Goal: Task Accomplishment & Management: Use online tool/utility

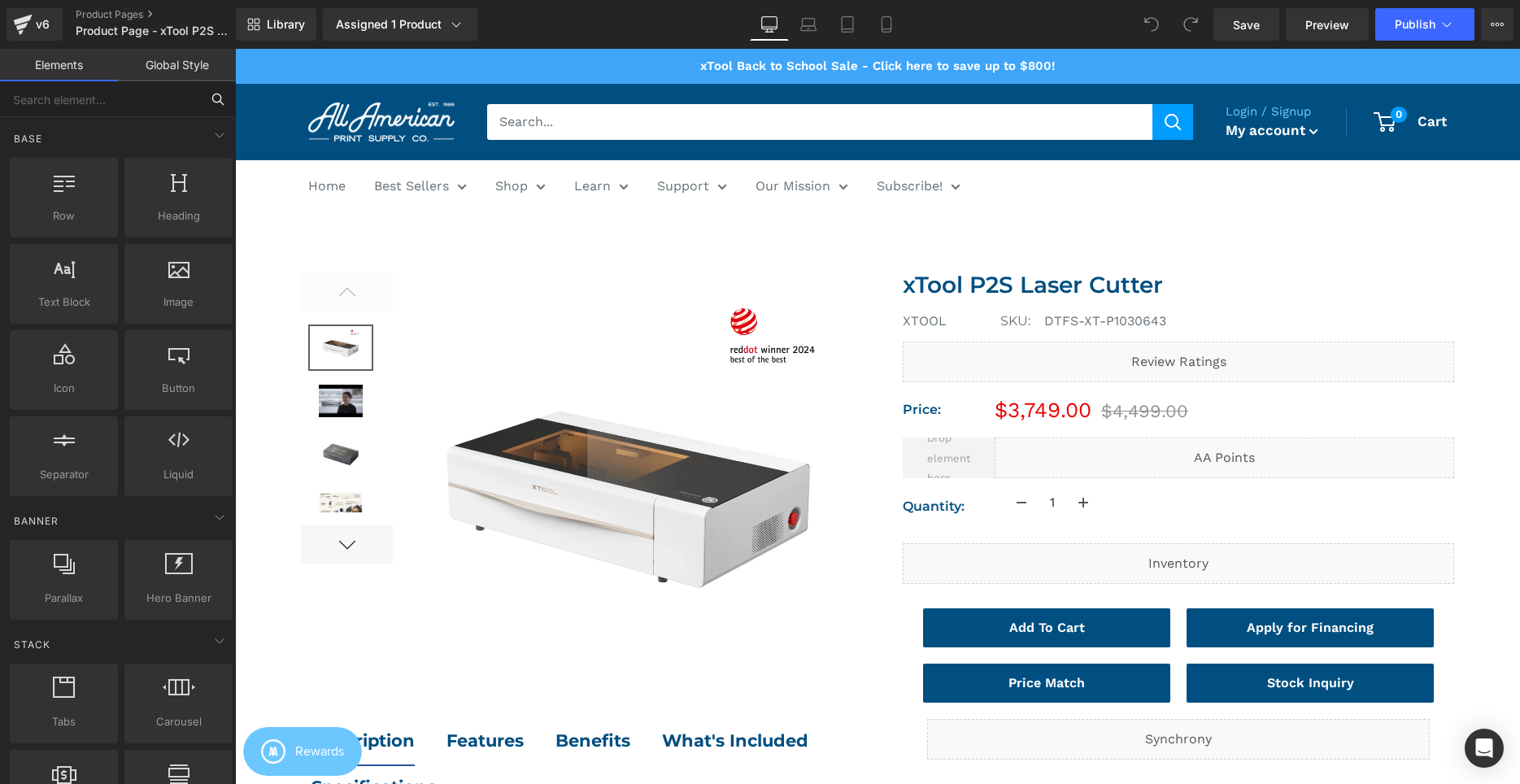
click at [103, 102] on input "text" at bounding box center [99, 98] width 200 height 35
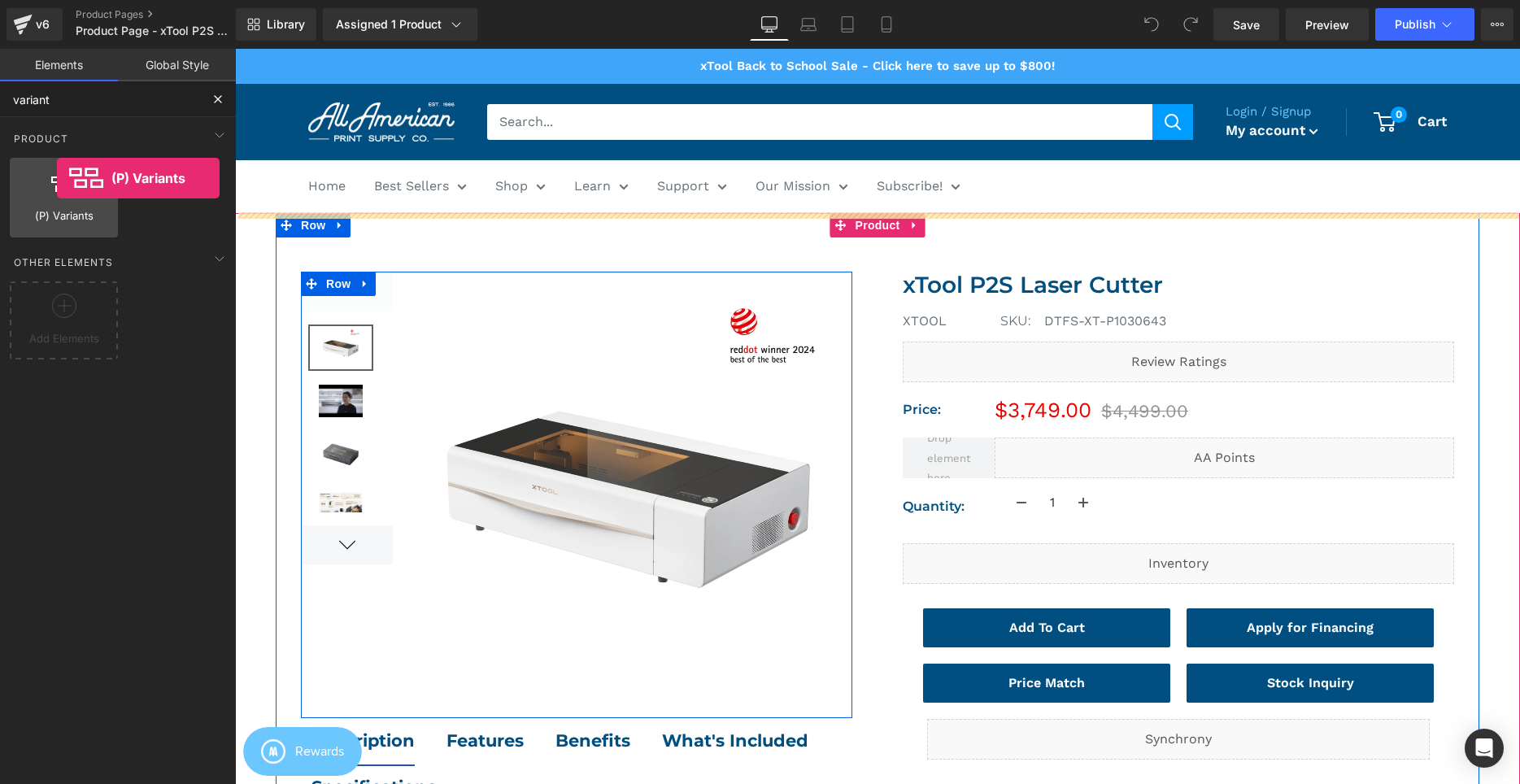
drag, startPoint x: 91, startPoint y: 219, endPoint x: 57, endPoint y: 178, distance: 53.3
click at [57, 178] on div "(P) Variants products, goods, sells, variants, dropdowns, selects, options" at bounding box center [63, 197] width 108 height 79
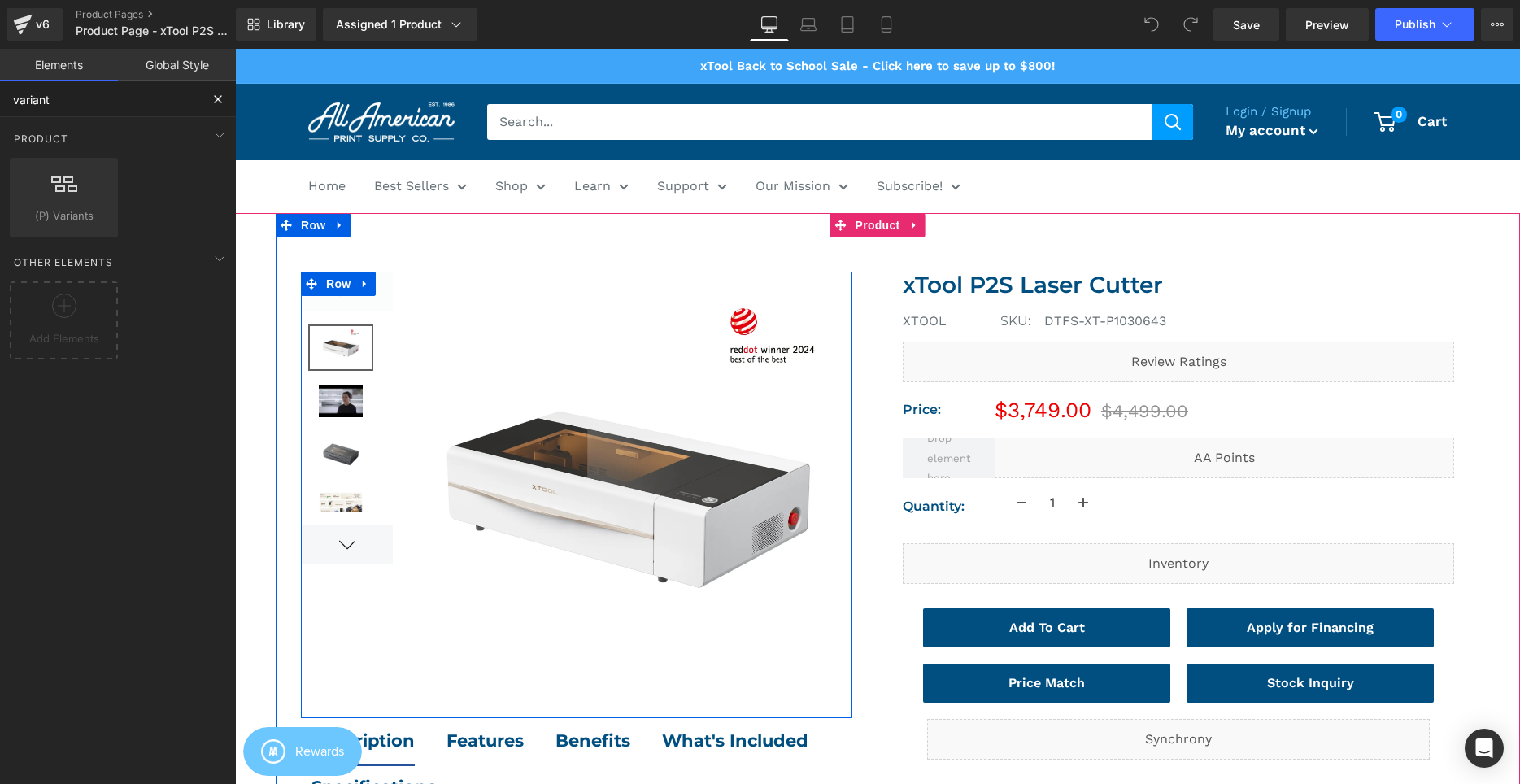
type input "variant"
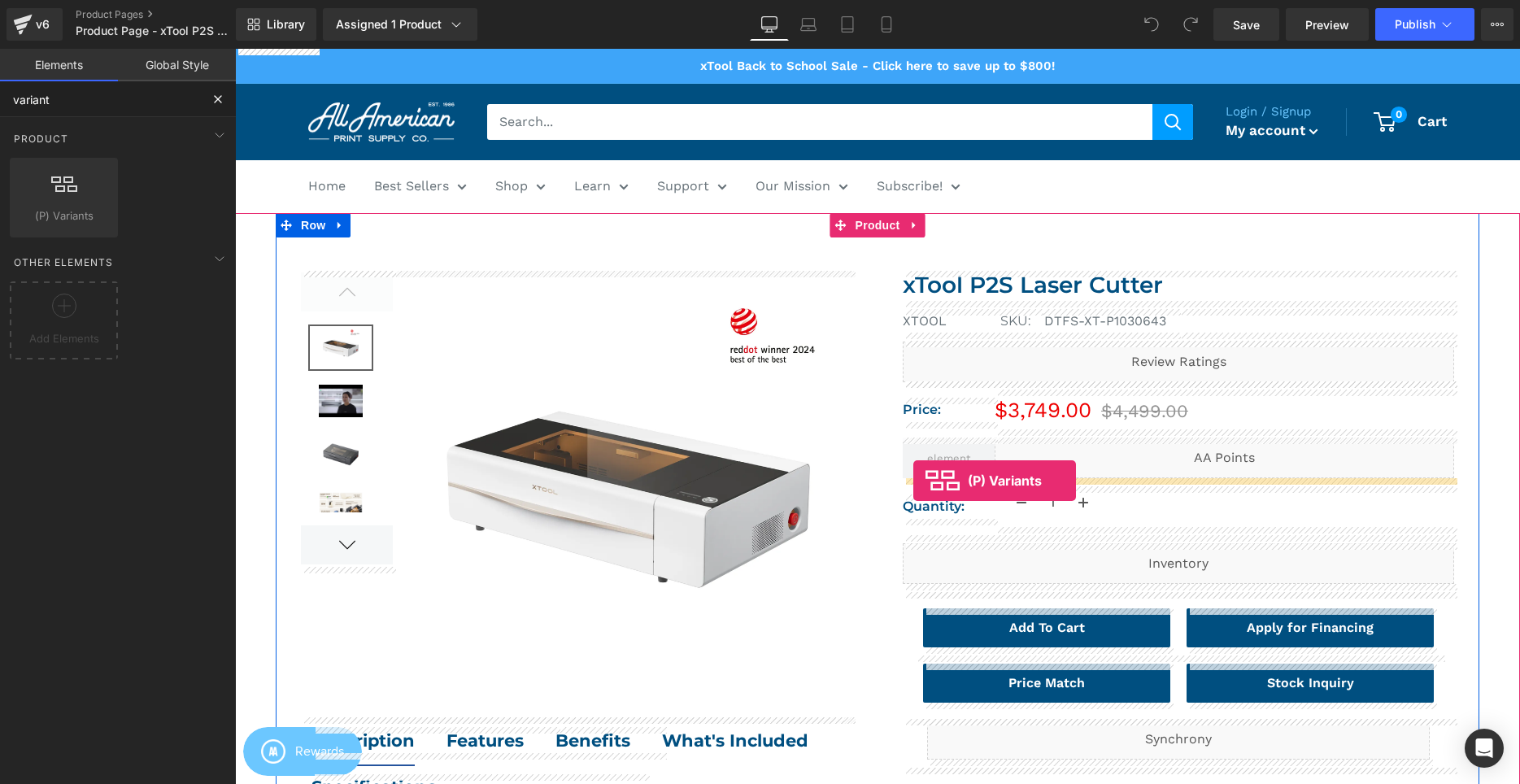
drag, startPoint x: 297, startPoint y: 259, endPoint x: 914, endPoint y: 480, distance: 655.4
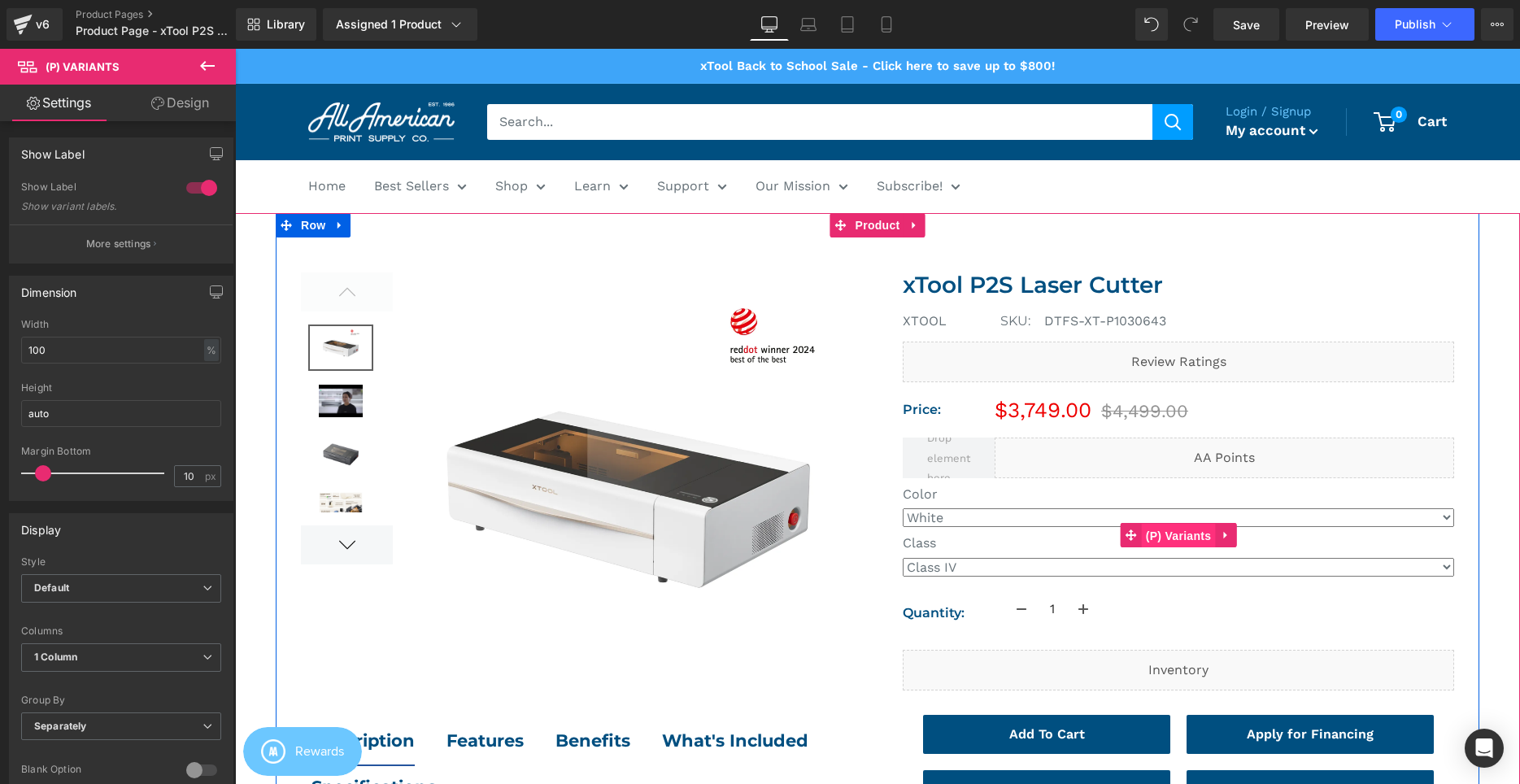
click at [1196, 534] on span "(P) Variants" at bounding box center [1179, 536] width 74 height 25
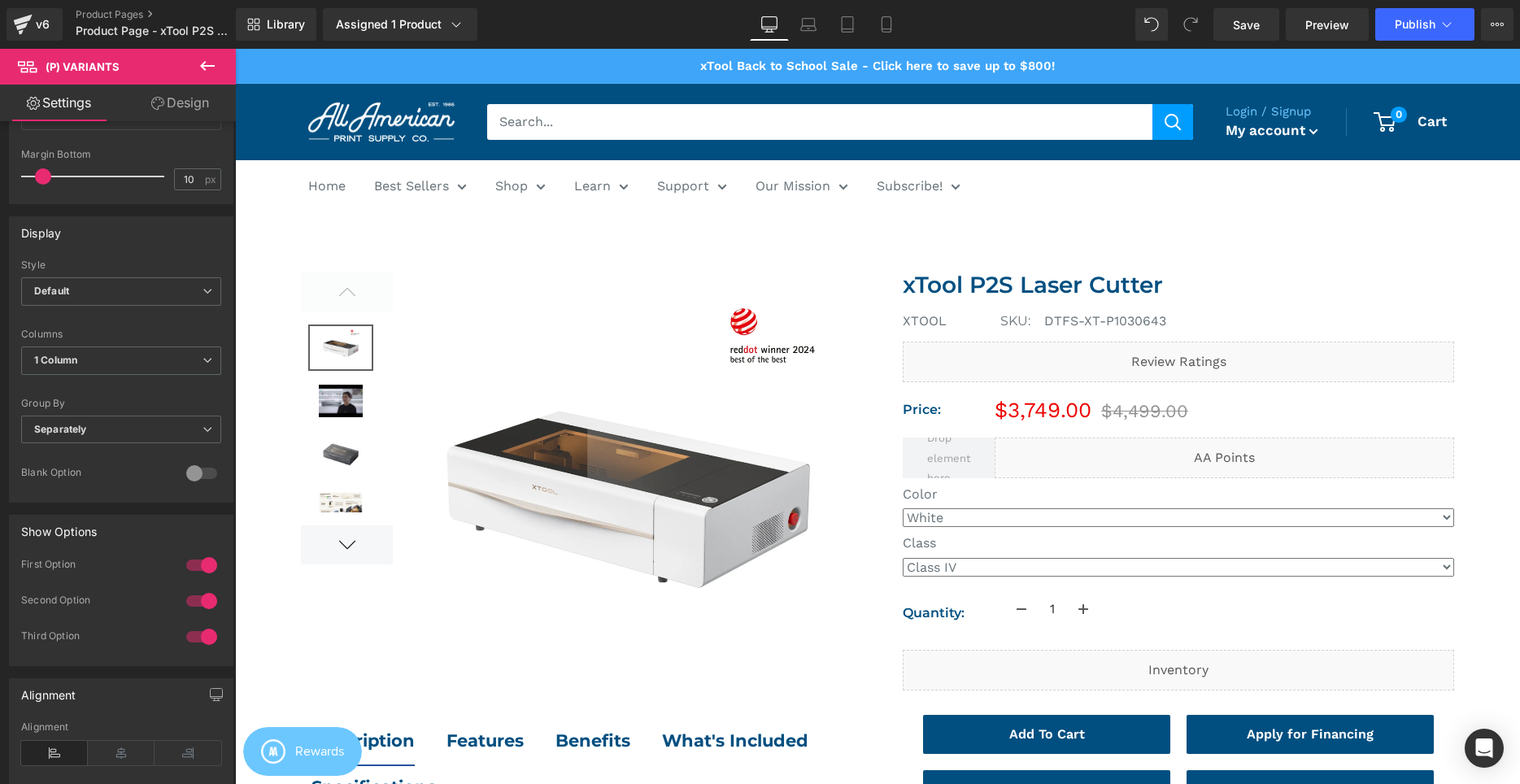
scroll to position [415, 0]
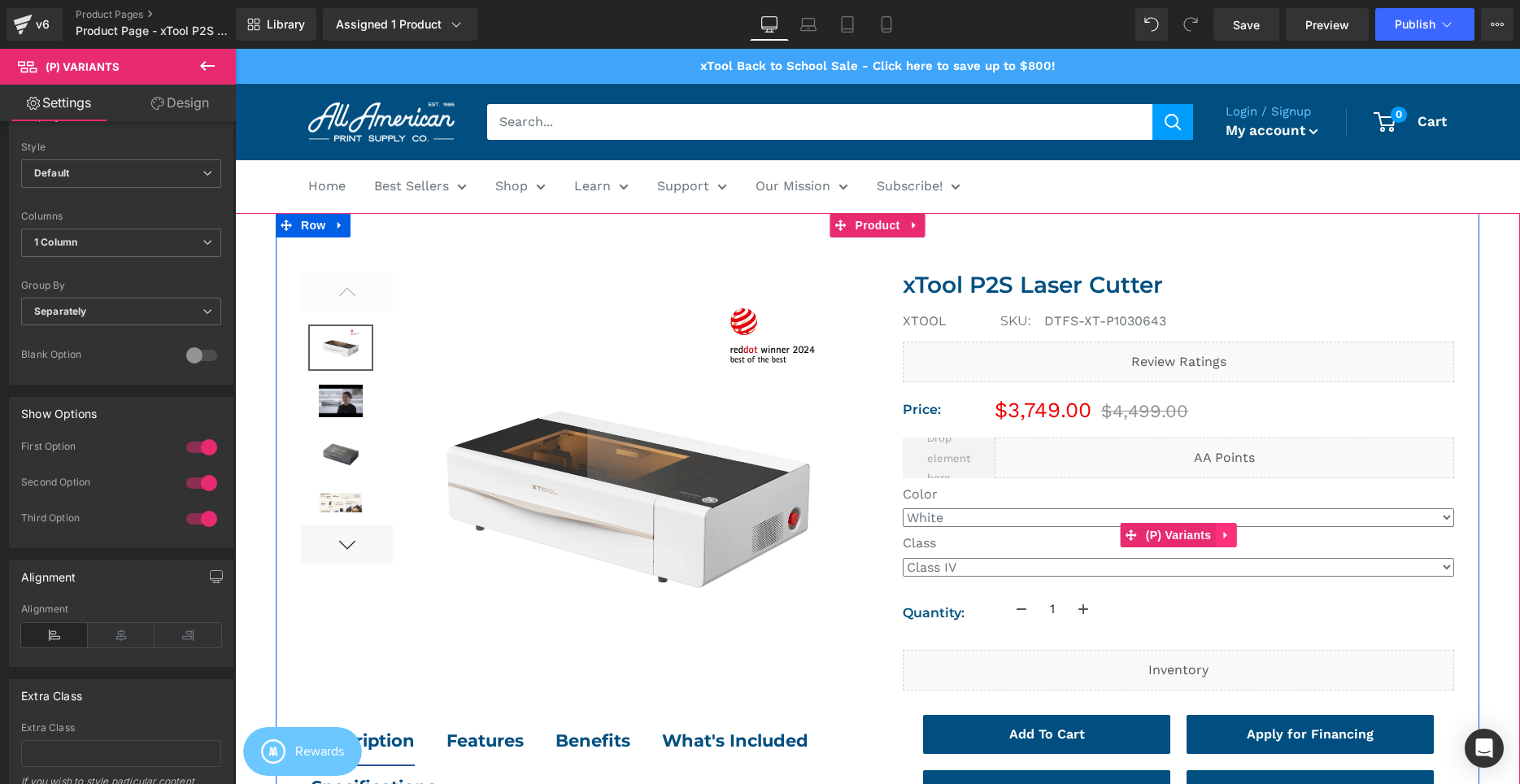
click at [1226, 534] on icon at bounding box center [1225, 534] width 11 height 12
click at [1237, 538] on icon at bounding box center [1236, 534] width 11 height 11
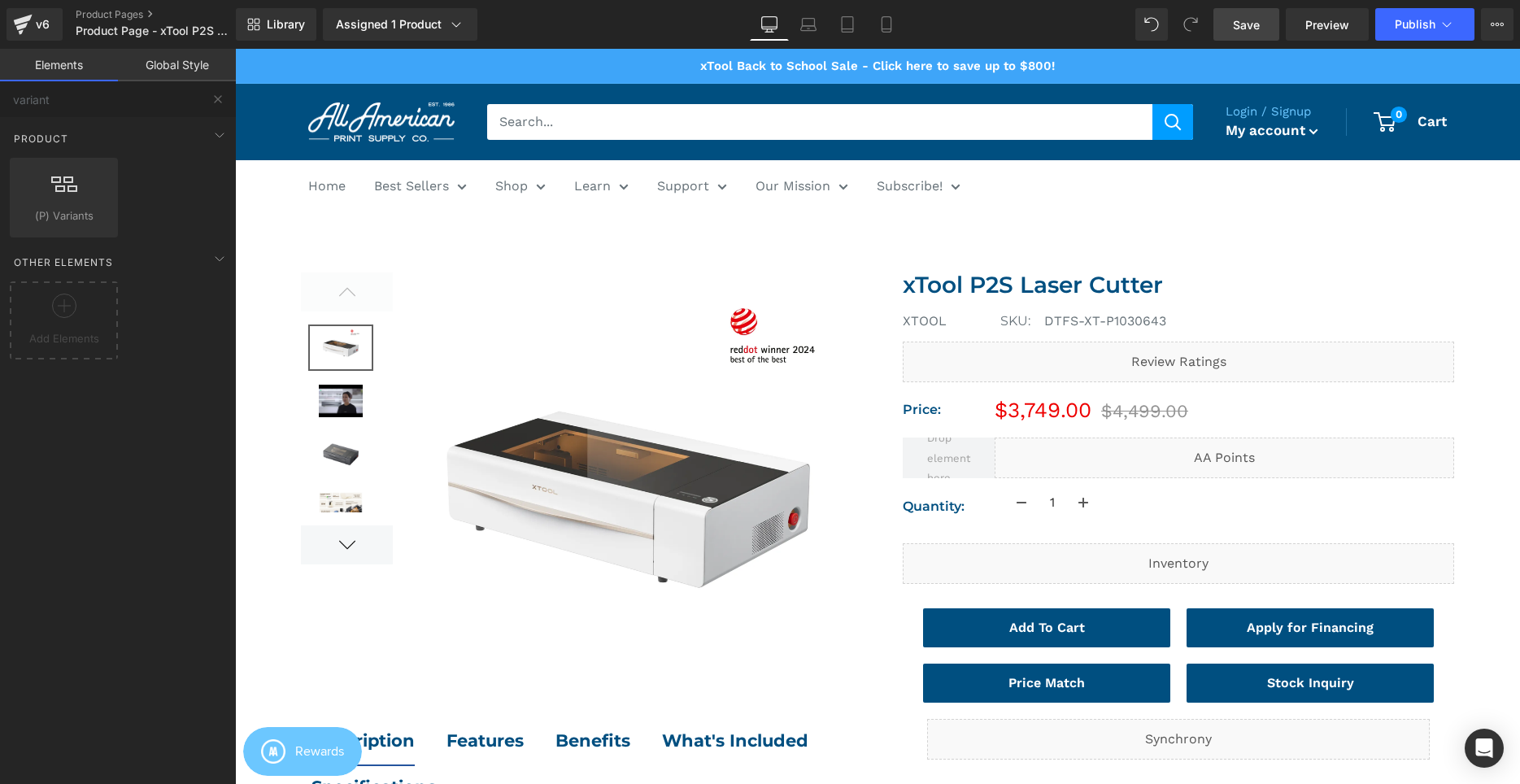
click at [1248, 23] on span "Save" at bounding box center [1246, 25] width 27 height 17
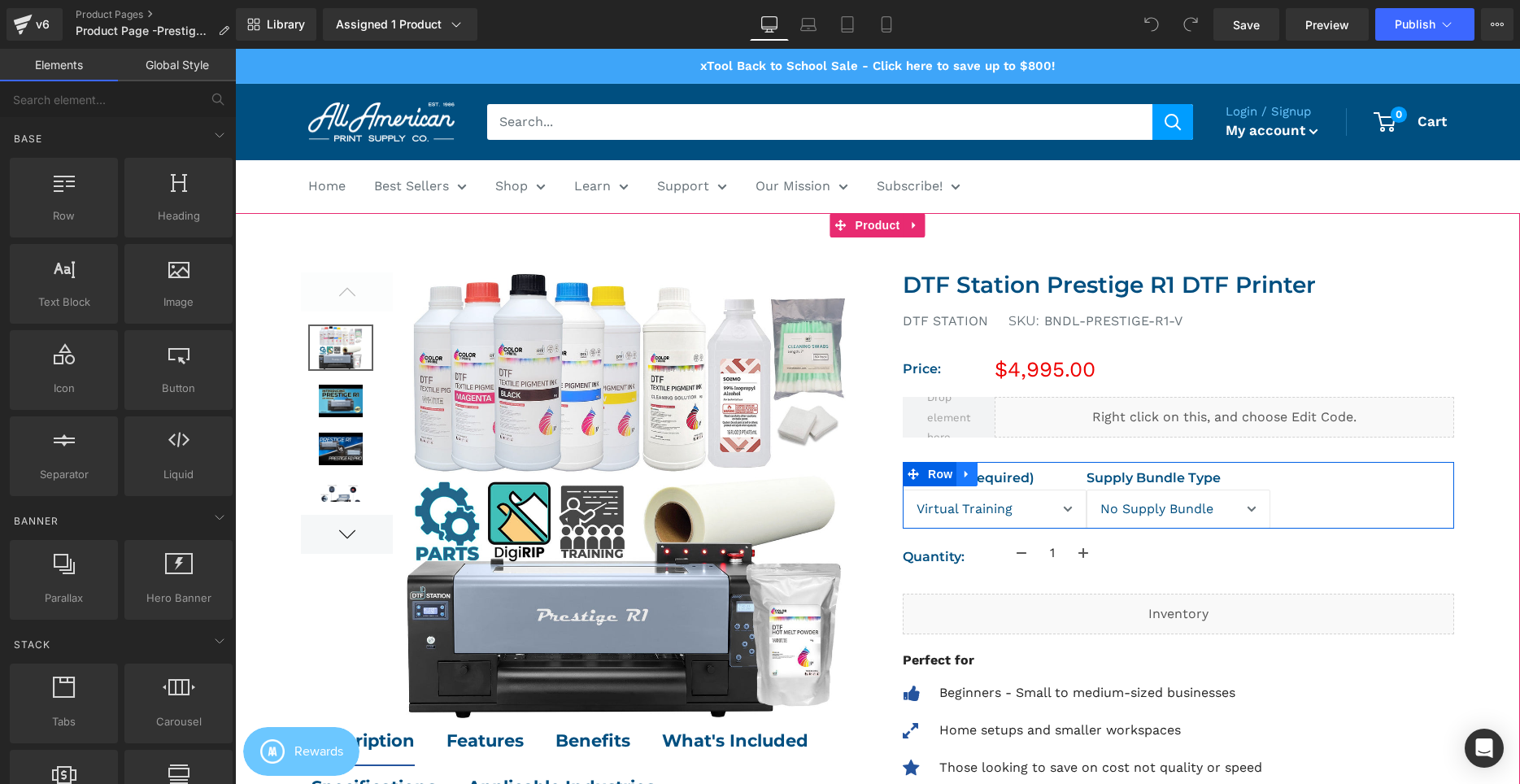
click at [963, 475] on icon at bounding box center [967, 474] width 11 height 12
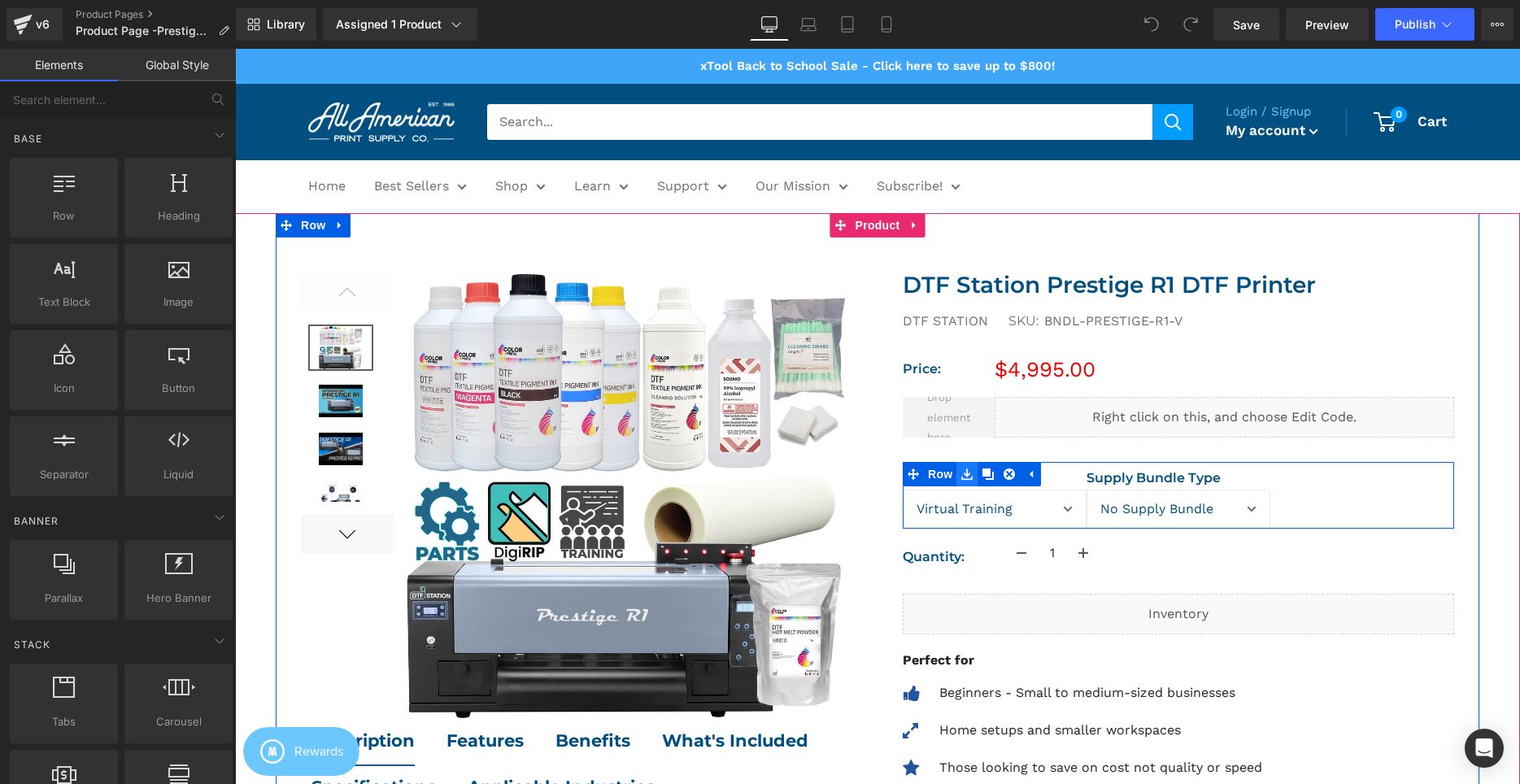
click at [973, 477] on link at bounding box center [967, 474] width 21 height 25
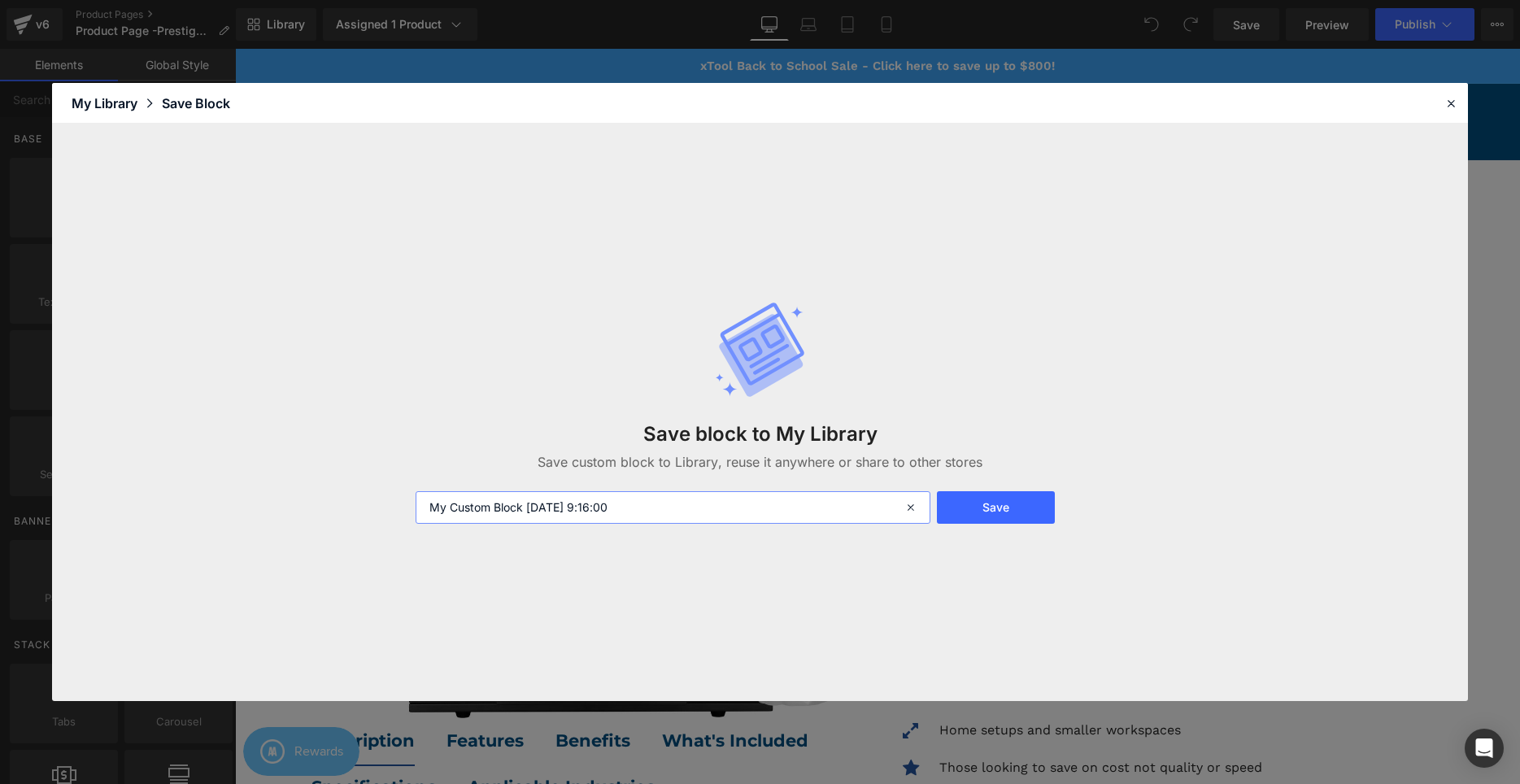
click at [617, 497] on input "My Custom Block [DATE] 9:16:00" at bounding box center [672, 508] width 515 height 33
click at [714, 500] on input "My Custom Block [DATE] 9:16:00" at bounding box center [672, 508] width 515 height 33
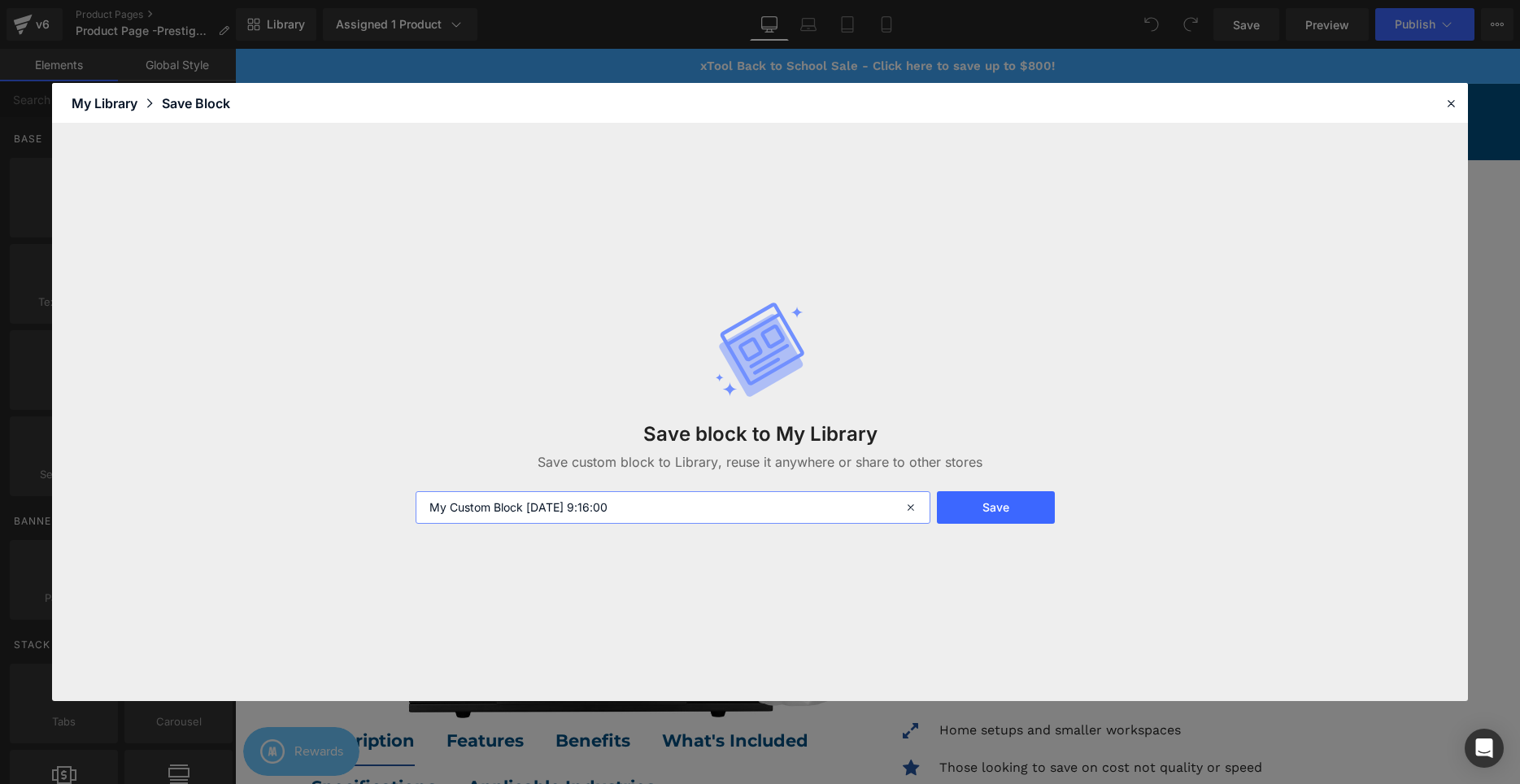
click at [714, 500] on input "My Custom Block [DATE] 9:16:00" at bounding box center [672, 508] width 515 height 33
click at [716, 496] on input "My Custom Block [DATE] 9:16:00" at bounding box center [672, 508] width 515 height 33
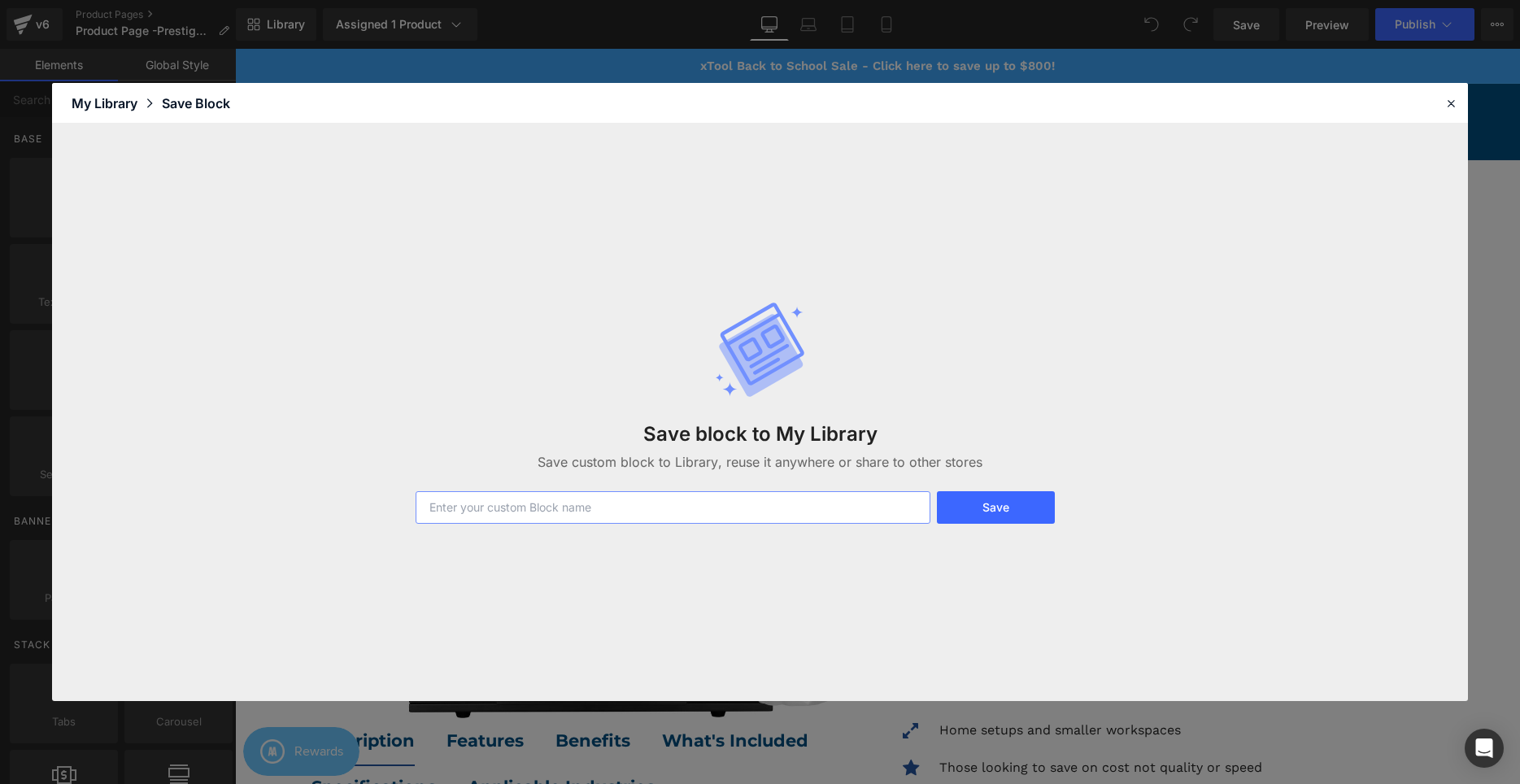
type input "F"
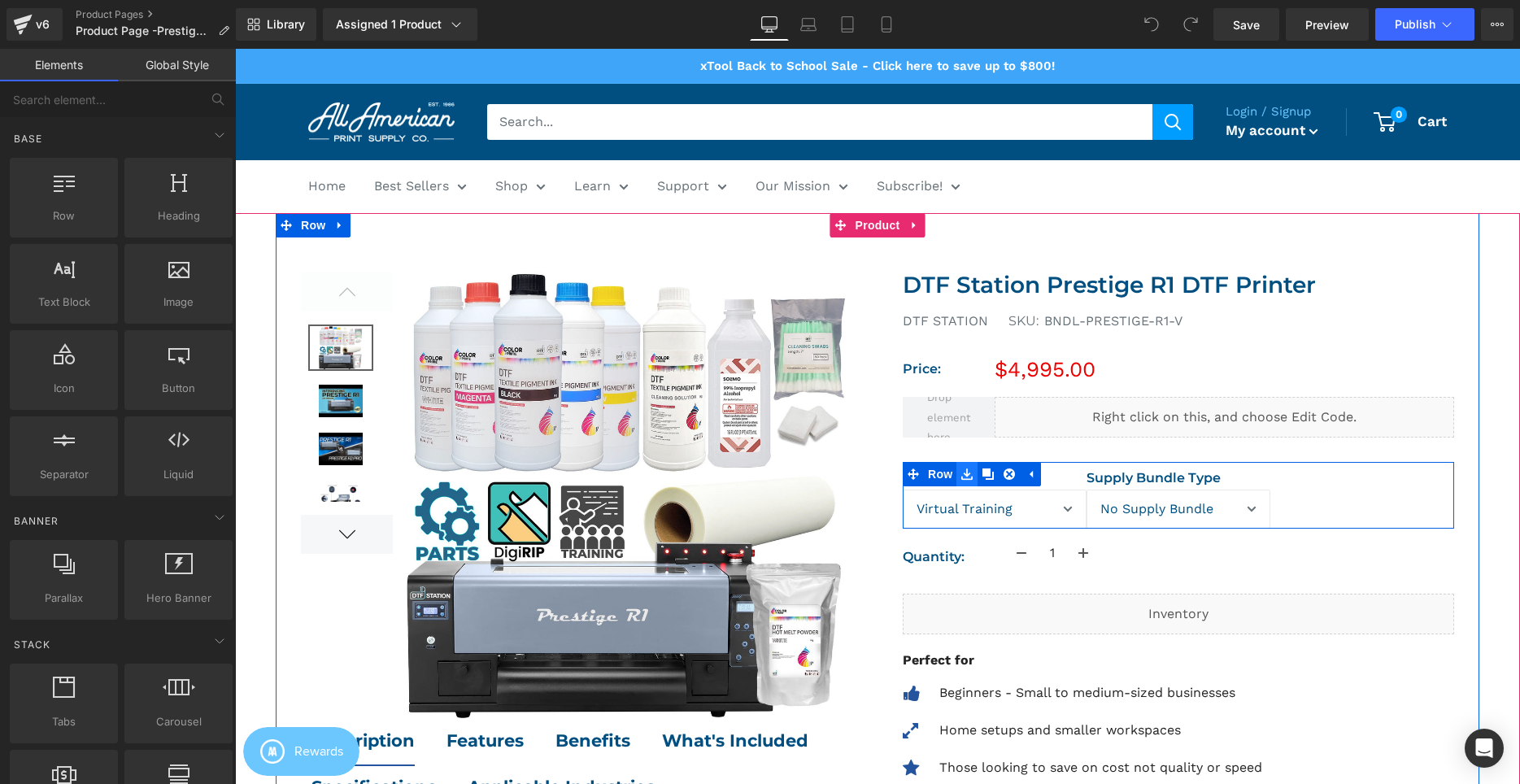
click at [969, 472] on icon at bounding box center [967, 474] width 11 height 12
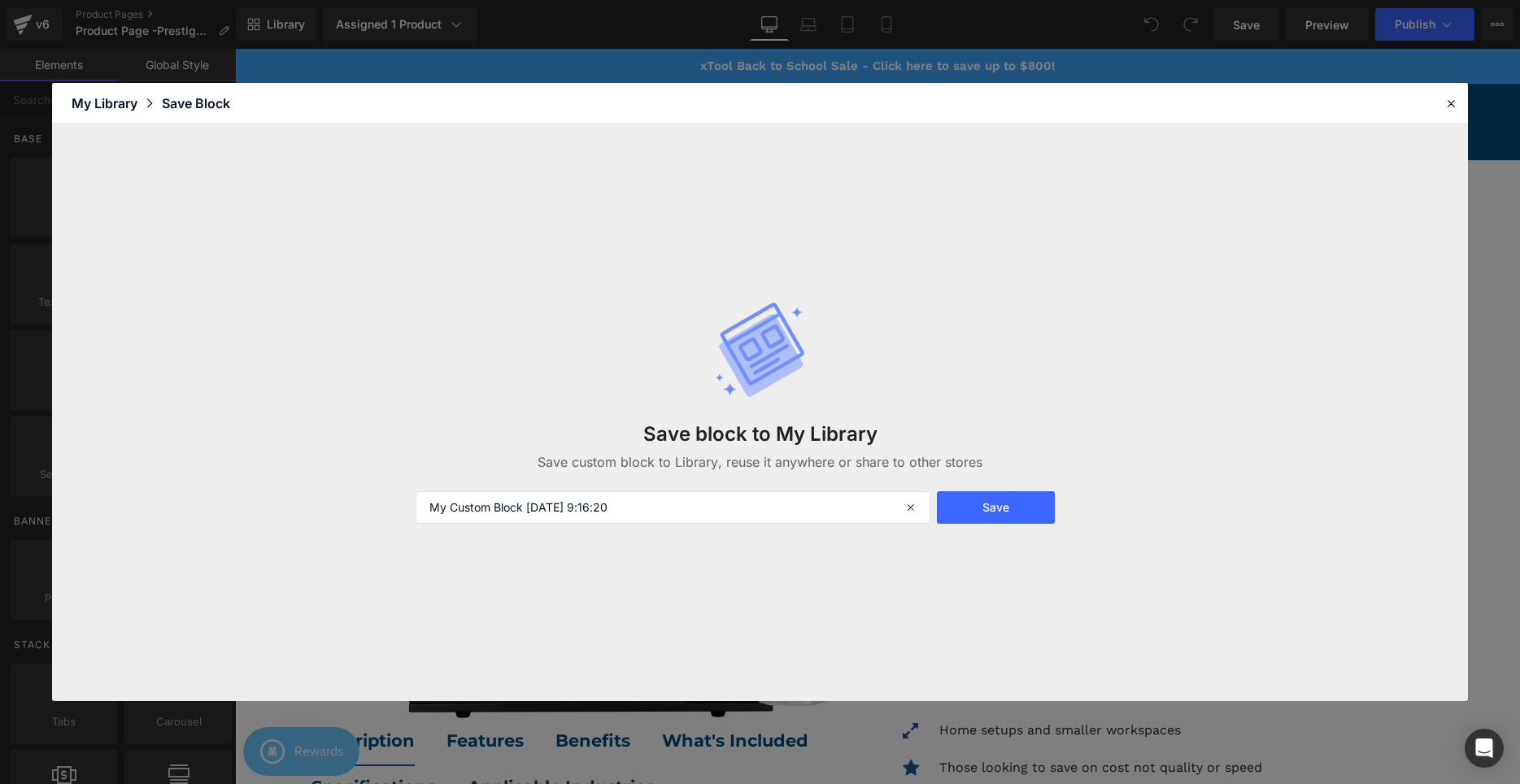
click at [832, 480] on div "Save block to My Library Save custom block to Library, reuse it anywhere or sha…" at bounding box center [760, 412] width 709 height 288
click at [770, 512] on input "My Custom Block 2025-08-11 9:16:20" at bounding box center [672, 508] width 515 height 33
drag, startPoint x: 529, startPoint y: 511, endPoint x: 318, endPoint y: 494, distance: 211.7
click at [415, 494] on input "My Custom Block 2025-08-11 9:16:20" at bounding box center [672, 508] width 515 height 33
type input "Product Landing Page - Product Variants Widget [DATE] 9:16:20"
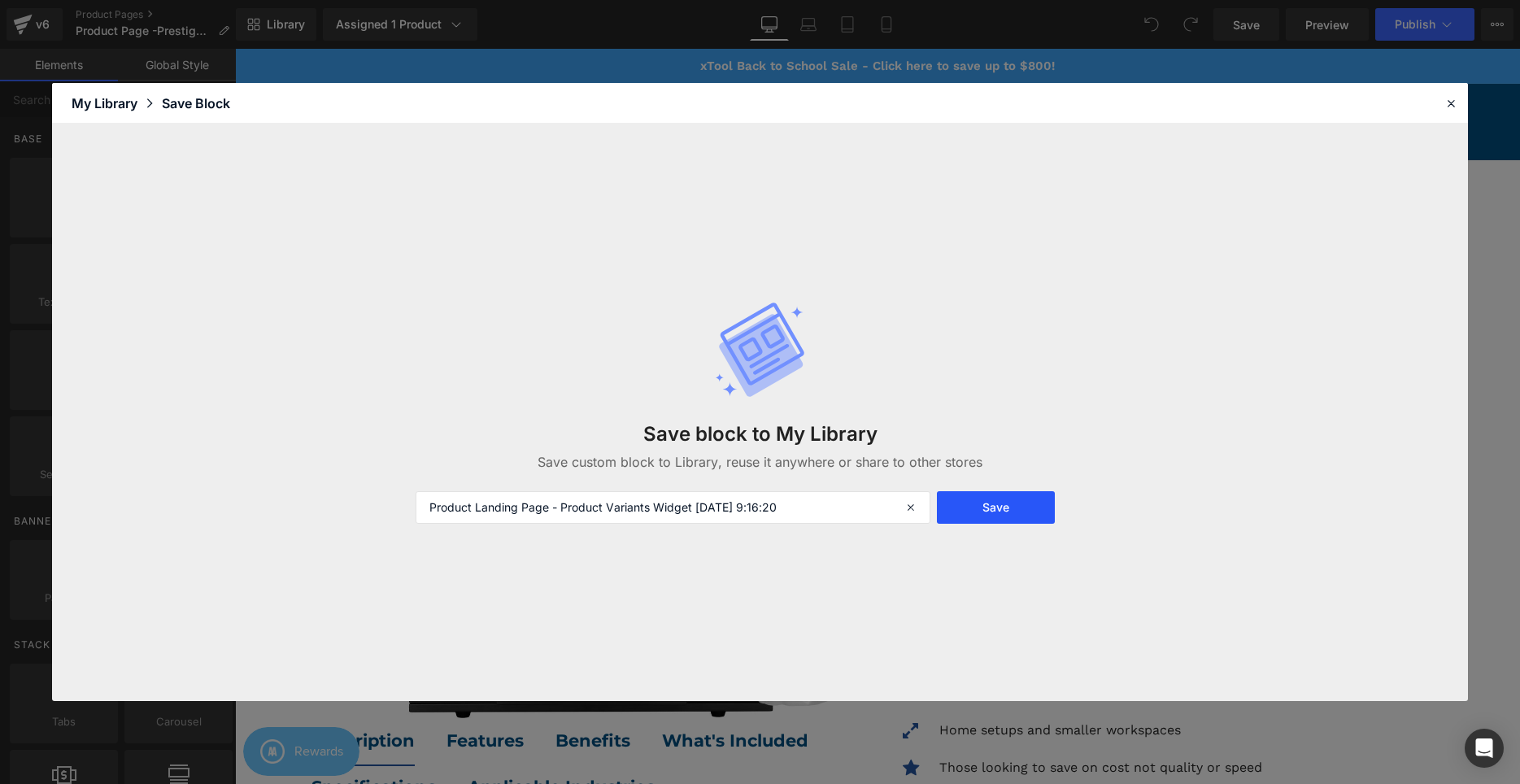
click at [952, 510] on button "Save" at bounding box center [995, 508] width 118 height 33
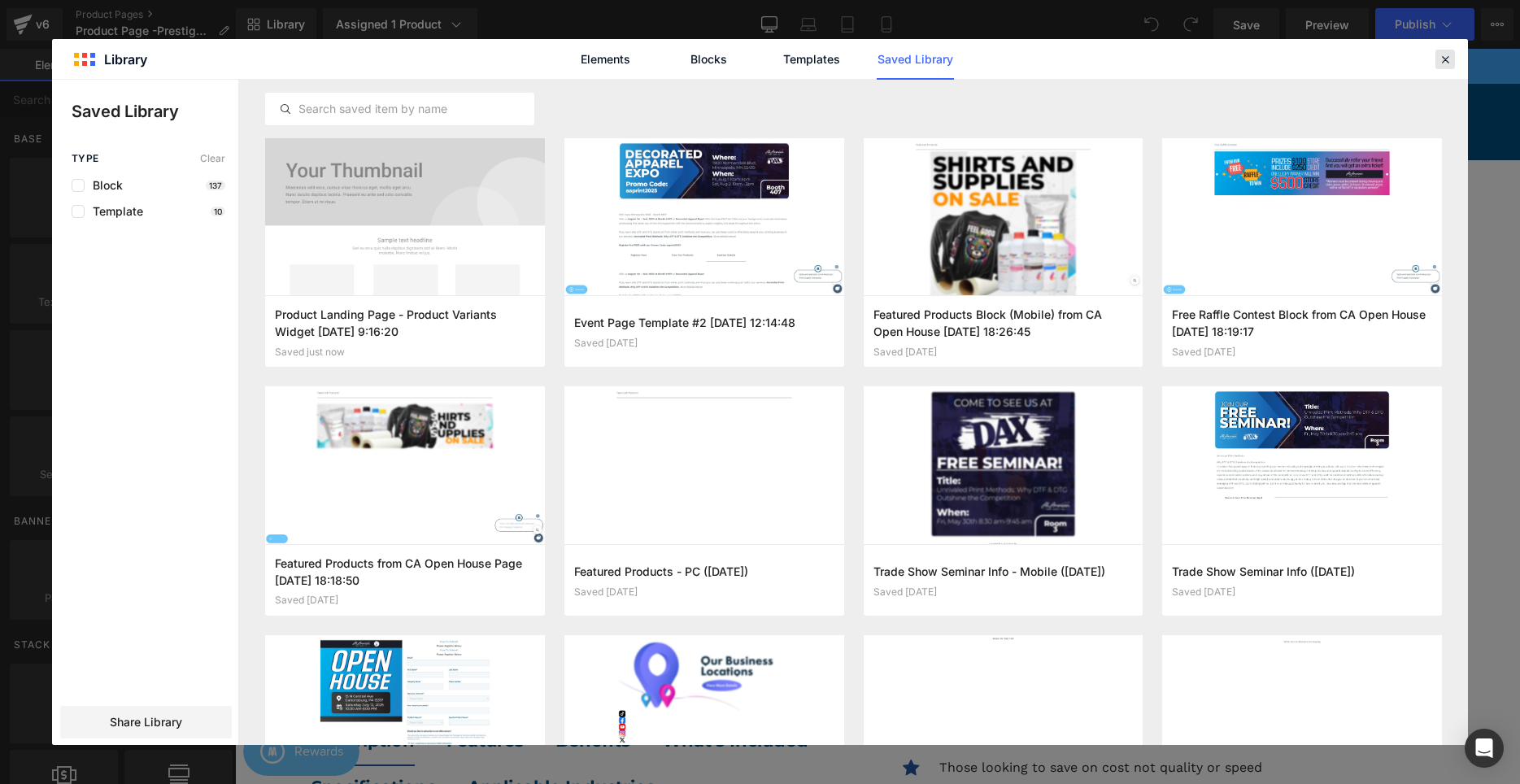
click at [1440, 58] on icon at bounding box center [1444, 58] width 14 height 14
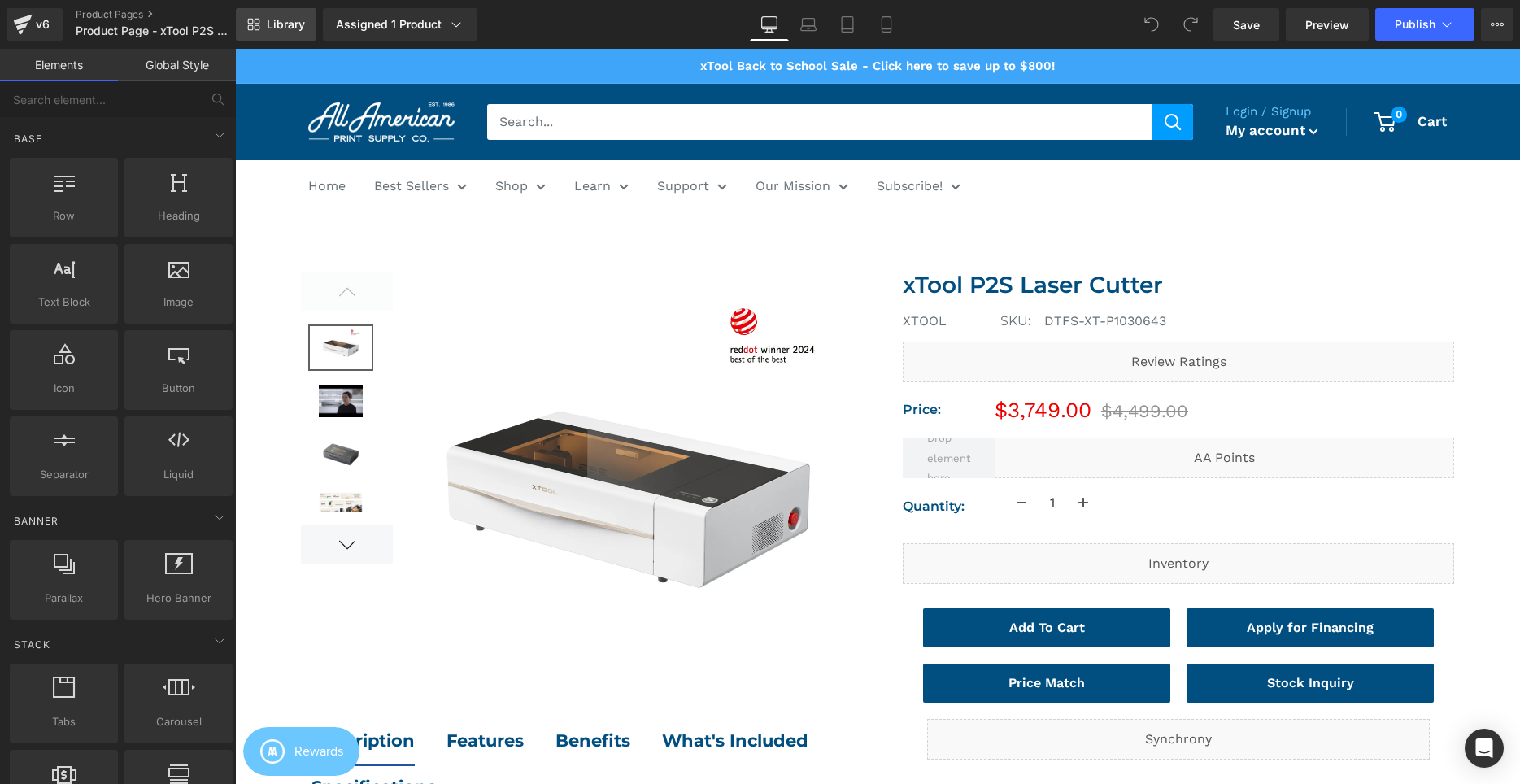
drag, startPoint x: 264, startPoint y: 25, endPoint x: 24, endPoint y: 19, distance: 240.1
click at [264, 25] on link "Library" at bounding box center [276, 25] width 80 height 33
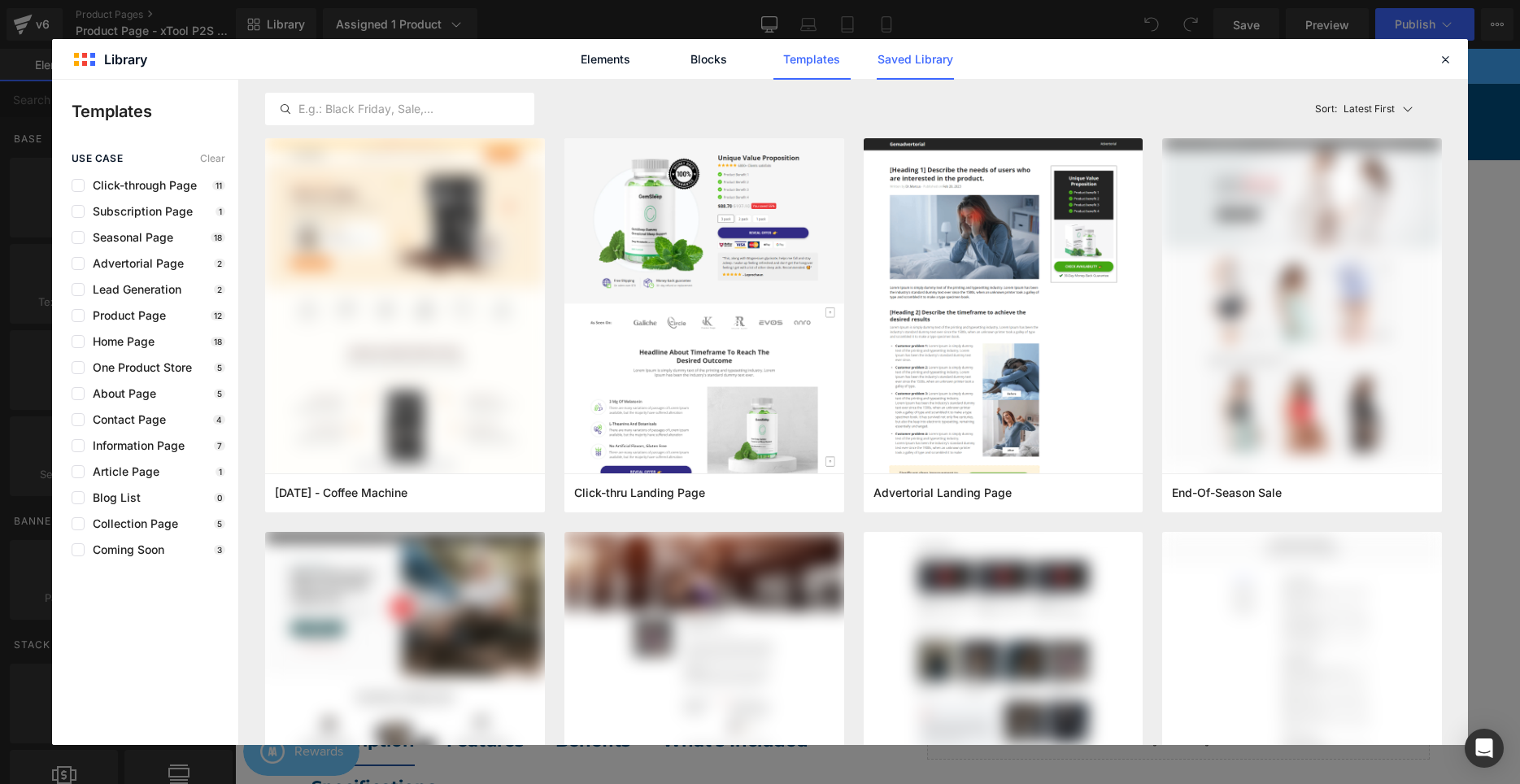
click at [890, 54] on link "Saved Library" at bounding box center [914, 59] width 77 height 41
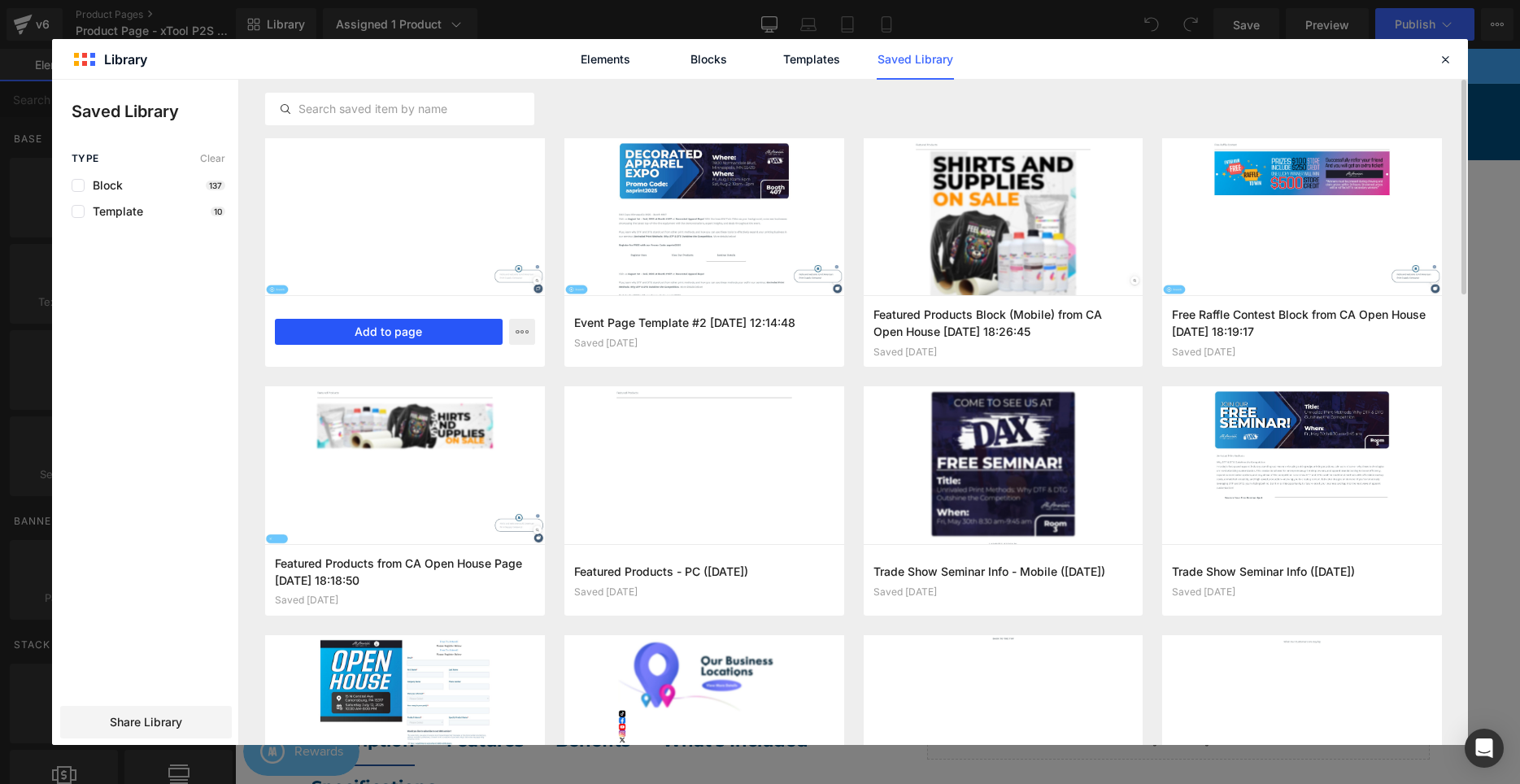
click at [405, 331] on button "Add to page" at bounding box center [388, 331] width 228 height 26
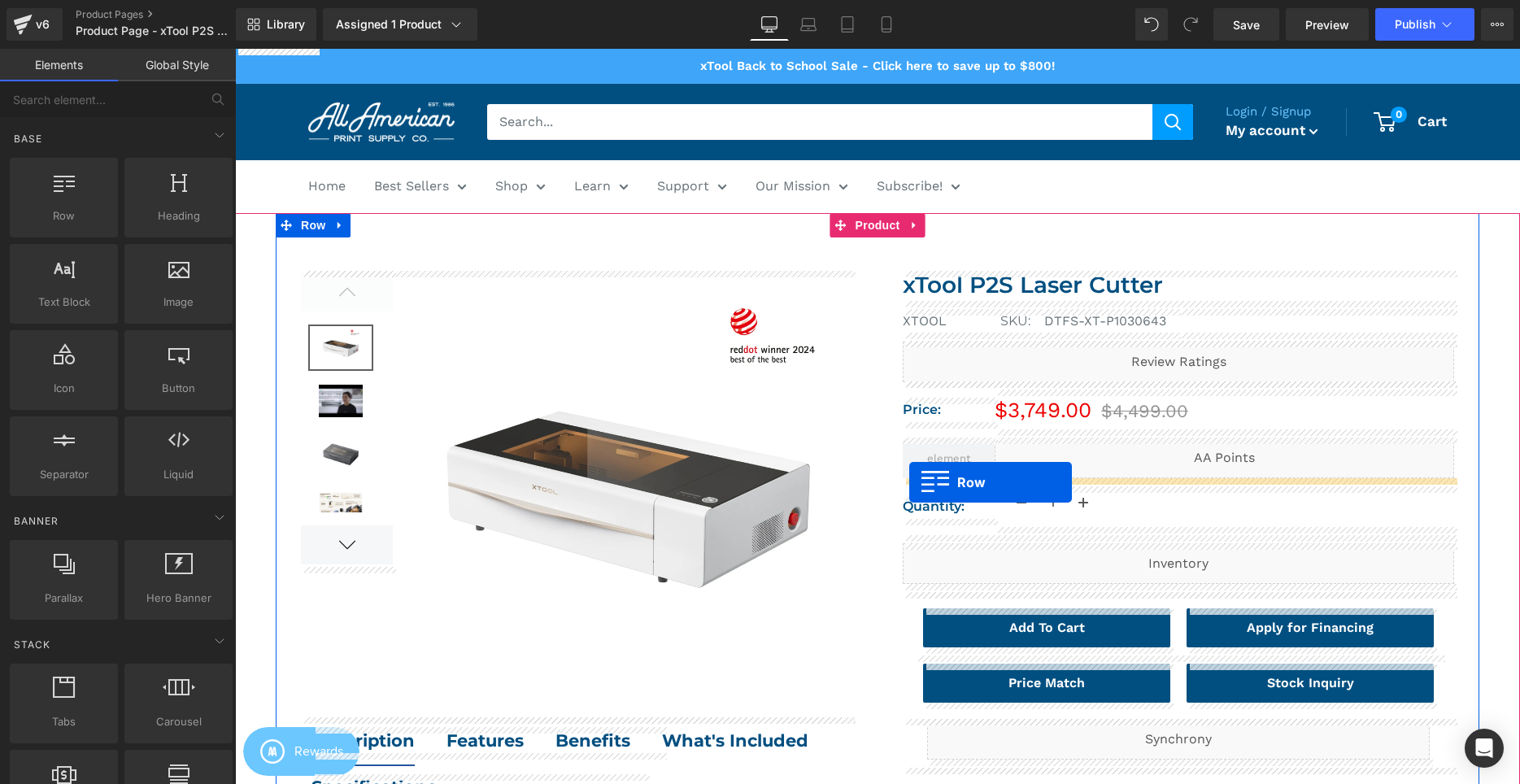
drag, startPoint x: 400, startPoint y: 420, endPoint x: 910, endPoint y: 482, distance: 513.8
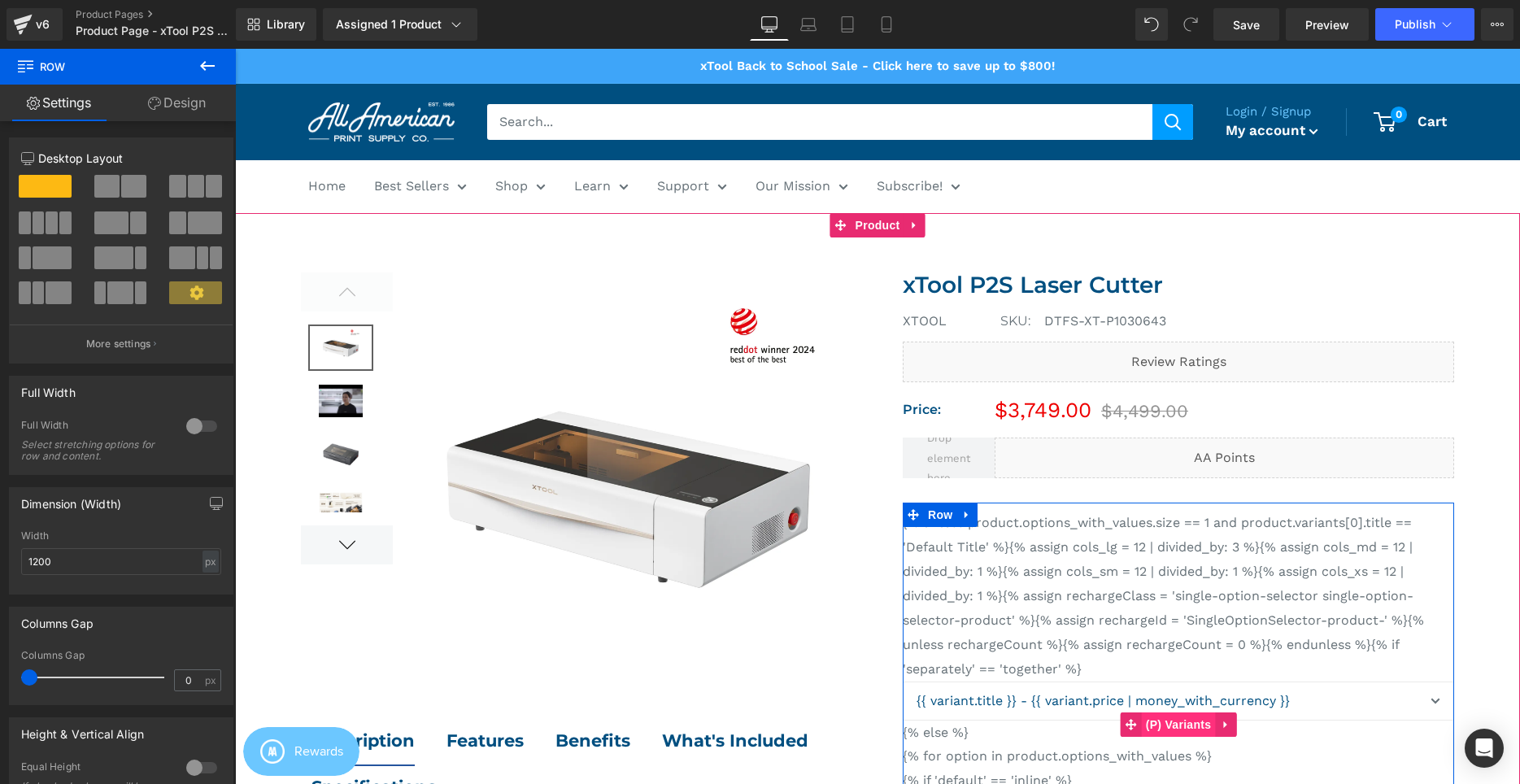
click at [1163, 719] on span "(P) Variants" at bounding box center [1179, 725] width 74 height 25
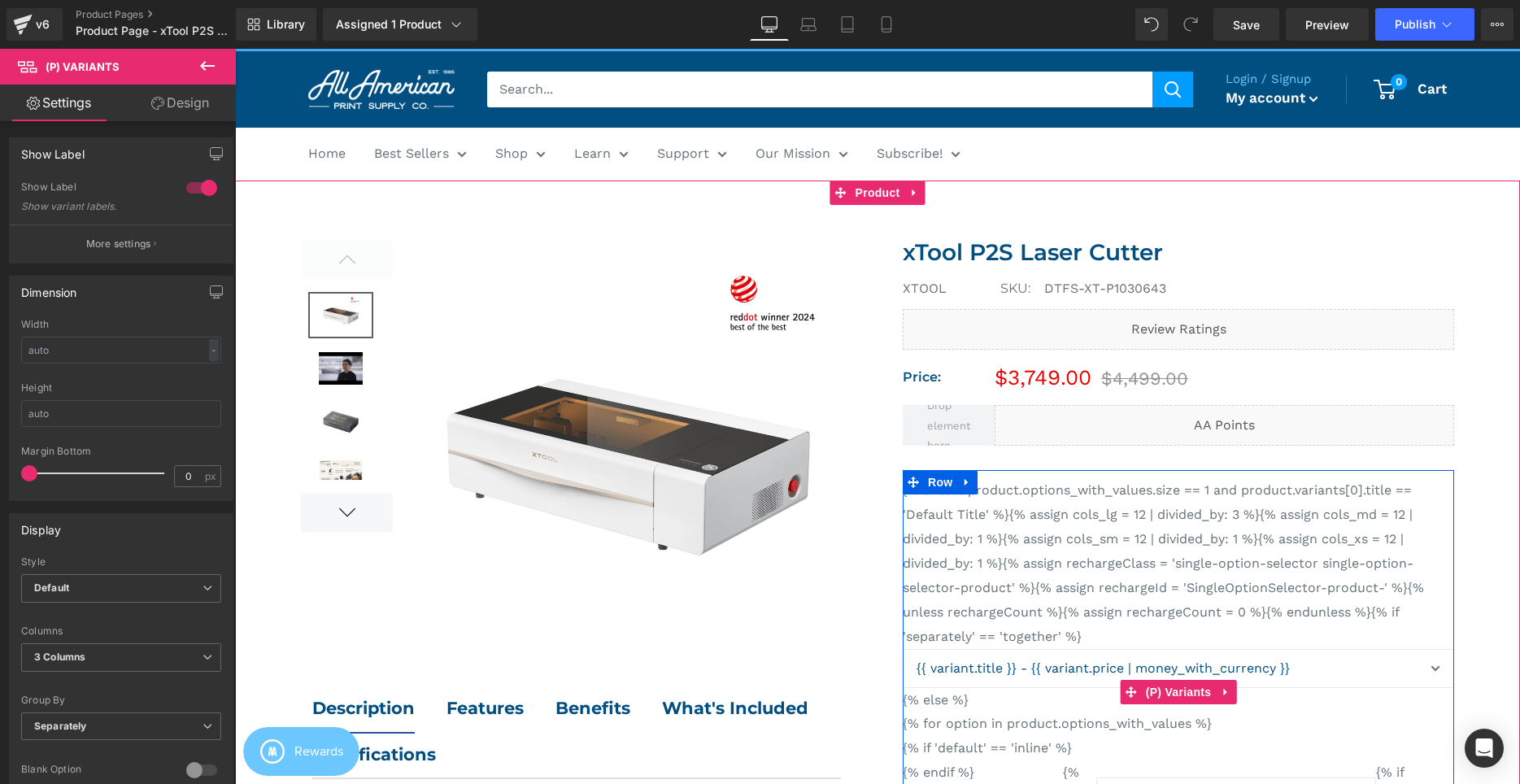
scroll to position [49, 0]
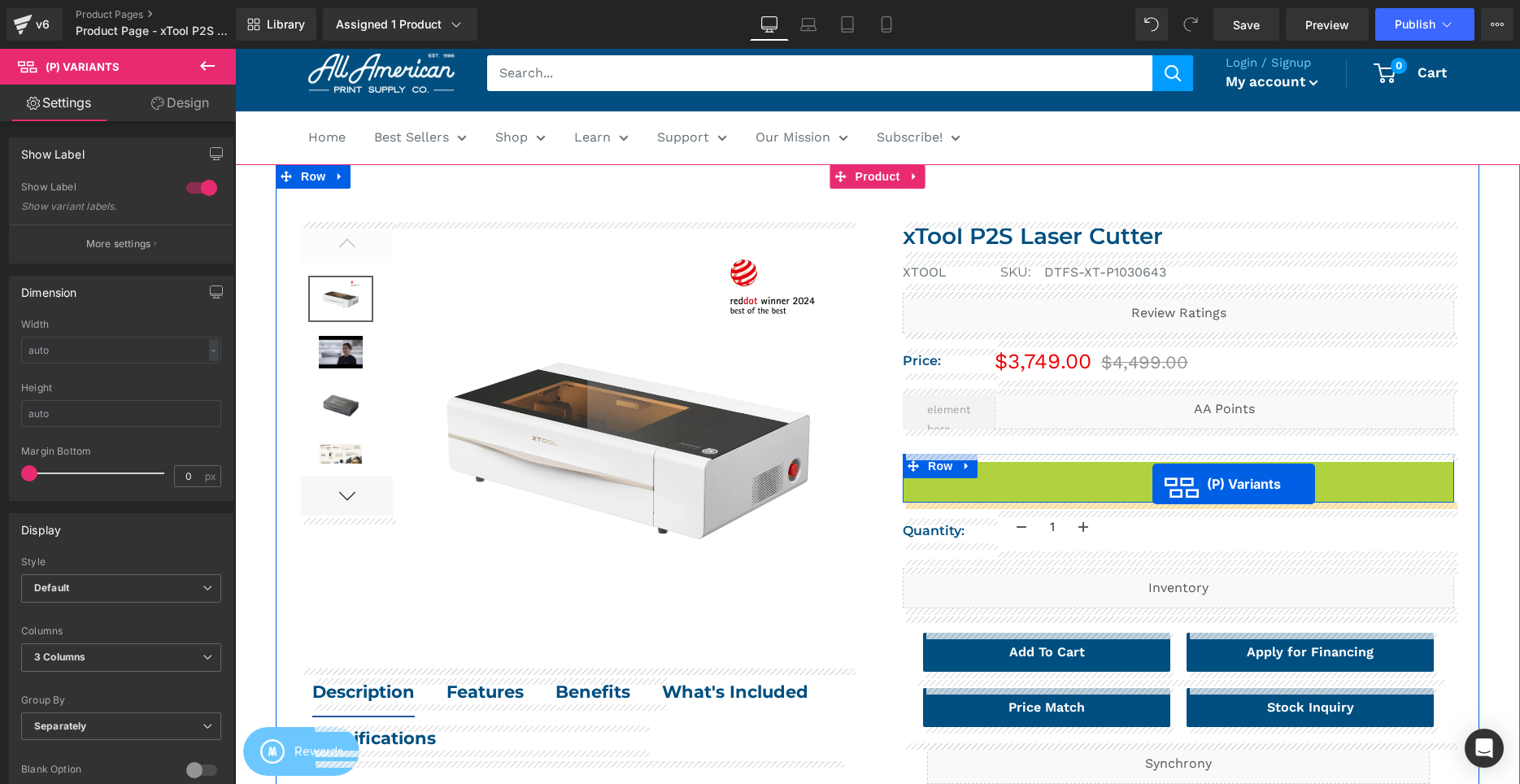
drag, startPoint x: 1166, startPoint y: 730, endPoint x: 1153, endPoint y: 484, distance: 246.3
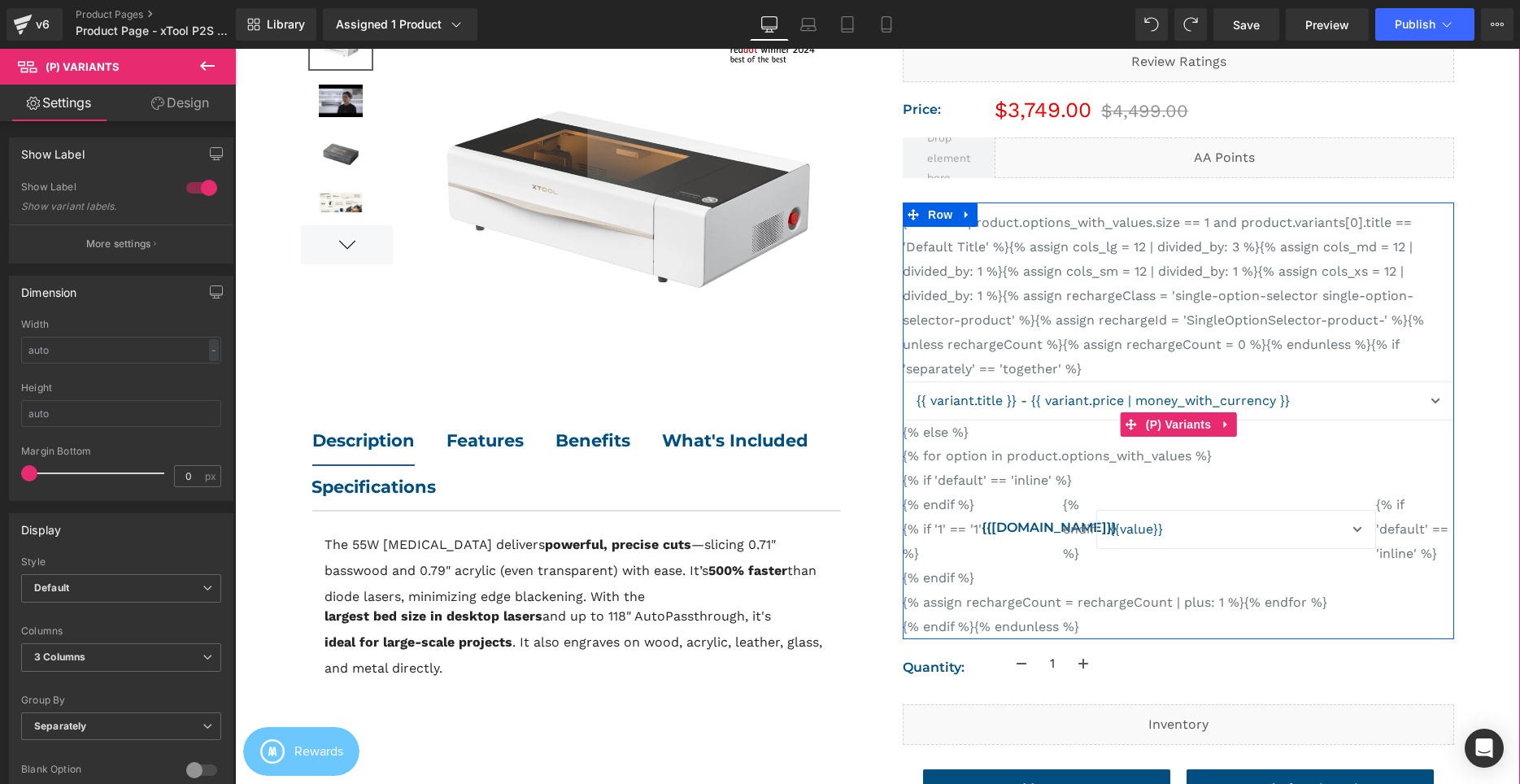
scroll to position [297, 0]
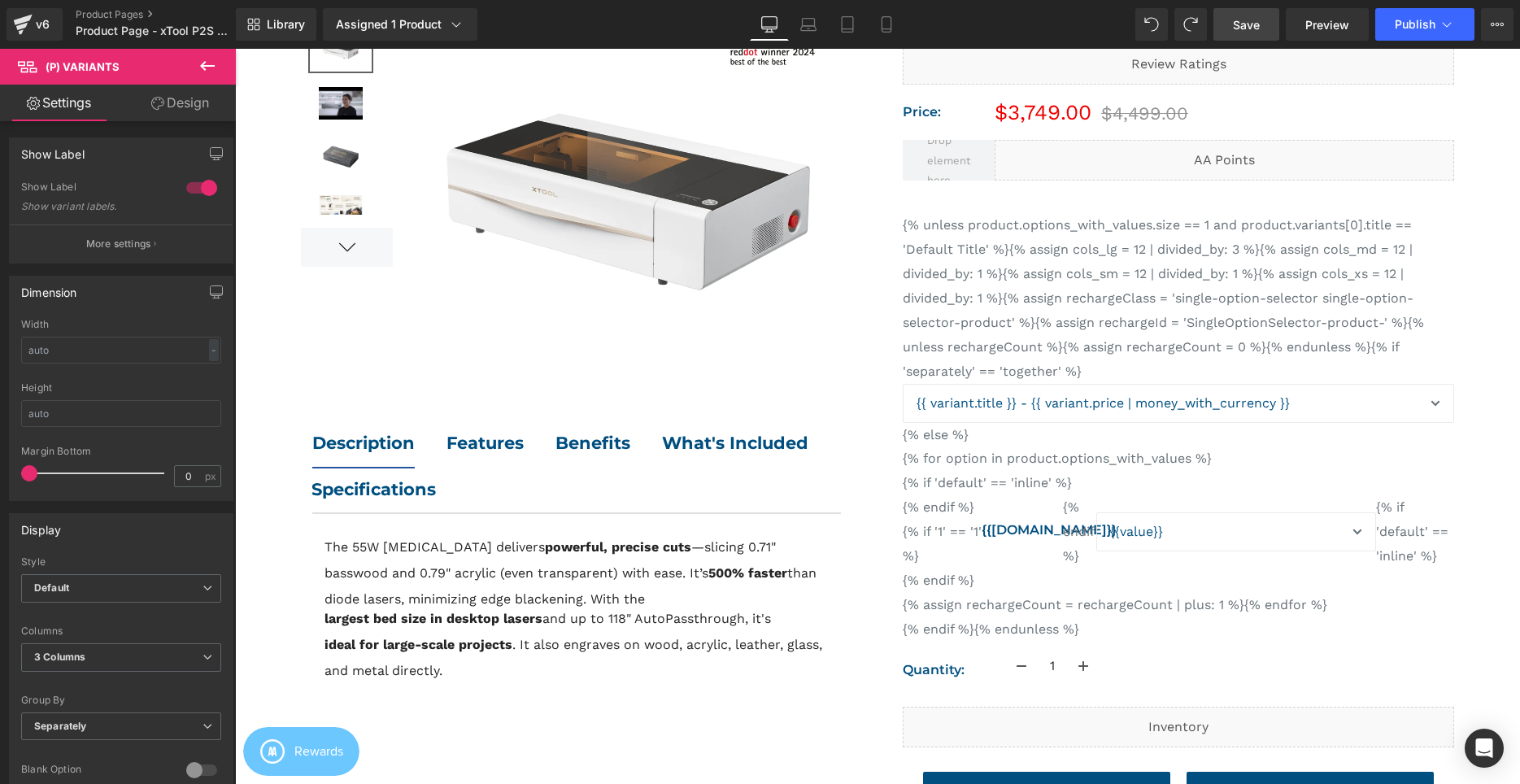
click at [1223, 37] on link "Save" at bounding box center [1245, 25] width 66 height 33
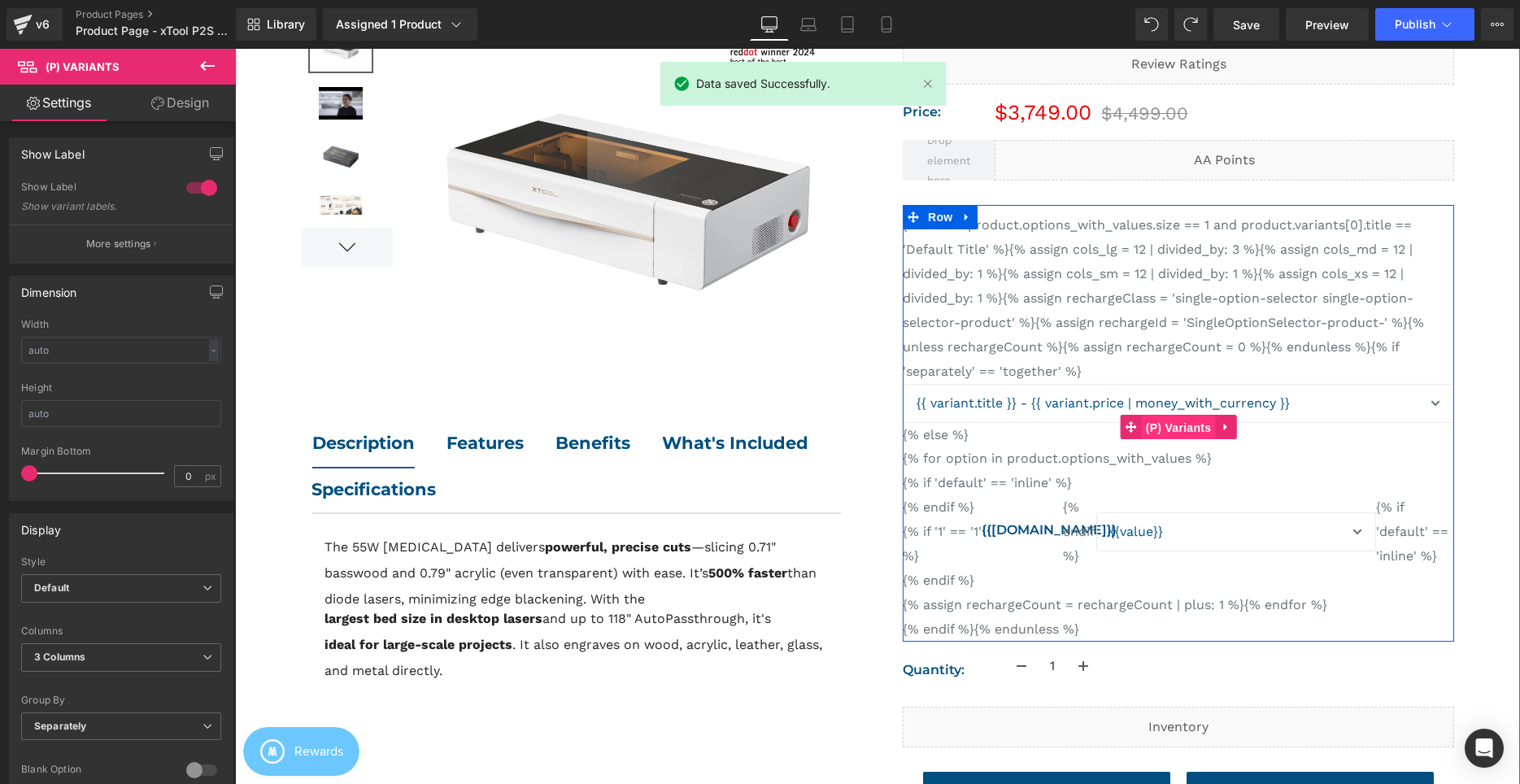
click at [1172, 430] on span "(P) Variants" at bounding box center [1179, 427] width 74 height 25
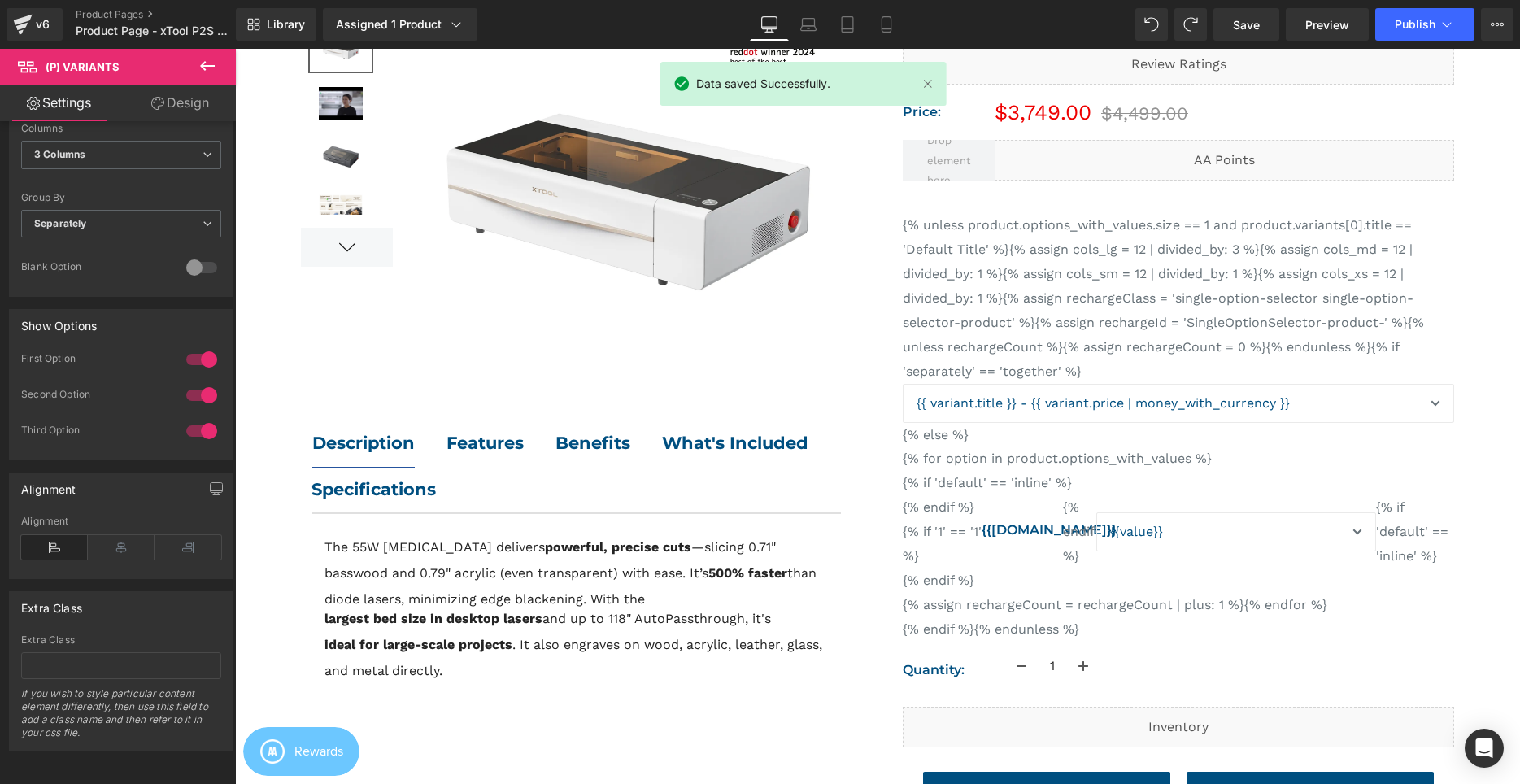
scroll to position [0, 0]
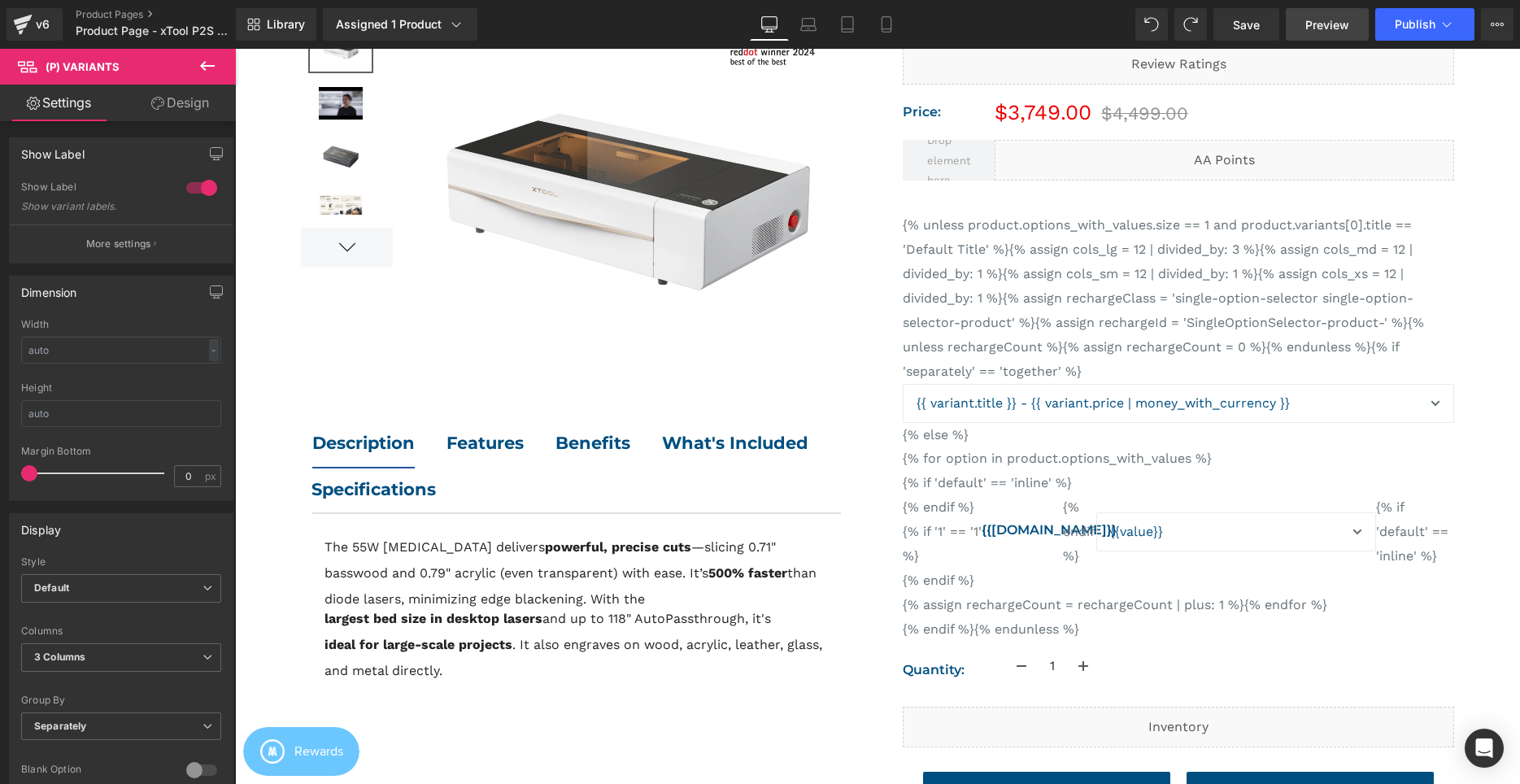
click at [1306, 19] on link "Preview" at bounding box center [1327, 25] width 83 height 33
click at [1399, 27] on span "Publish" at bounding box center [1415, 25] width 41 height 13
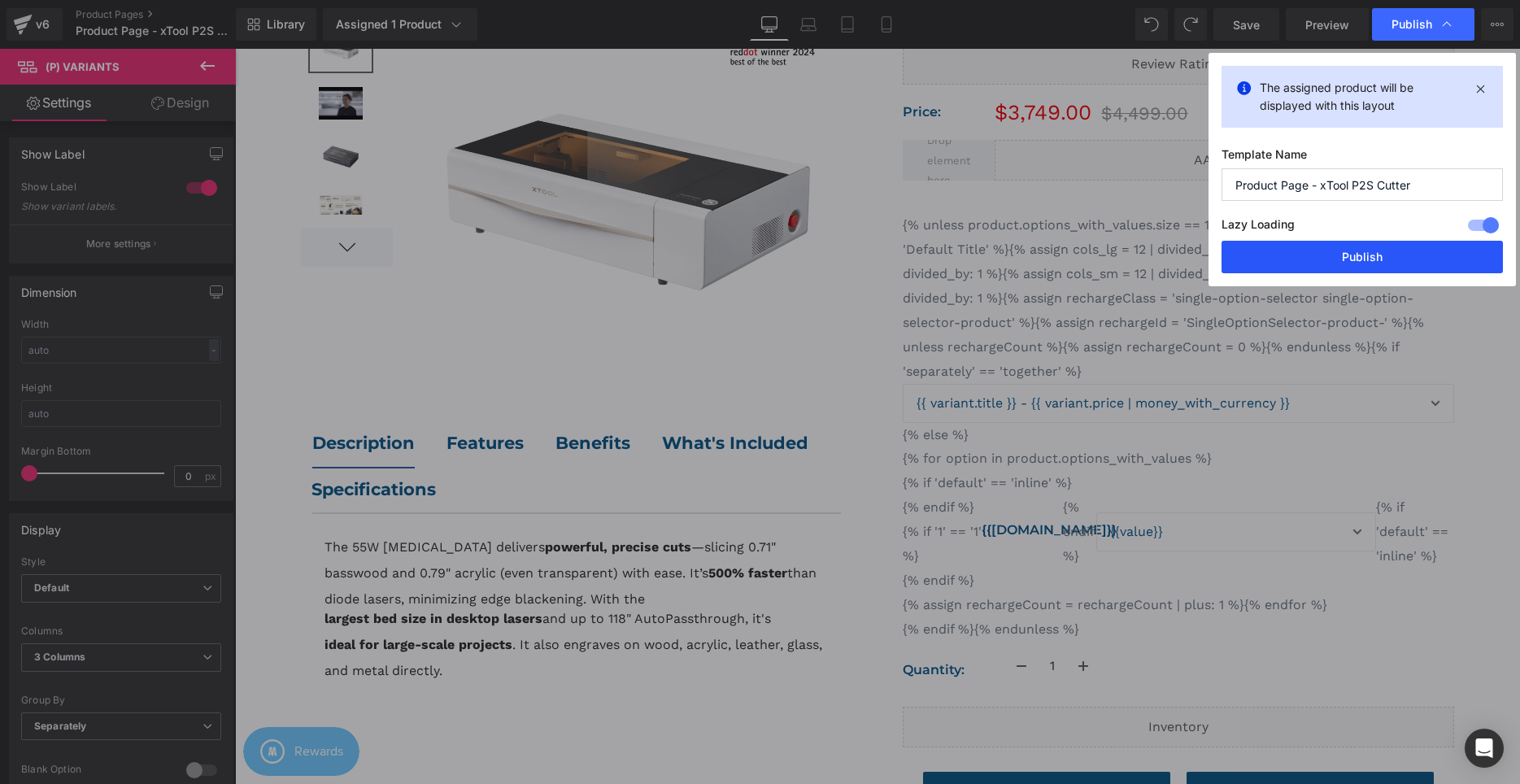
click at [1360, 249] on button "Publish" at bounding box center [1362, 257] width 281 height 33
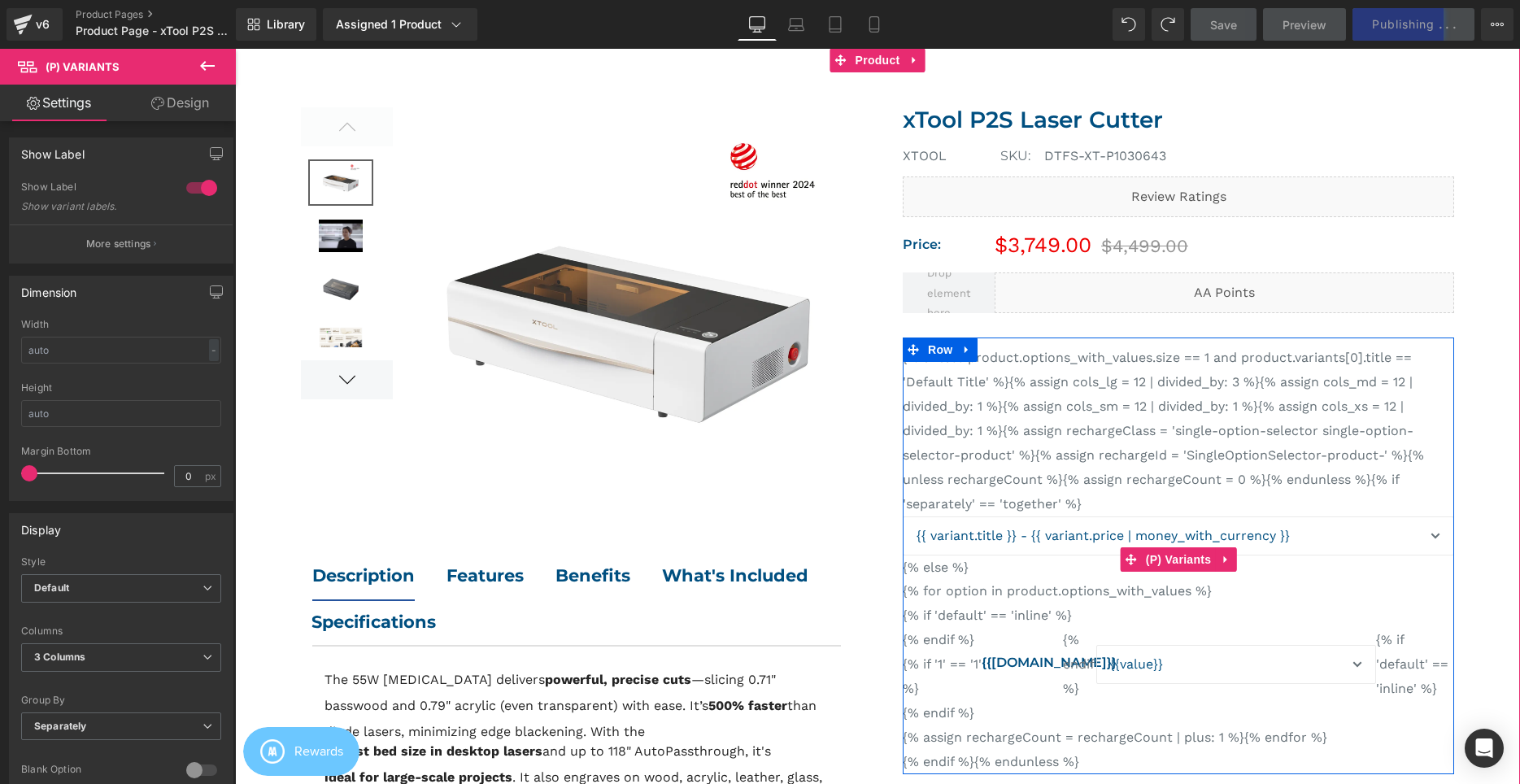
scroll to position [165, 0]
click at [1179, 512] on div "{% unless product.options_with_values.size == 1 and product.variants[0].title =…" at bounding box center [1179, 558] width 551 height 428
click at [1110, 478] on div "{% unless product.options_with_values.size == 1 and product.variants[0].title =…" at bounding box center [1179, 558] width 551 height 428
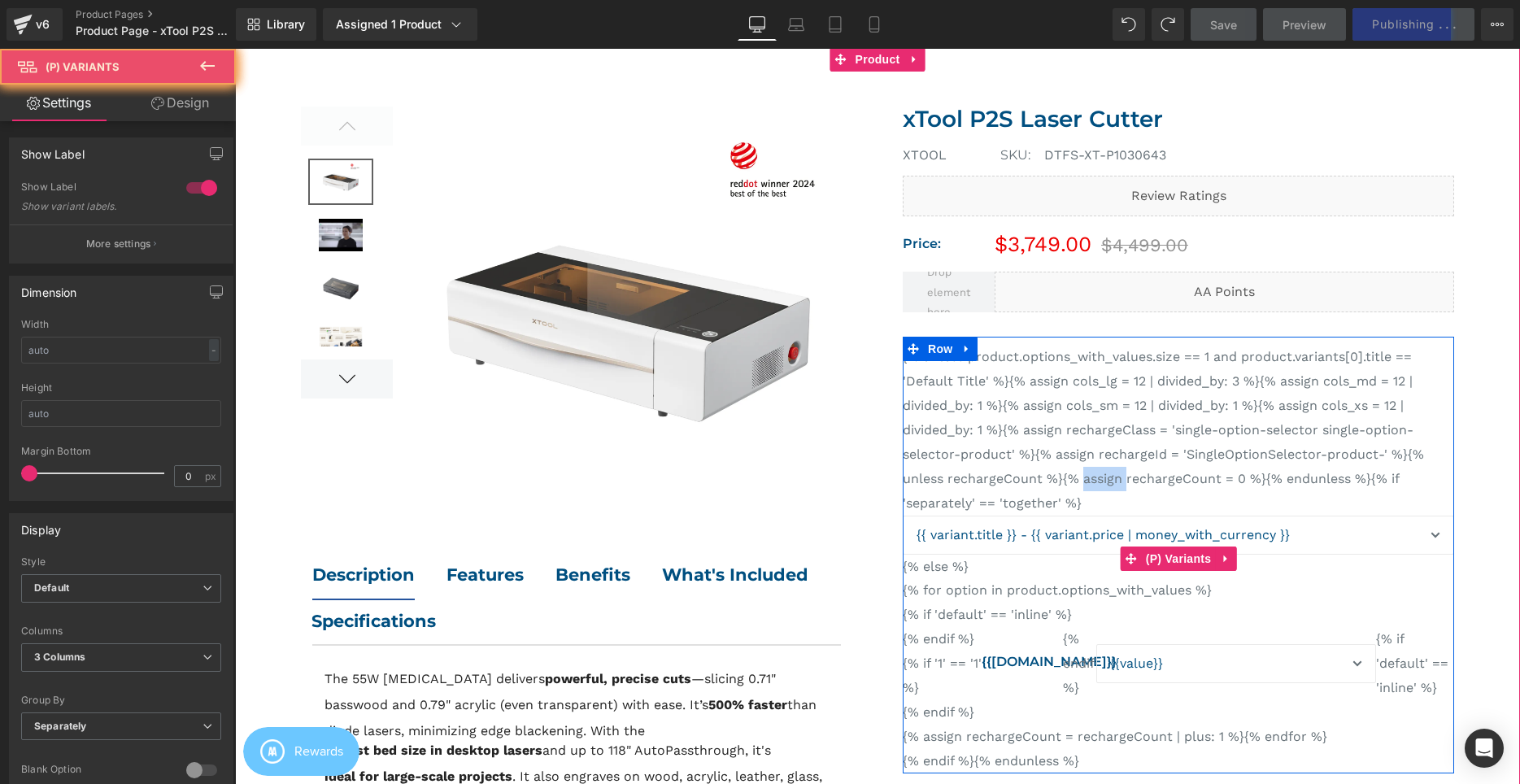
click at [1110, 478] on div "{% unless product.options_with_values.size == 1 and product.variants[0].title =…" at bounding box center [1179, 558] width 551 height 428
click at [1124, 474] on div "{% unless product.options_with_values.size == 1 and product.variants[0].title =…" at bounding box center [1179, 558] width 551 height 428
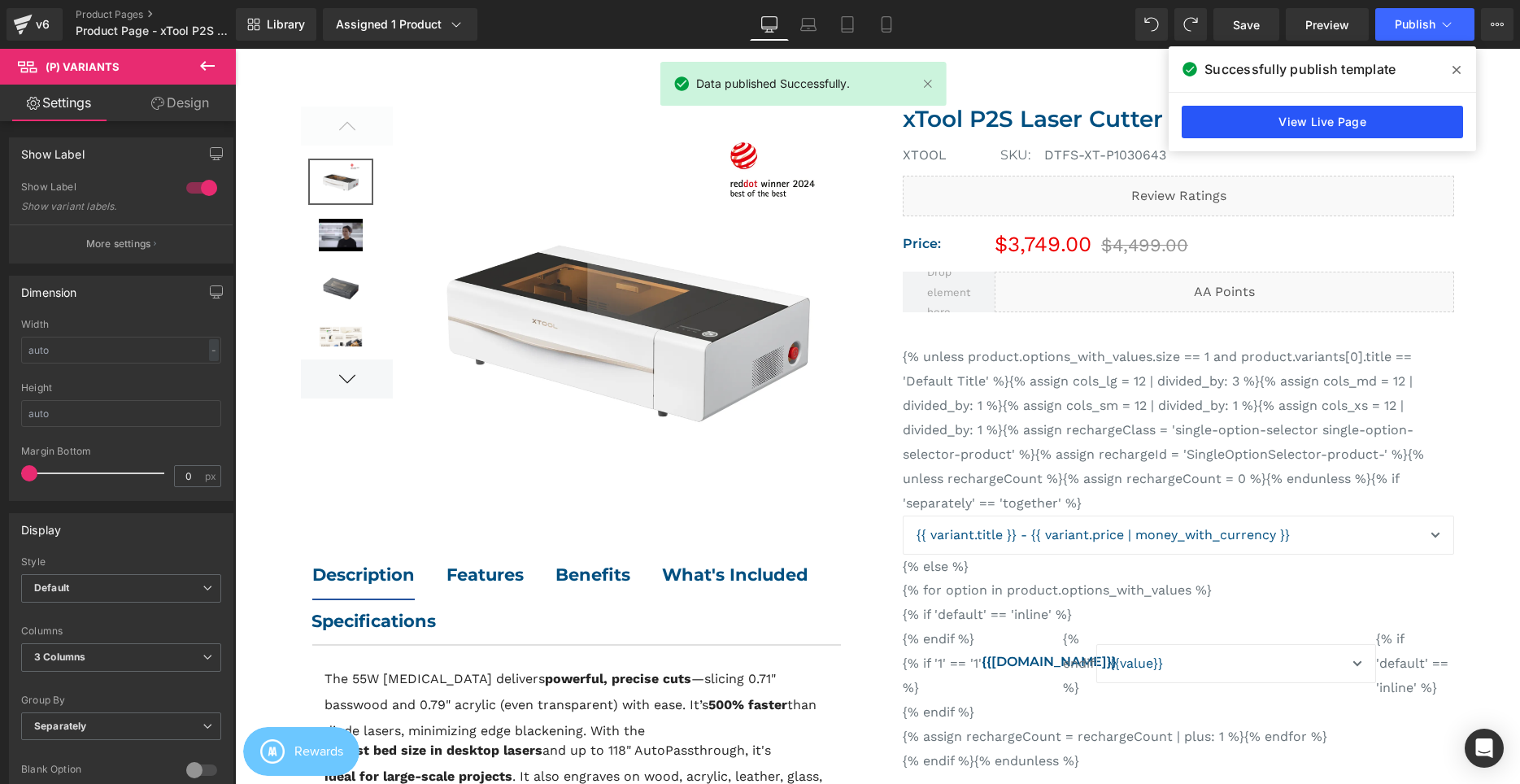
click at [1253, 117] on link "View Live Page" at bounding box center [1322, 122] width 281 height 33
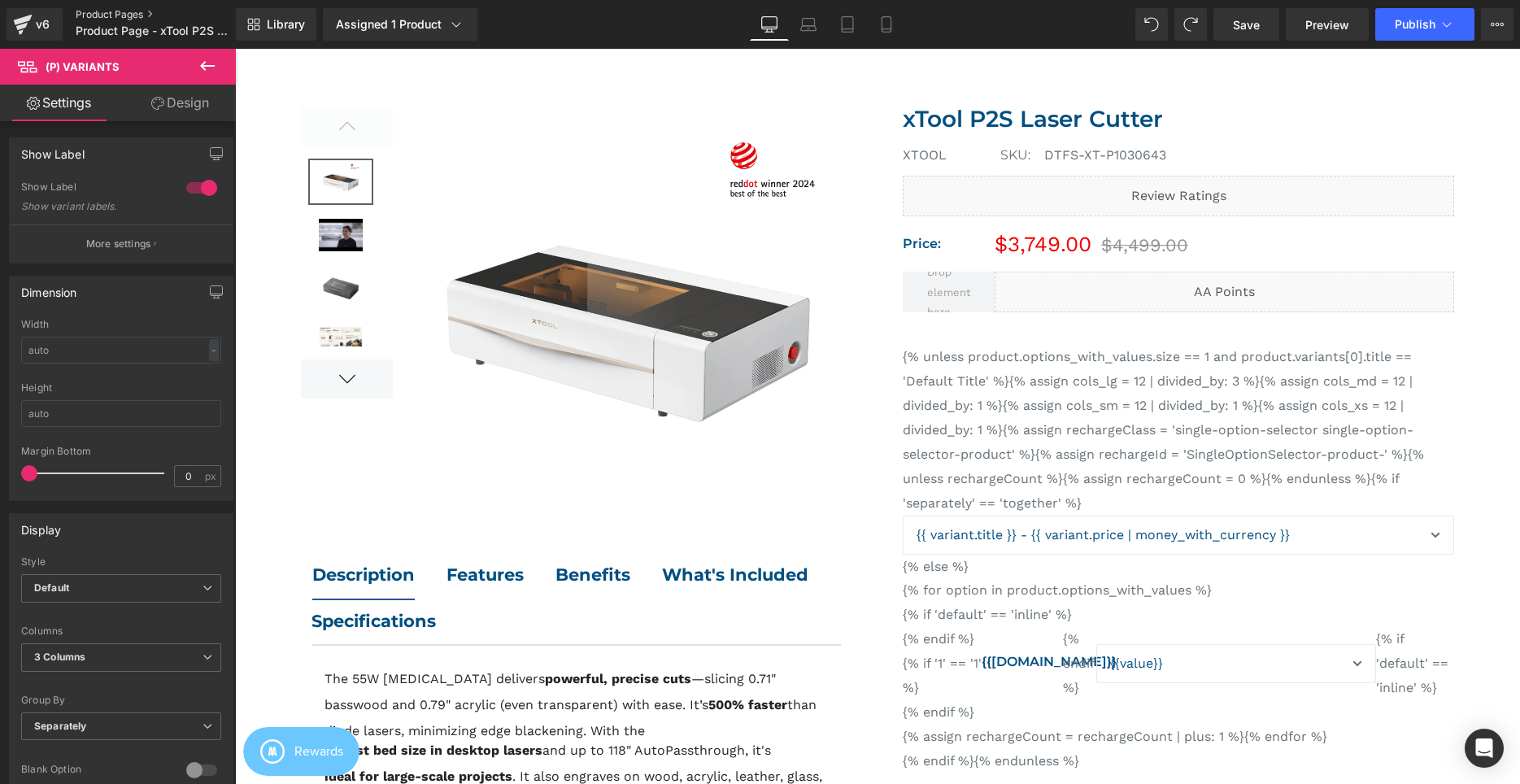
click at [127, 13] on link "Product Pages" at bounding box center [169, 15] width 187 height 13
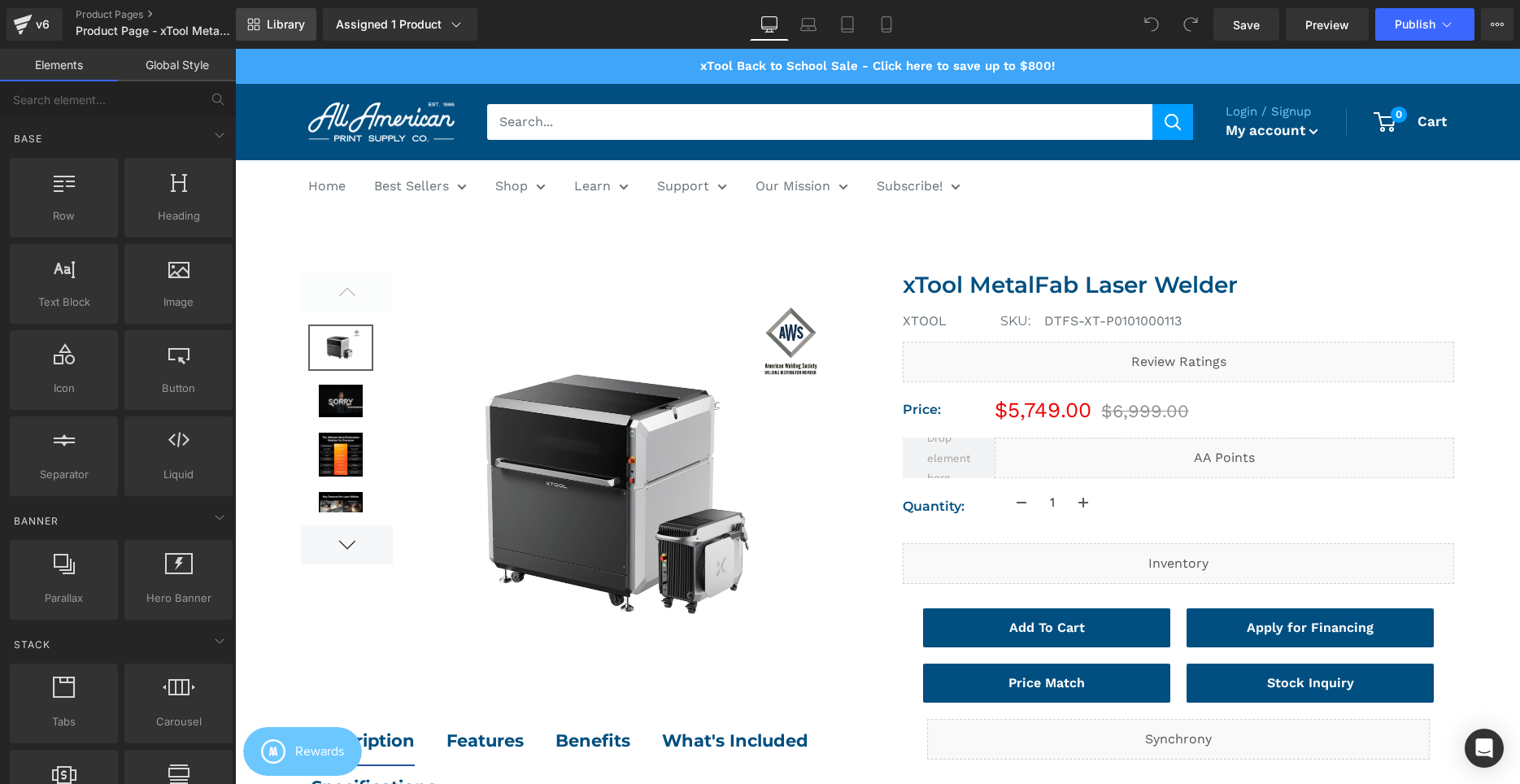
click at [294, 22] on span "Library" at bounding box center [286, 24] width 38 height 14
click at [918, 59] on link "xTool Back to School Sale - Click here to save up to $800!" at bounding box center [877, 66] width 355 height 34
click at [301, 23] on span "Library" at bounding box center [286, 24] width 38 height 14
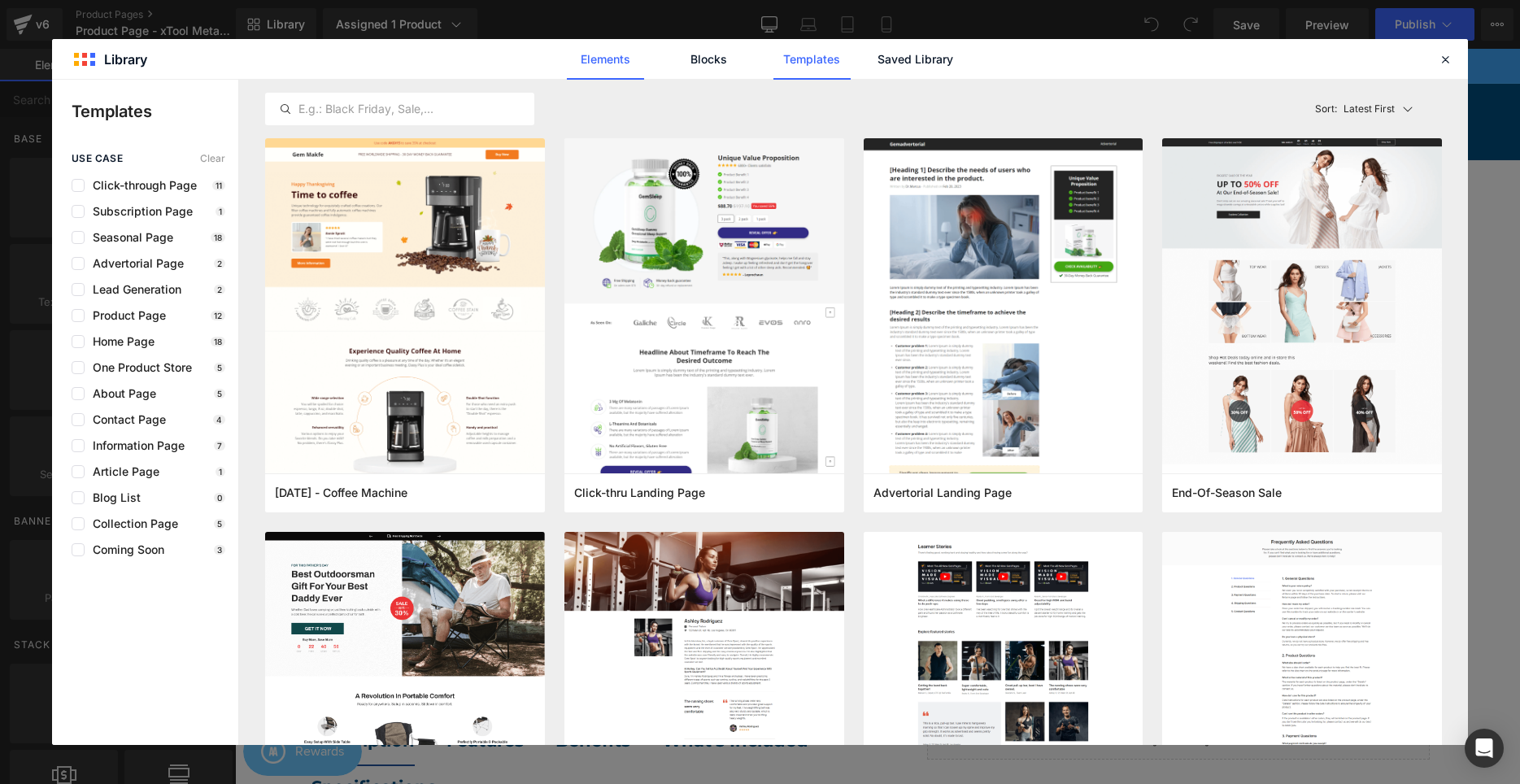
click at [774, 58] on link "Elements" at bounding box center [812, 59] width 77 height 41
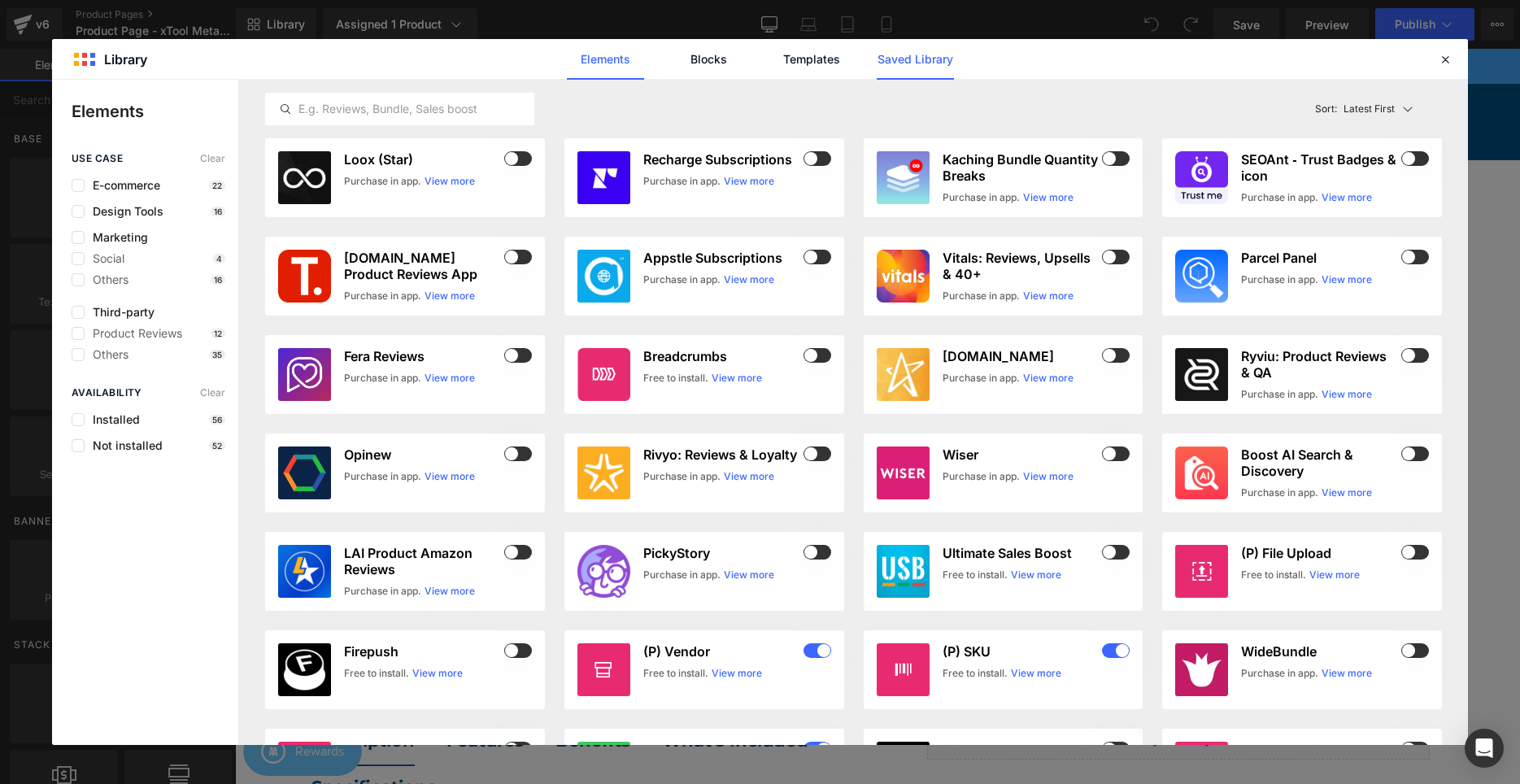
click at [0, 0] on link "Saved Library" at bounding box center [0, 0] width 0 height 0
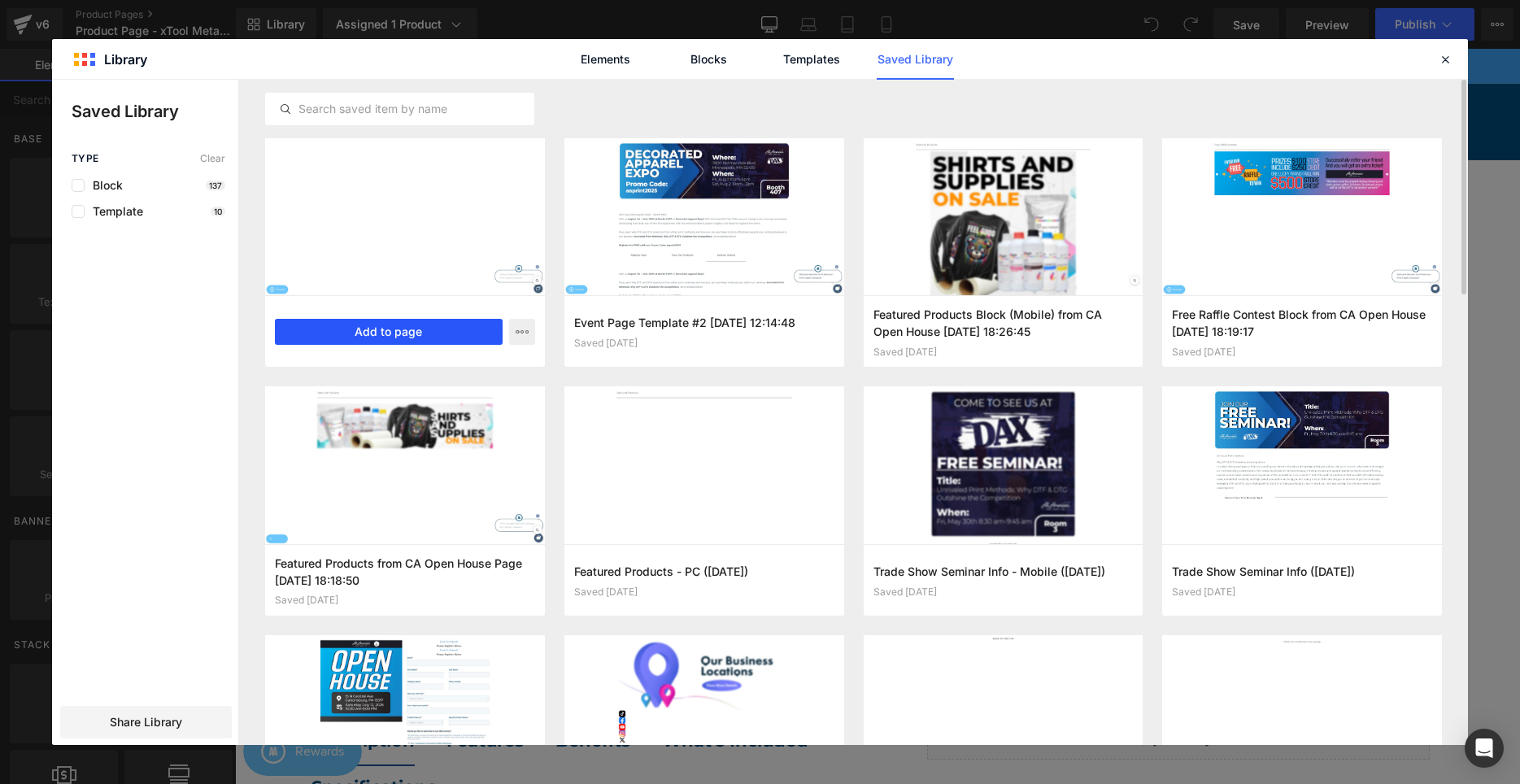
drag, startPoint x: 441, startPoint y: 336, endPoint x: 337, endPoint y: 298, distance: 110.7
click at [441, 336] on button "Add to page" at bounding box center [388, 331] width 228 height 26
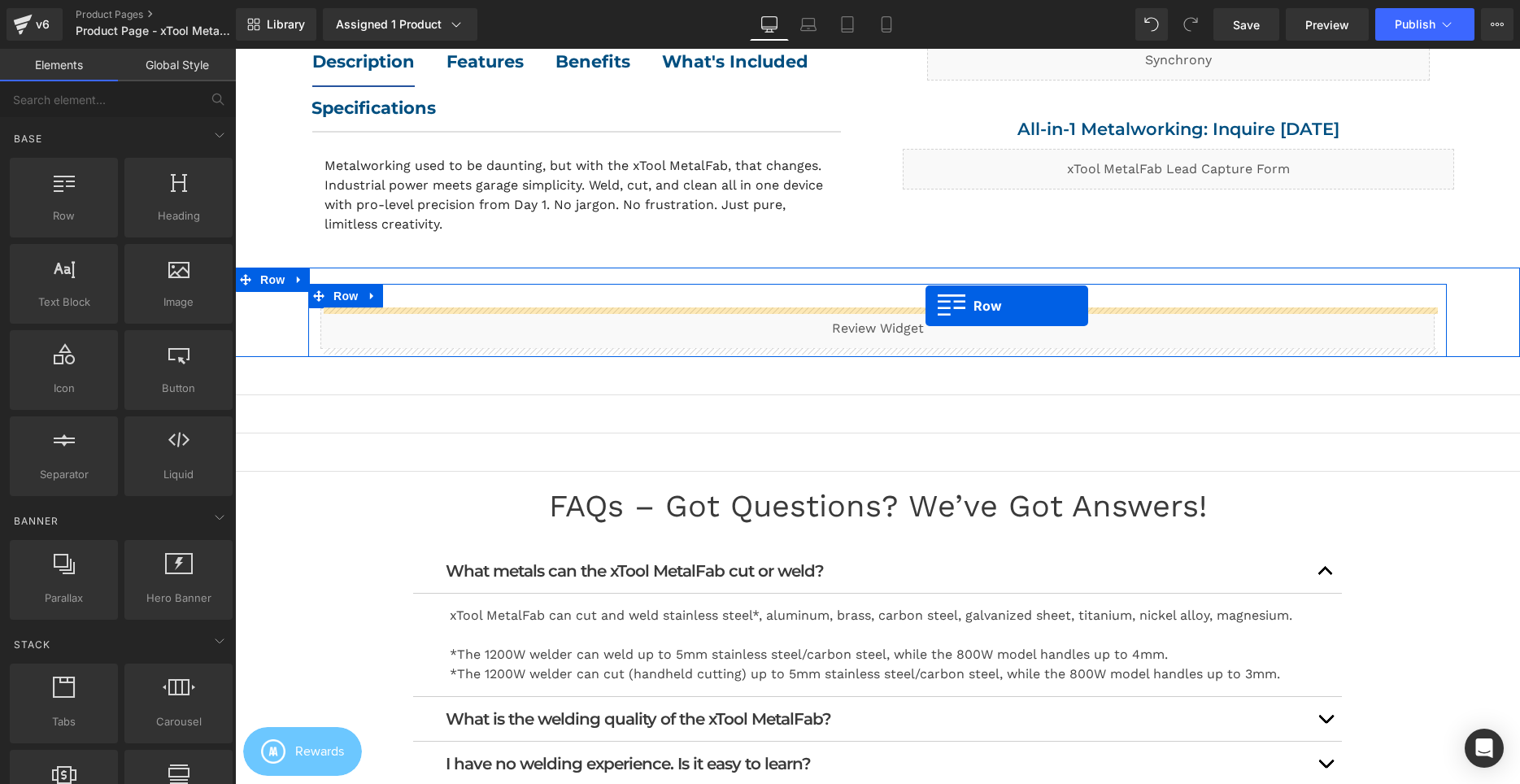
scroll to position [15, 0]
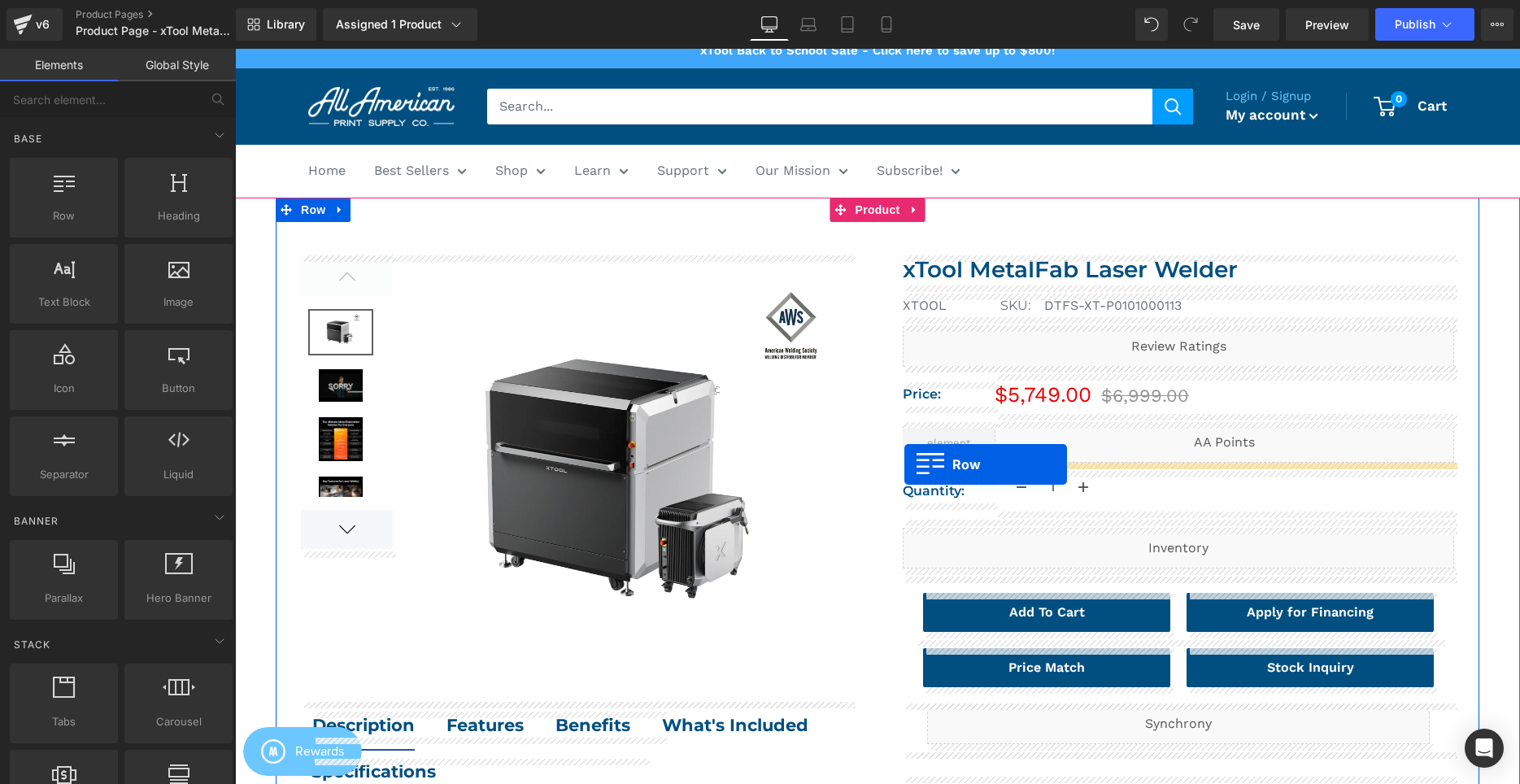
drag, startPoint x: 395, startPoint y: 338, endPoint x: 904, endPoint y: 464, distance: 524.4
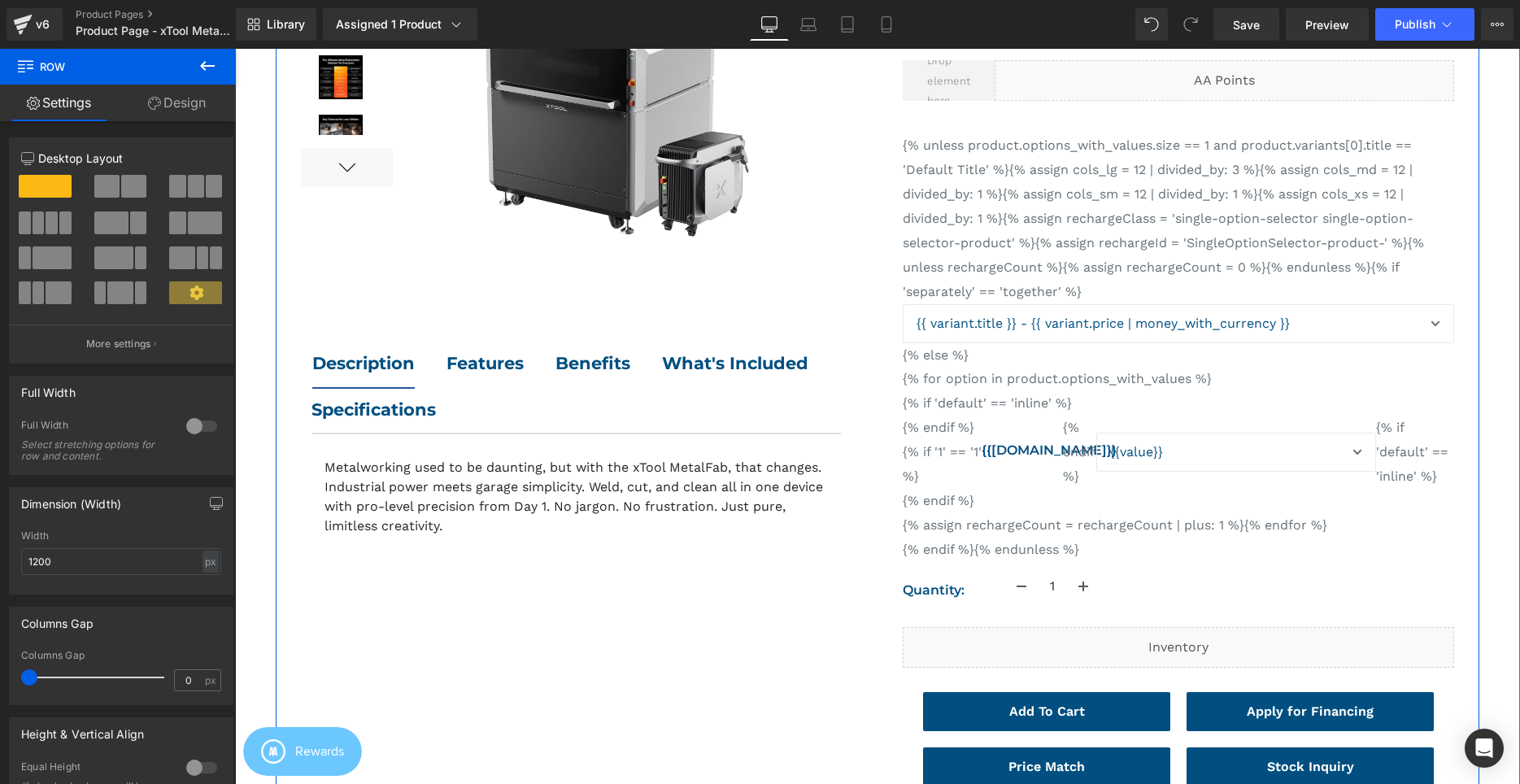
scroll to position [430, 0]
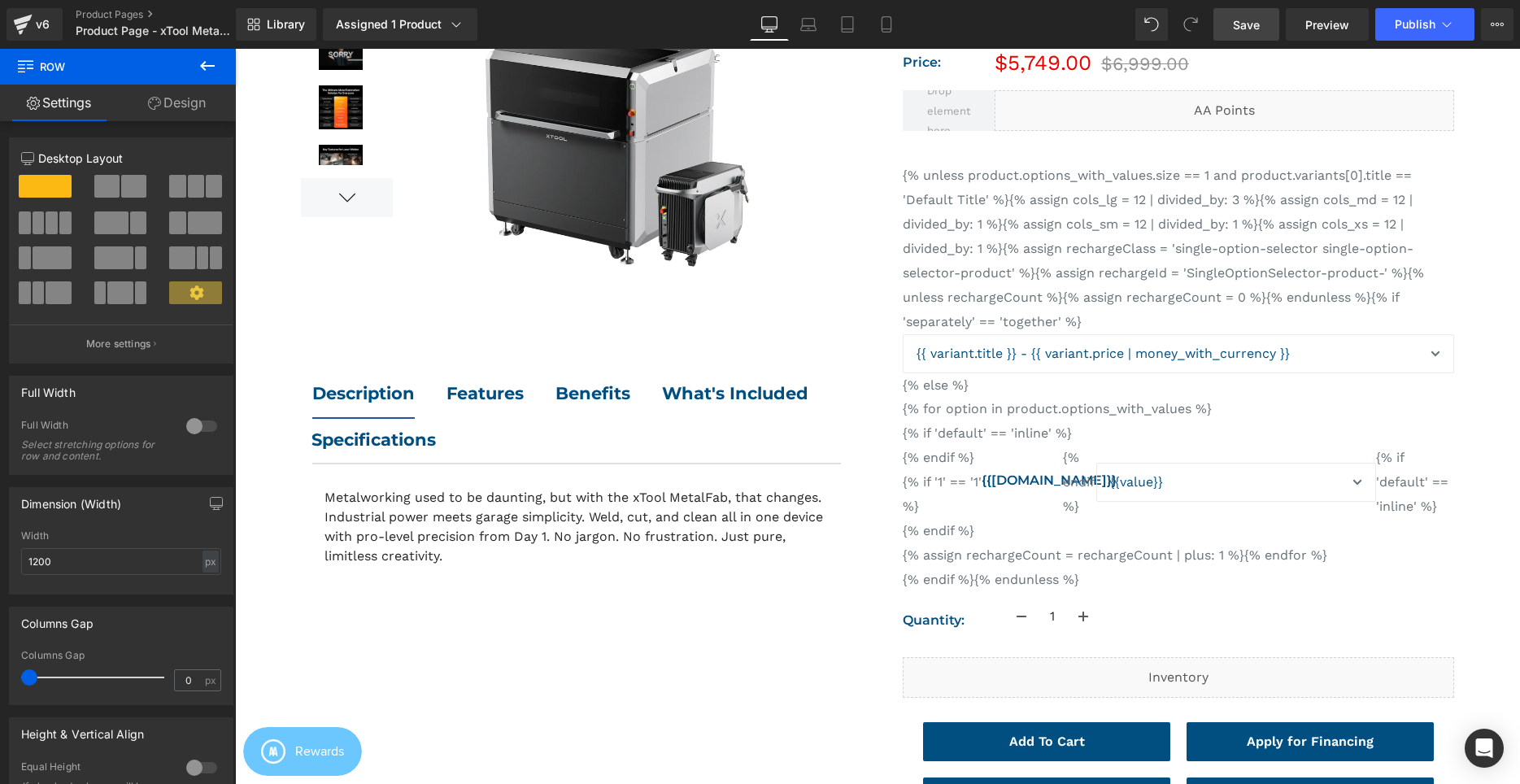
click at [1245, 23] on span "Save" at bounding box center [1246, 25] width 27 height 17
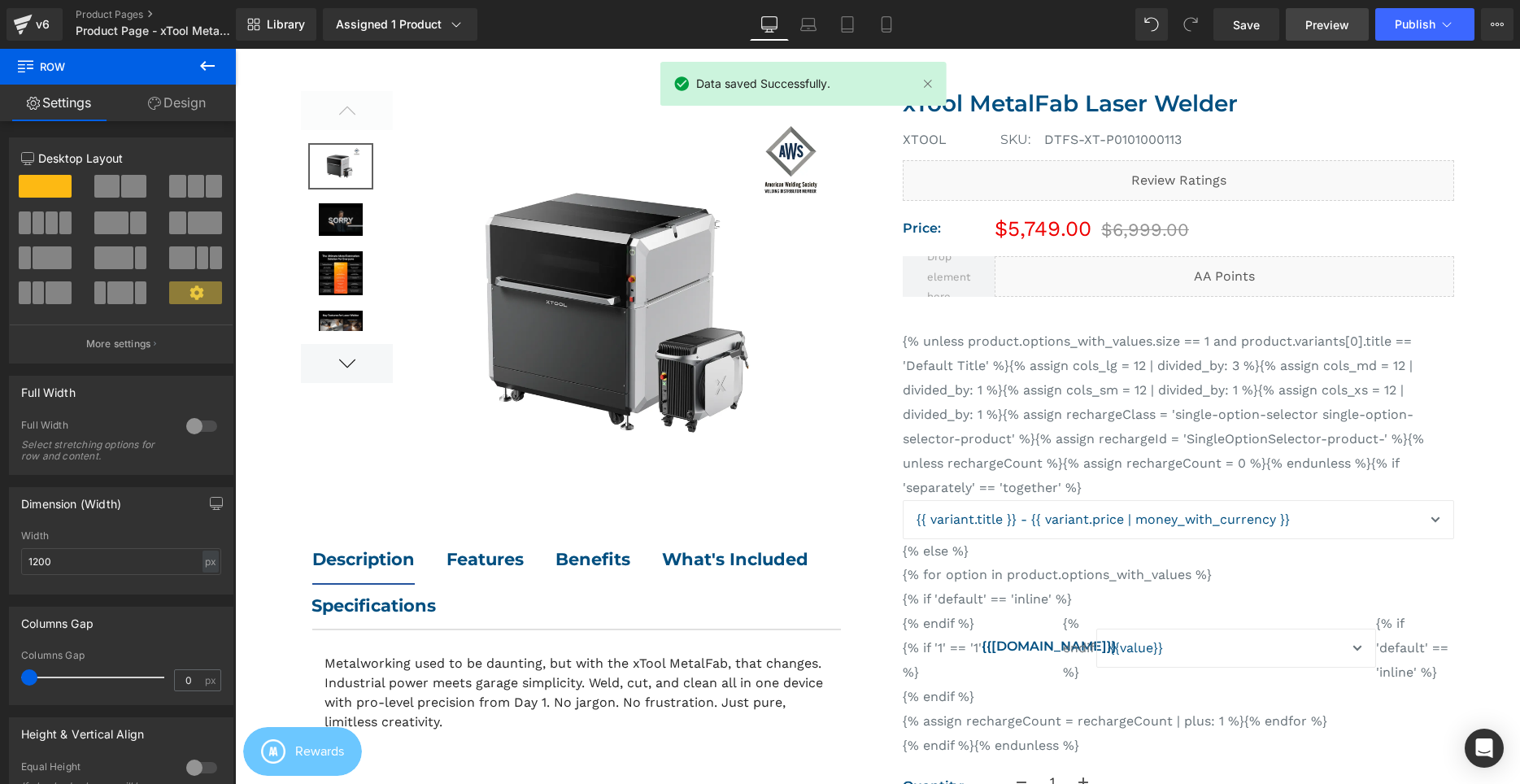
click at [1333, 35] on link "Preview" at bounding box center [1327, 25] width 83 height 33
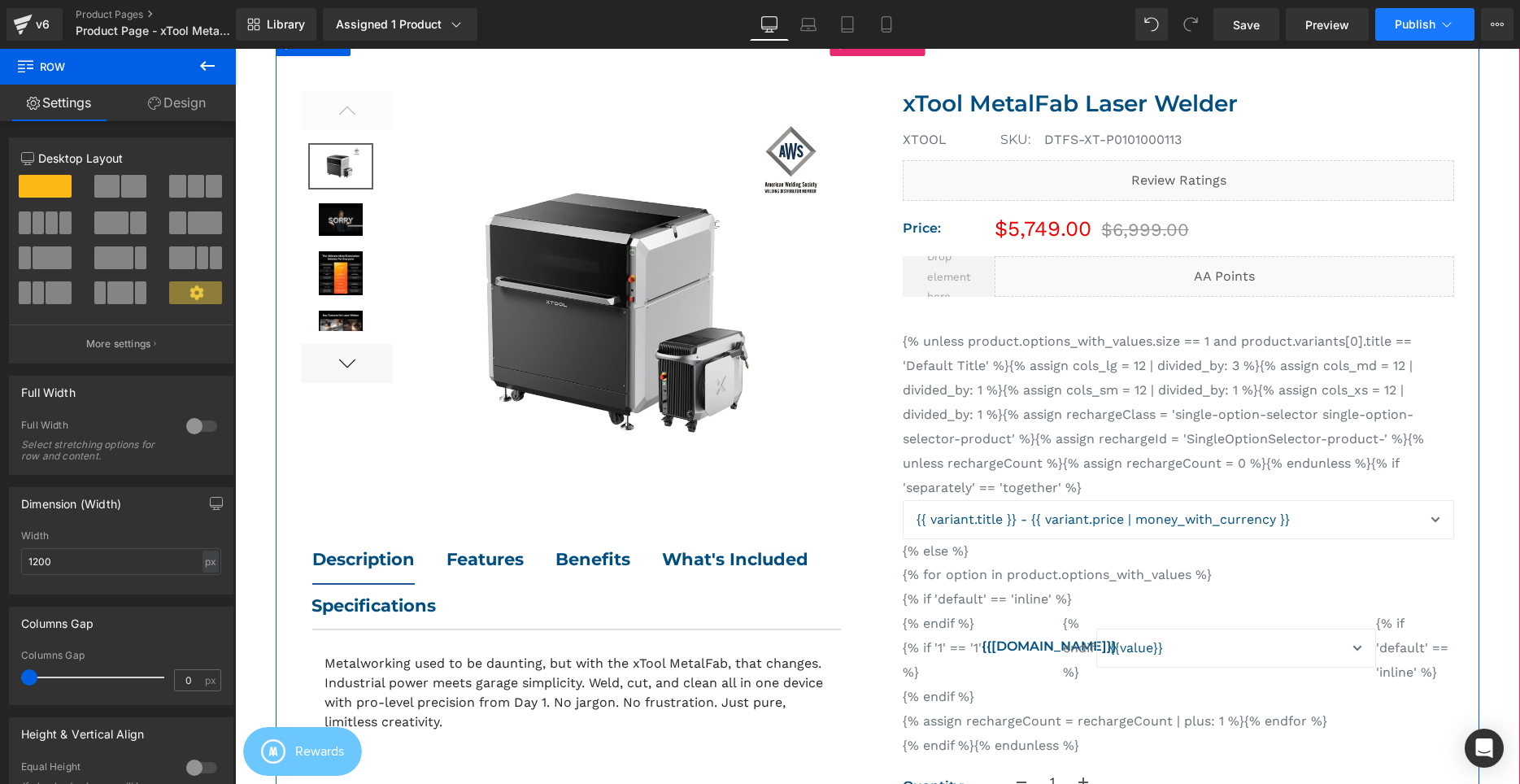
click at [1425, 32] on button "Publish" at bounding box center [1425, 25] width 99 height 33
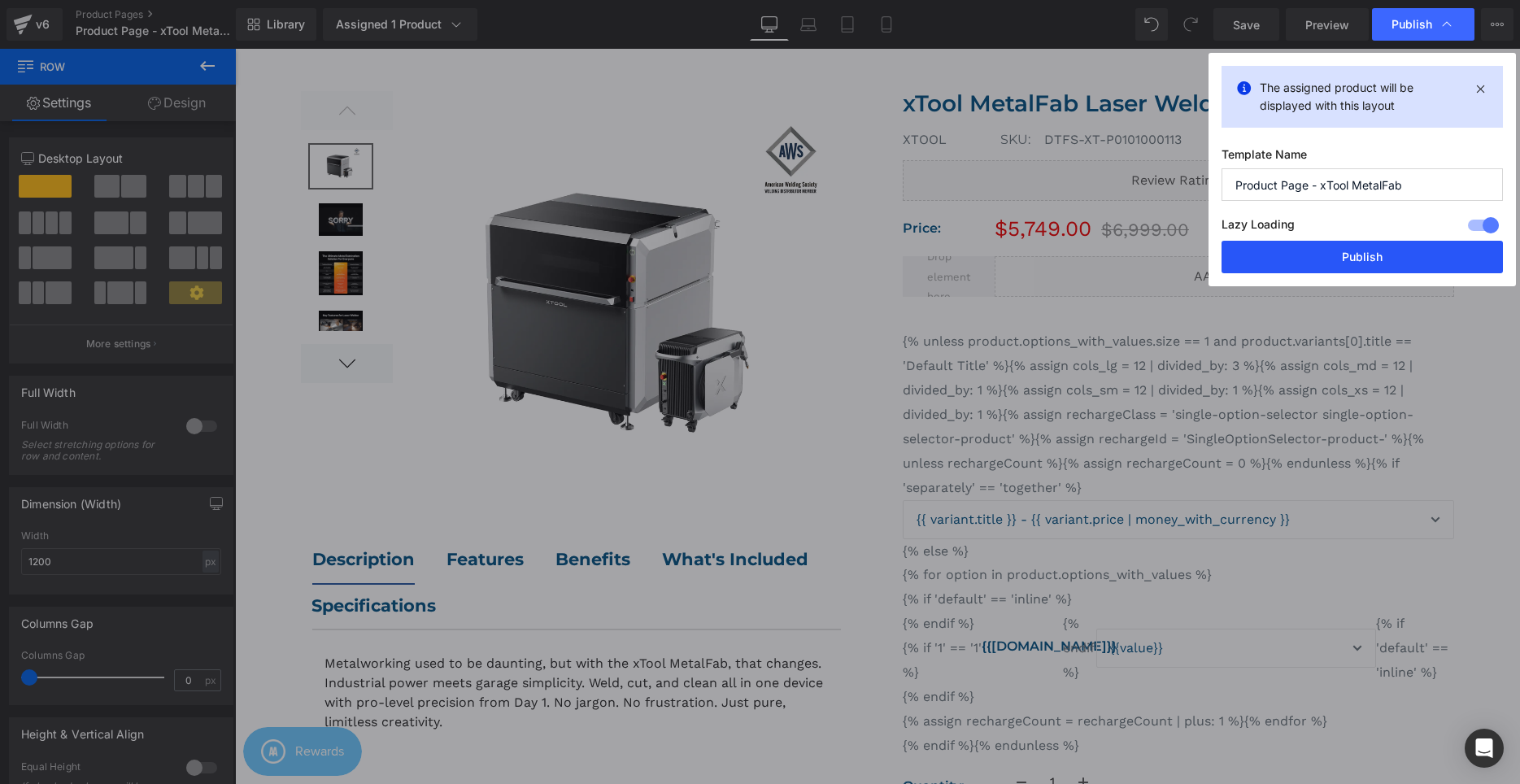
drag, startPoint x: 1321, startPoint y: 257, endPoint x: 881, endPoint y: 242, distance: 440.3
click at [1321, 257] on button "Publish" at bounding box center [1362, 257] width 281 height 33
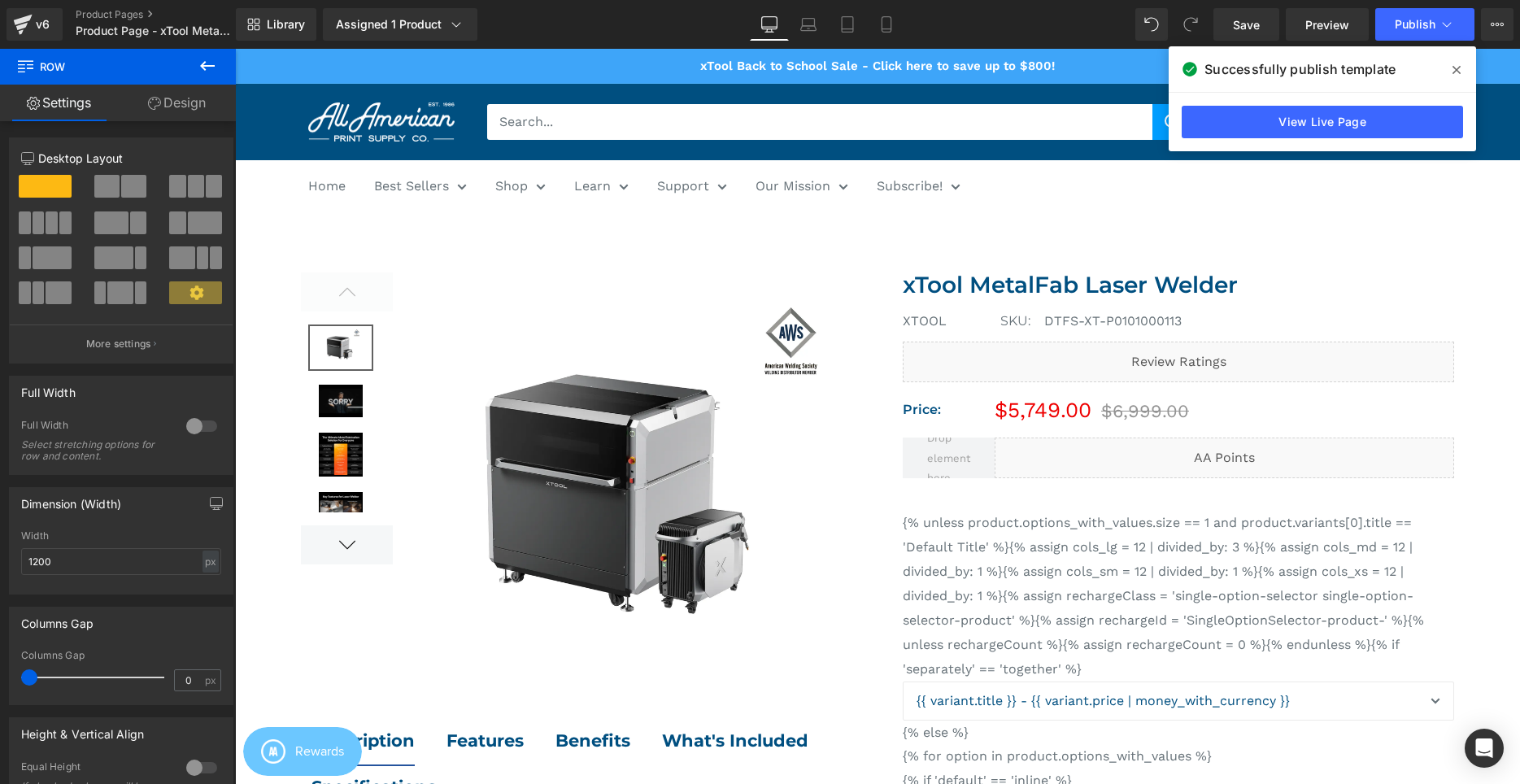
click at [1451, 70] on span at bounding box center [1456, 70] width 26 height 26
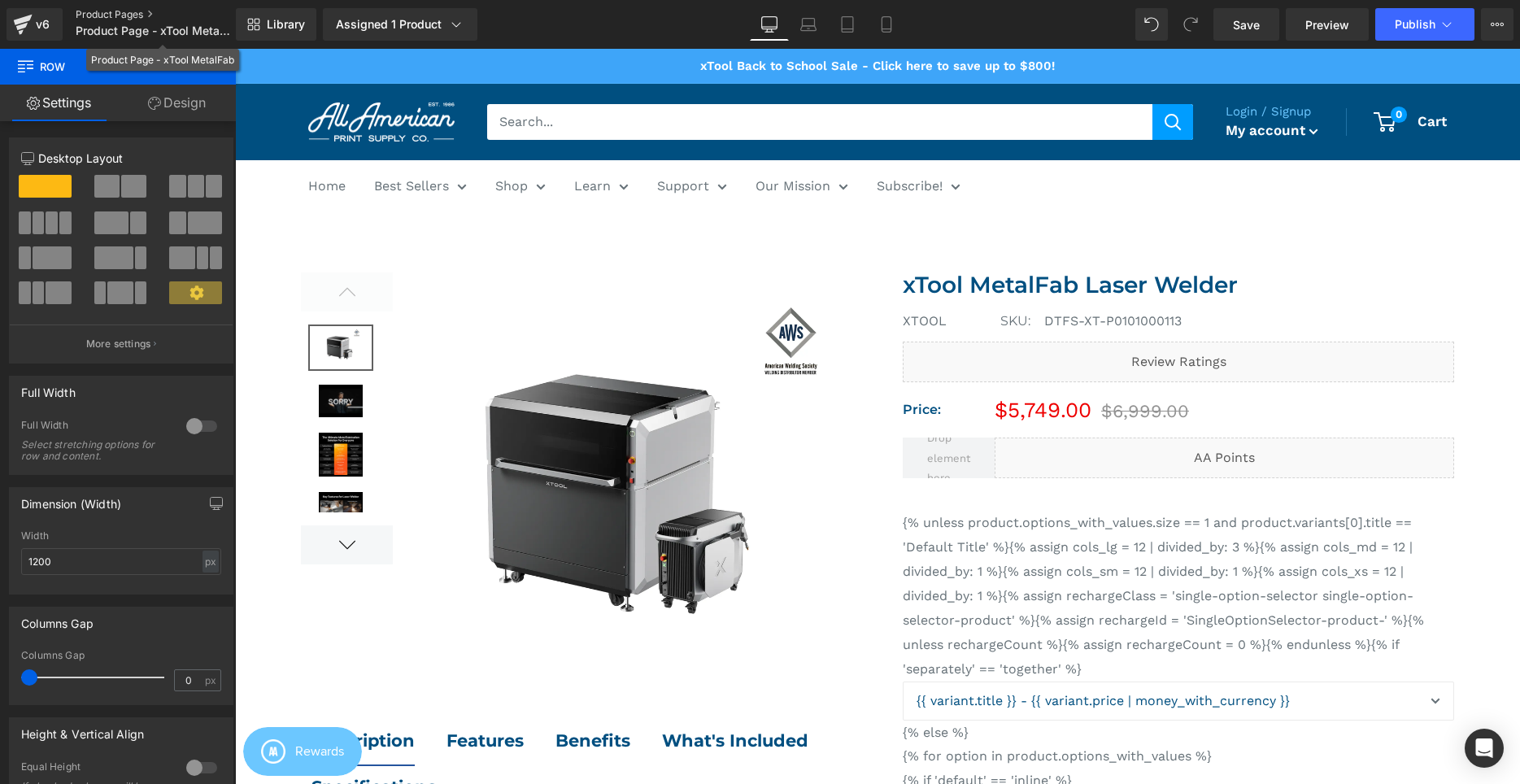
click at [120, 17] on link "Product Pages" at bounding box center [169, 15] width 187 height 13
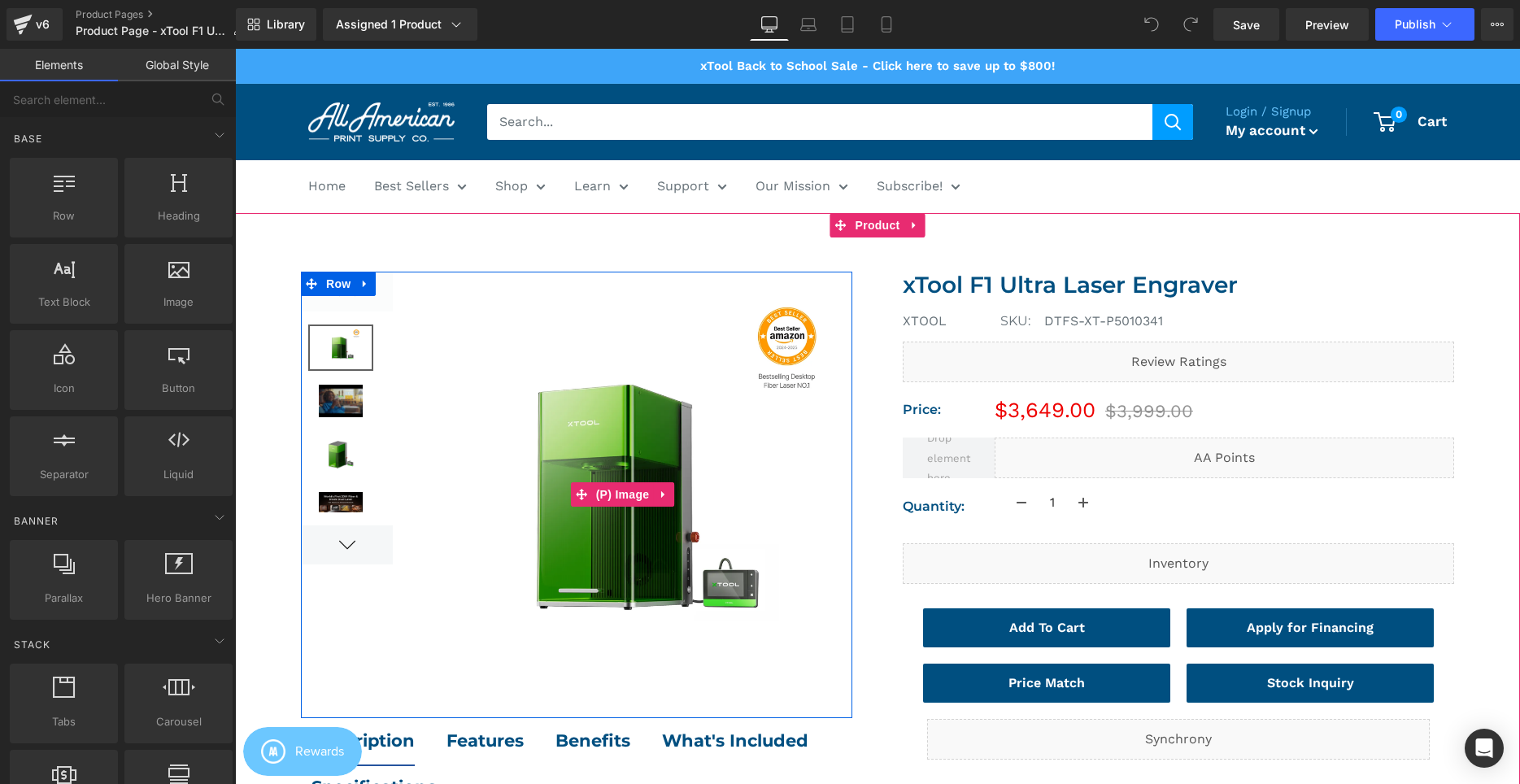
click at [707, 524] on img at bounding box center [623, 494] width 459 height 446
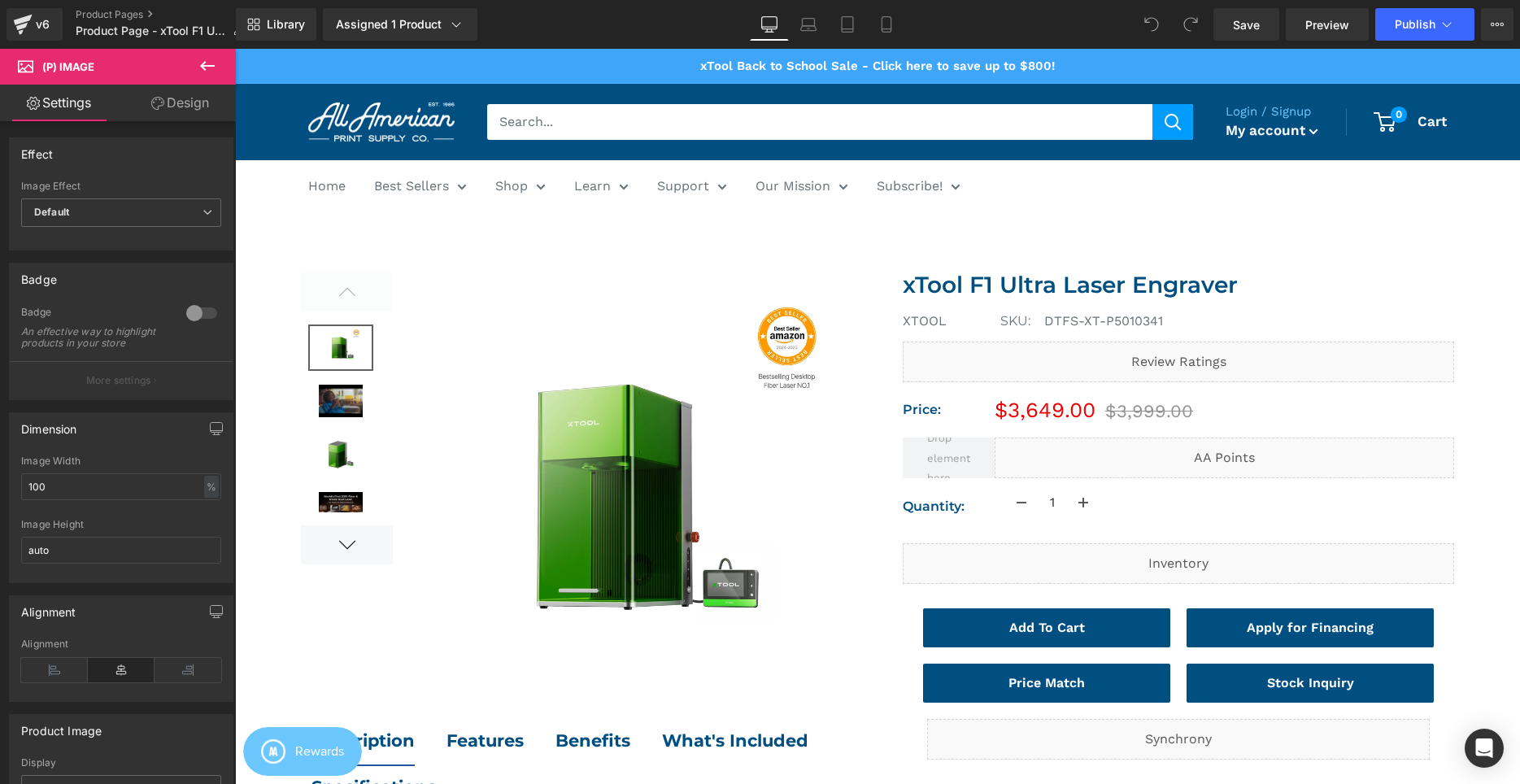
scroll to position [16, 0]
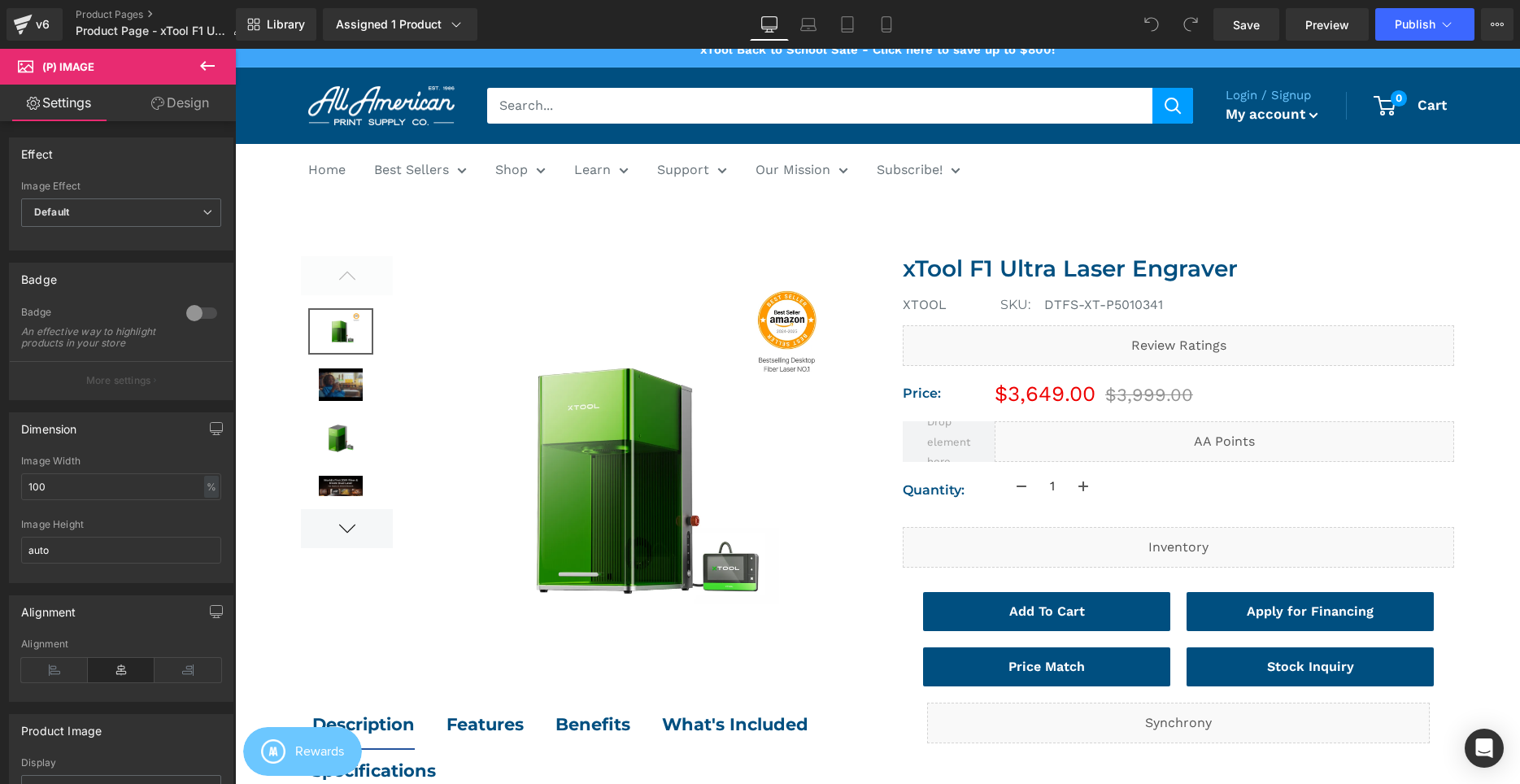
click at [369, 230] on div at bounding box center [877, 593] width 1203 height 792
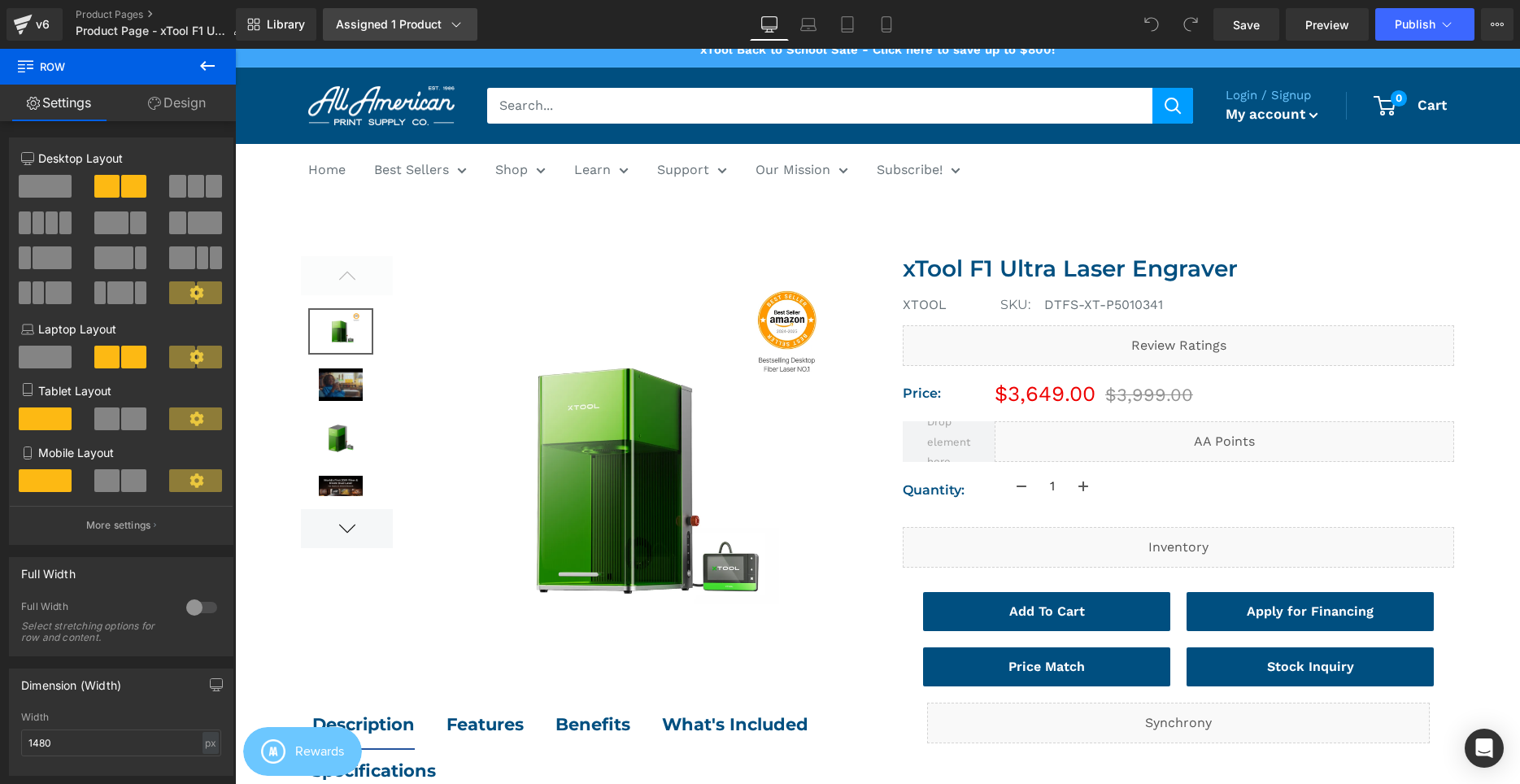
click at [437, 25] on div "Assigned 1 Product" at bounding box center [400, 24] width 128 height 16
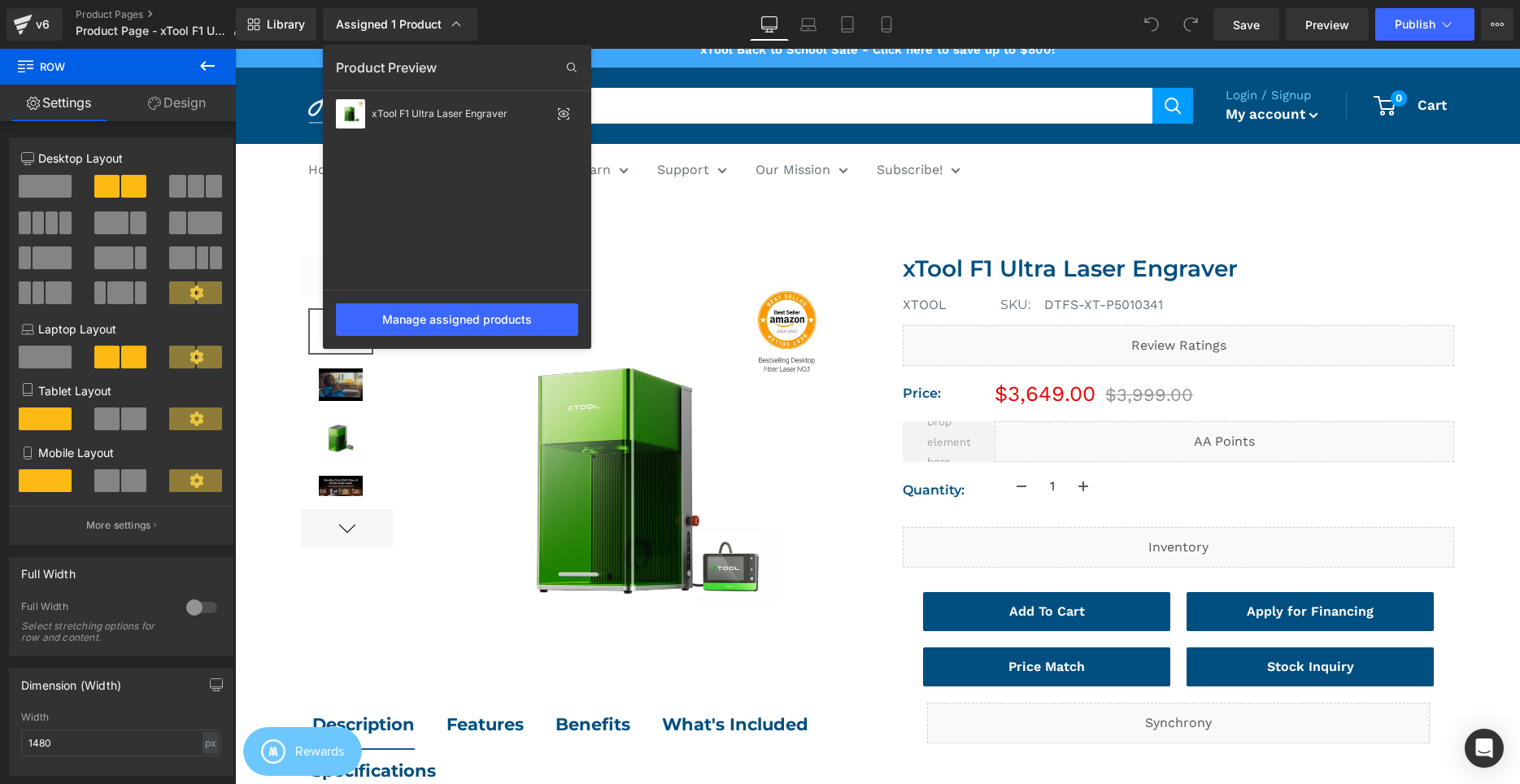
click at [318, 26] on div "Assigned 1 Product Product Preview xTool F1 Ultra Laser Engraver Manage assigne…" at bounding box center [397, 25] width 161 height 33
click at [313, 29] on link "Library" at bounding box center [276, 25] width 80 height 33
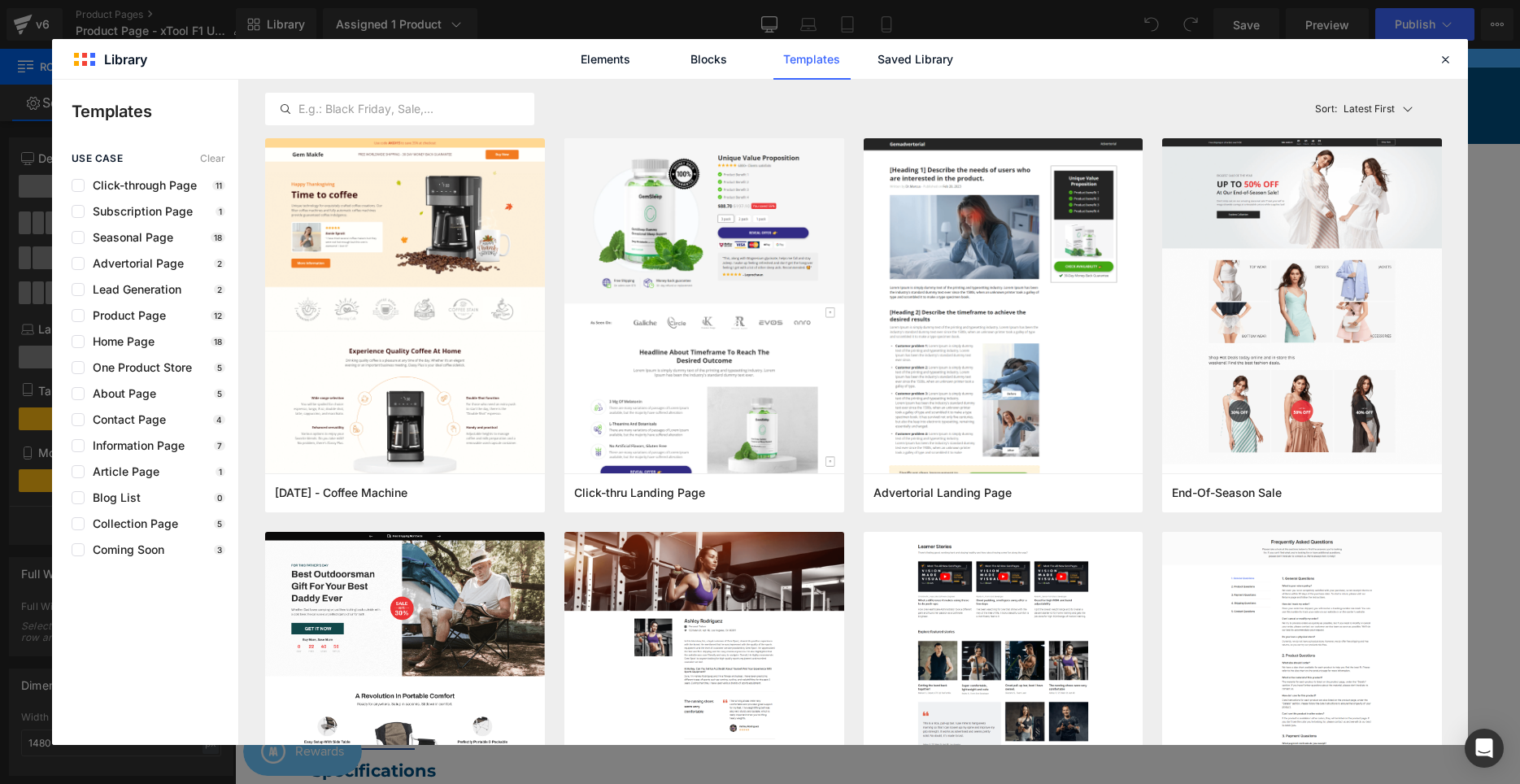
drag, startPoint x: 864, startPoint y: 50, endPoint x: 900, endPoint y: 57, distance: 36.7
click at [866, 50] on div "Elements Blocks Templates Saved Library" at bounding box center [760, 59] width 413 height 41
click at [900, 57] on link "Saved Library" at bounding box center [914, 59] width 77 height 41
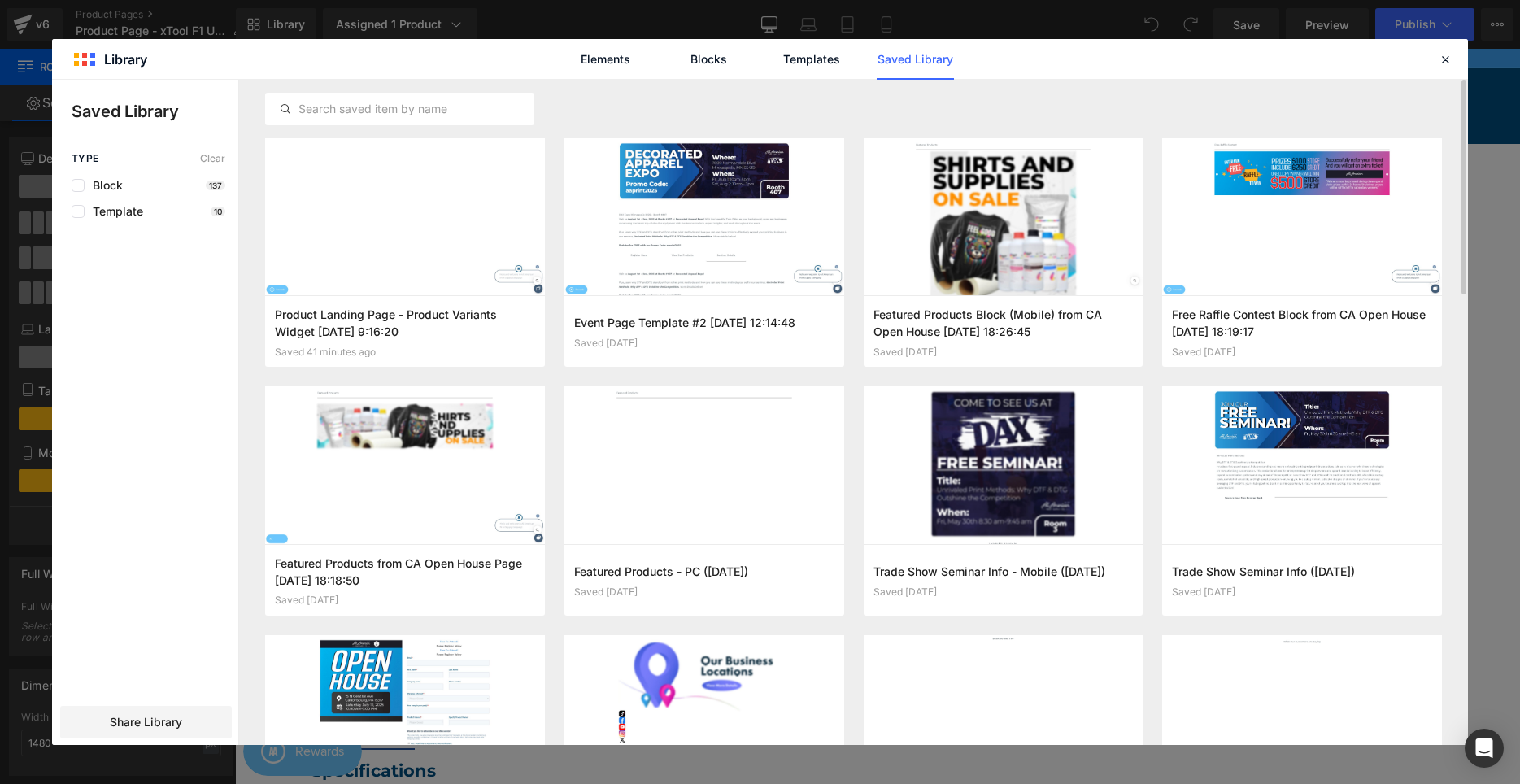
click at [823, 99] on div at bounding box center [853, 108] width 1177 height 58
click at [361, 331] on button "Add to page" at bounding box center [388, 331] width 228 height 26
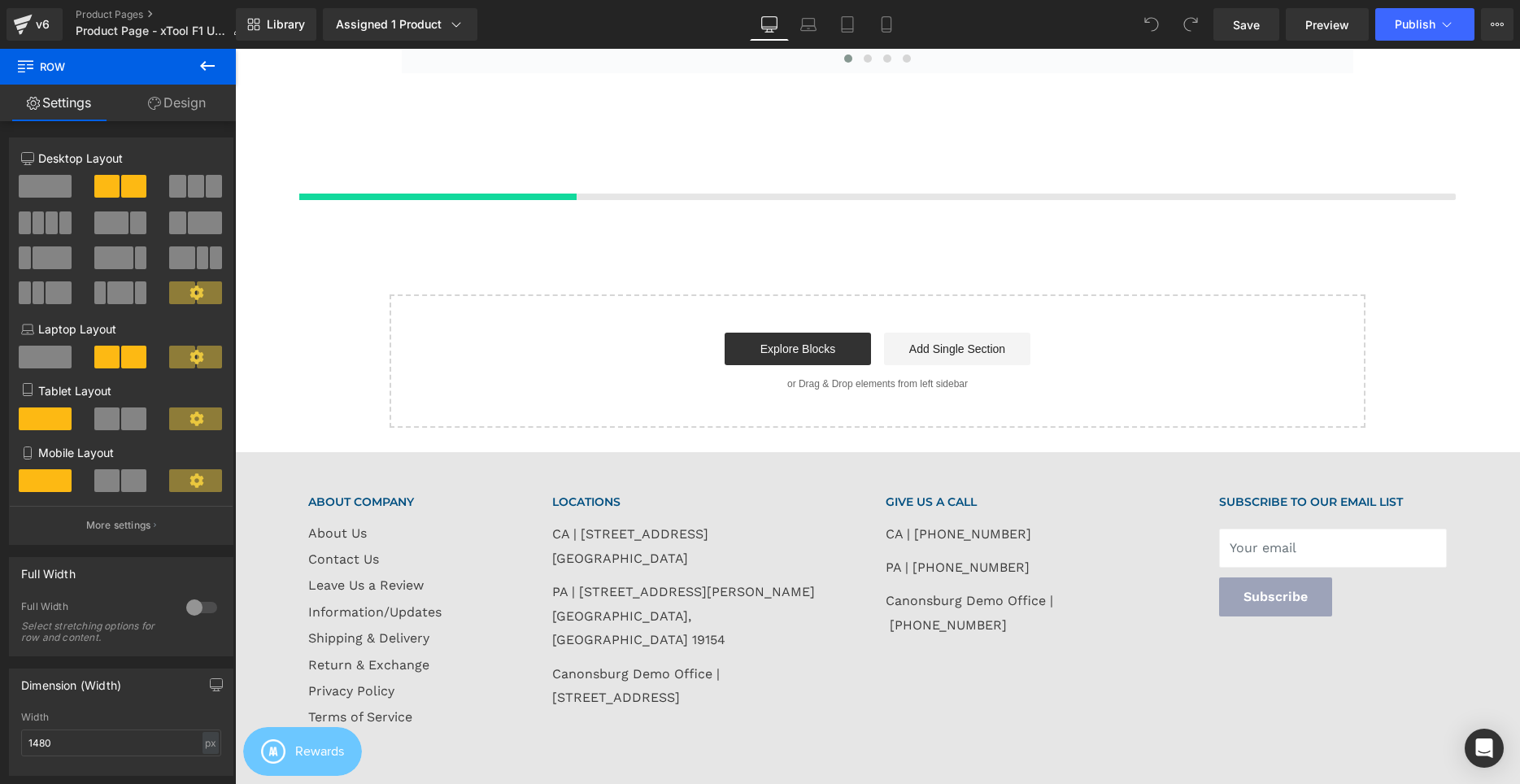
scroll to position [3150, 0]
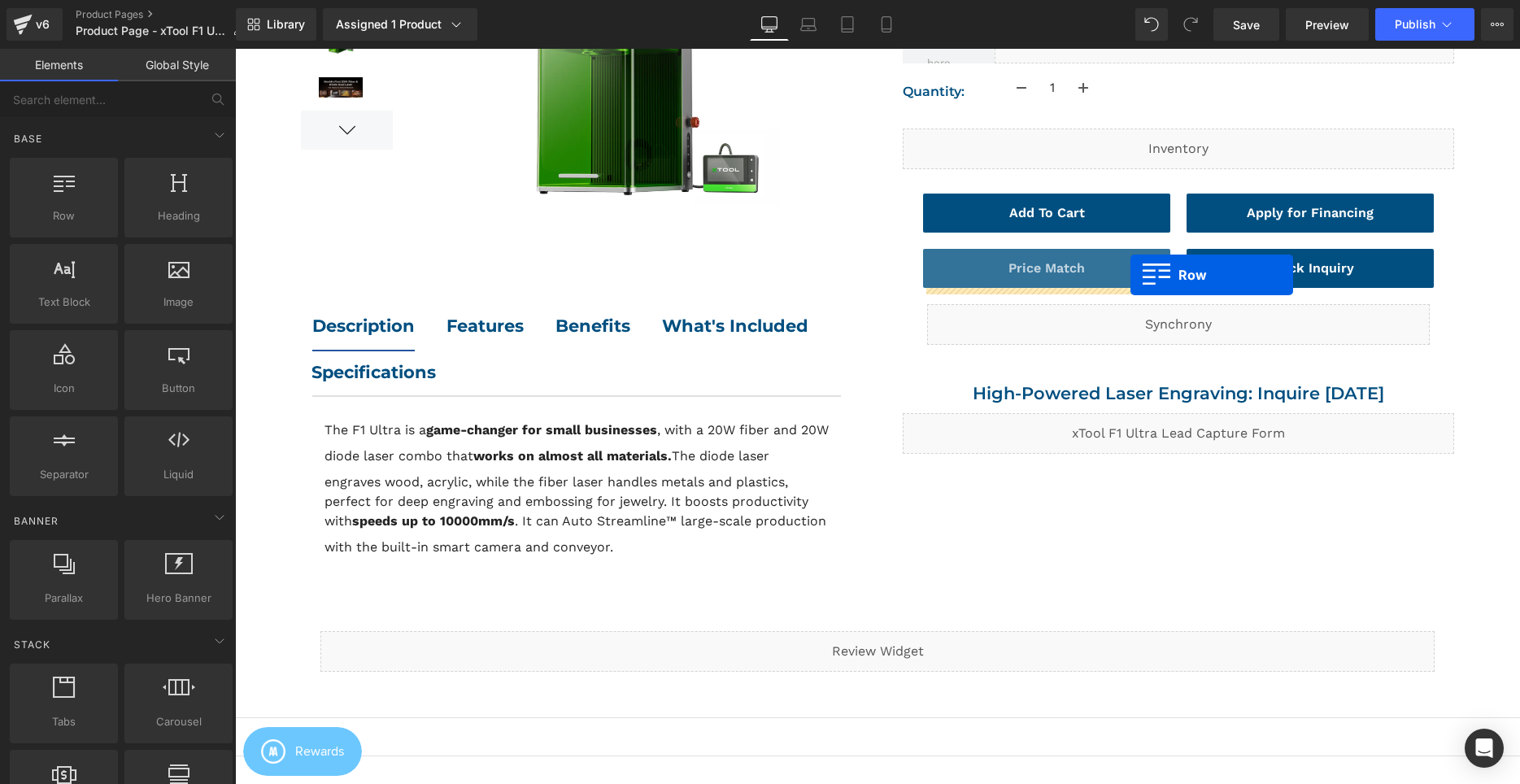
scroll to position [0, 0]
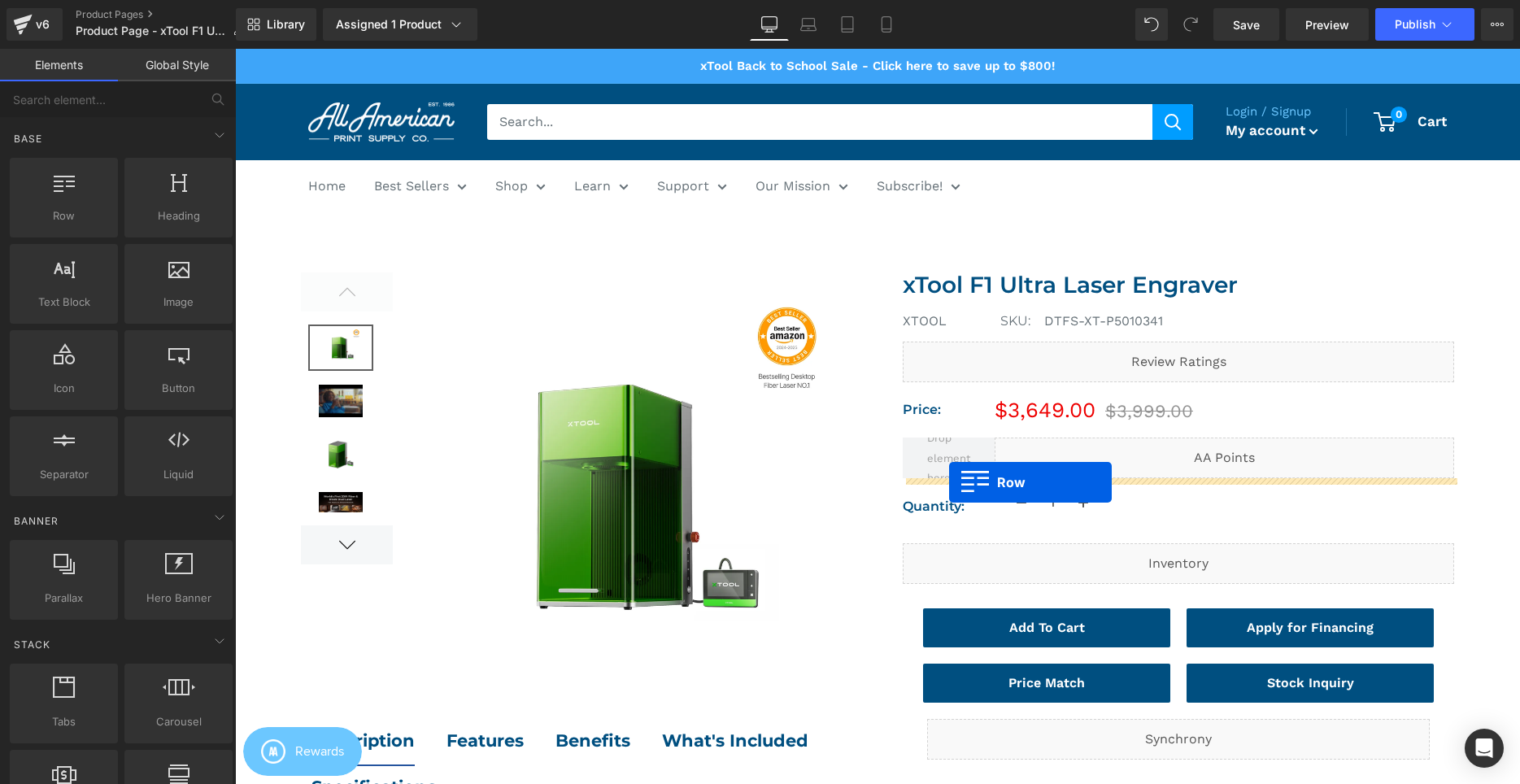
drag, startPoint x: 399, startPoint y: 168, endPoint x: 949, endPoint y: 482, distance: 633.3
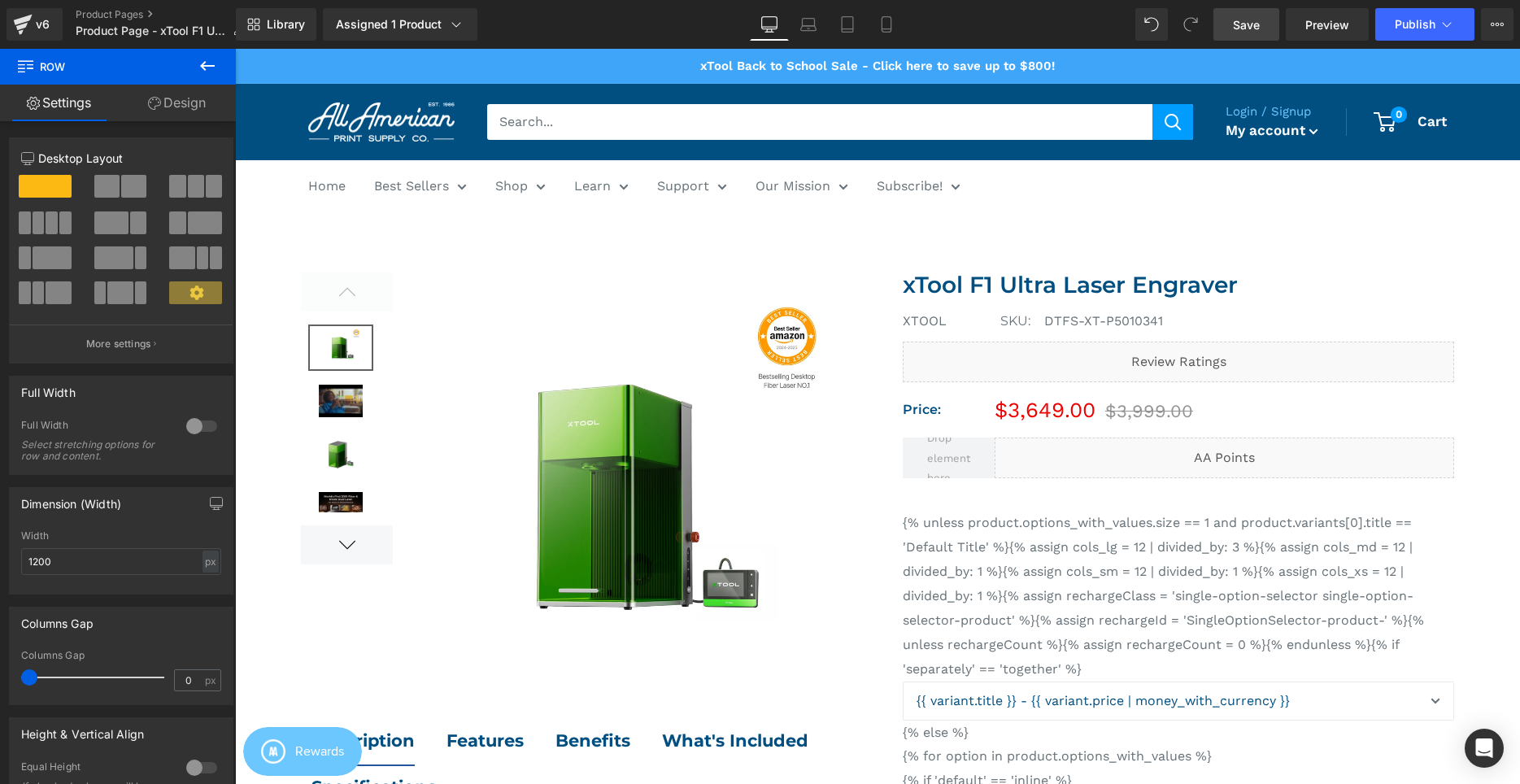
click at [1242, 15] on link "Save" at bounding box center [1245, 25] width 66 height 33
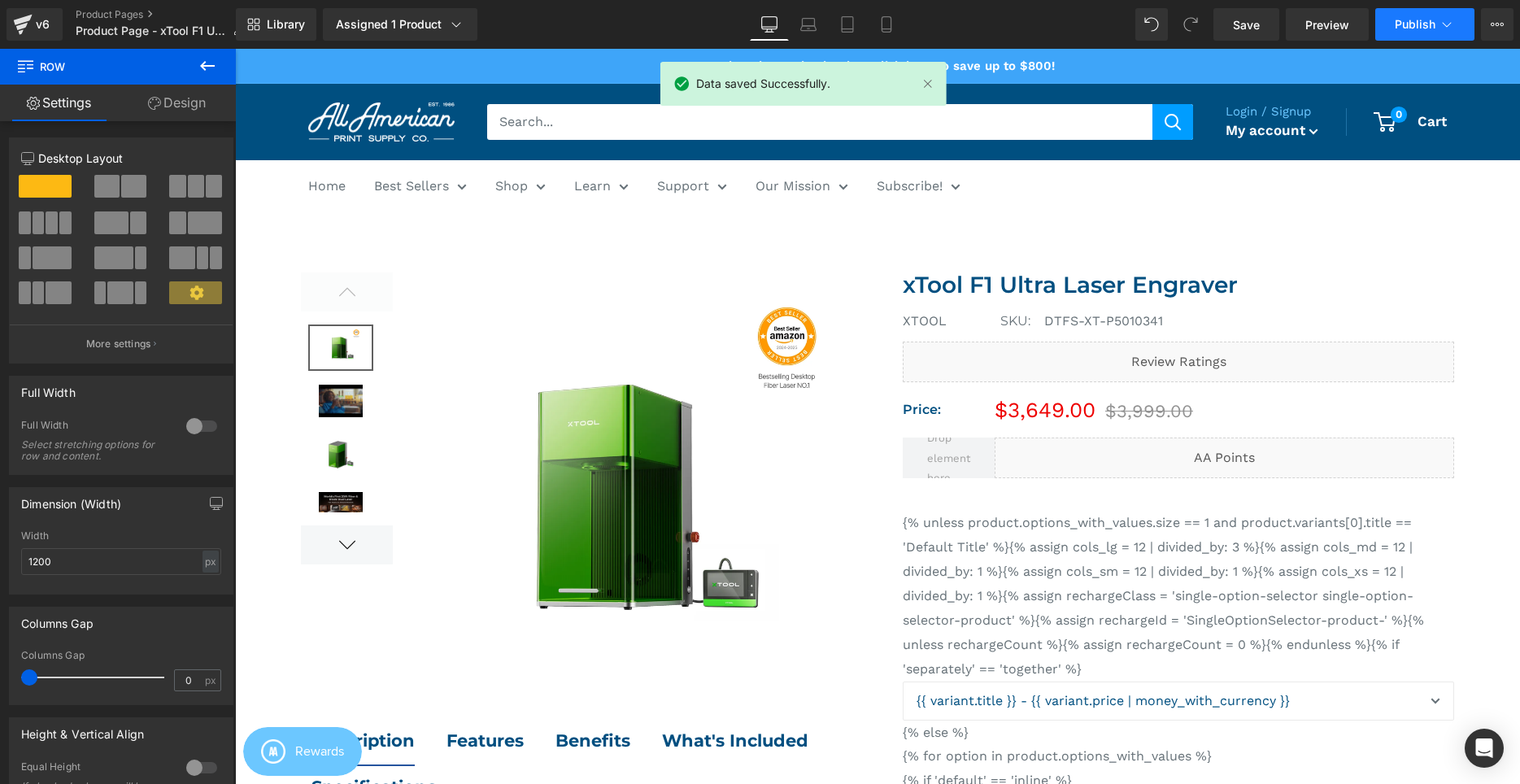
click at [1403, 23] on span "Publish" at bounding box center [1415, 25] width 41 height 13
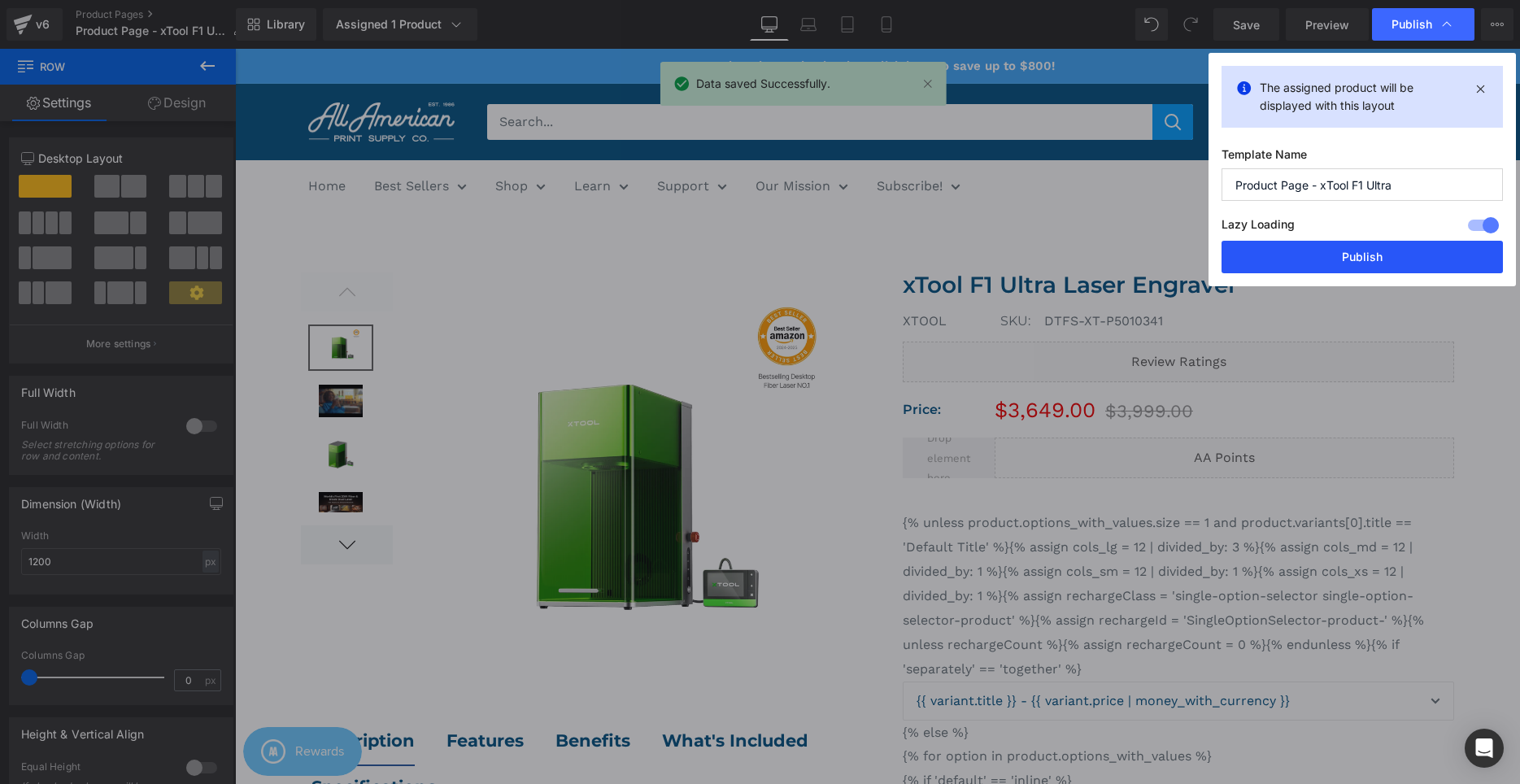
drag, startPoint x: 1321, startPoint y: 270, endPoint x: 155, endPoint y: 69, distance: 1183.2
click at [1321, 270] on button "Publish" at bounding box center [1362, 257] width 281 height 33
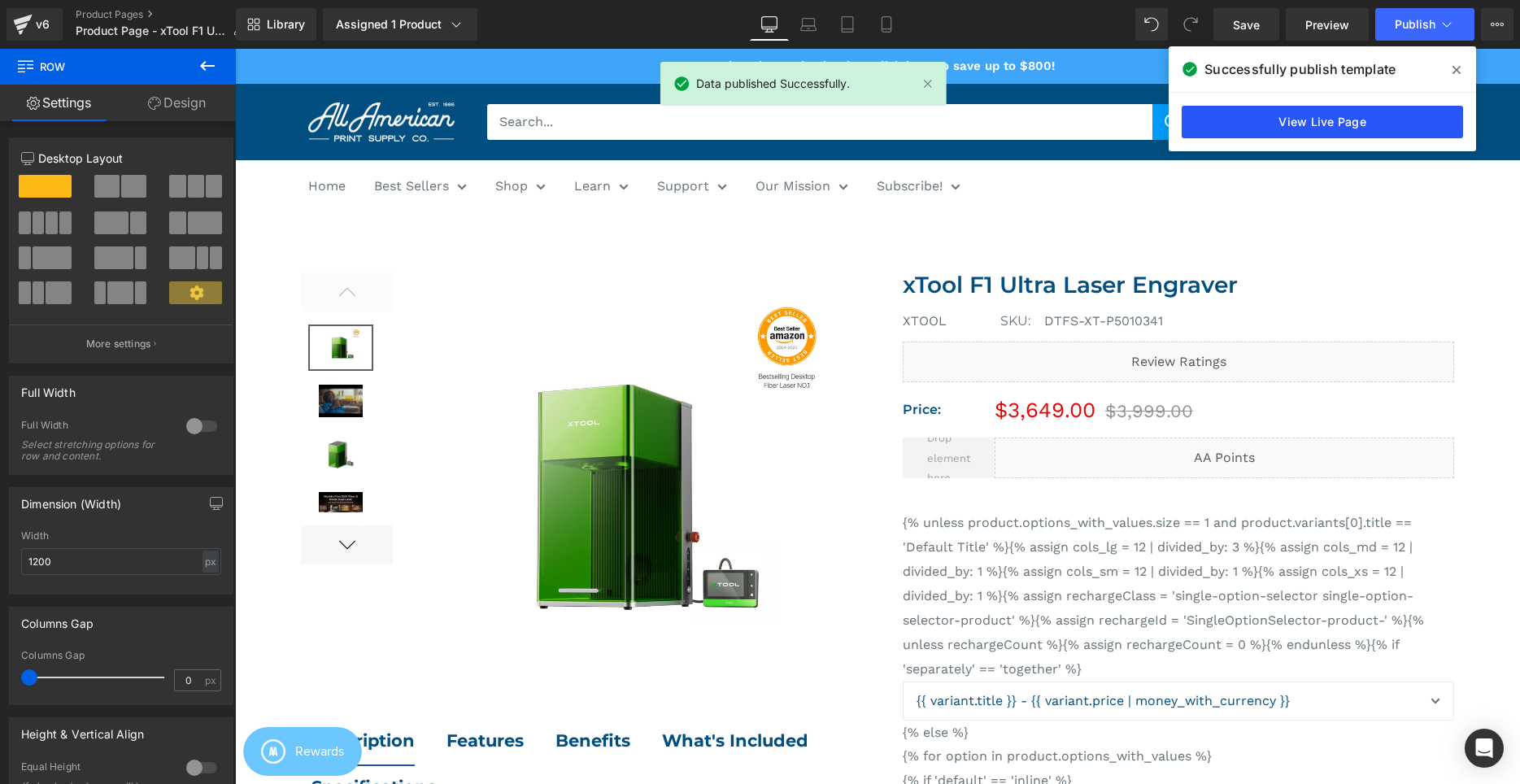
click at [1355, 122] on link "View Live Page" at bounding box center [1322, 122] width 281 height 33
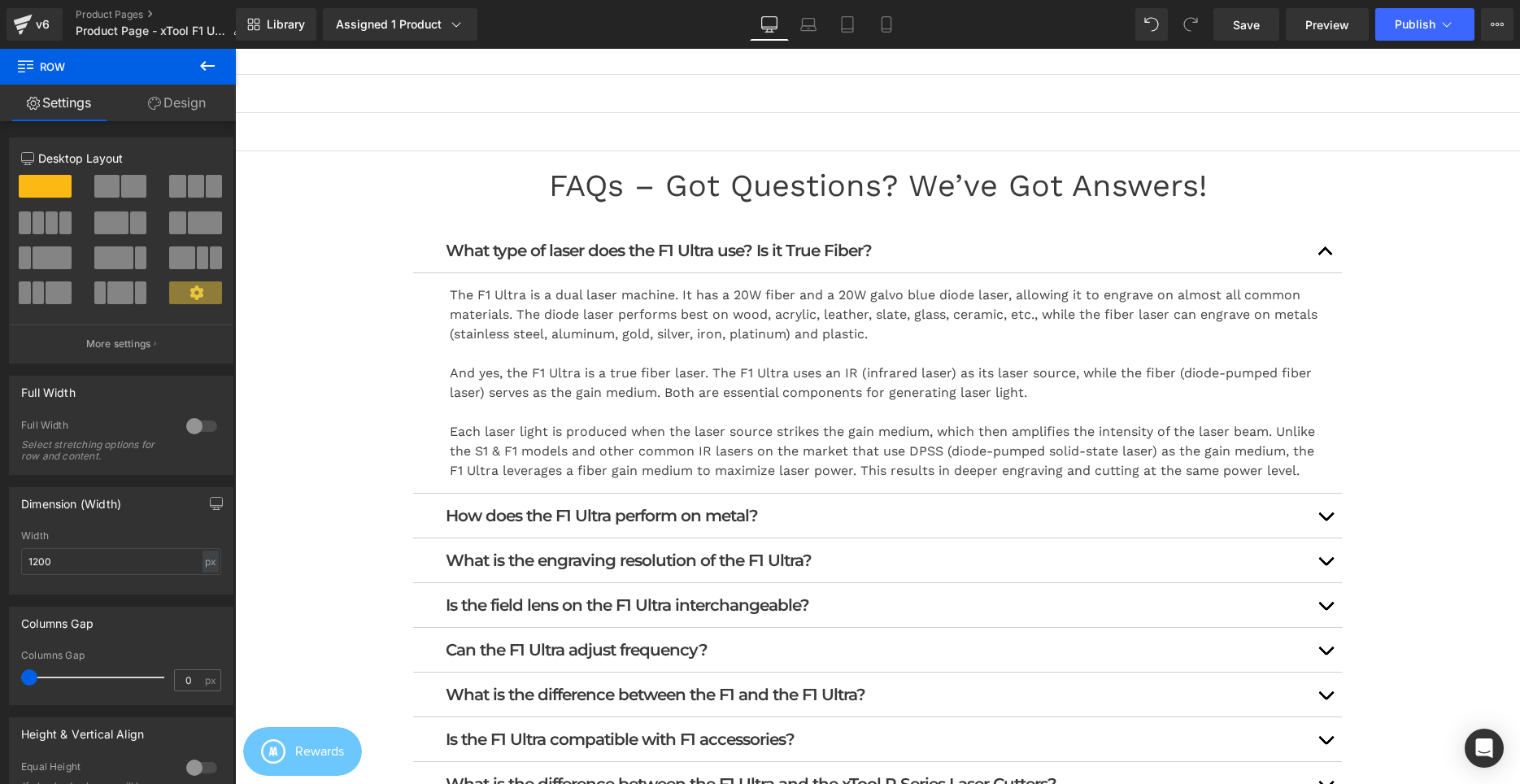
scroll to position [1326, 0]
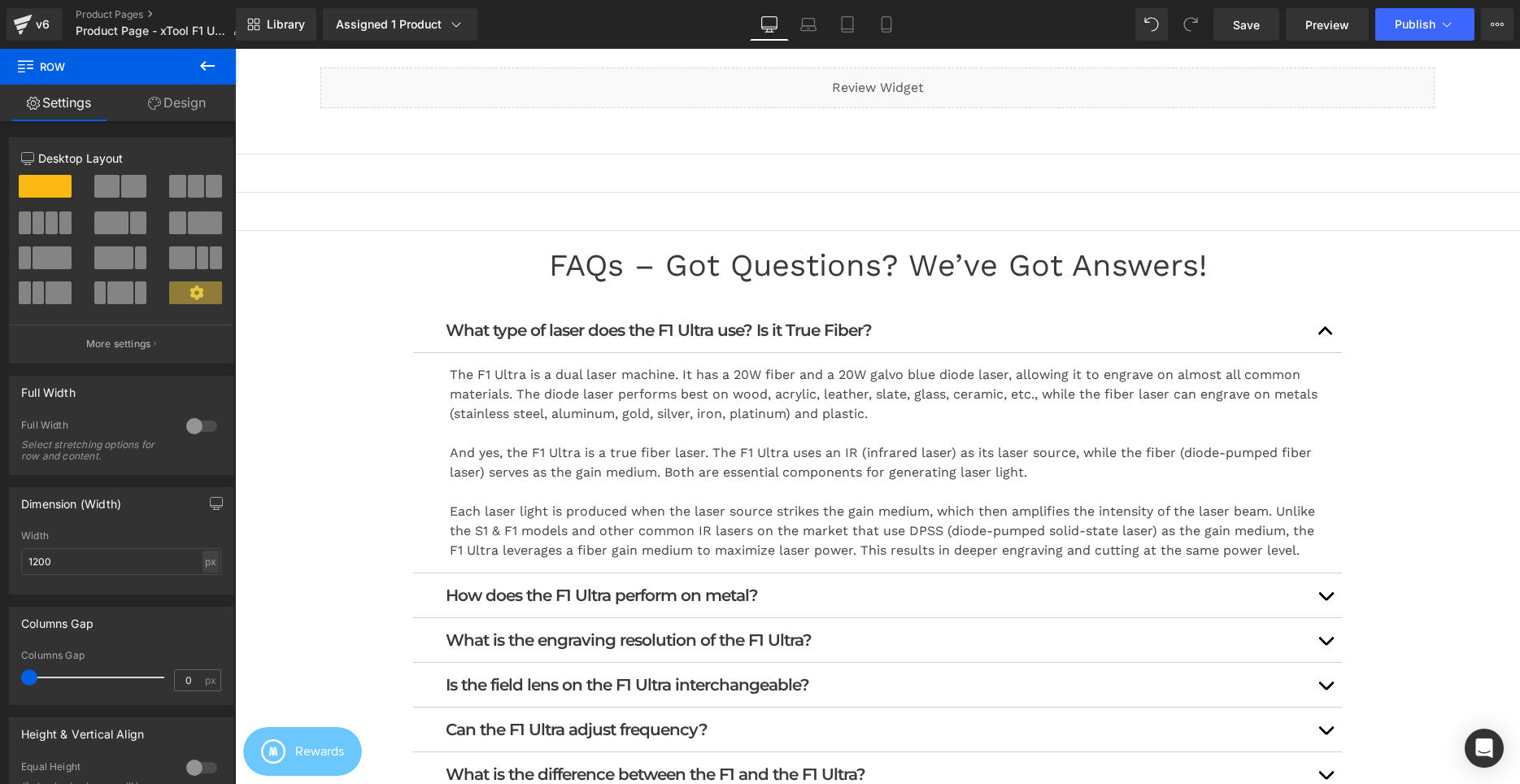
click at [1336, 331] on button "button" at bounding box center [1326, 330] width 33 height 44
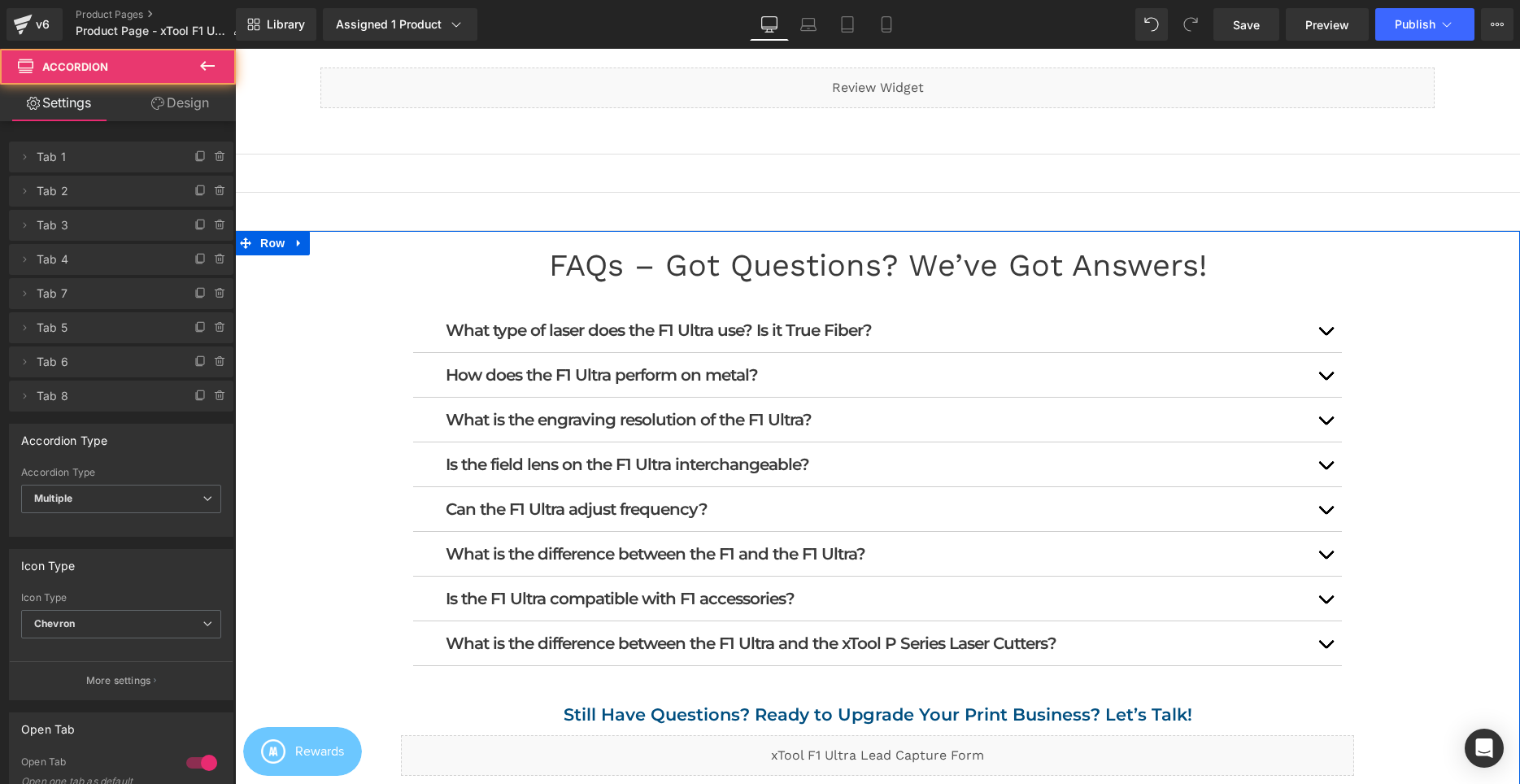
click at [1414, 345] on div "FAQs – Got Questions? We’ve Got Answers! Heading What type of laser does the F1…" at bounding box center [877, 534] width 1285 height 575
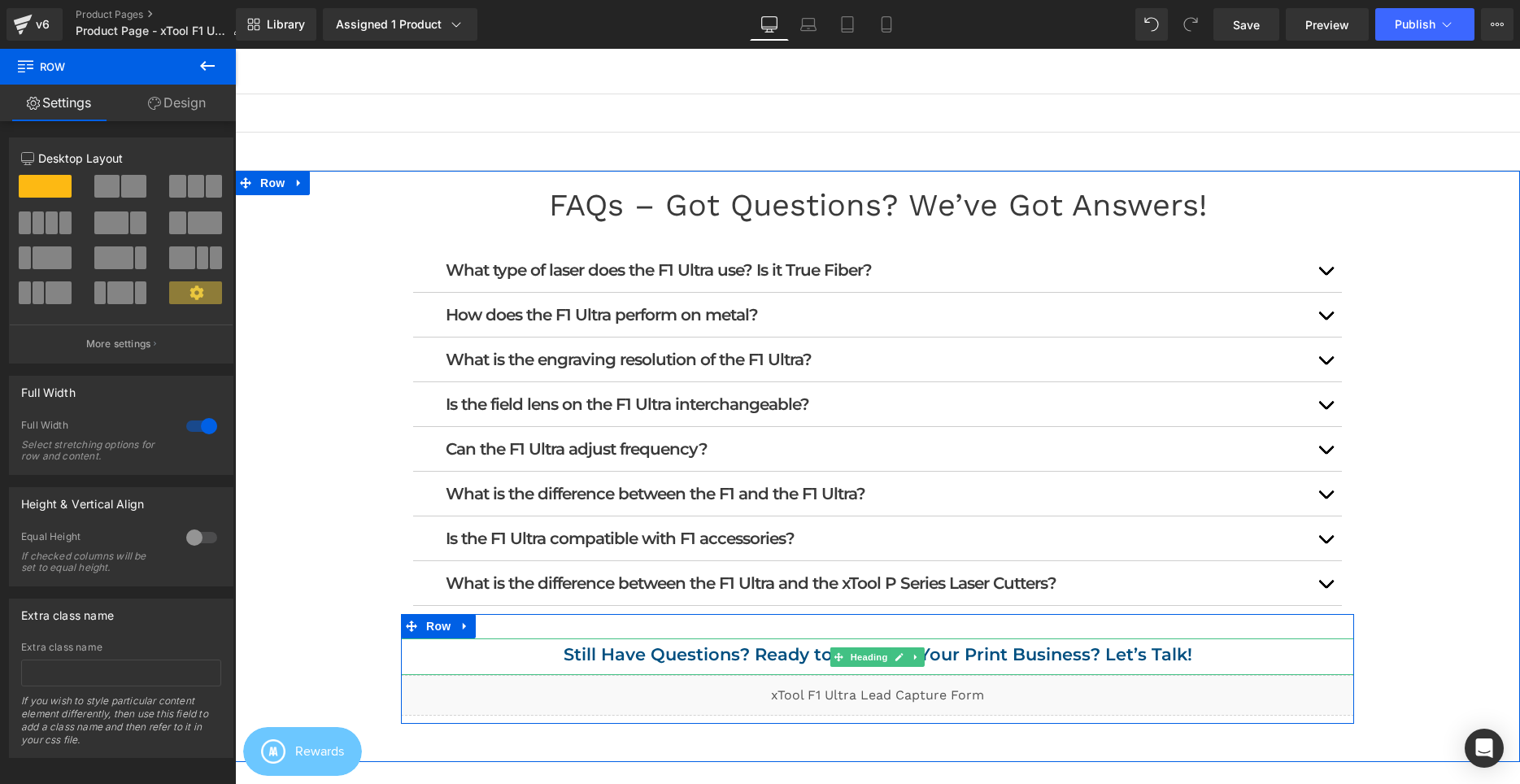
scroll to position [1244, 0]
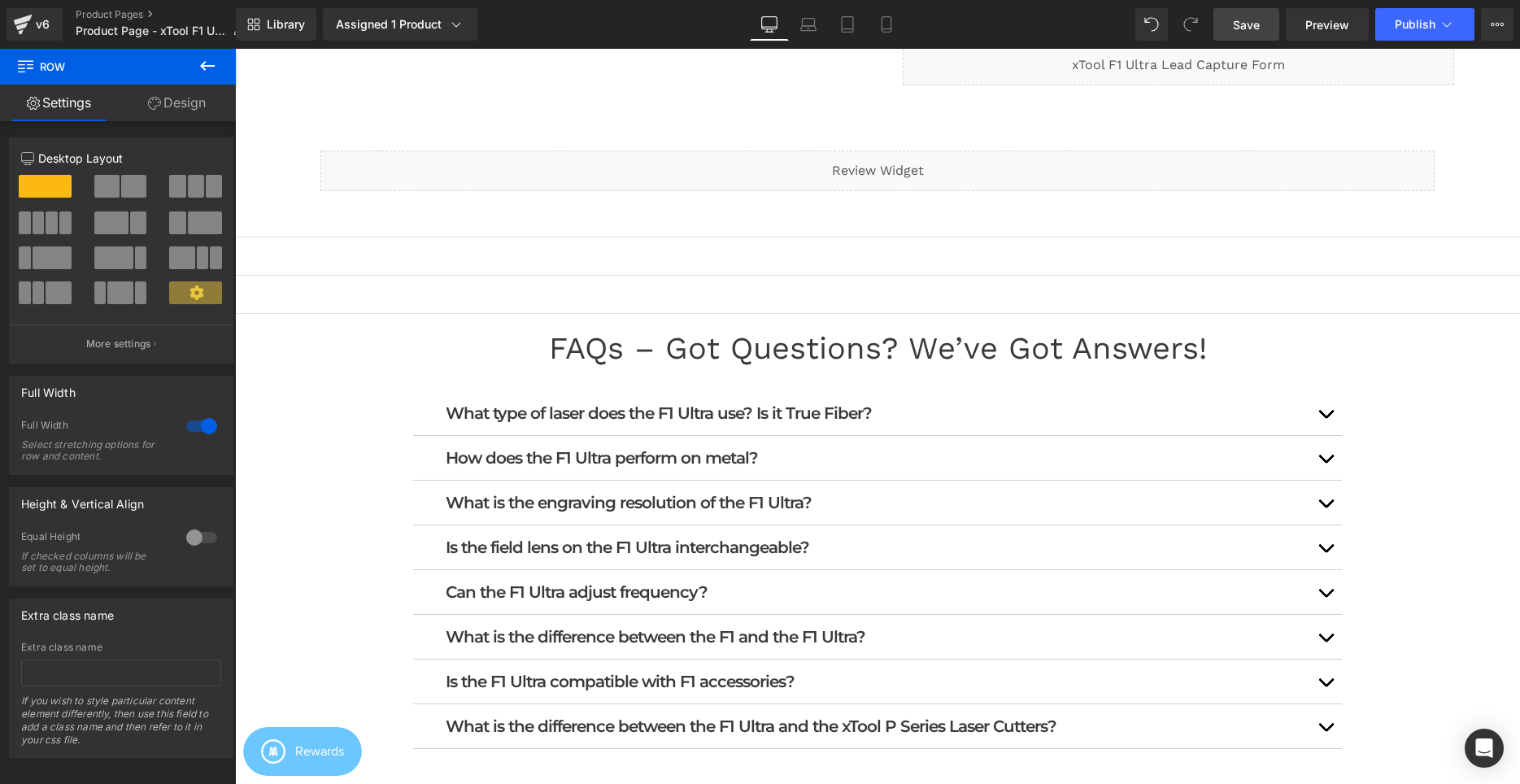
click at [1241, 30] on span "Save" at bounding box center [1246, 25] width 27 height 17
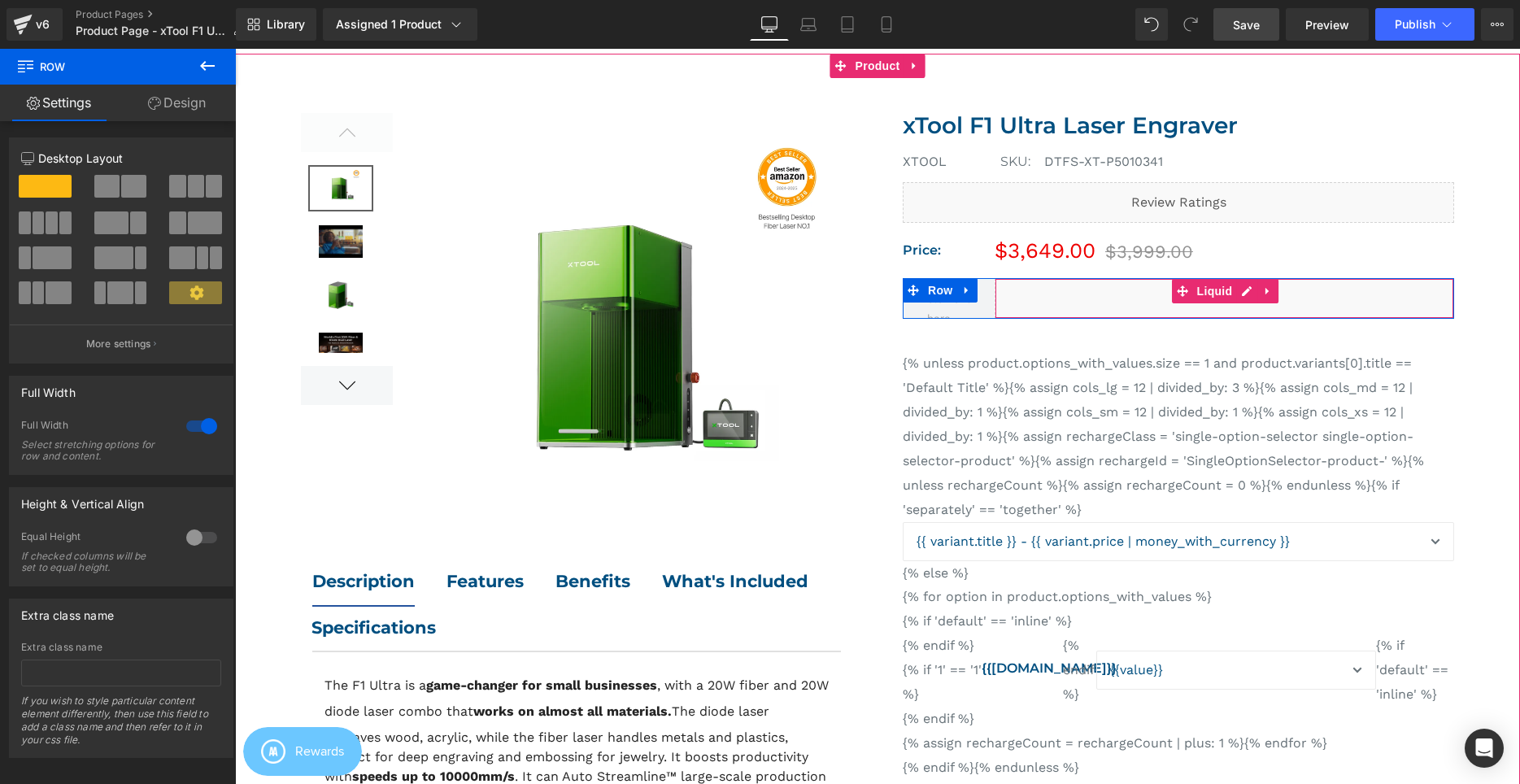
scroll to position [83, 0]
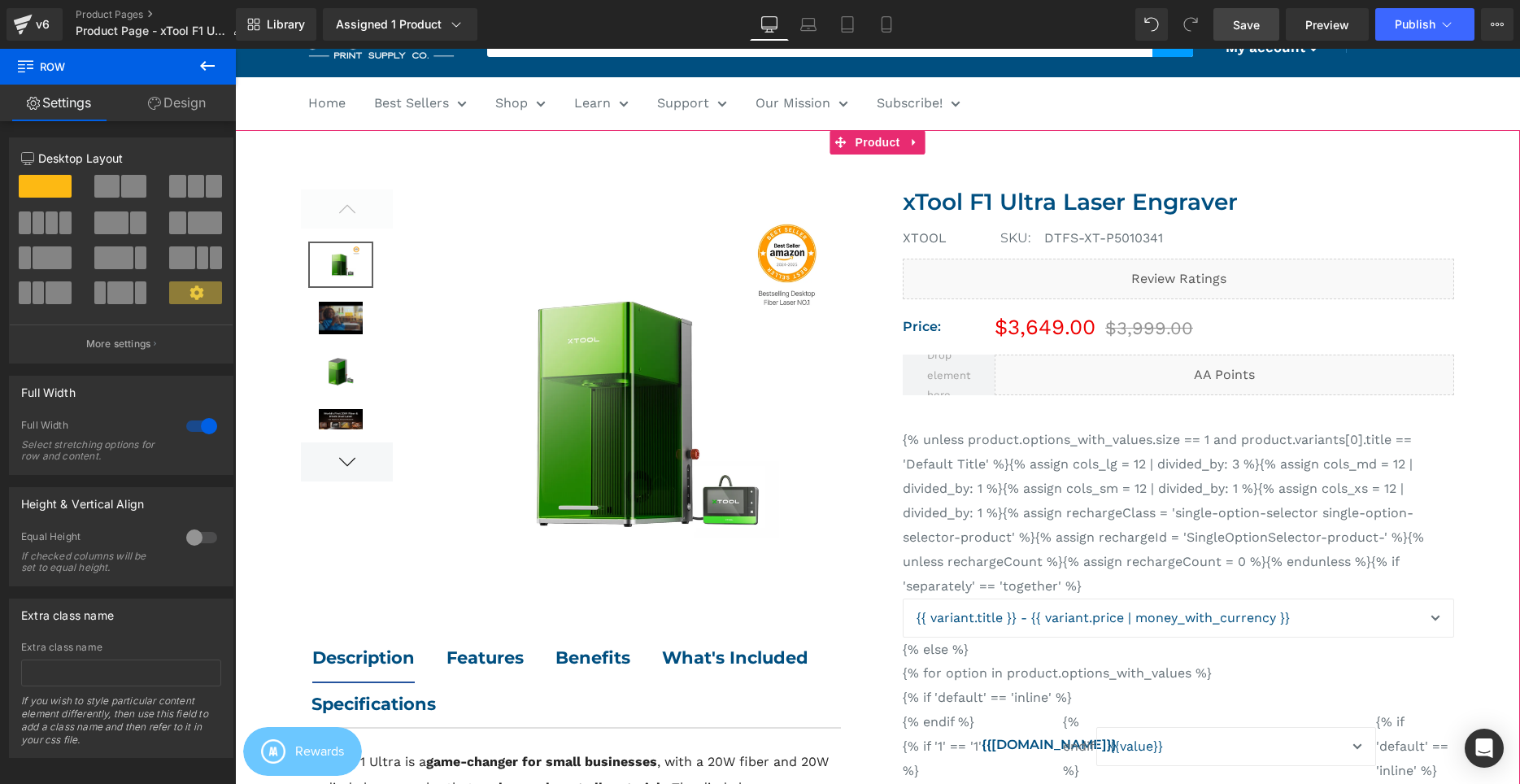
click at [1499, 257] on div at bounding box center [877, 700] width 1285 height 1141
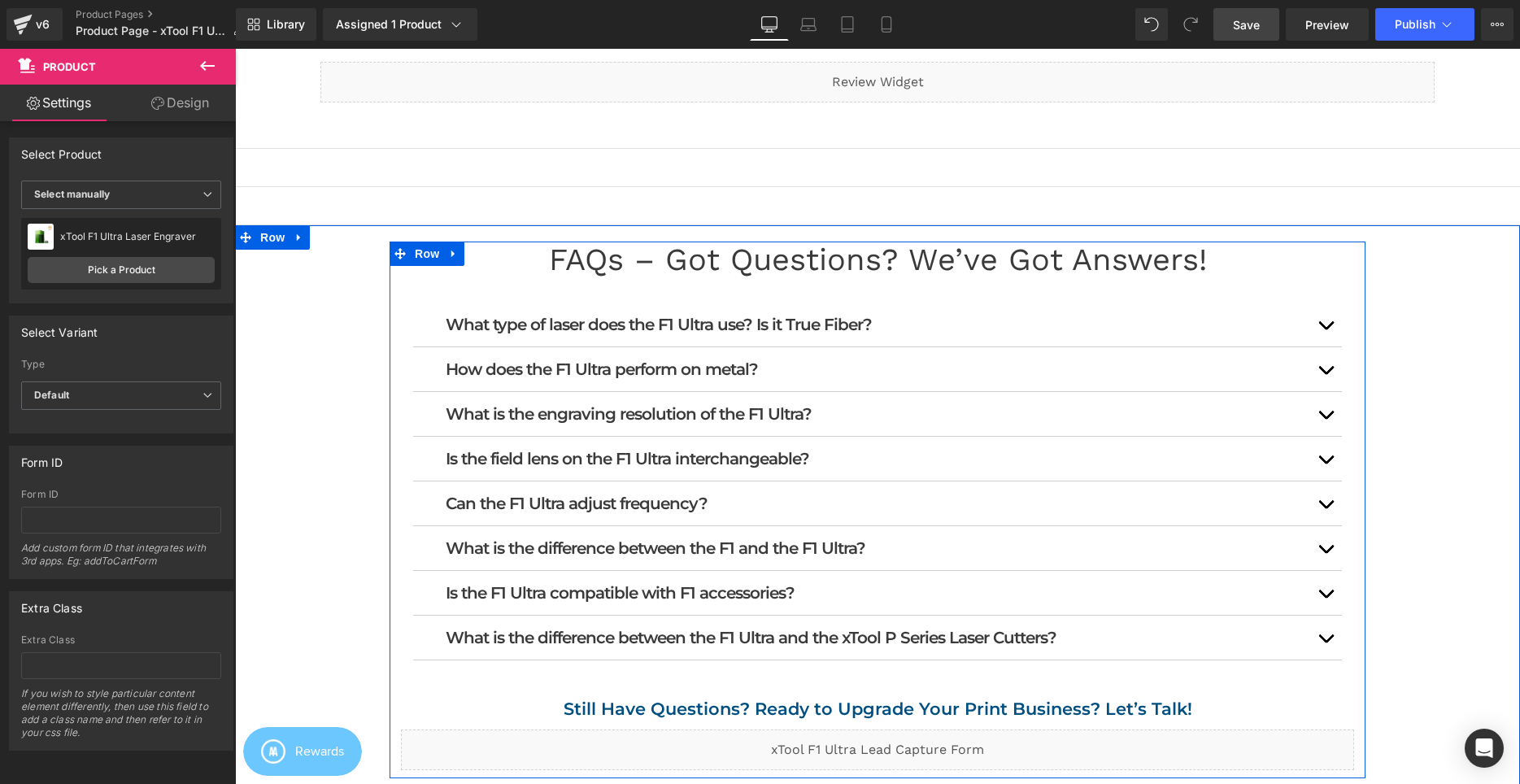
scroll to position [1409, 0]
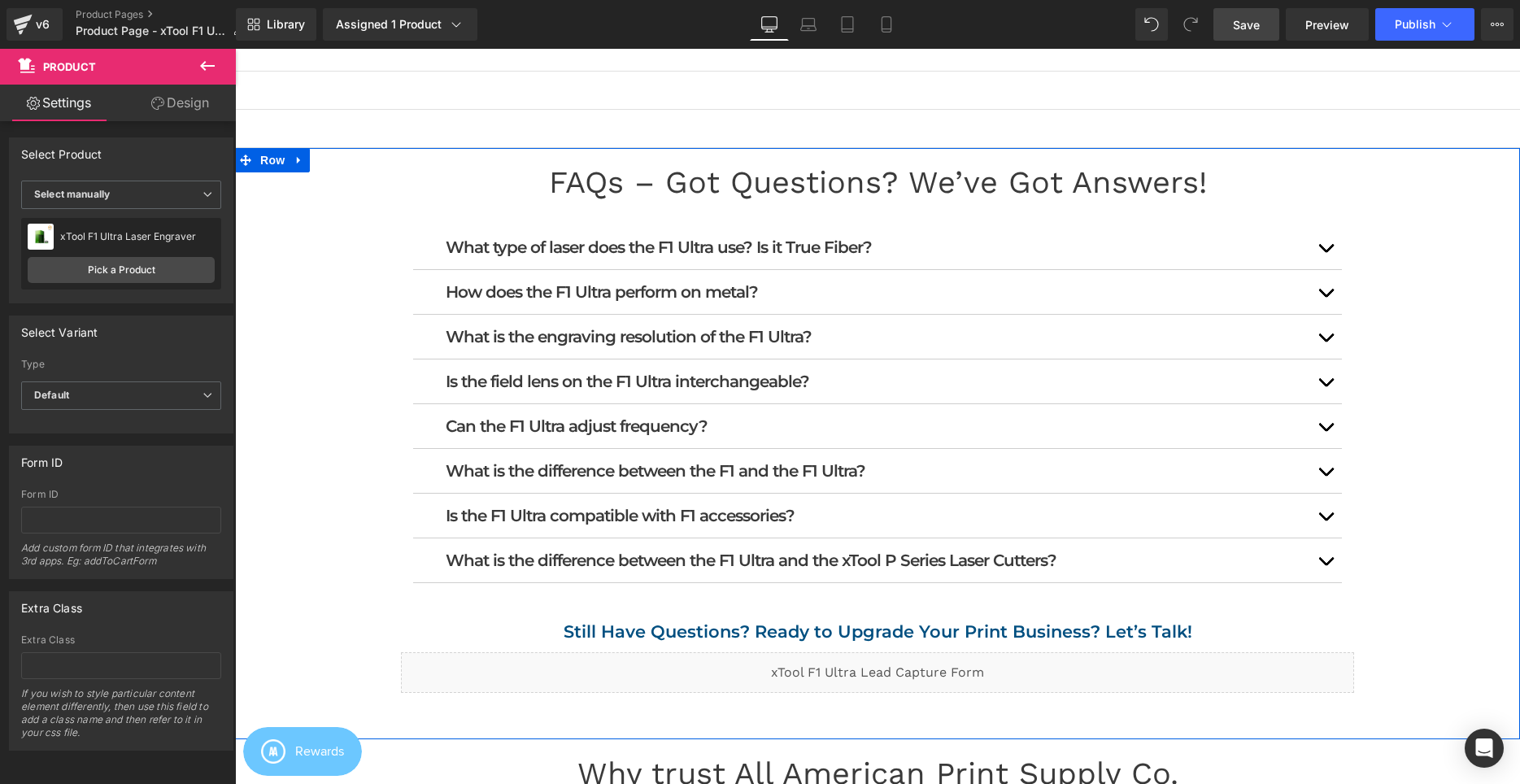
click at [1445, 468] on div "FAQs – Got Questions? We’ve Got Answers! Heading What type of laser does the F1…" at bounding box center [877, 451] width 1285 height 575
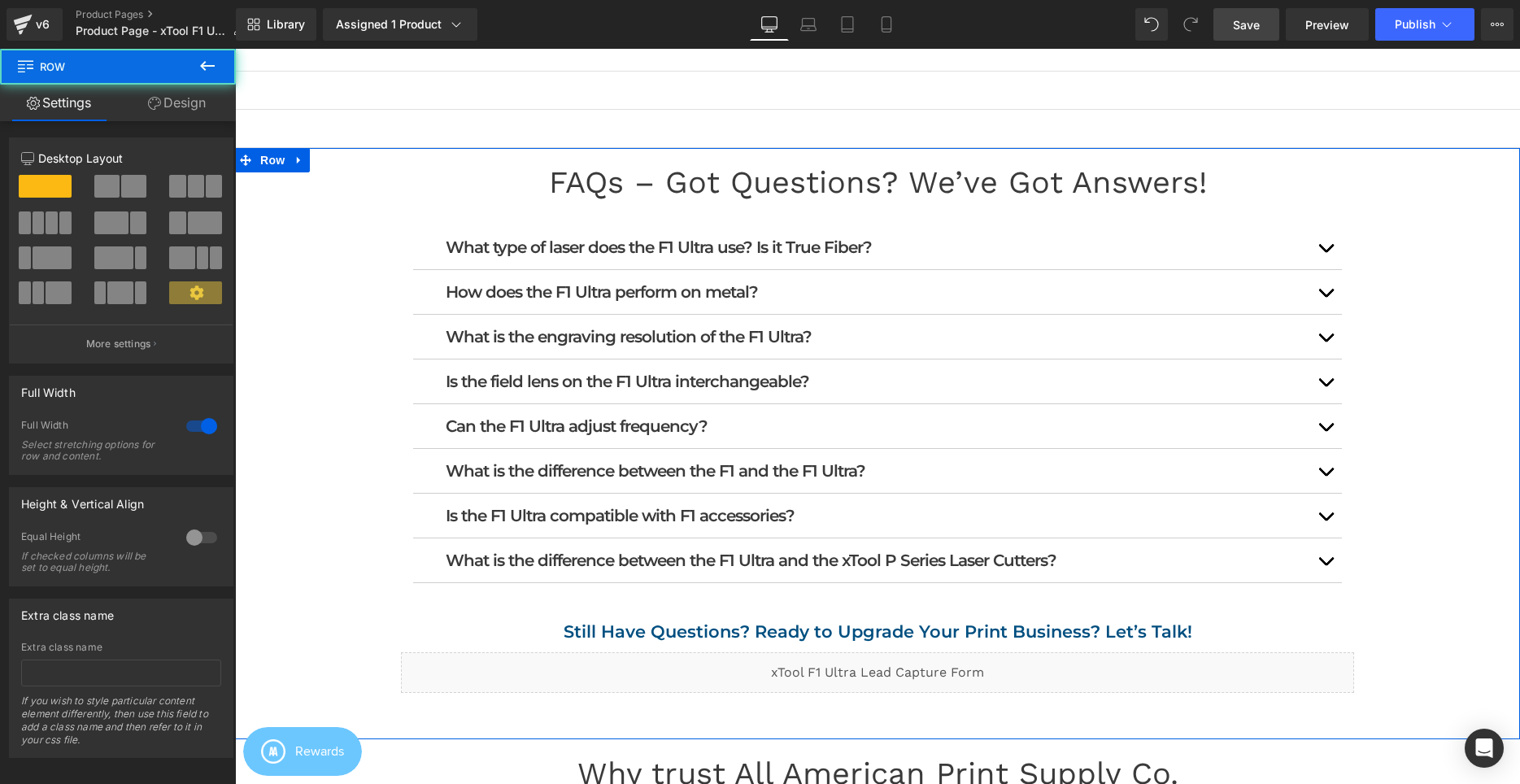
click at [1429, 268] on div "FAQs – Got Questions? We’ve Got Answers! Heading What type of laser does the F1…" at bounding box center [877, 451] width 1285 height 575
click at [1425, 251] on div "FAQs – Got Questions? We’ve Got Answers! Heading What type of laser does the F1…" at bounding box center [877, 451] width 1285 height 575
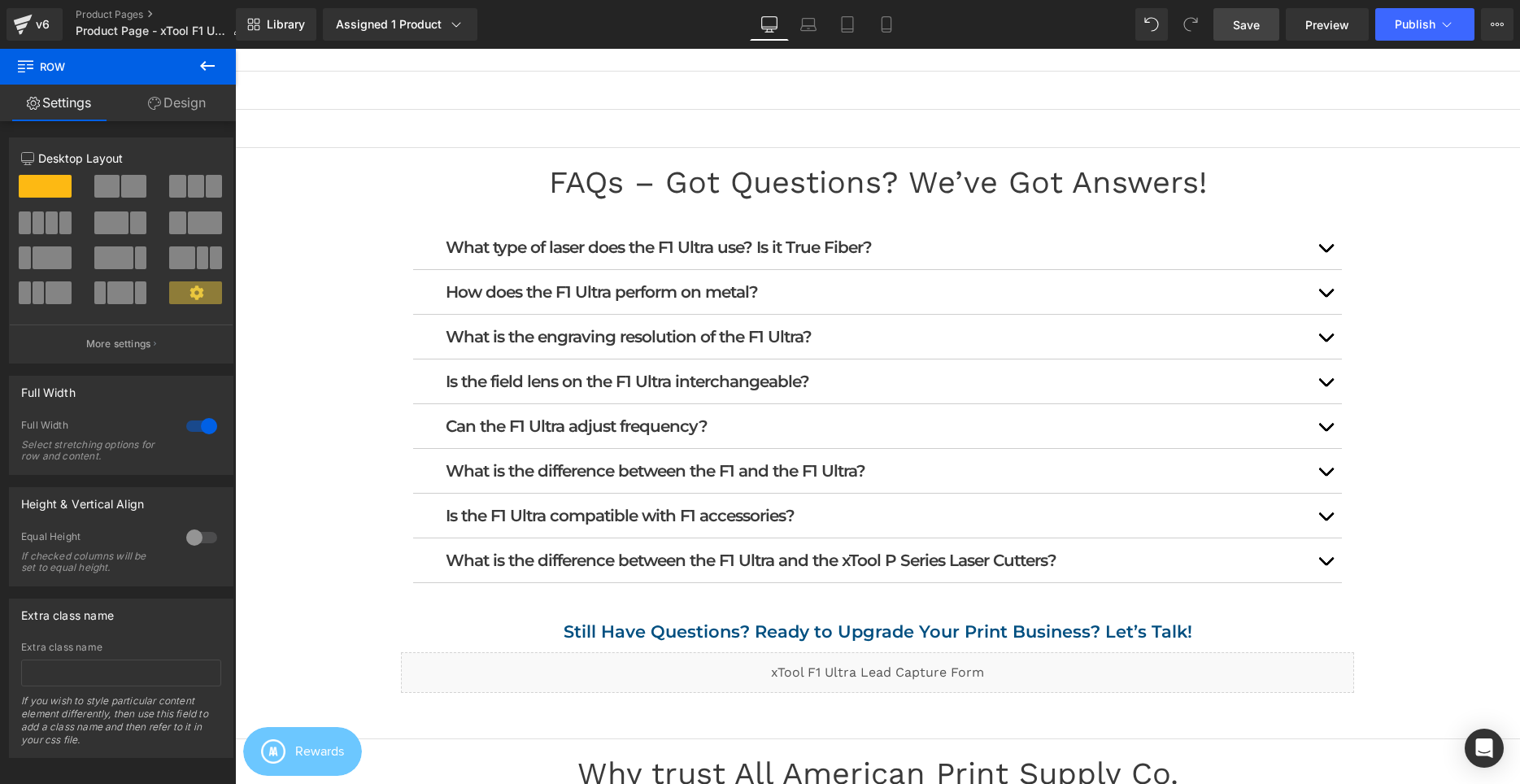
drag, startPoint x: 1228, startPoint y: 21, endPoint x: 1152, endPoint y: 155, distance: 154.1
click at [1228, 21] on link "Save" at bounding box center [1245, 25] width 66 height 33
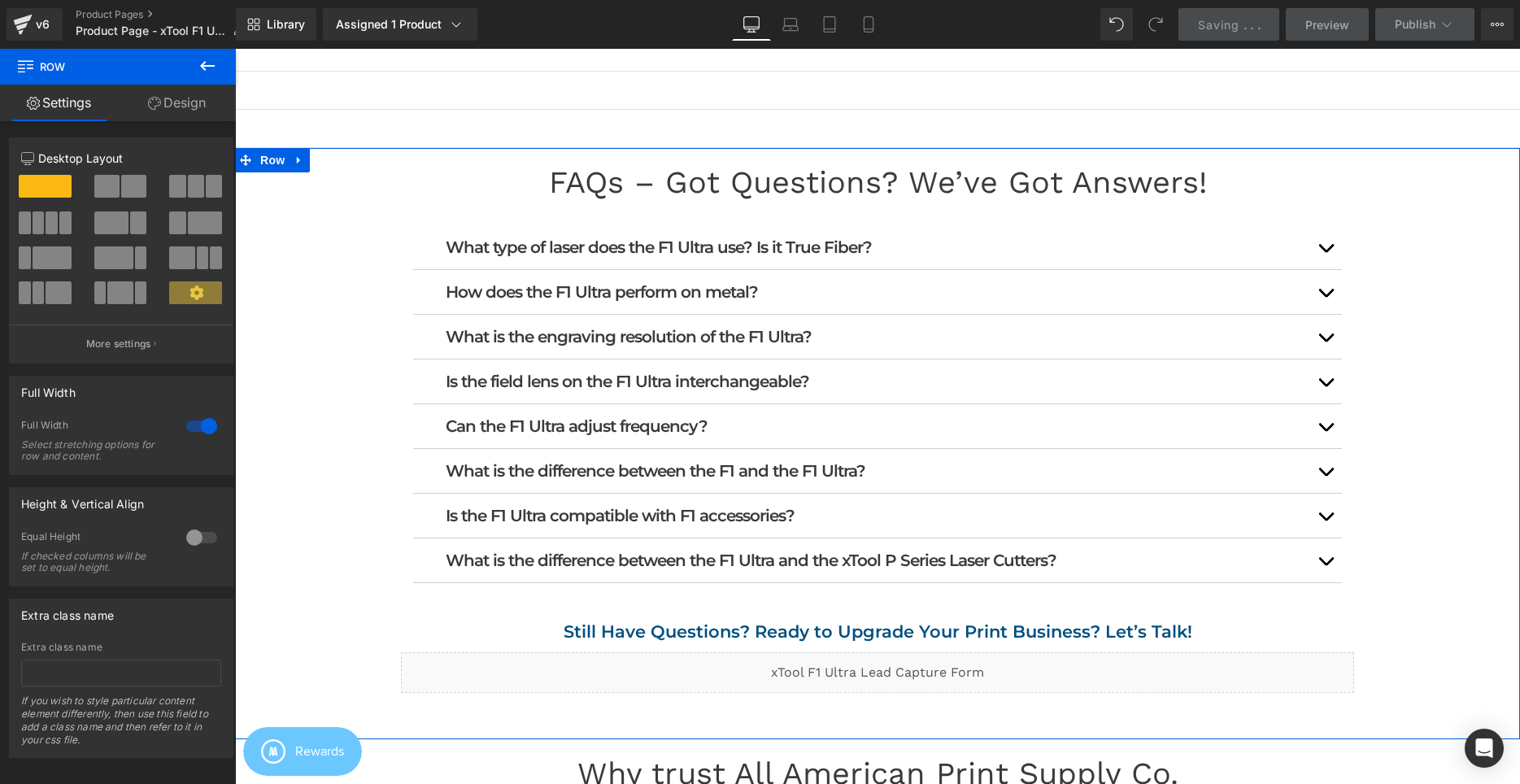
click at [1425, 211] on div "FAQs – Got Questions? We’ve Got Answers! Heading What type of laser does the F1…" at bounding box center [877, 451] width 1285 height 575
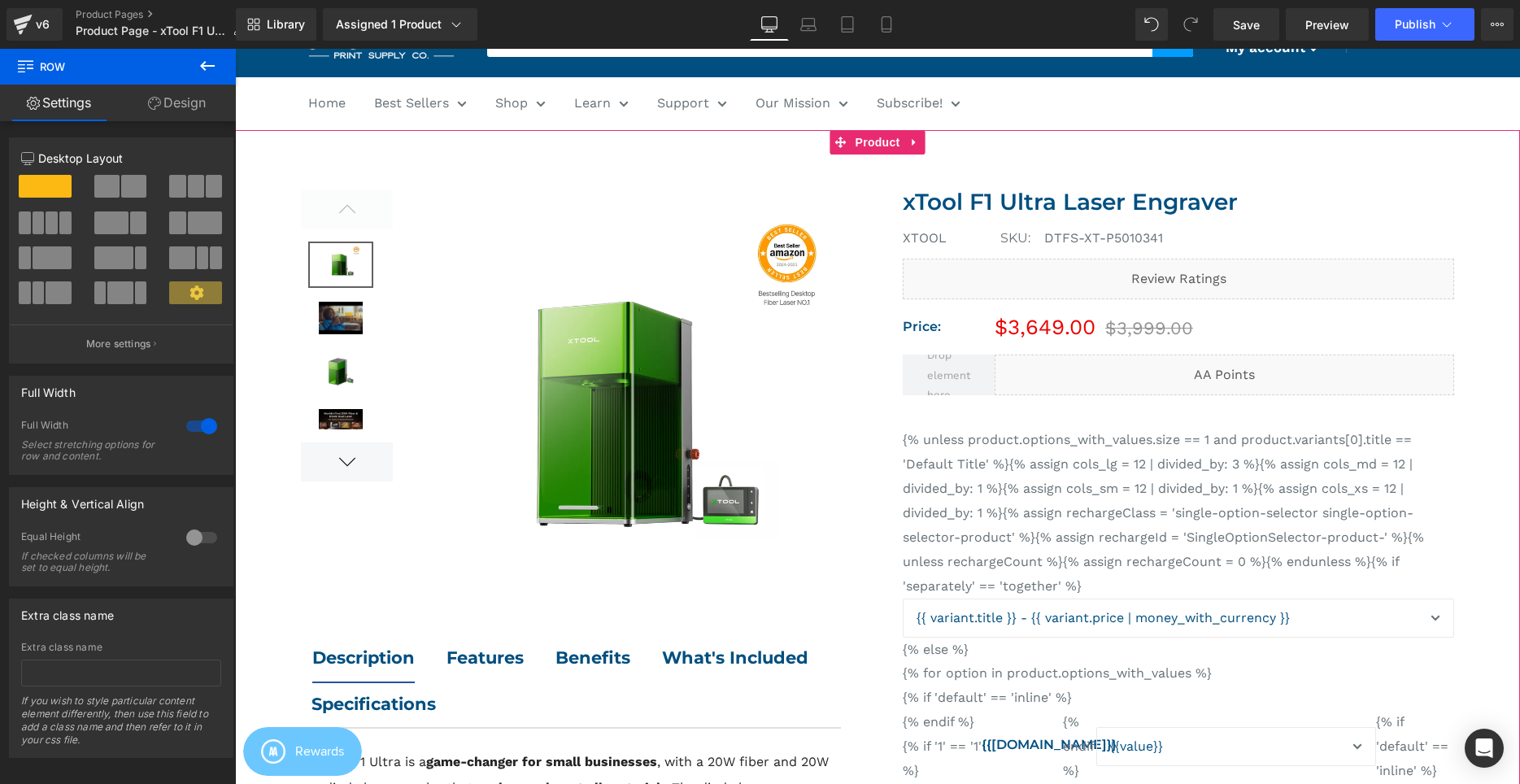
scroll to position [0, 0]
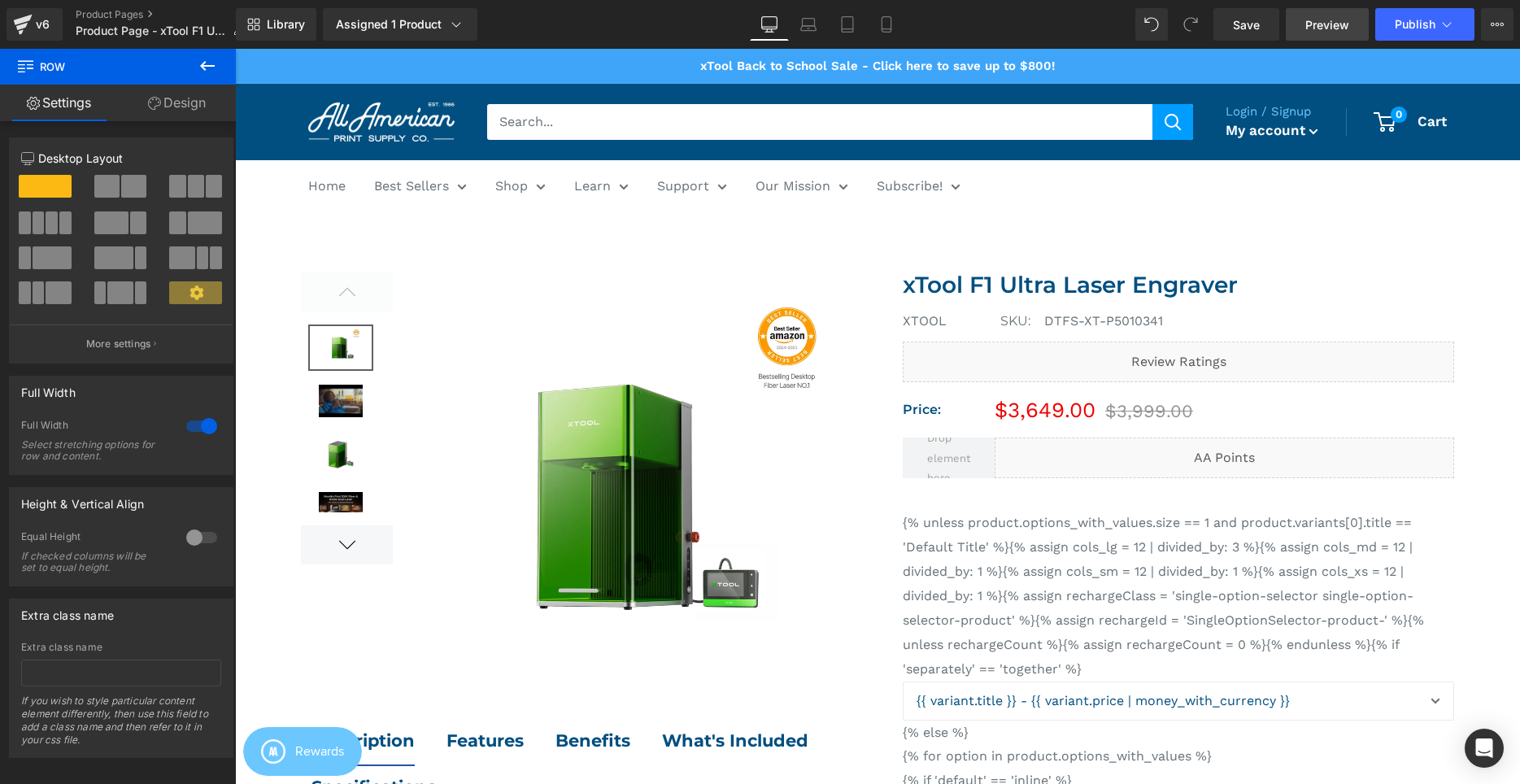
click at [1324, 30] on span "Preview" at bounding box center [1328, 25] width 44 height 17
drag, startPoint x: 1495, startPoint y: 15, endPoint x: 1359, endPoint y: 147, distance: 189.5
click at [1495, 19] on button "View Live Page View with current Template Save Template to Library Schedule Pub…" at bounding box center [1497, 25] width 33 height 33
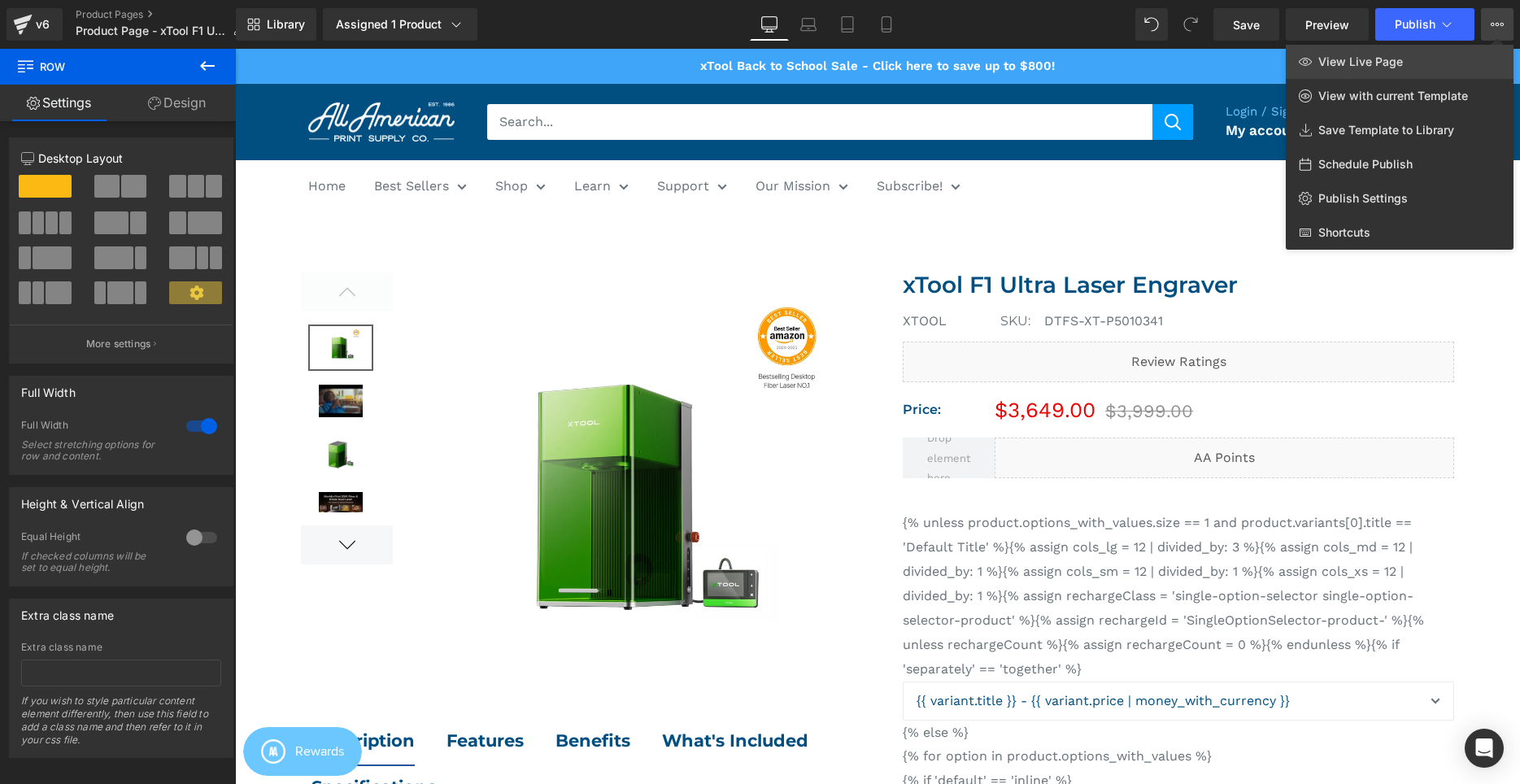
click at [1314, 68] on link "View Live Page" at bounding box center [1399, 62] width 228 height 34
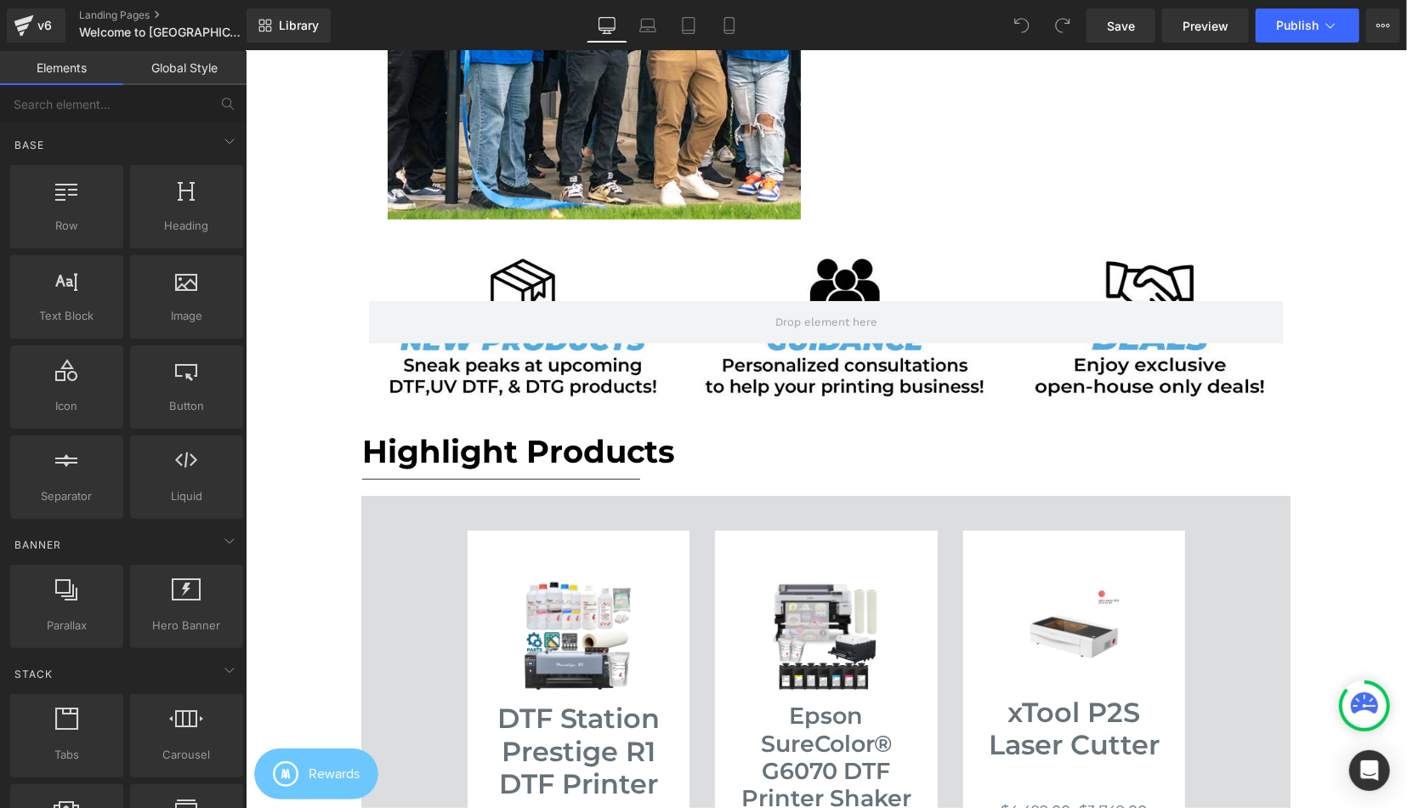
scroll to position [707, 0]
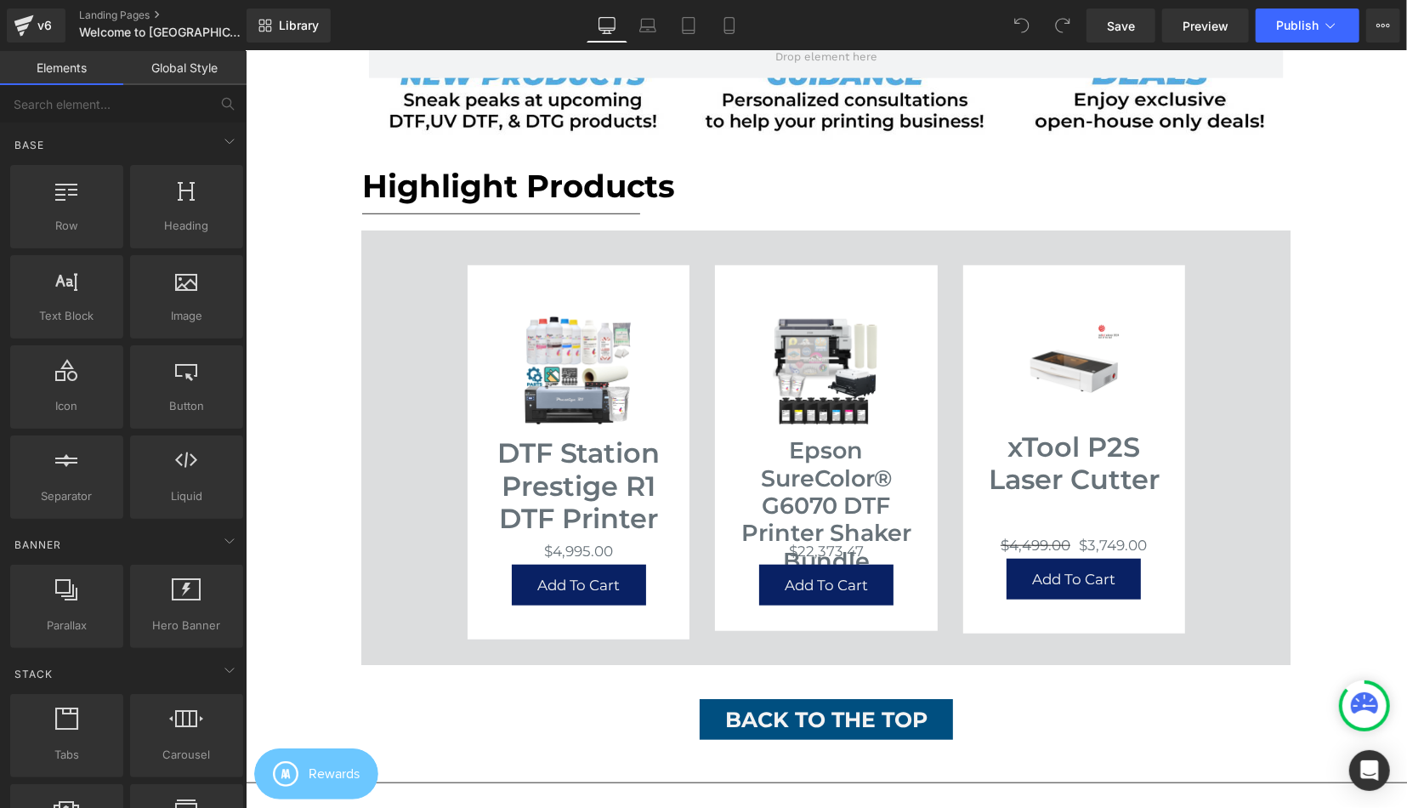
click at [1329, 462] on div "Hero Banner Row Please Register Below Heading [DATE] Heading [GEOGRAPHIC_DATA] …" at bounding box center [825, 396] width 1161 height 1762
click at [1368, 265] on div "Hero Banner Row Please Register Below Heading [DATE] Heading [GEOGRAPHIC_DATA] …" at bounding box center [825, 396] width 1161 height 1762
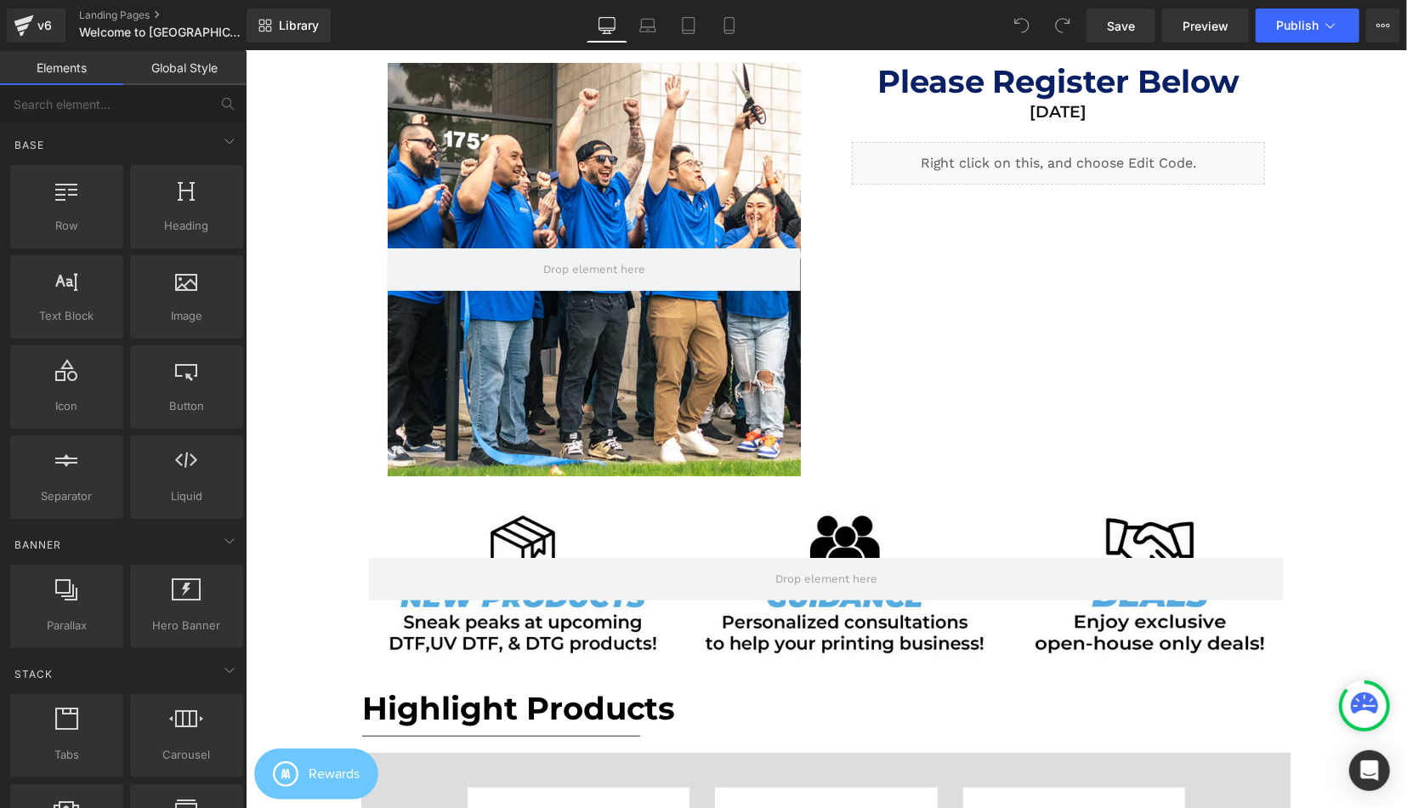
scroll to position [88, 0]
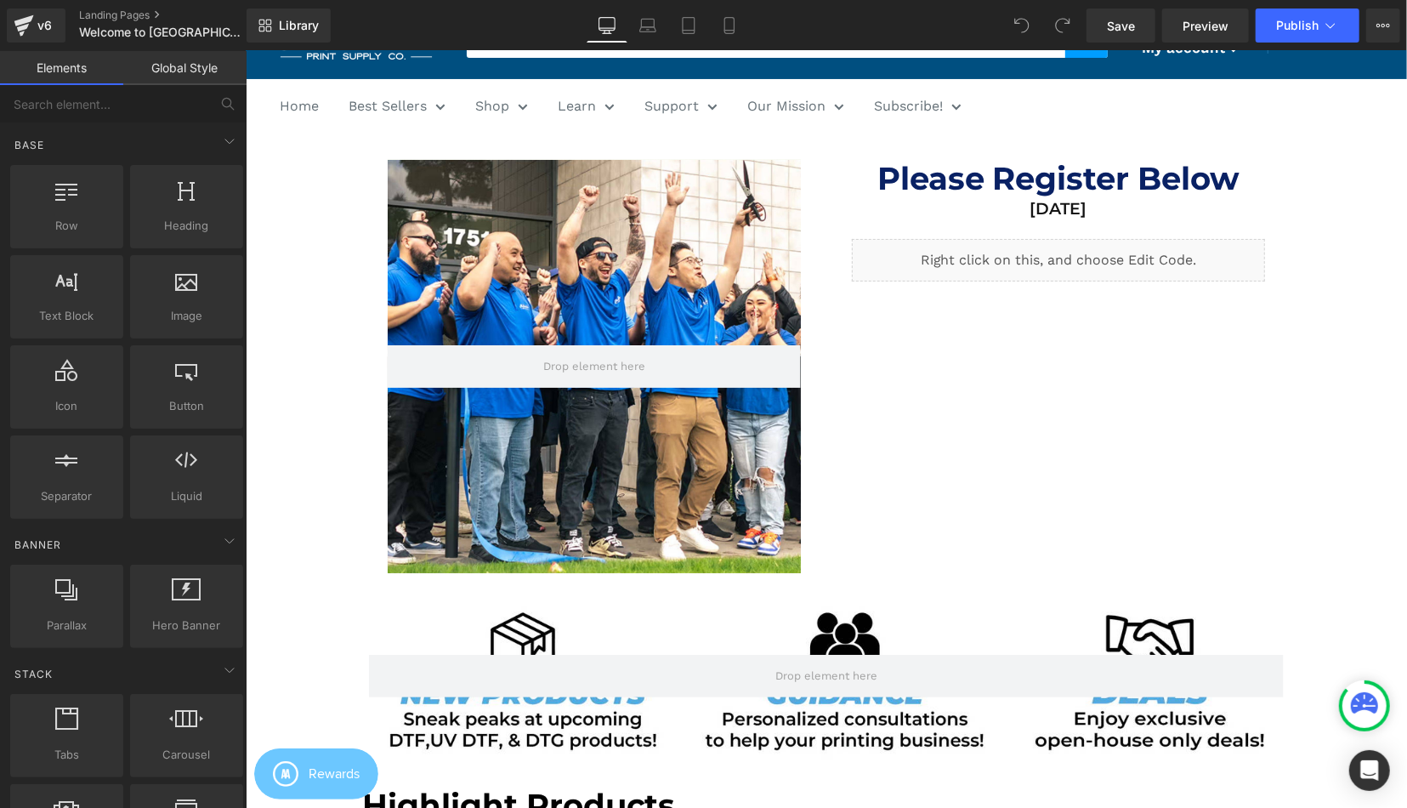
click at [905, 392] on div "Hero Banner Row Please Register Below Heading [DATE] Heading [GEOGRAPHIC_DATA]" at bounding box center [825, 361] width 929 height 456
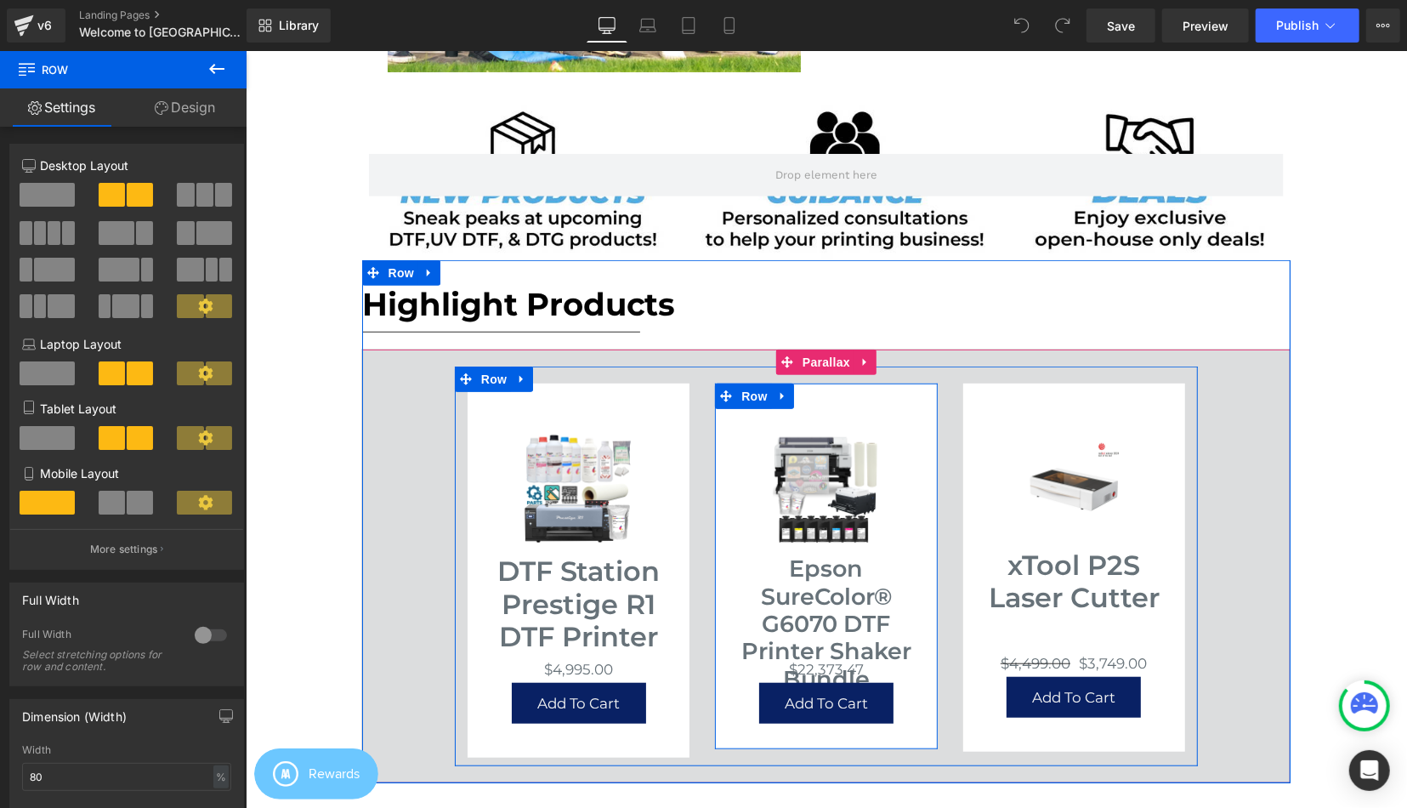
scroll to position [619, 0]
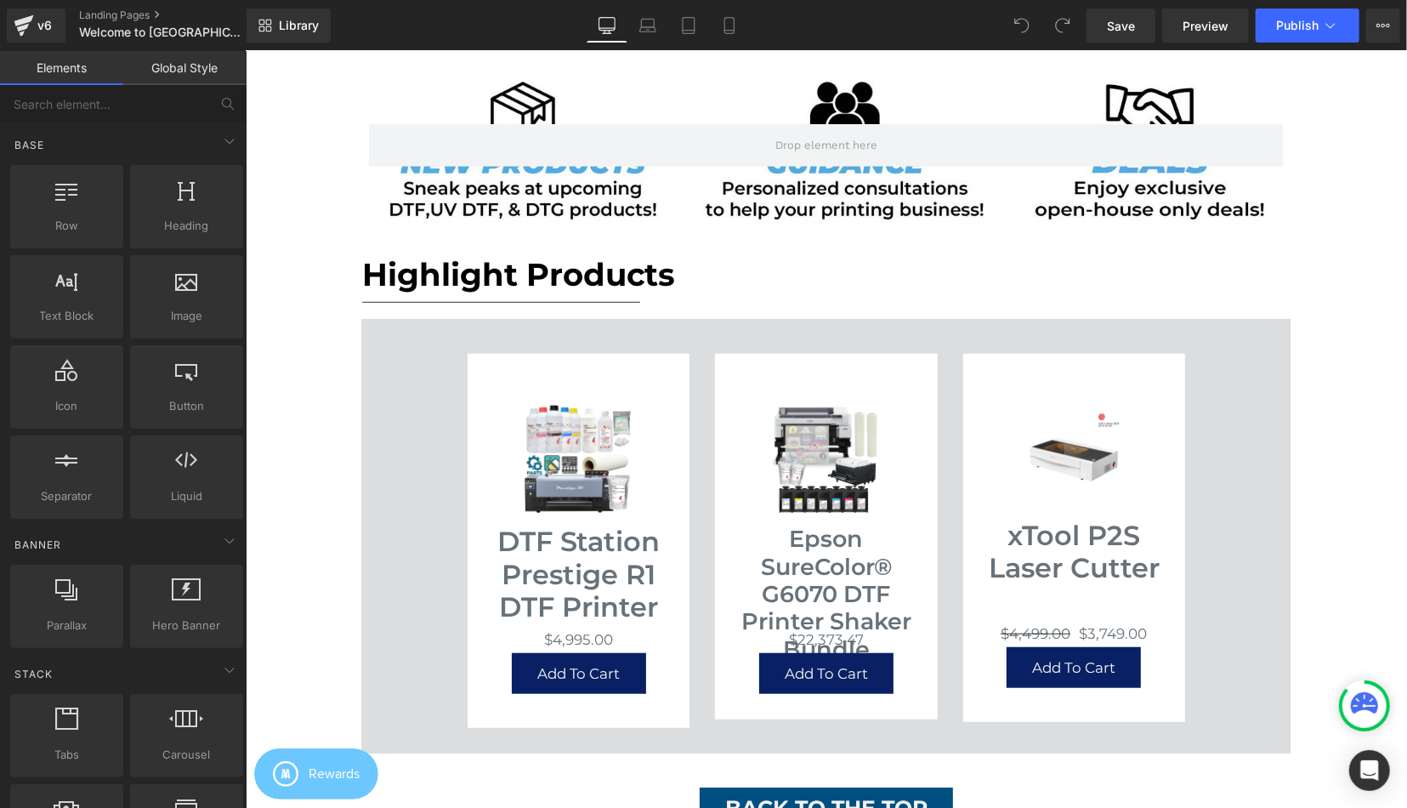
click at [1357, 274] on div "Hero Banner Row Please Register Below Heading [DATE] Heading [GEOGRAPHIC_DATA] …" at bounding box center [825, 484] width 1161 height 1762
click at [1344, 218] on div "Hero Banner Row Please Register Below Heading [DATE] Heading [GEOGRAPHIC_DATA] …" at bounding box center [825, 484] width 1161 height 1762
click at [1358, 333] on div "Hero Banner Row Please Register Below Heading [DATE] Heading [GEOGRAPHIC_DATA] …" at bounding box center [825, 484] width 1161 height 1762
click at [1320, 353] on div "Hero Banner Row Please Register Below Heading [DATE] Heading [GEOGRAPHIC_DATA] …" at bounding box center [825, 484] width 1161 height 1762
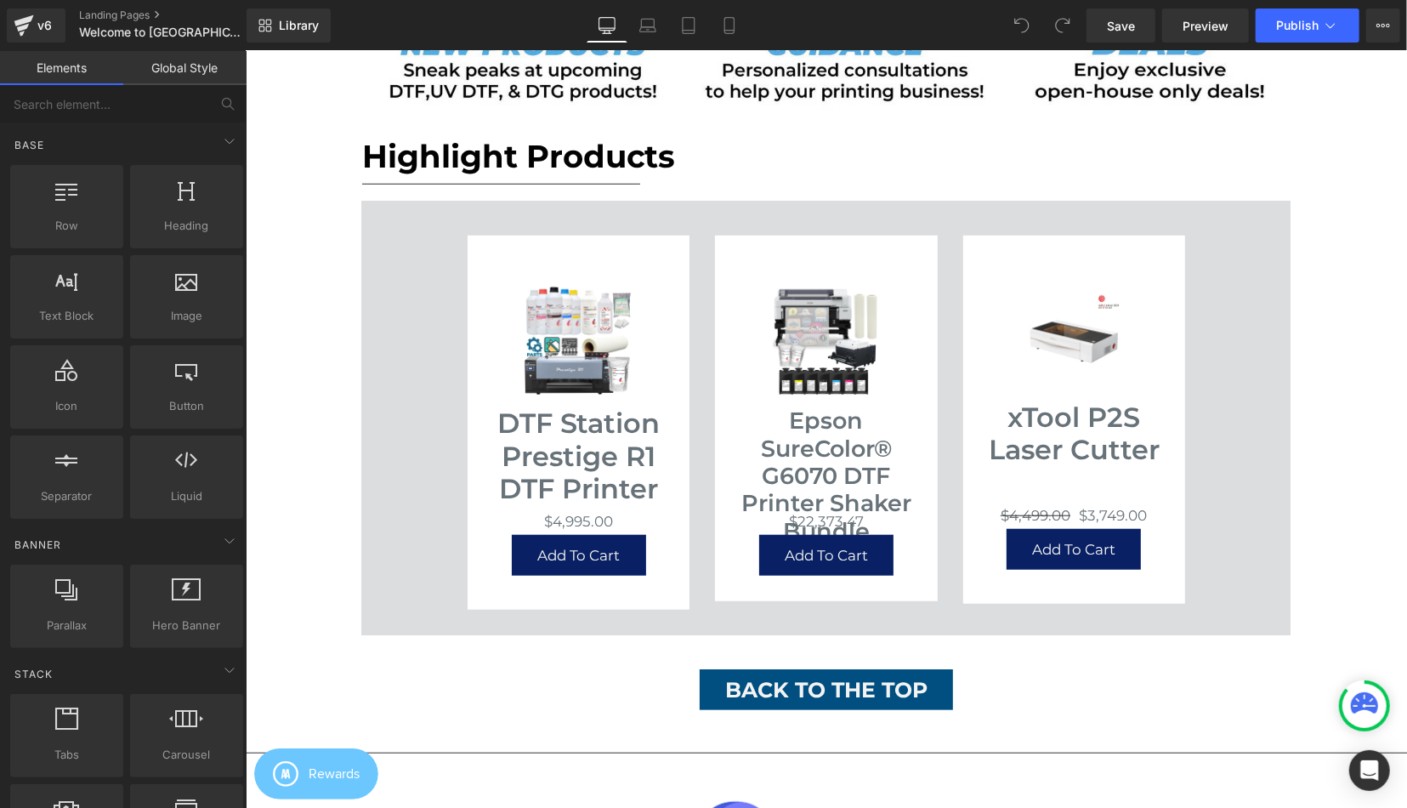
scroll to position [707, 0]
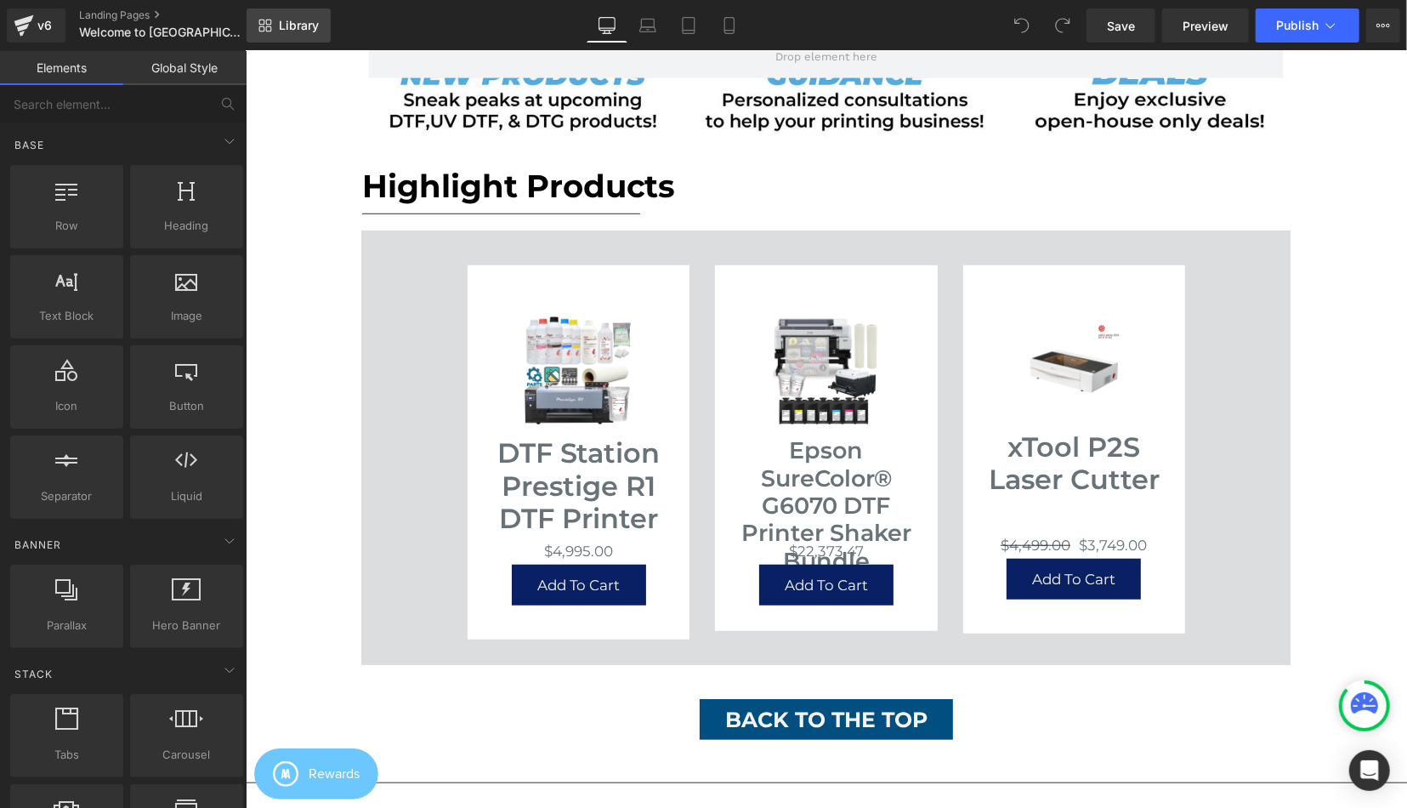
click at [308, 21] on span "Library" at bounding box center [299, 25] width 40 height 15
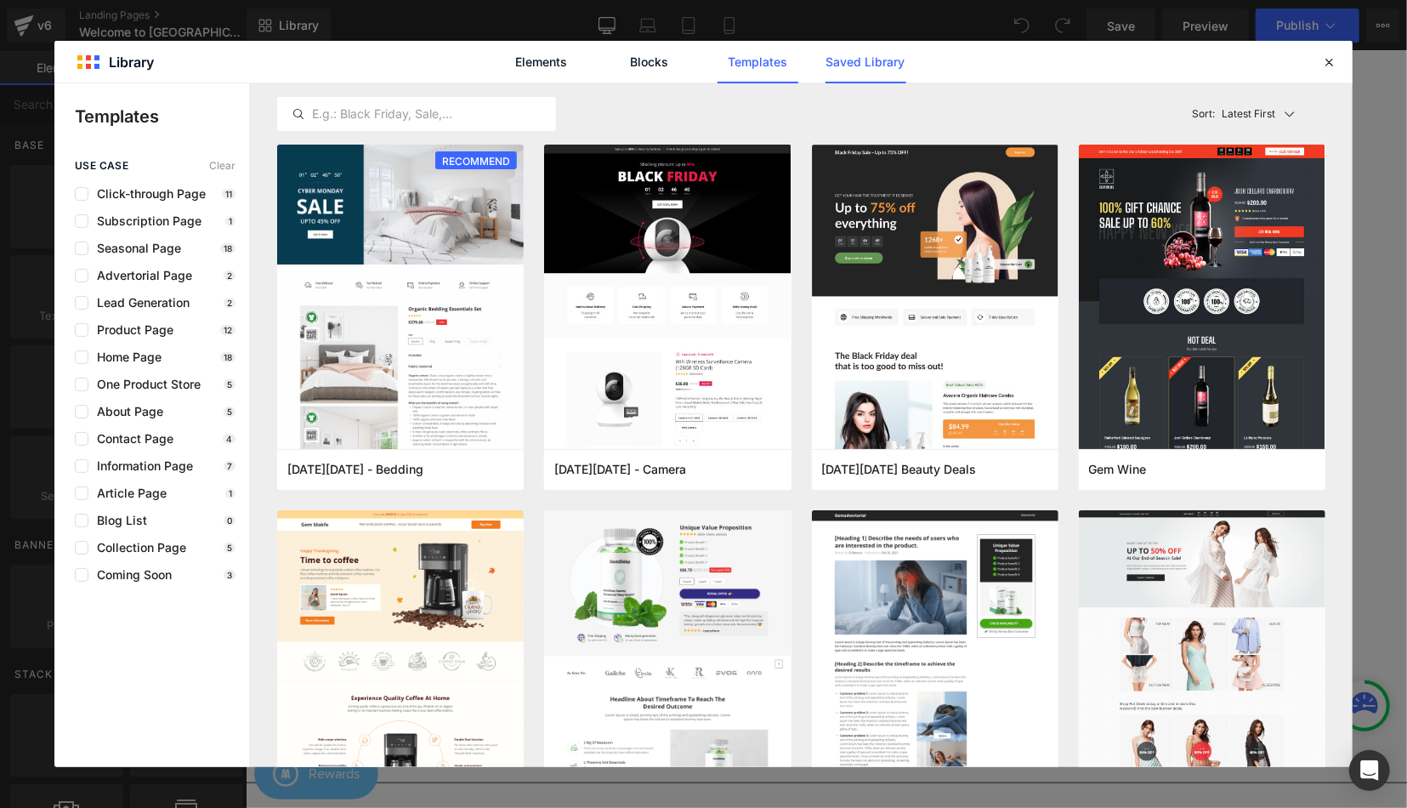
click at [872, 62] on link "Saved Library" at bounding box center [866, 62] width 81 height 43
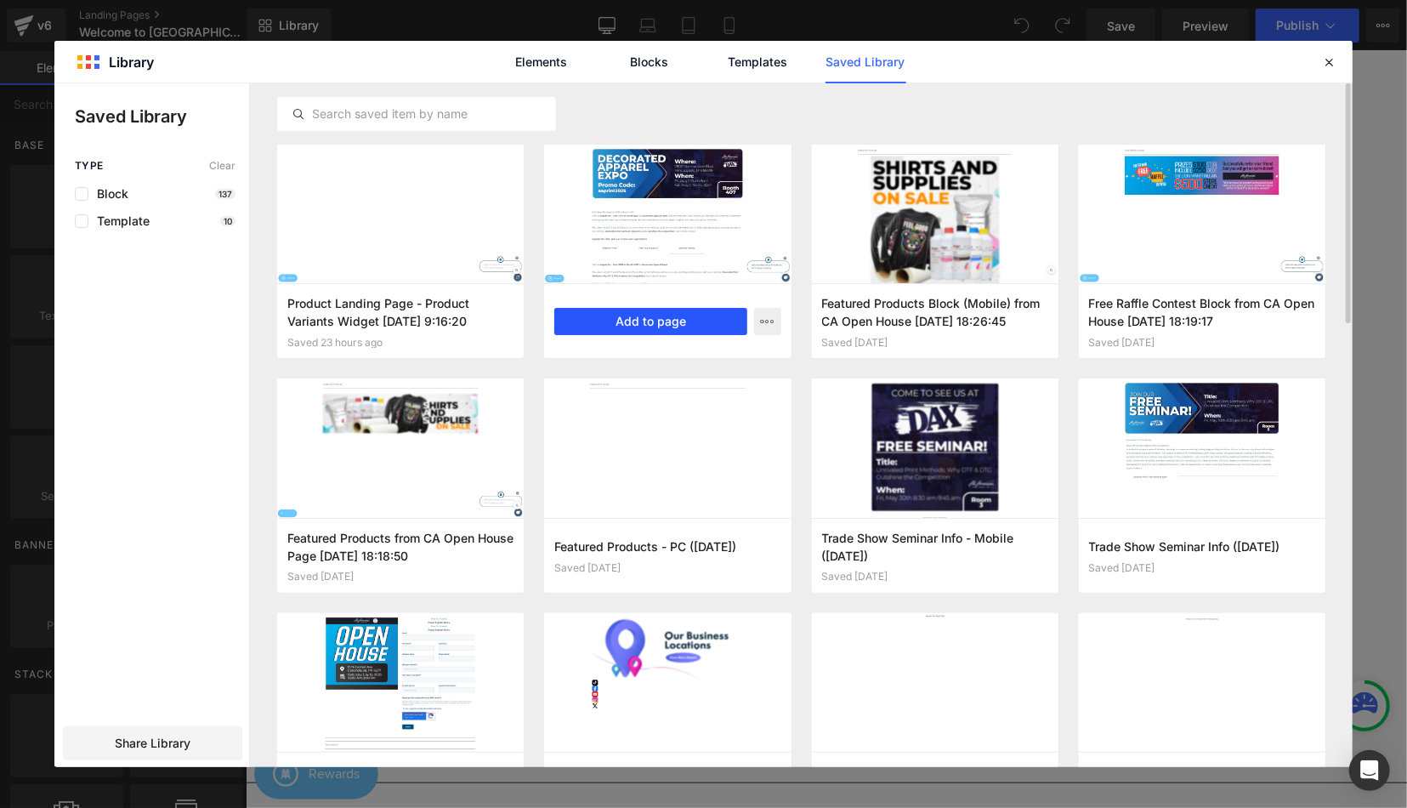
click at [650, 310] on button "Add to page" at bounding box center [650, 321] width 192 height 27
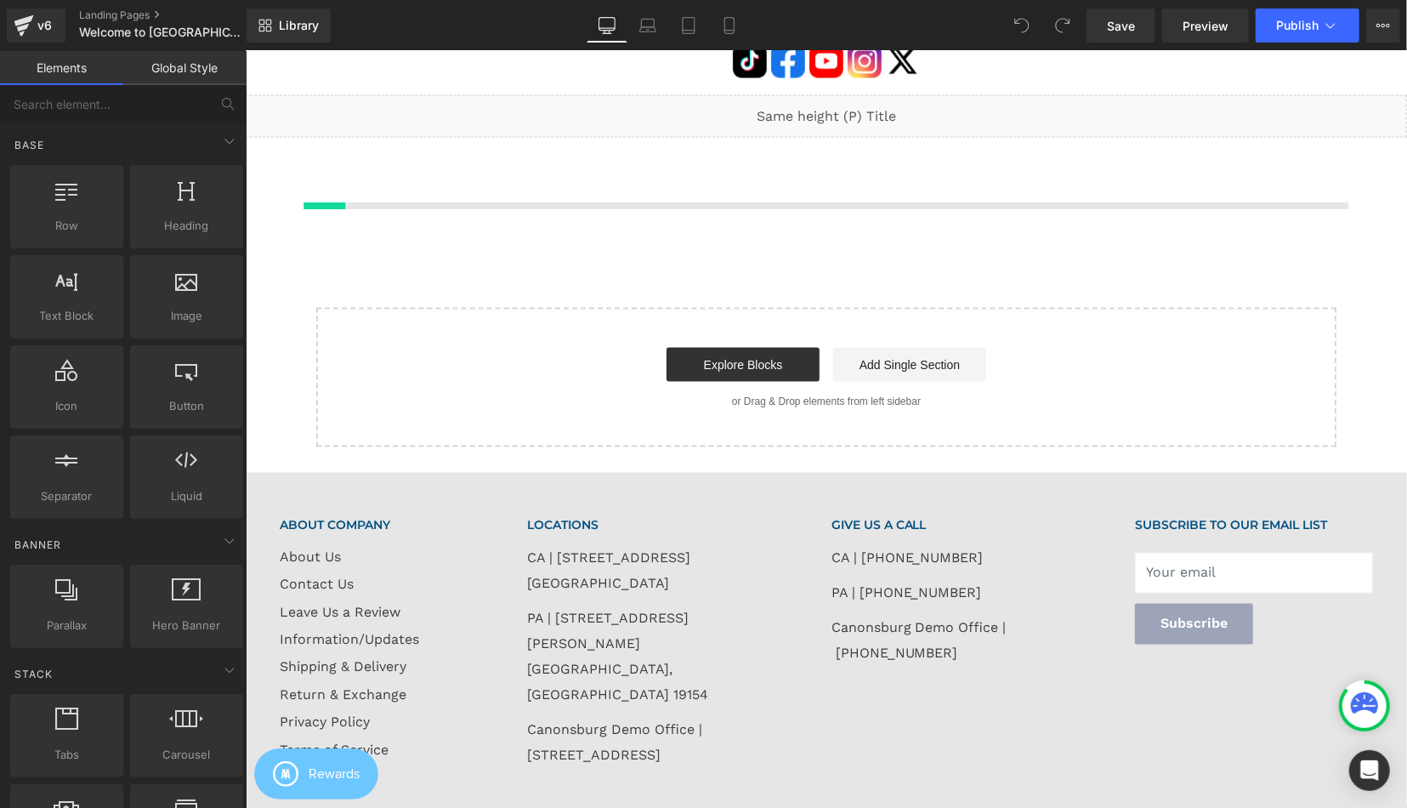
scroll to position [2484, 1161]
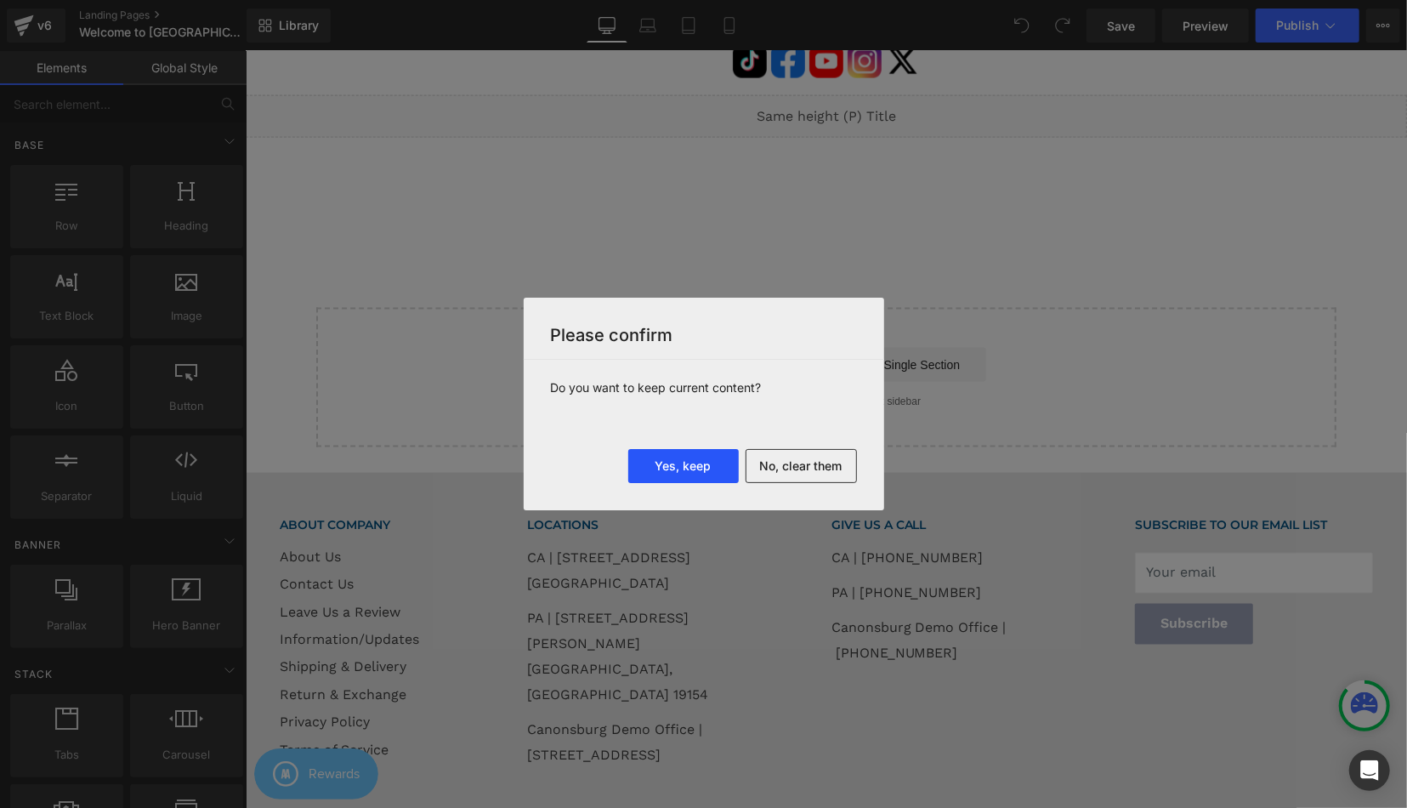
click at [676, 466] on button "Yes, keep" at bounding box center [683, 466] width 111 height 34
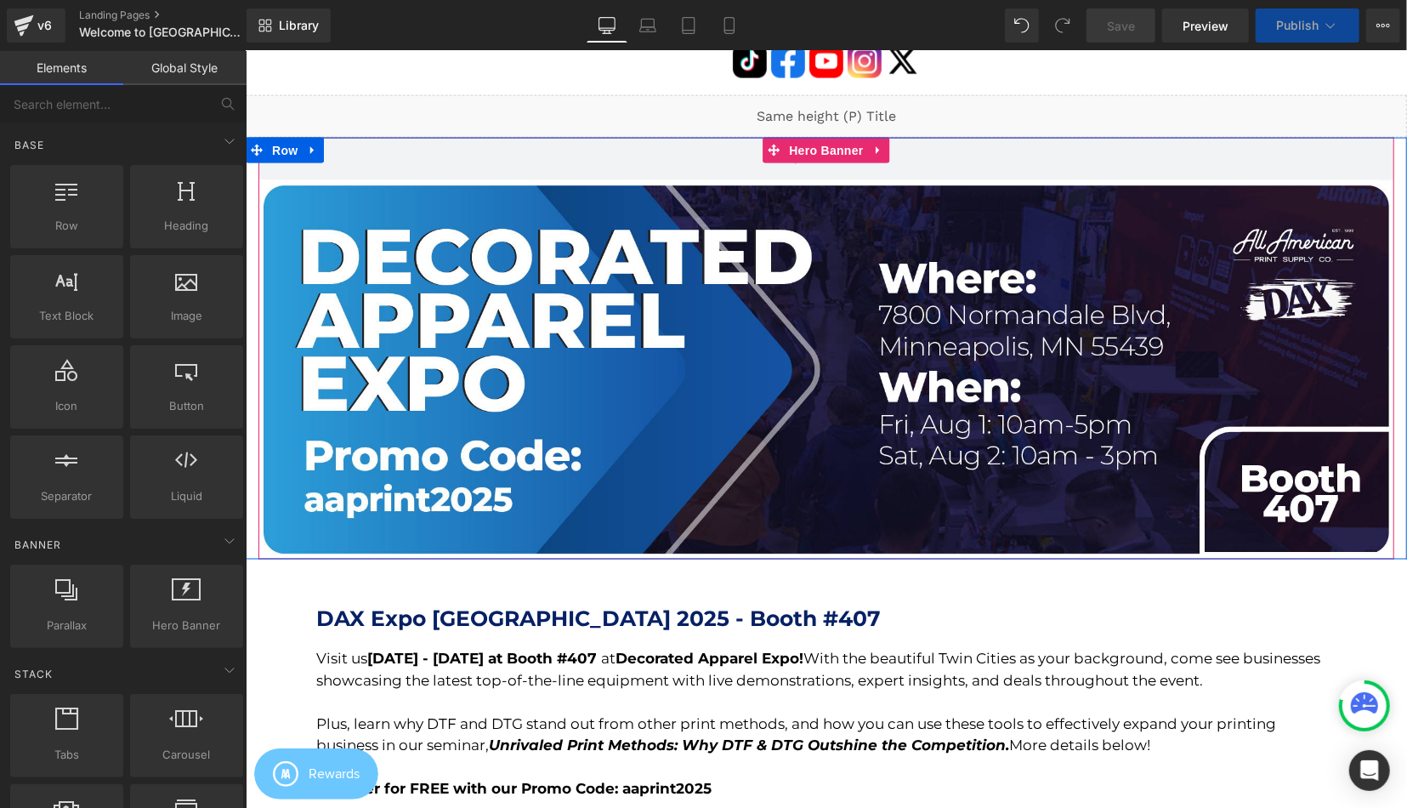
scroll to position [5506, 1161]
click at [444, 179] on div at bounding box center [826, 158] width 1136 height 43
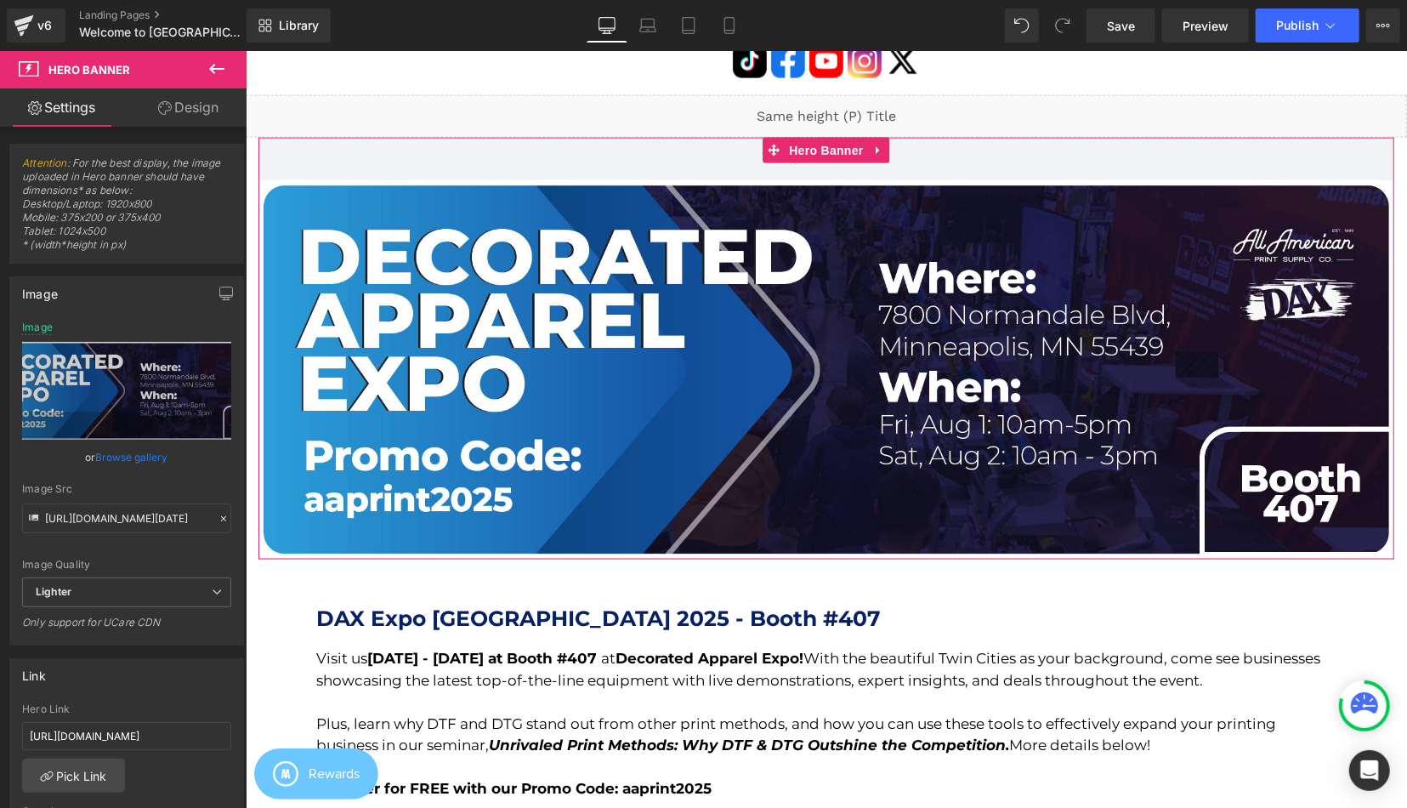
click at [135, 314] on div "Image [URL][DOMAIN_NAME][DATE] Image Replace Image Upload image or Browse galle…" at bounding box center [126, 460] width 235 height 369
click at [127, 310] on div "Image [URL][DOMAIN_NAME][DATE] Image Replace Image Upload image or Browse galle…" at bounding box center [126, 460] width 235 height 369
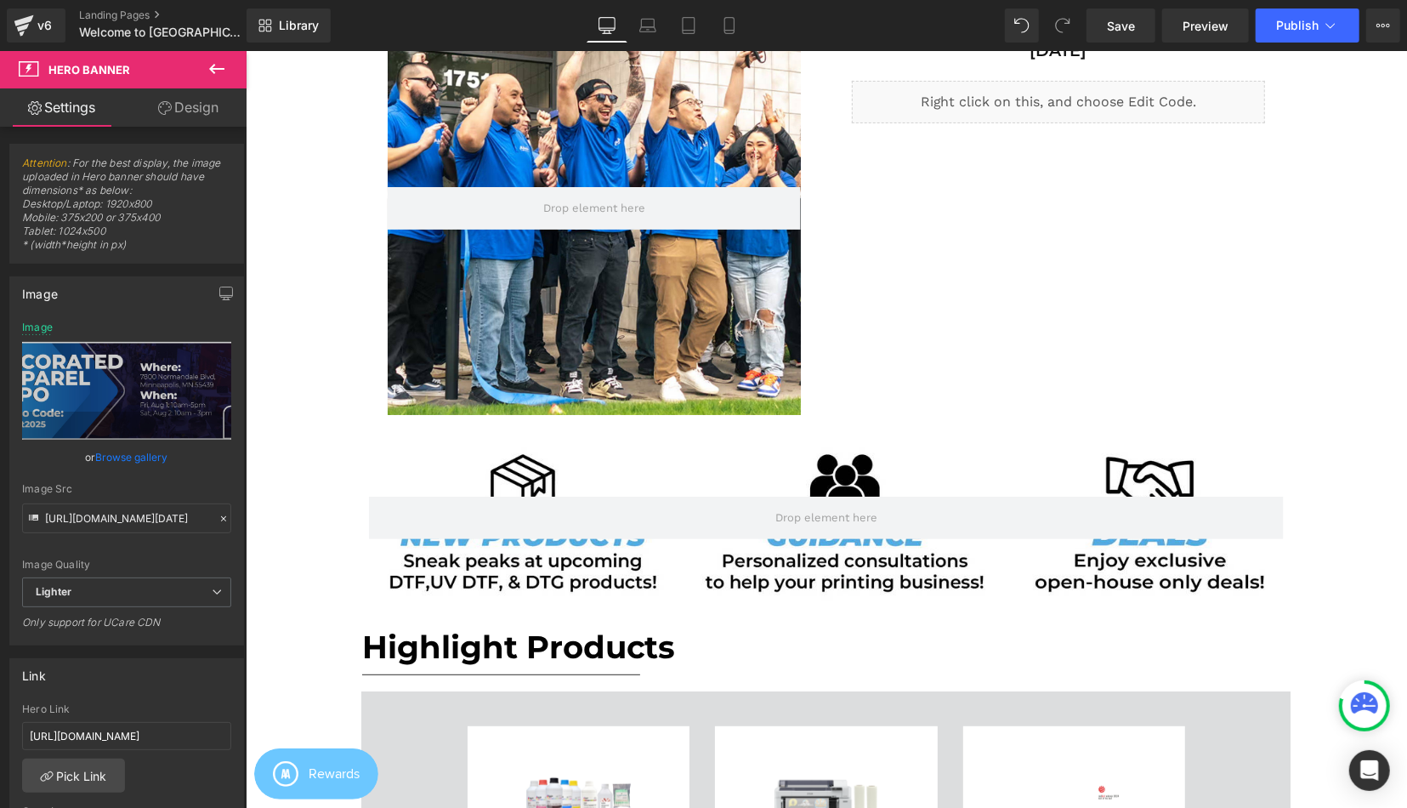
scroll to position [208, 0]
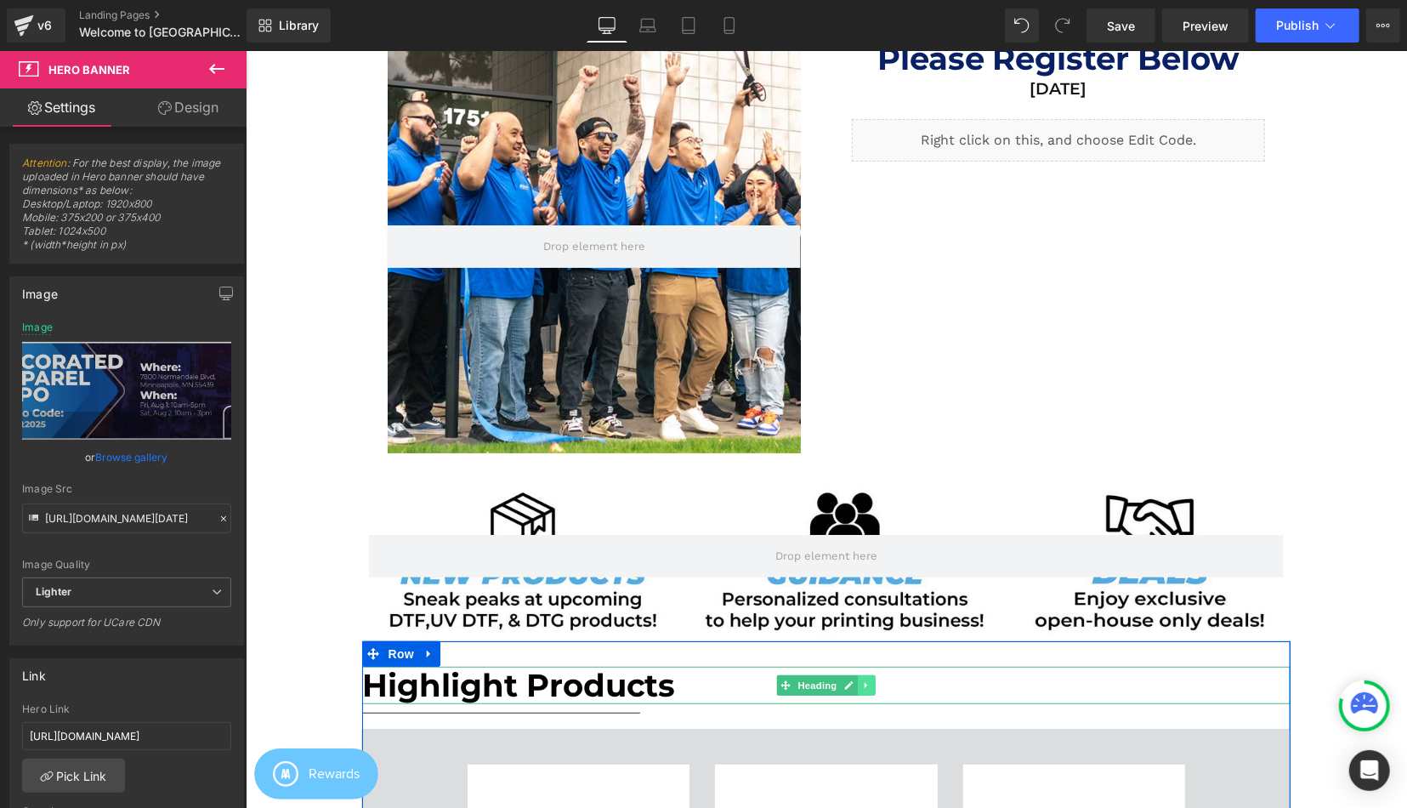
click at [870, 678] on link at bounding box center [866, 684] width 18 height 20
click at [852, 684] on link at bounding box center [857, 684] width 18 height 20
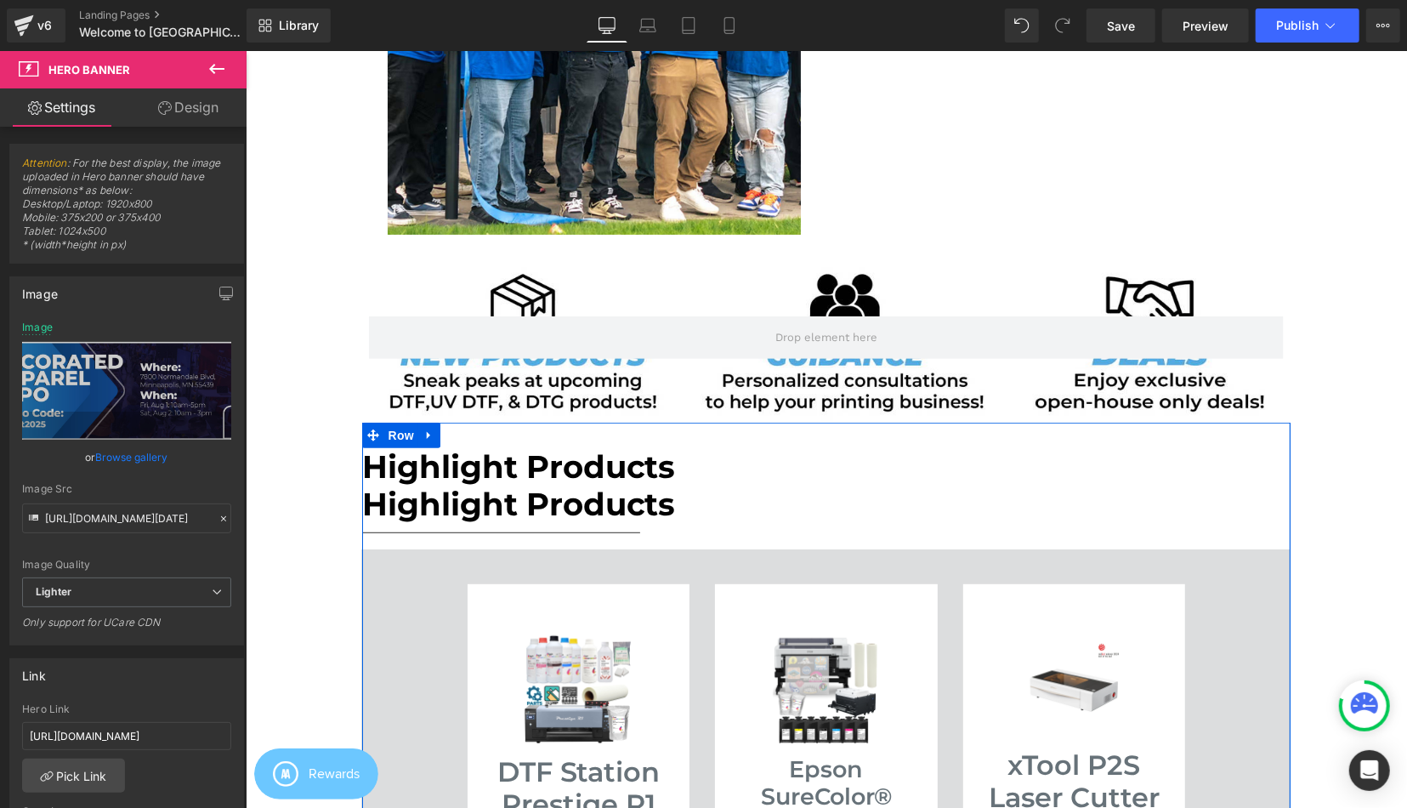
scroll to position [5543, 1161]
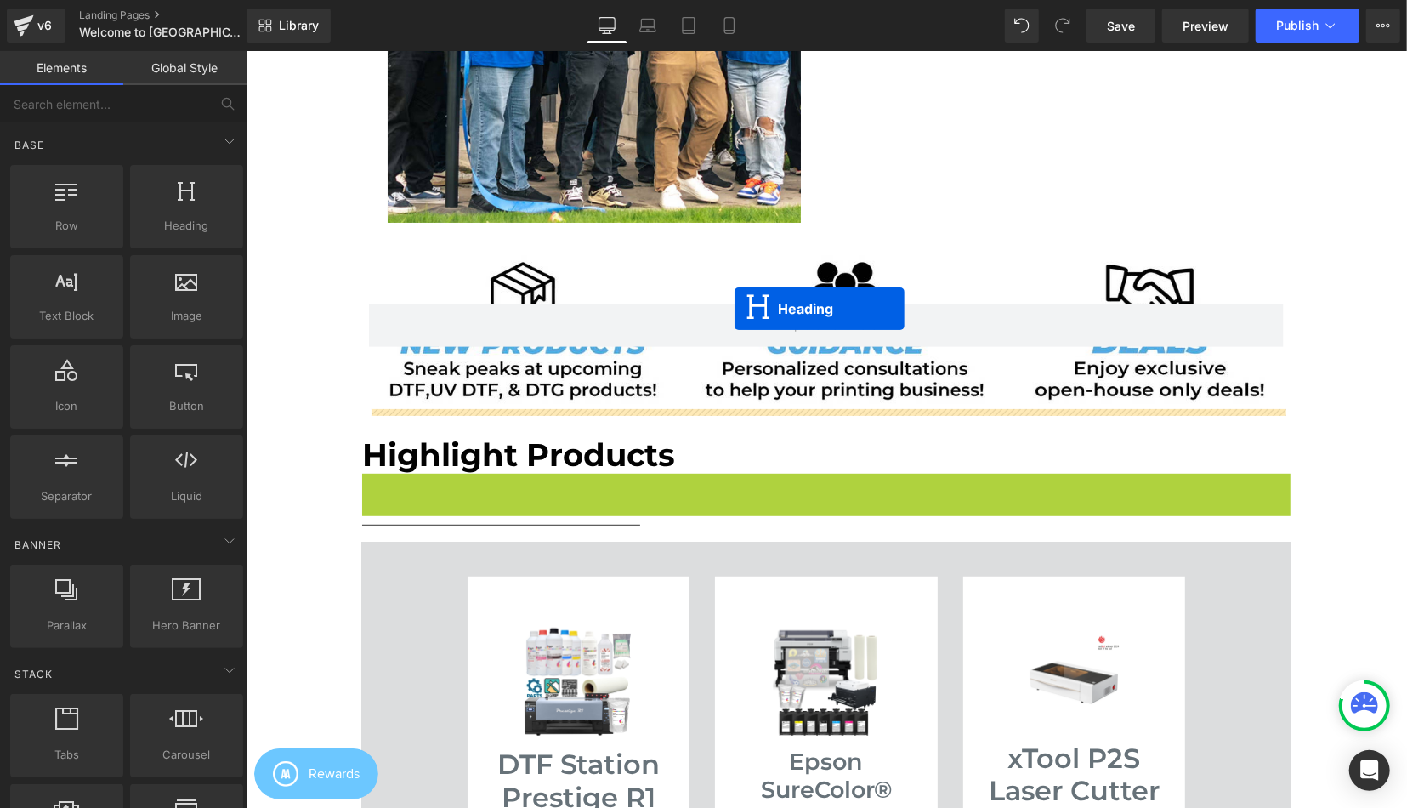
scroll to position [5548, 1161]
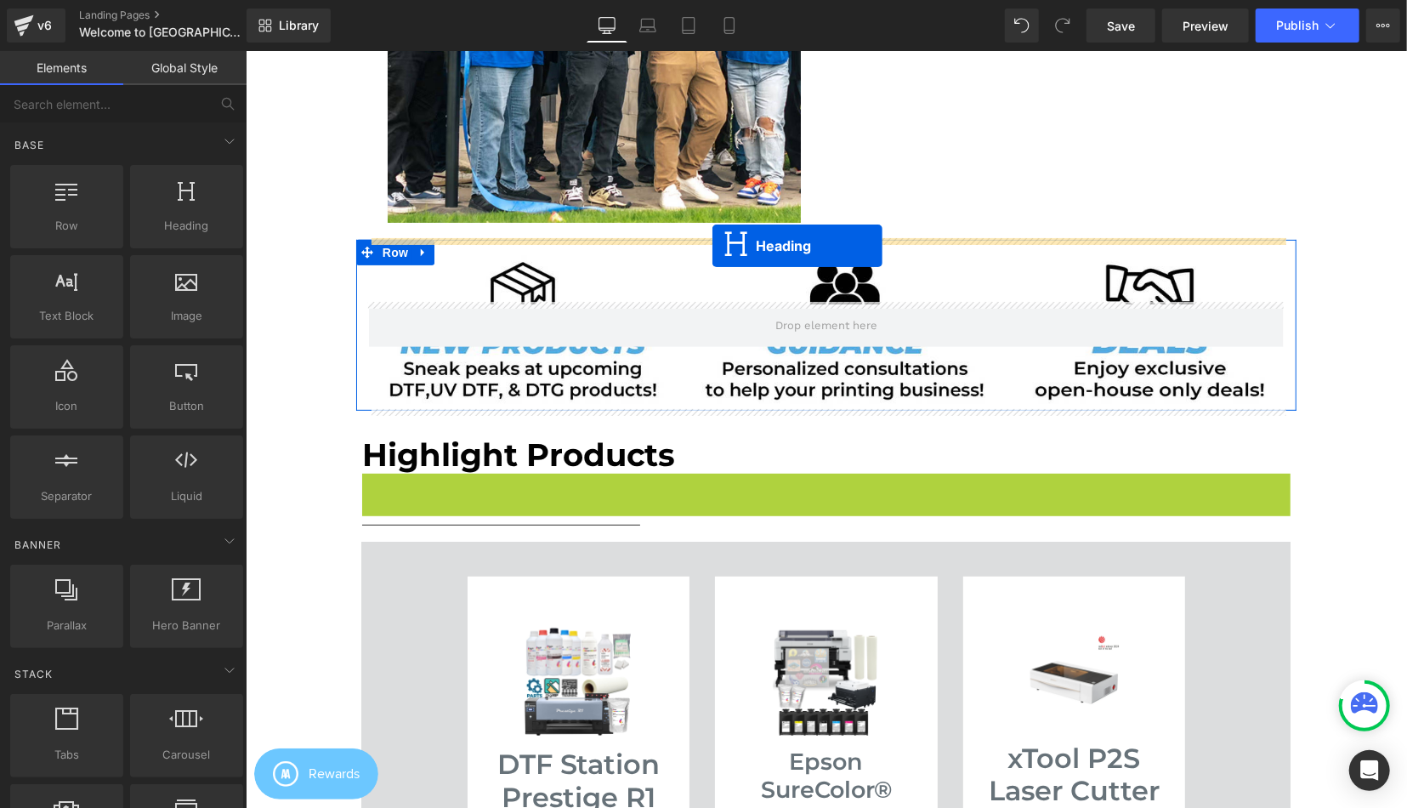
drag, startPoint x: 783, startPoint y: 489, endPoint x: 712, endPoint y: 245, distance: 254.2
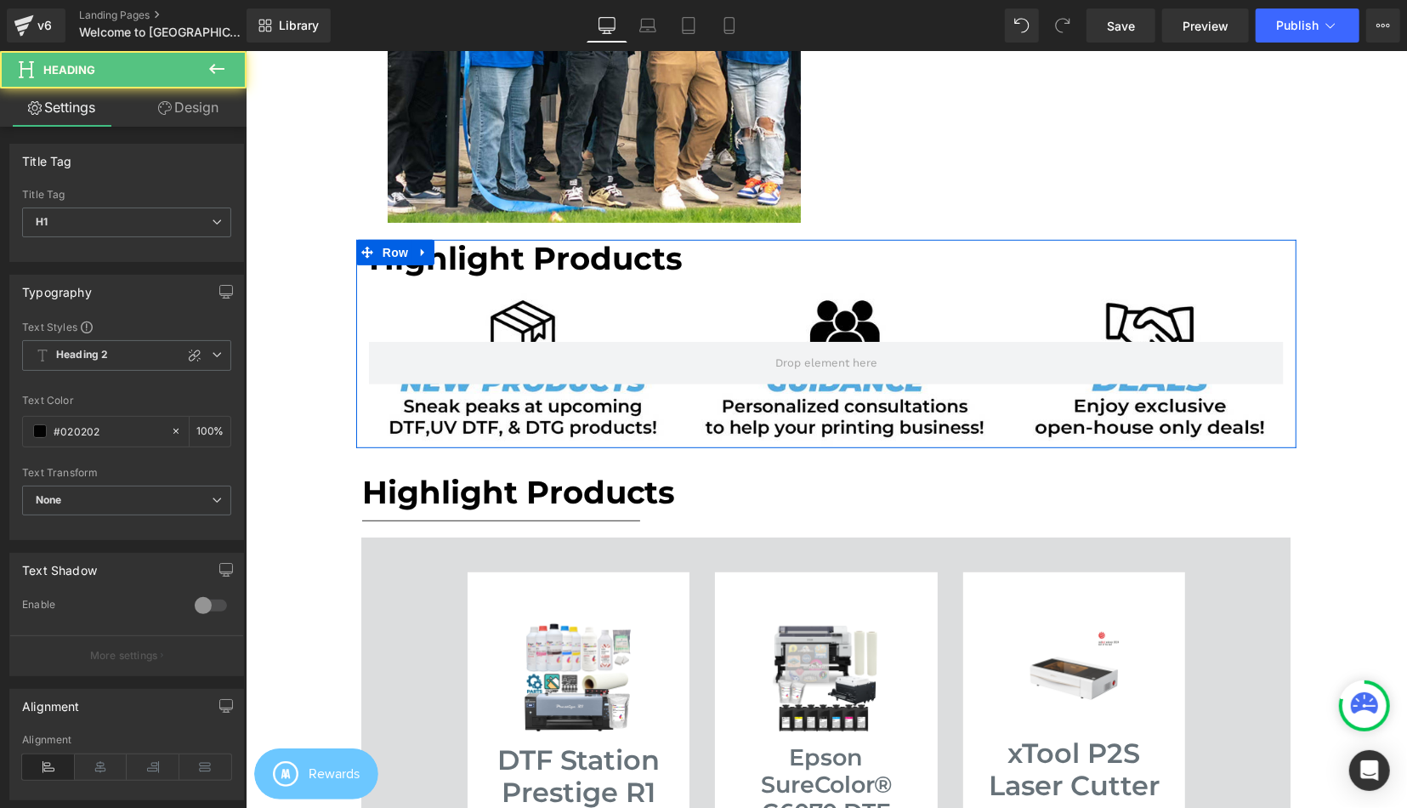
scroll to position [9, 9]
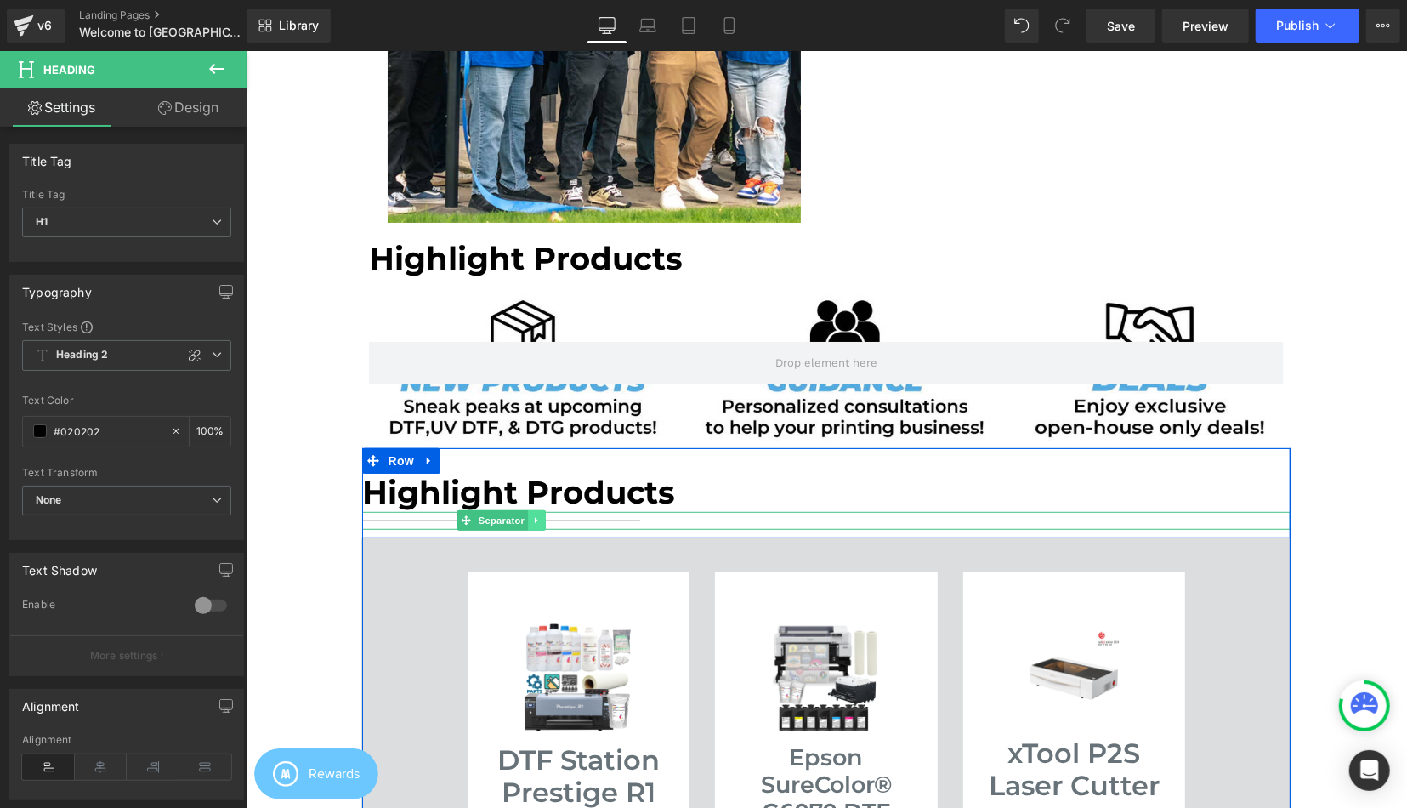
click at [541, 517] on link at bounding box center [536, 519] width 18 height 20
click at [531, 515] on icon at bounding box center [526, 519] width 9 height 10
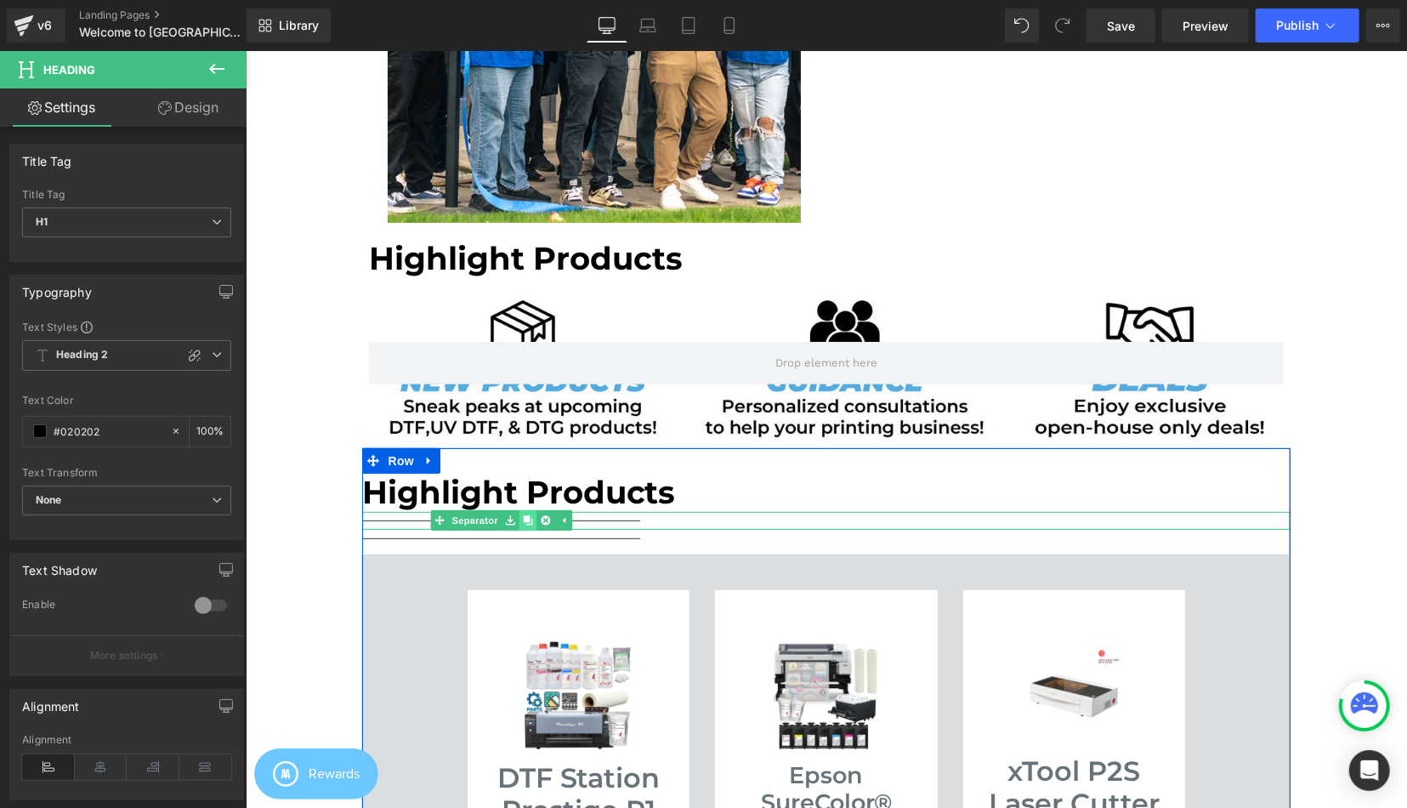
scroll to position [5561, 1161]
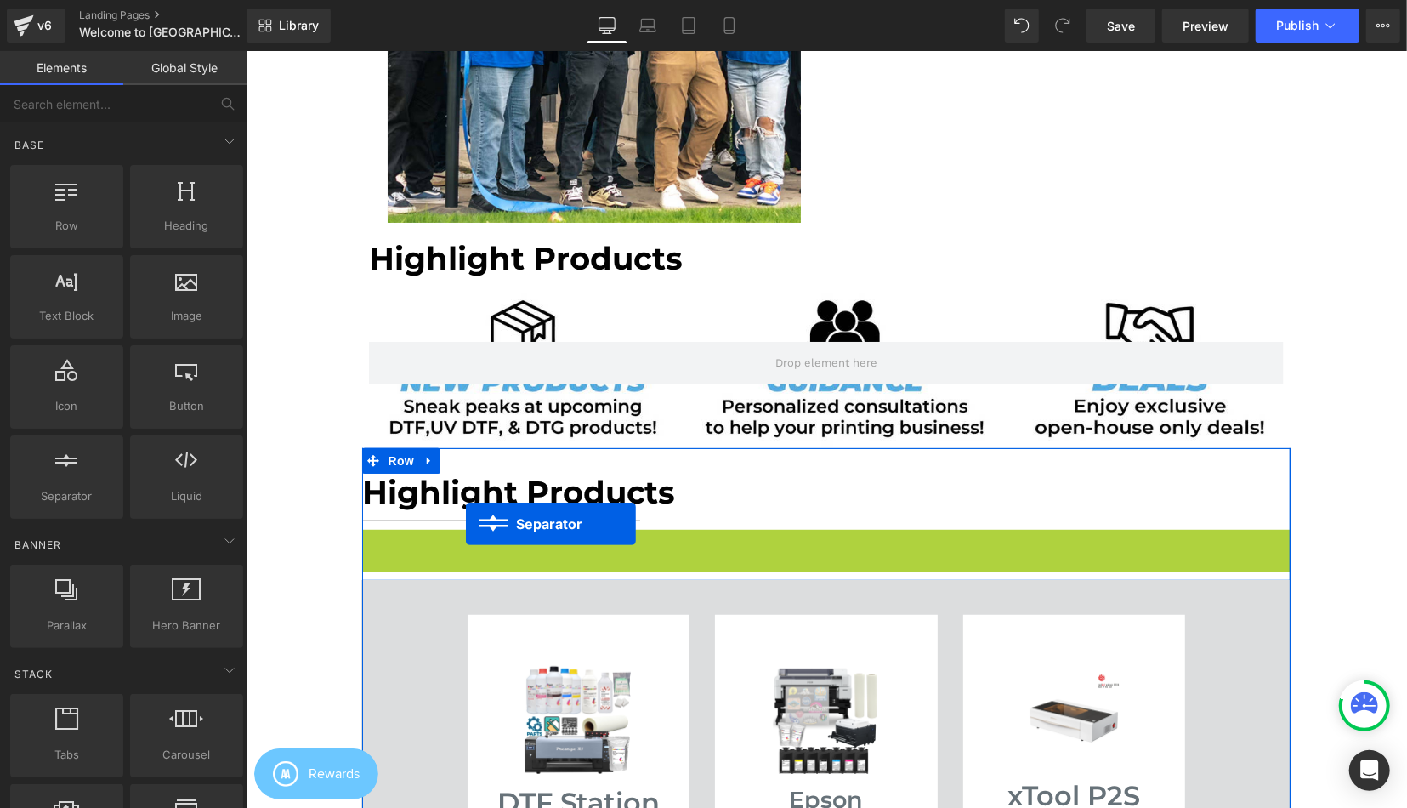
scroll to position [5586, 1161]
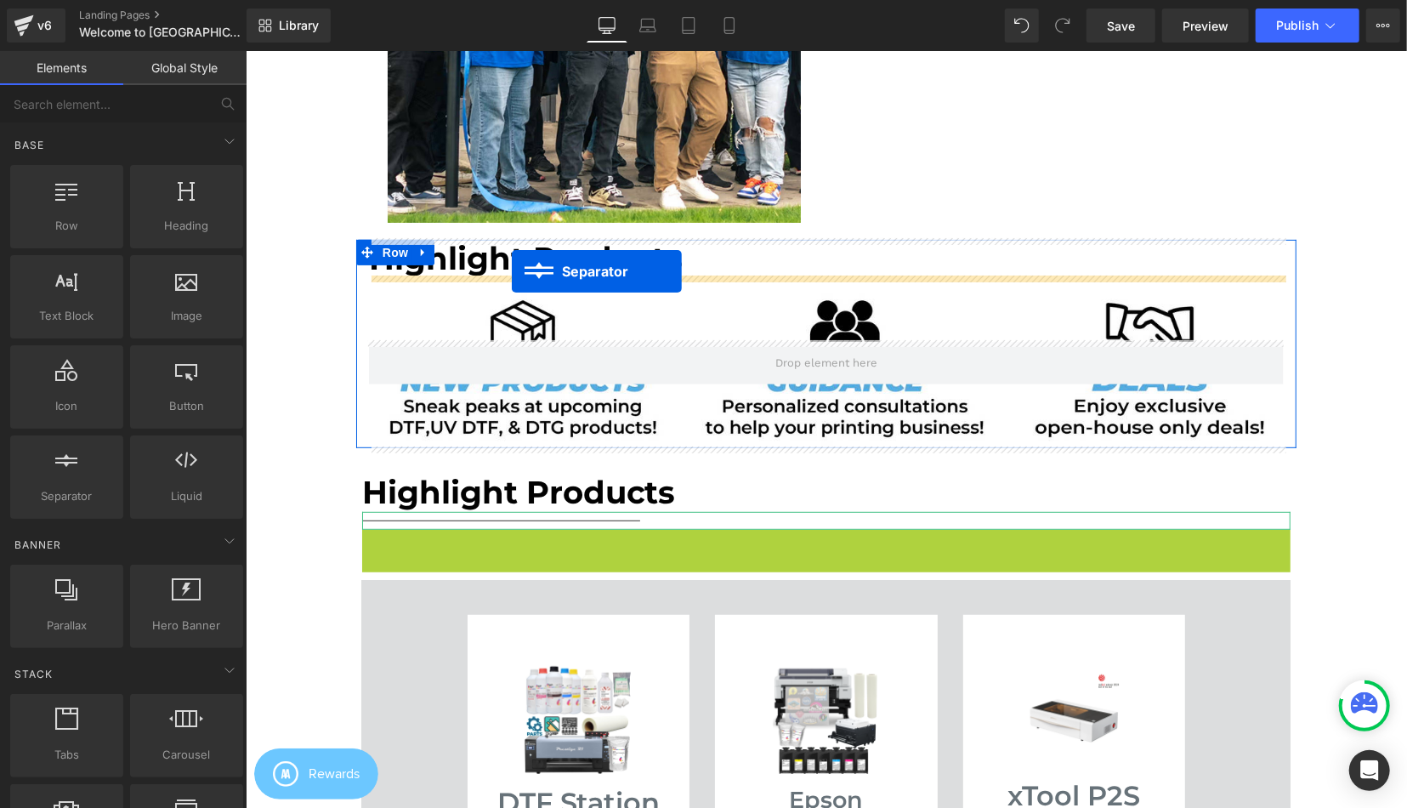
drag, startPoint x: 460, startPoint y: 536, endPoint x: 511, endPoint y: 270, distance: 270.1
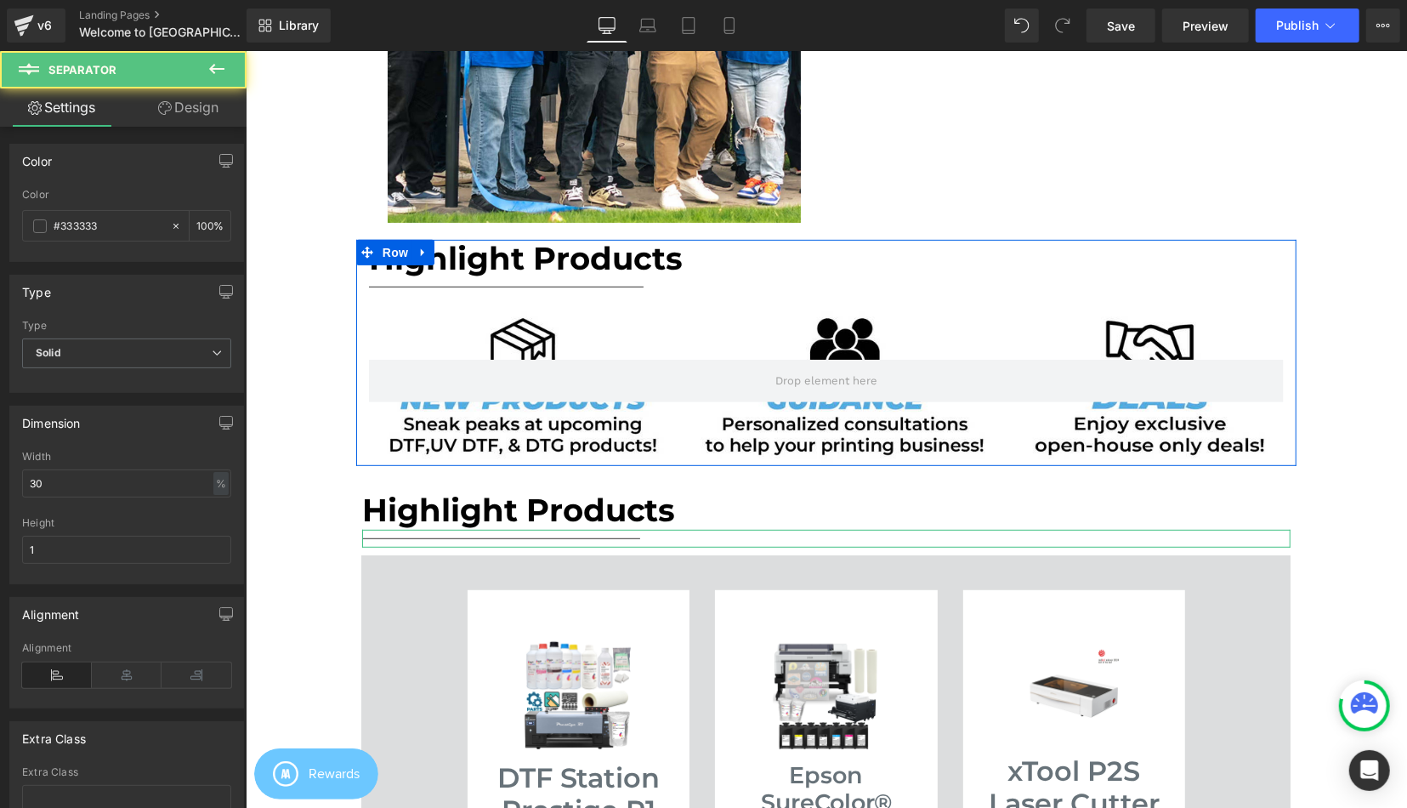
scroll to position [5561, 1161]
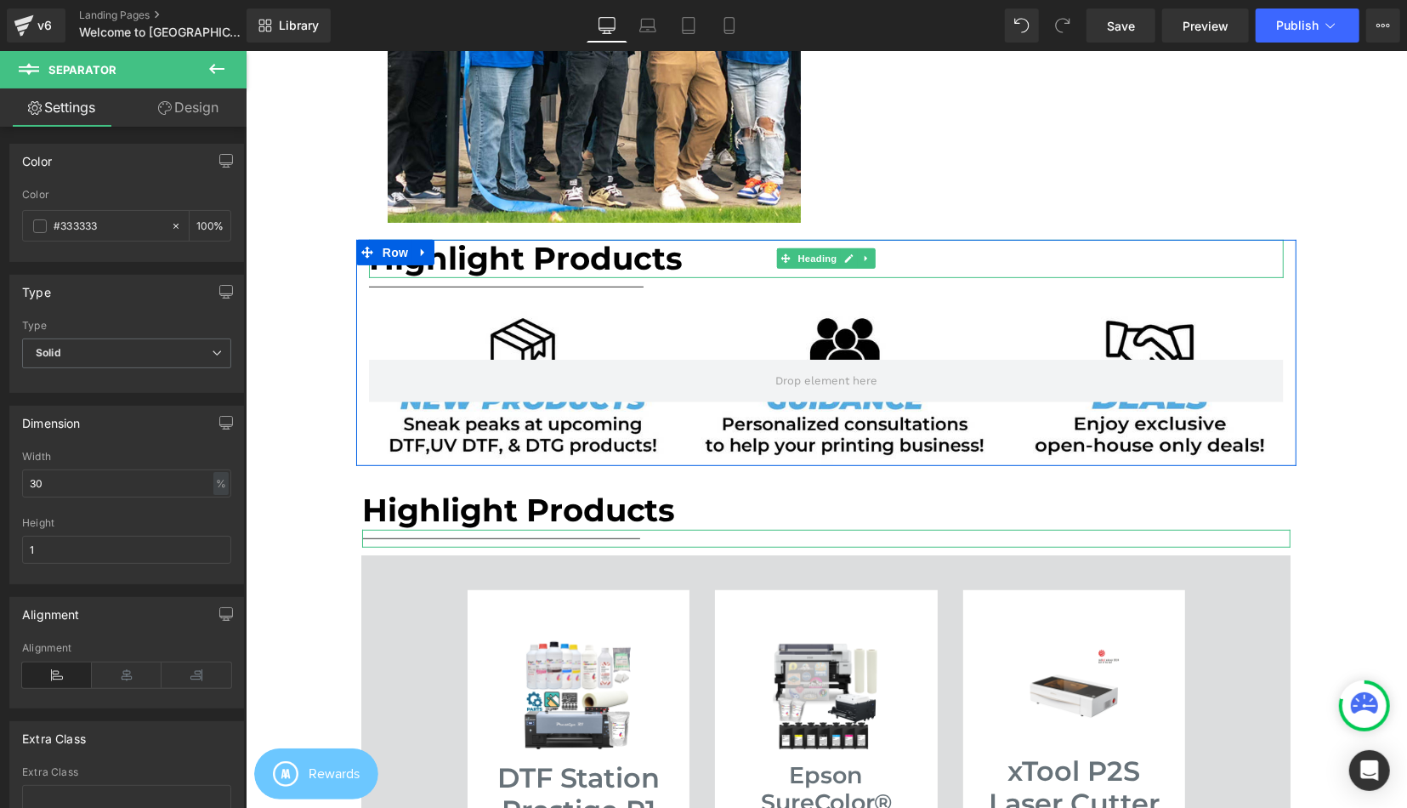
click at [510, 264] on h1 "Highlight Products" at bounding box center [825, 257] width 915 height 37
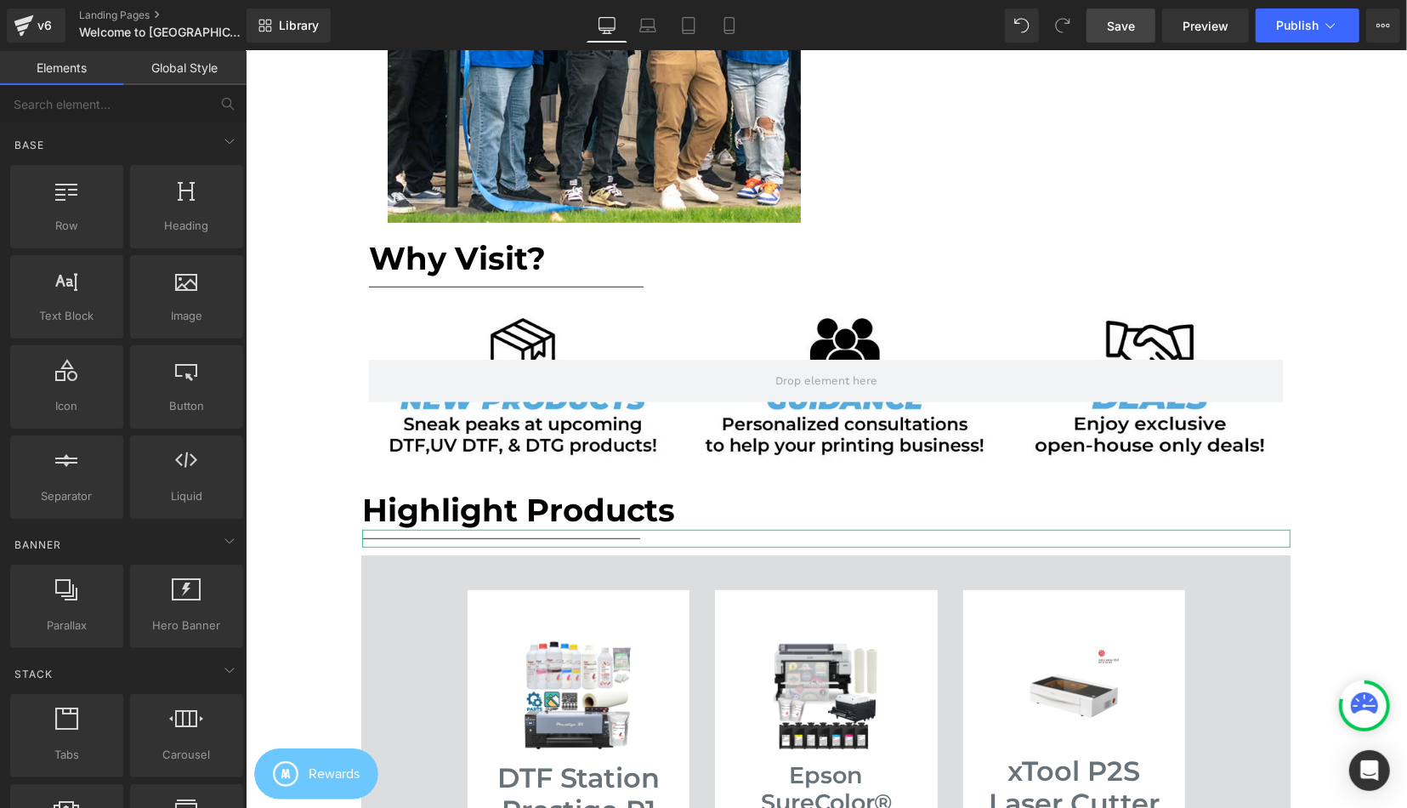
drag, startPoint x: 1120, startPoint y: 29, endPoint x: 966, endPoint y: 225, distance: 249.5
click at [1120, 29] on span "Save" at bounding box center [1121, 26] width 28 height 18
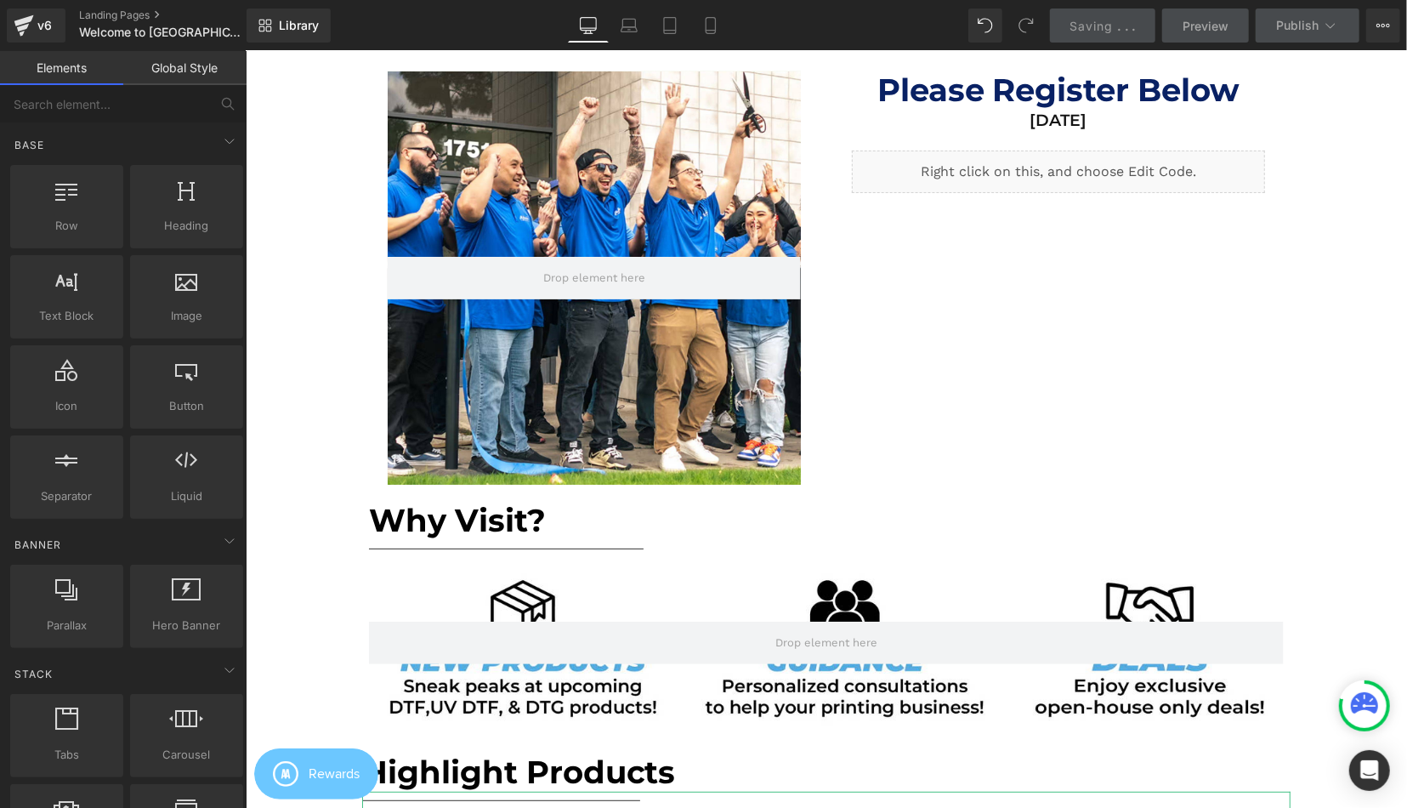
scroll to position [0, 0]
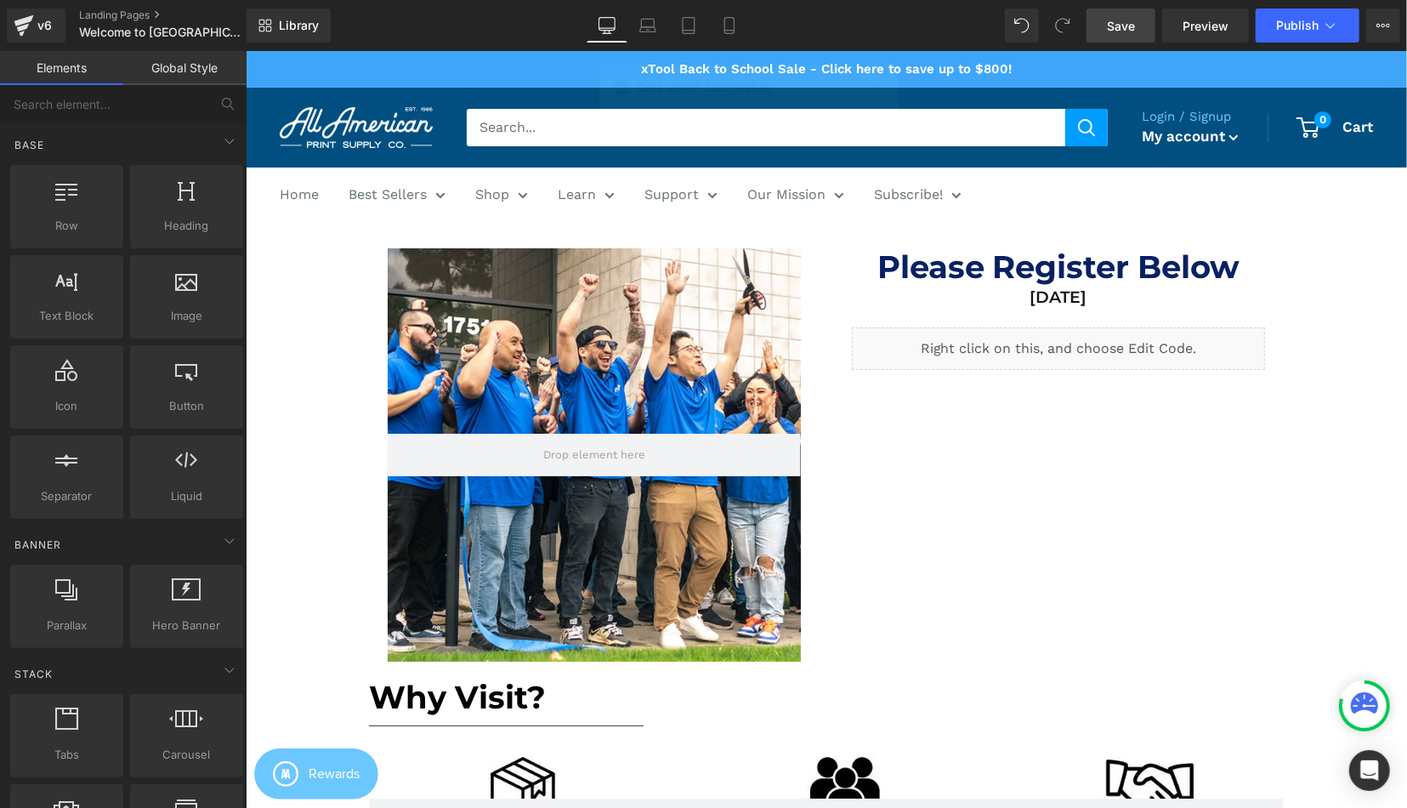
click at [868, 82] on div "Data saved Successfully." at bounding box center [748, 91] width 299 height 53
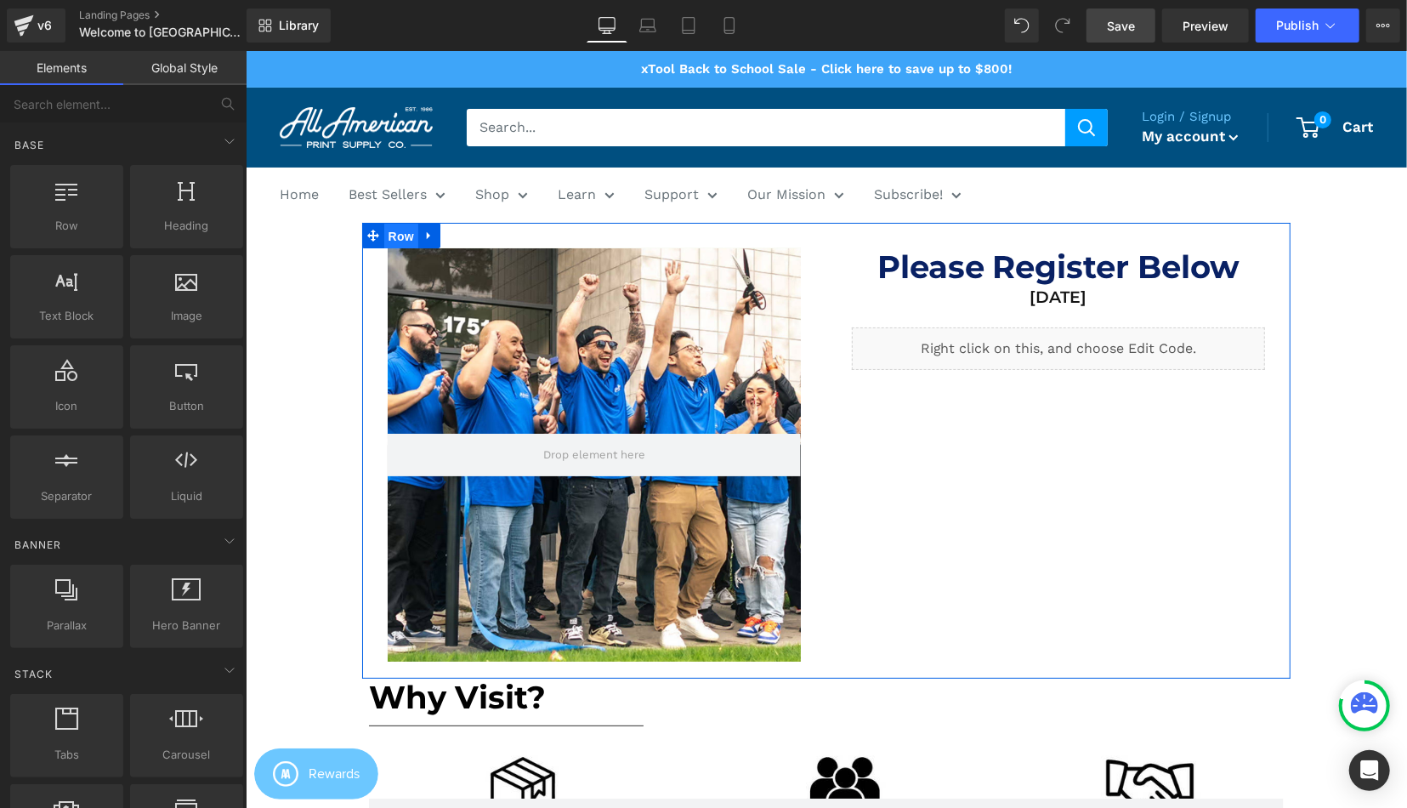
click at [397, 236] on span "Row" at bounding box center [400, 236] width 34 height 26
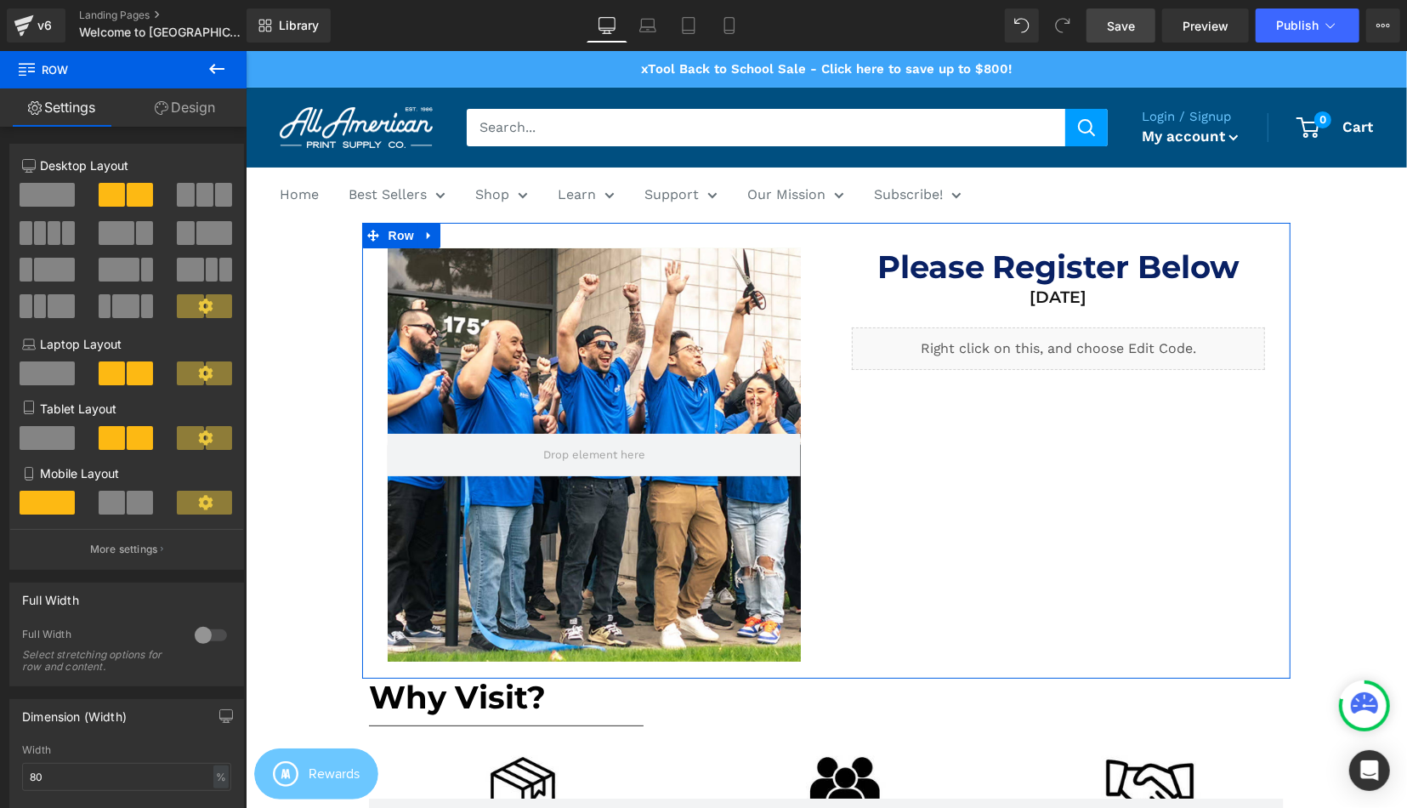
click at [185, 118] on link "Design" at bounding box center [184, 107] width 123 height 38
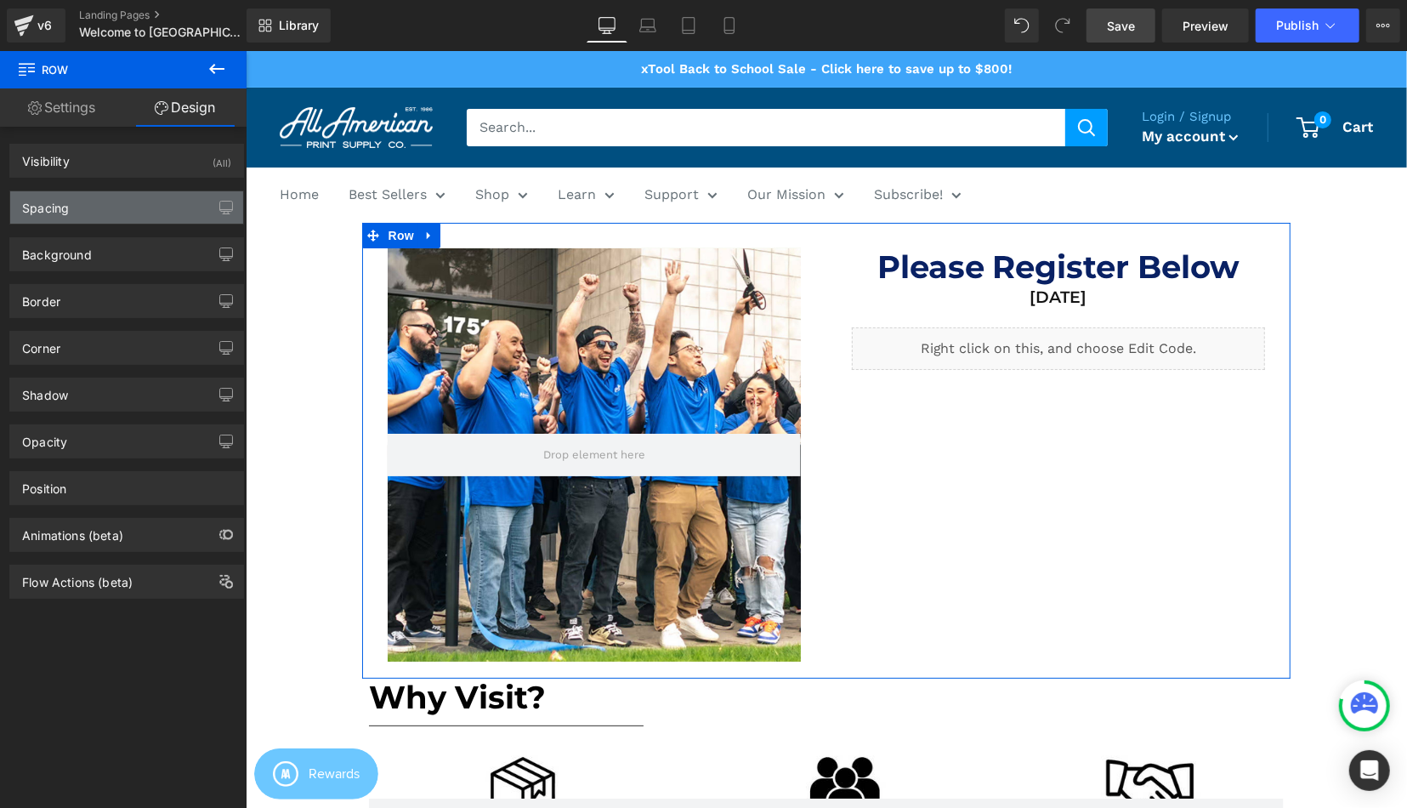
click at [106, 217] on div "Spacing" at bounding box center [126, 207] width 233 height 32
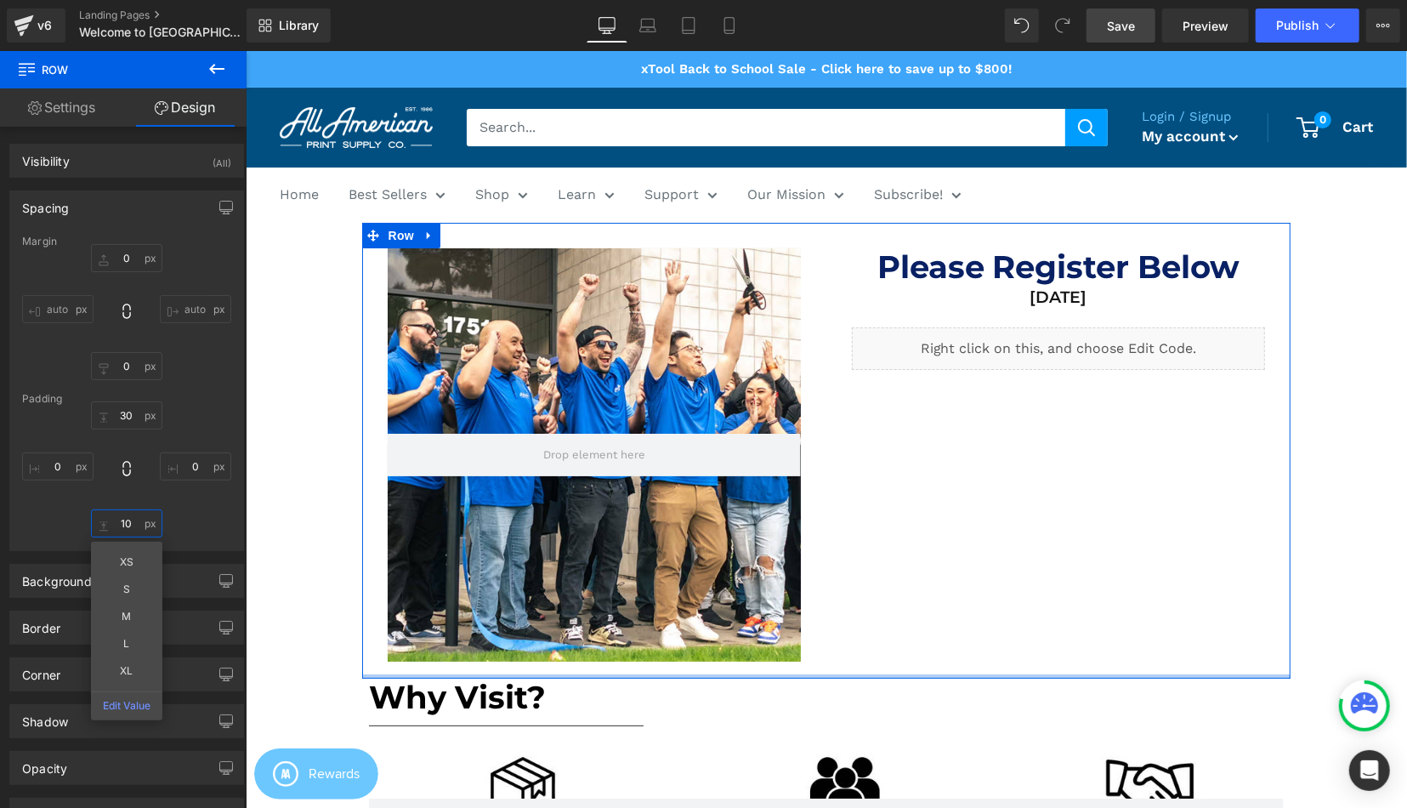
click at [137, 519] on input "text" at bounding box center [126, 523] width 71 height 28
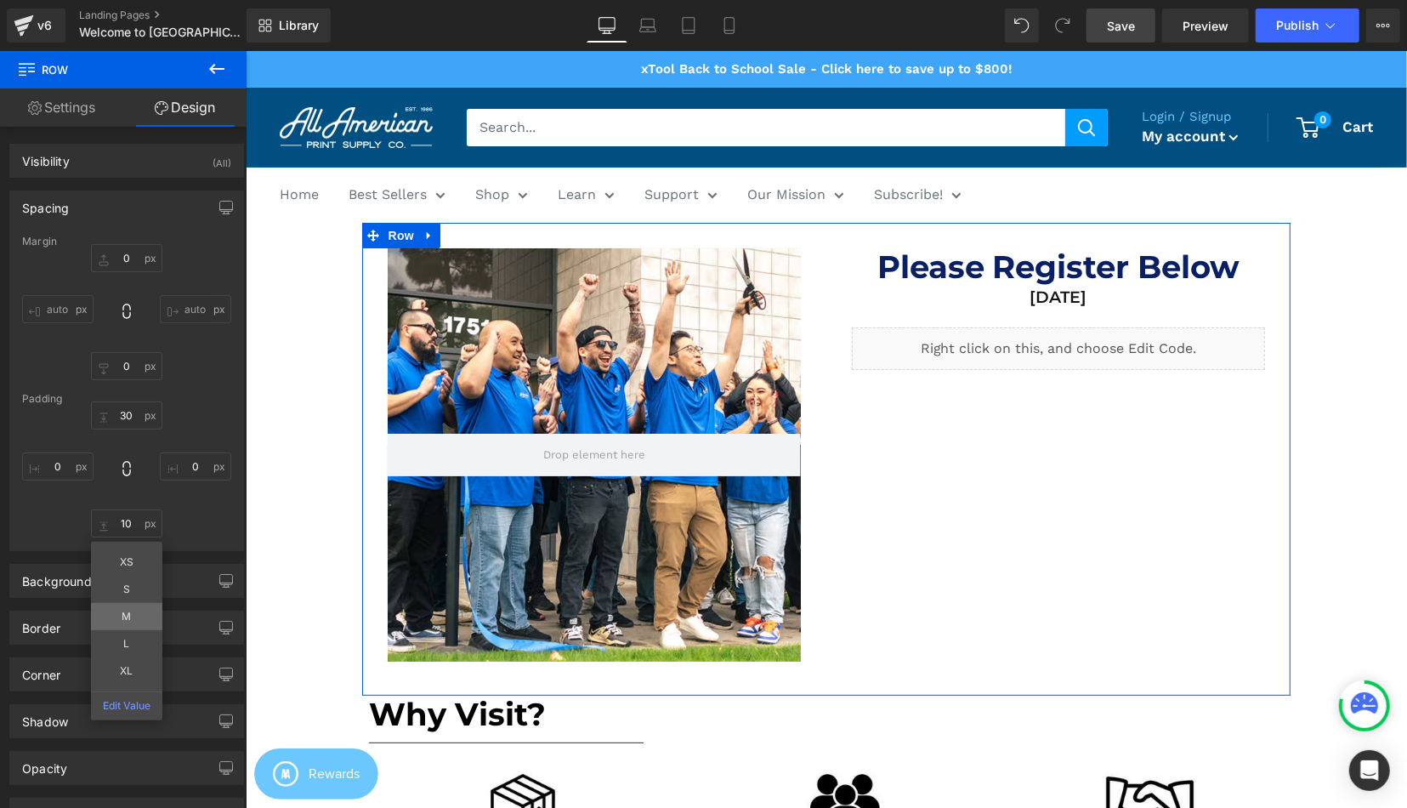
scroll to position [5578, 1161]
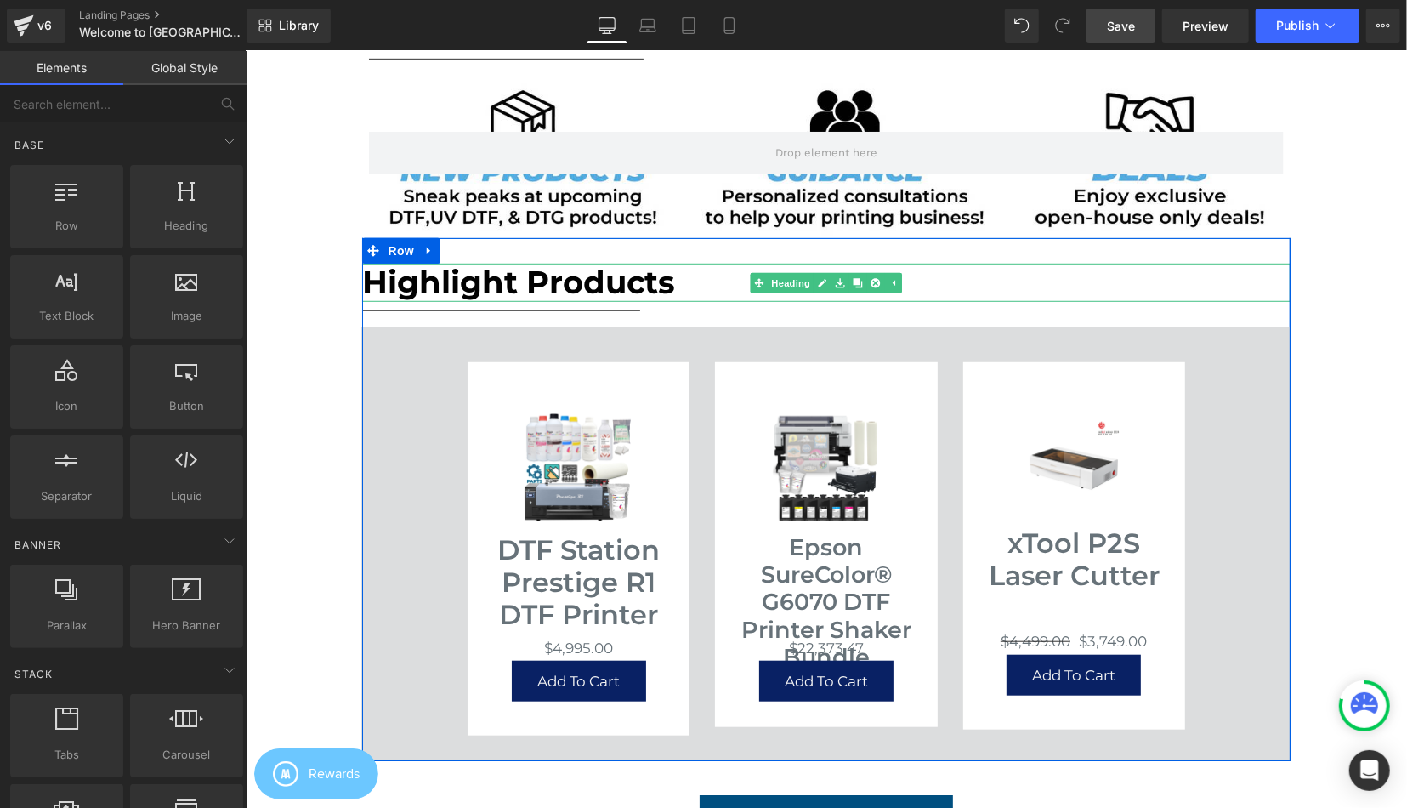
scroll to position [707, 0]
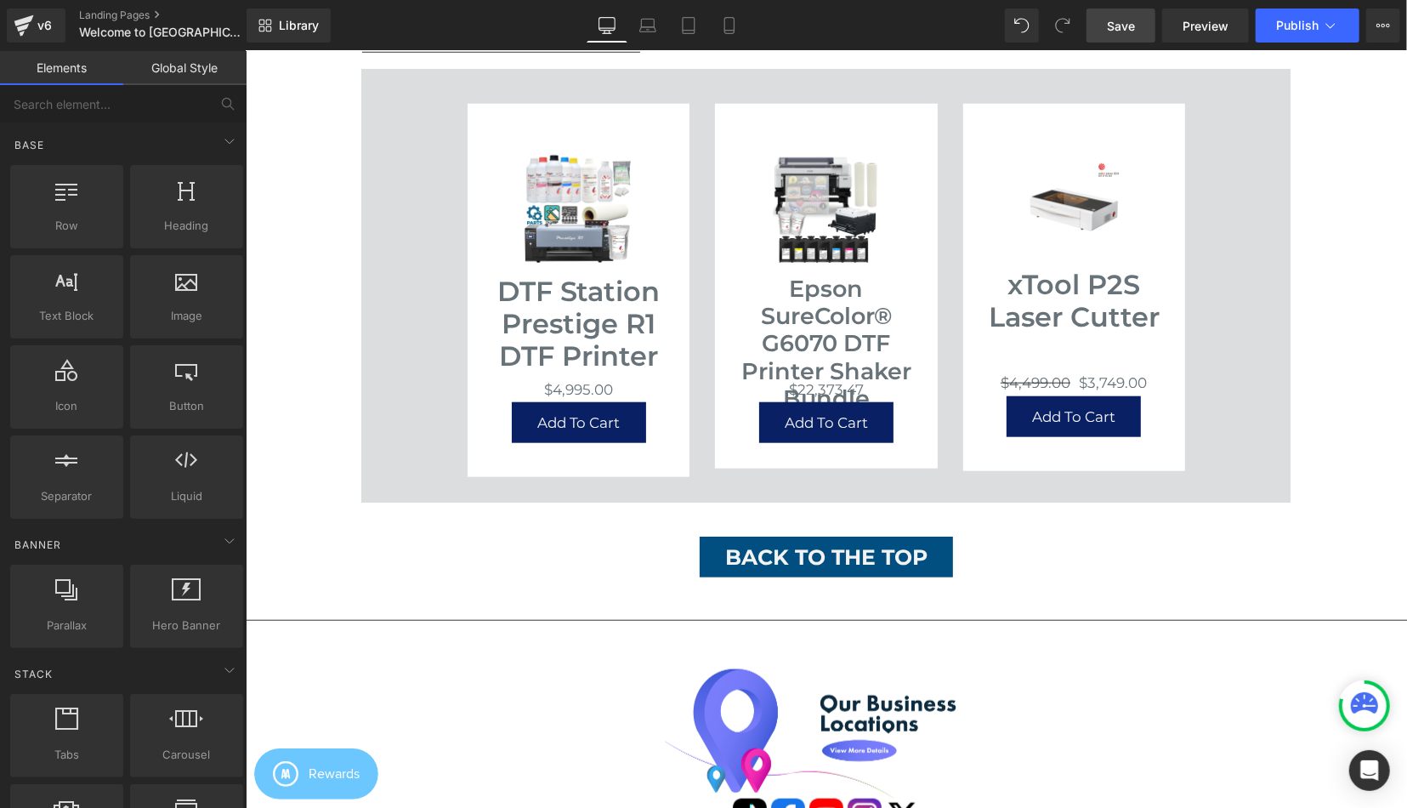
scroll to position [973, 0]
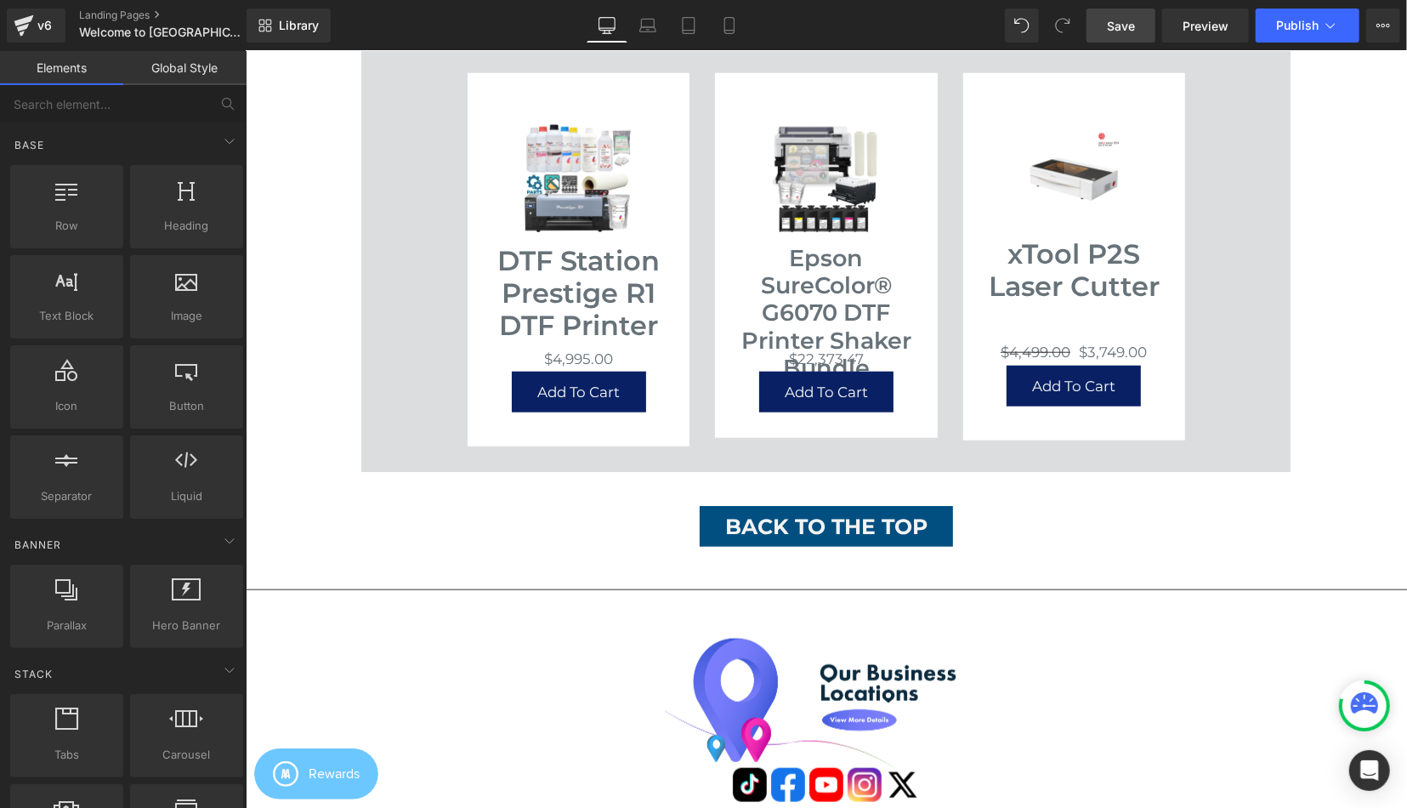
click at [1135, 31] on span "Save" at bounding box center [1121, 26] width 28 height 18
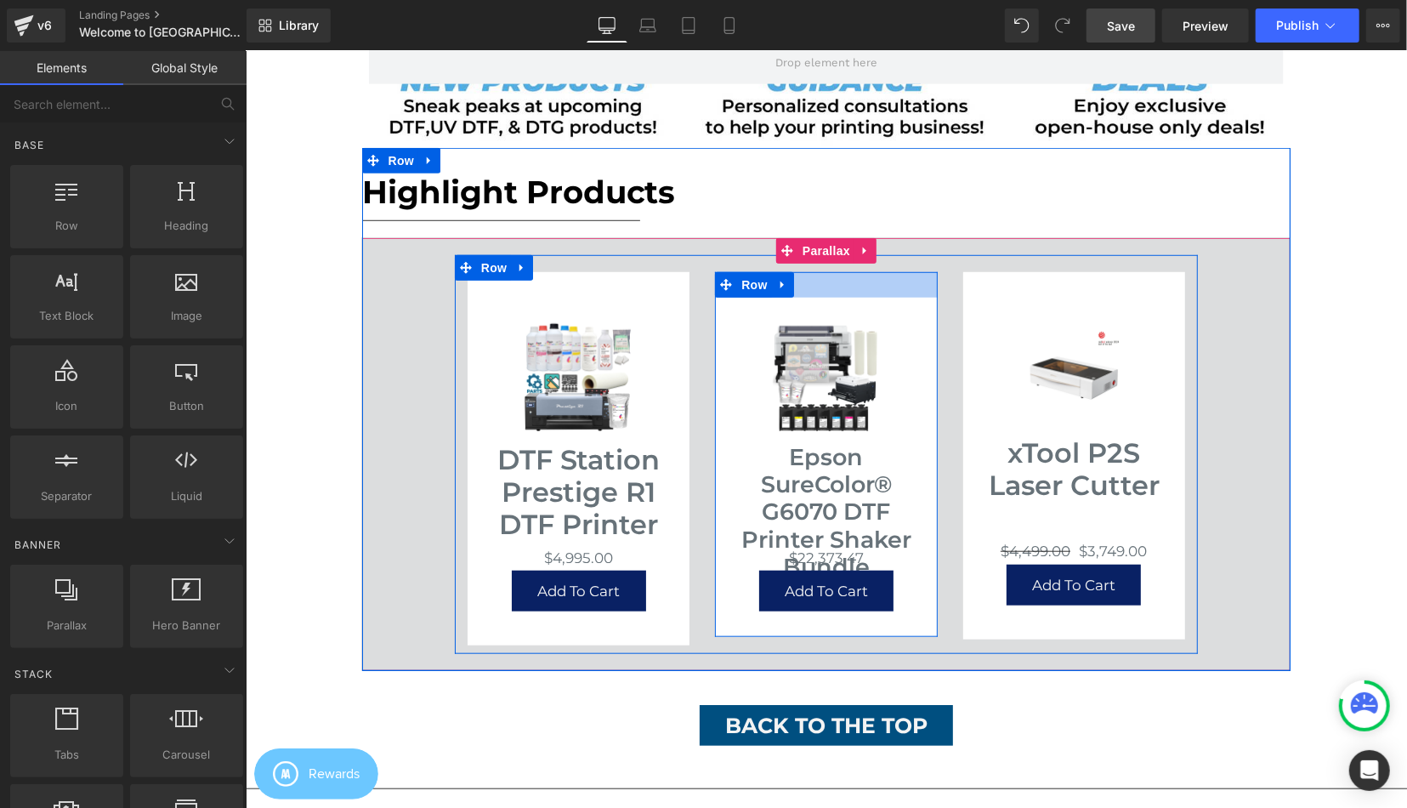
scroll to position [796, 0]
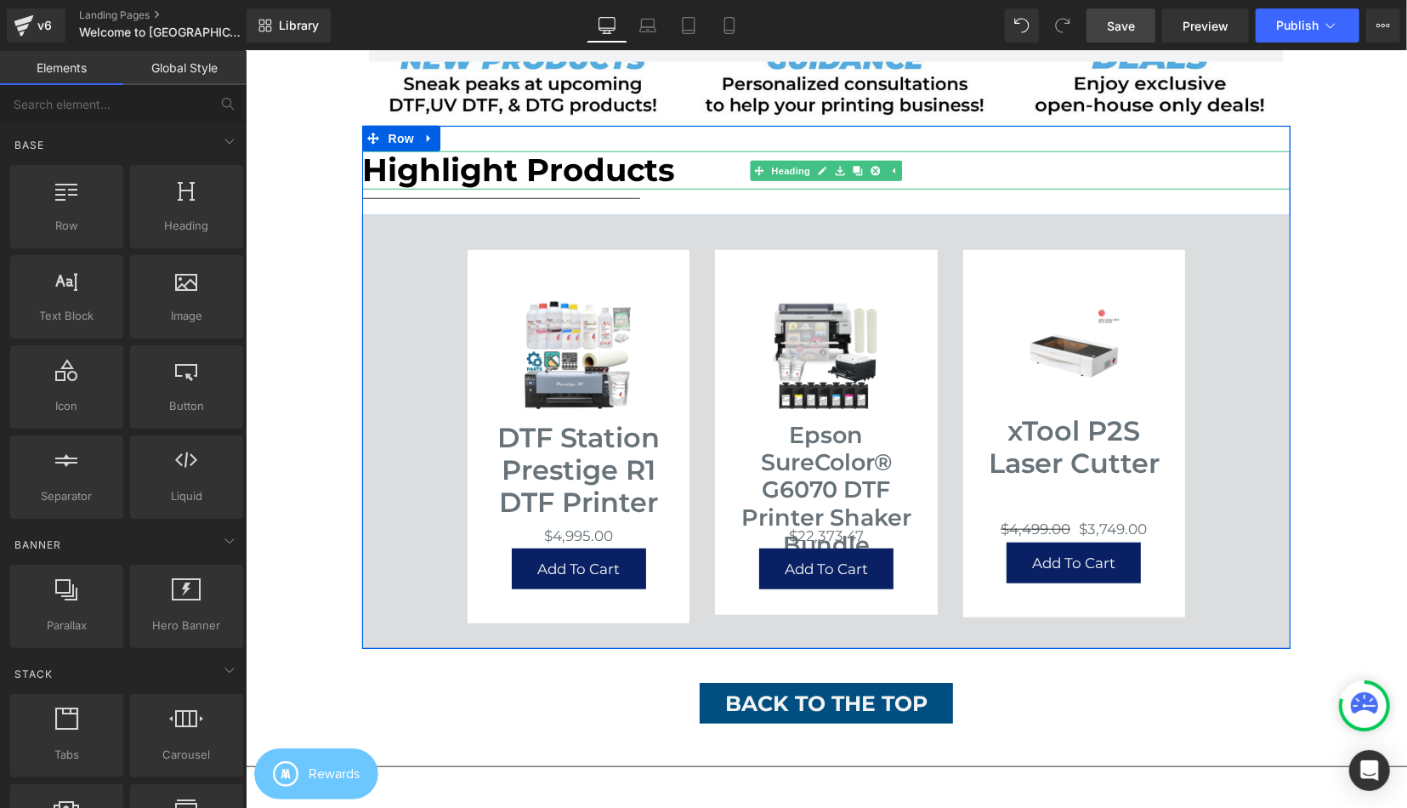
click at [880, 173] on link at bounding box center [875, 170] width 18 height 20
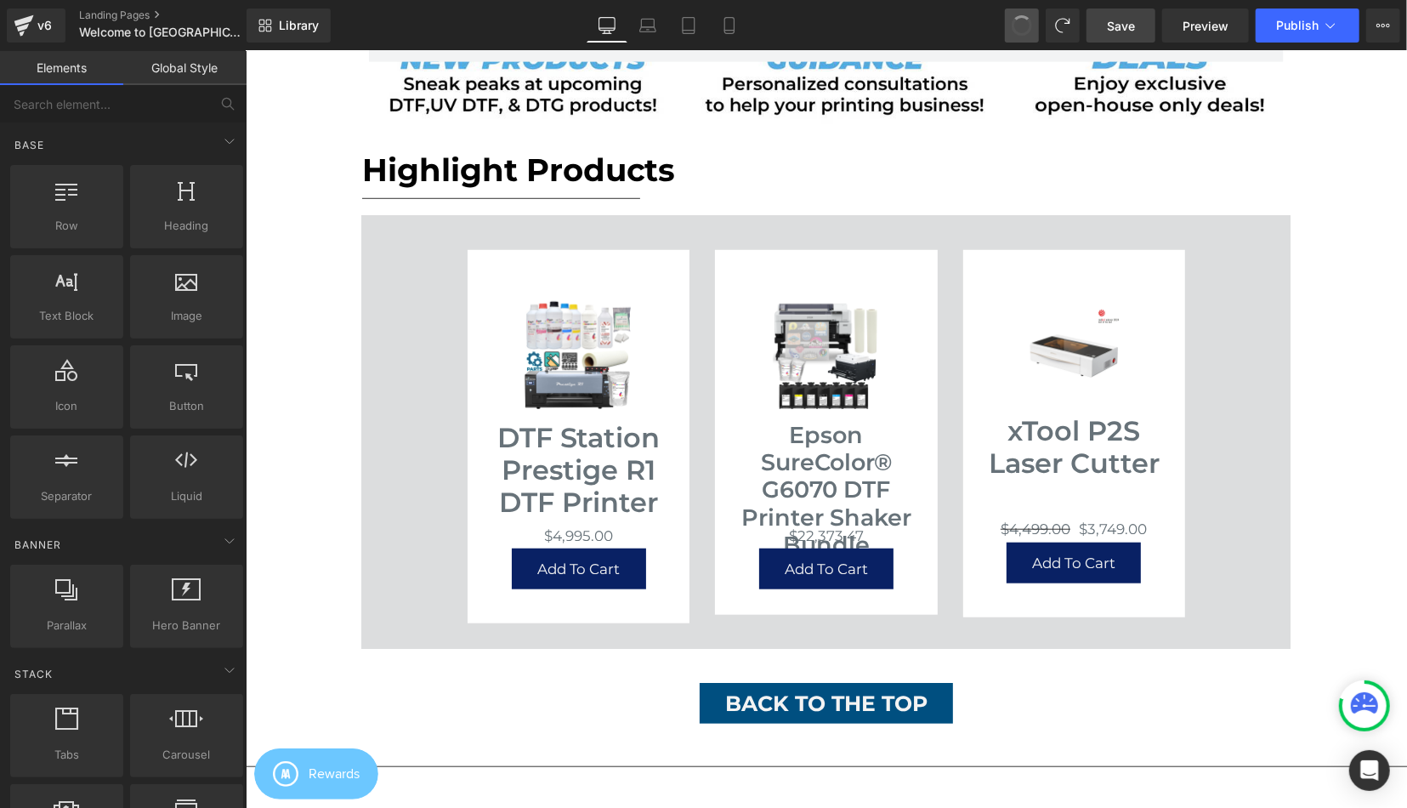
scroll to position [5578, 1161]
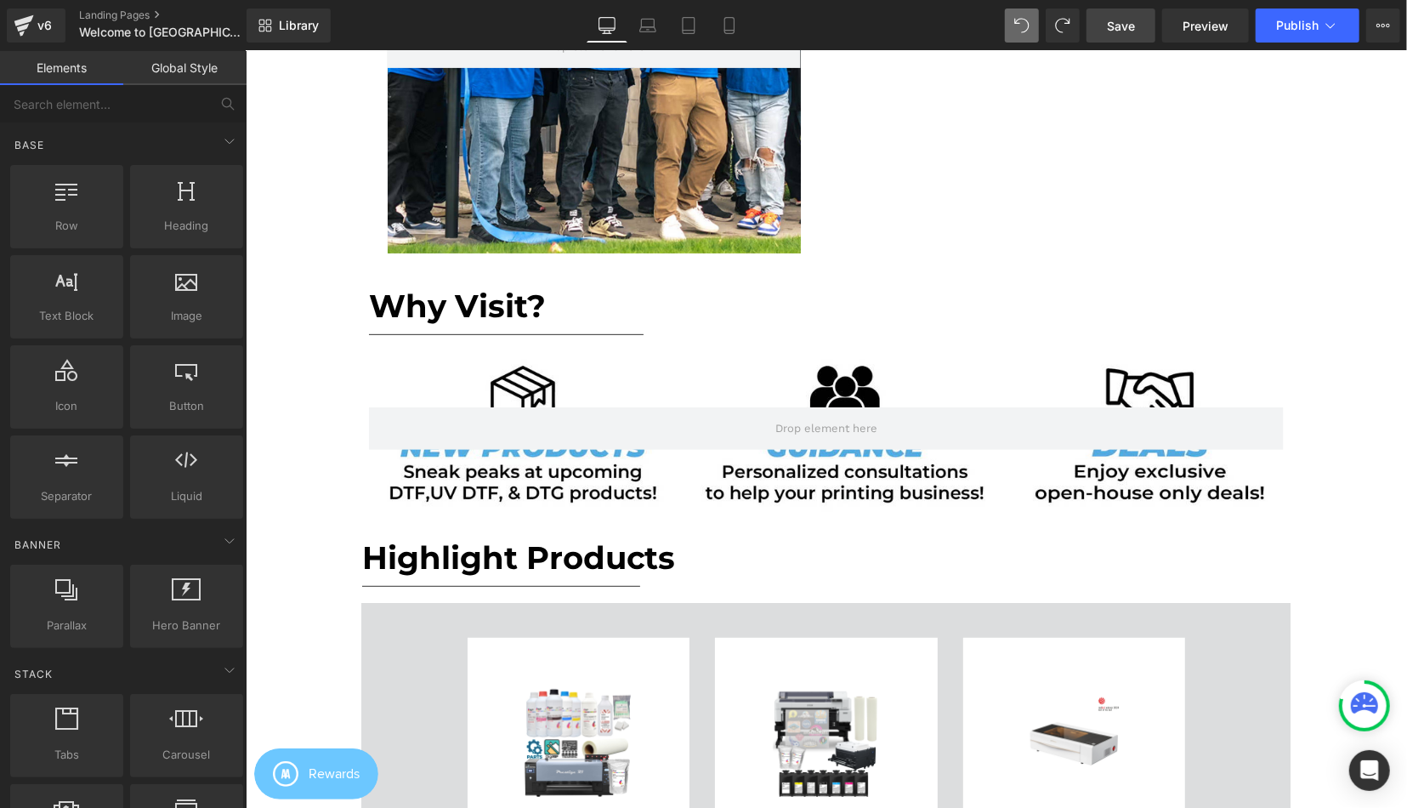
scroll to position [265, 0]
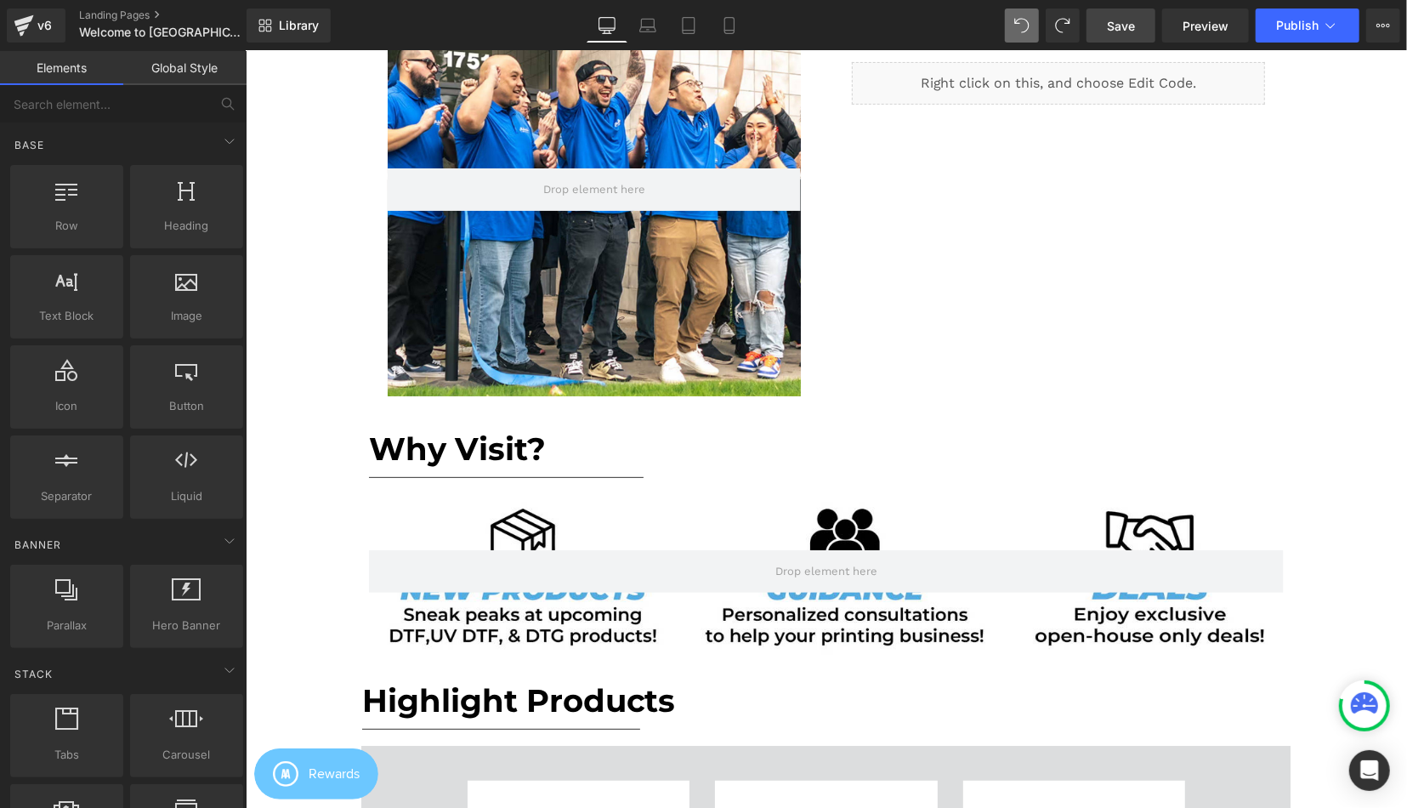
click at [1126, 35] on link "Save" at bounding box center [1121, 26] width 69 height 34
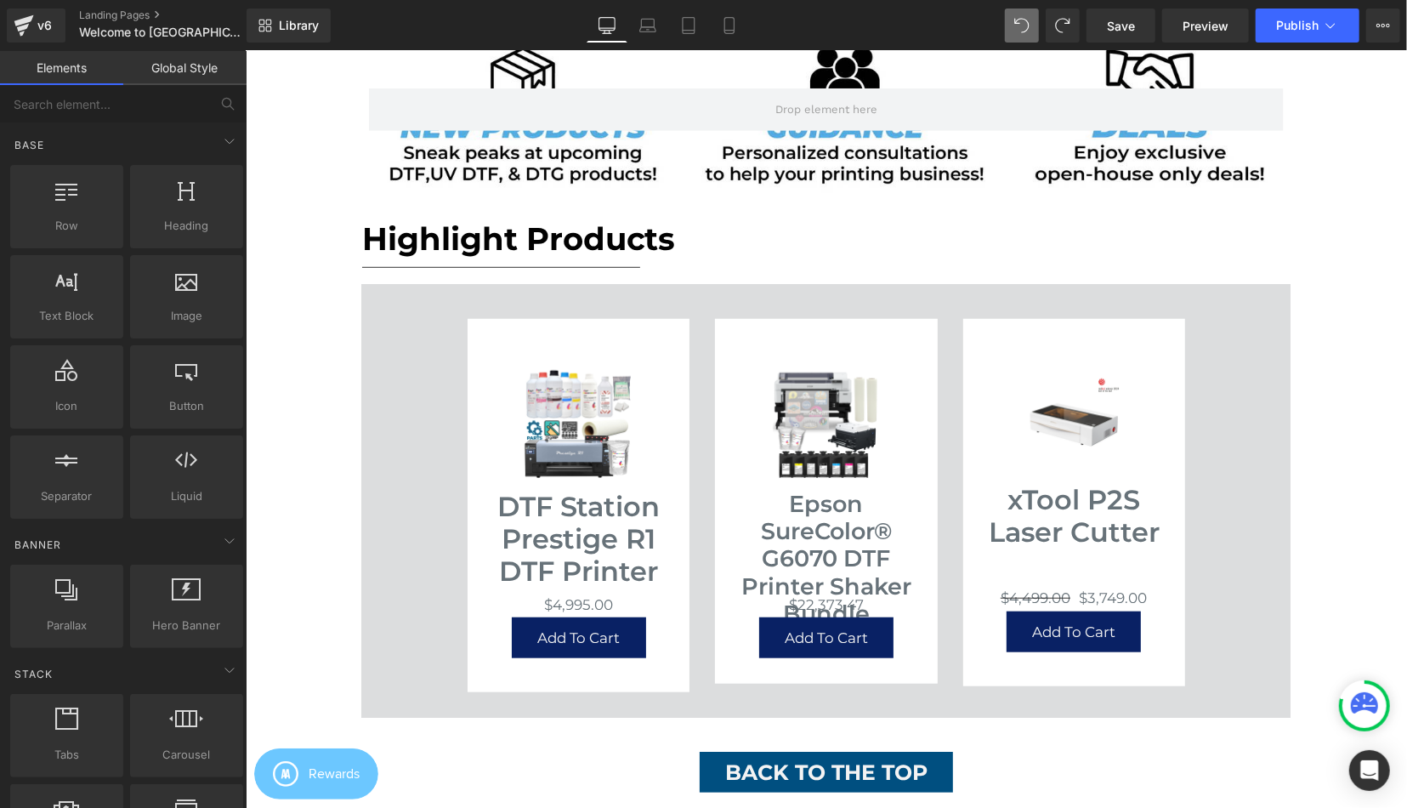
scroll to position [884, 0]
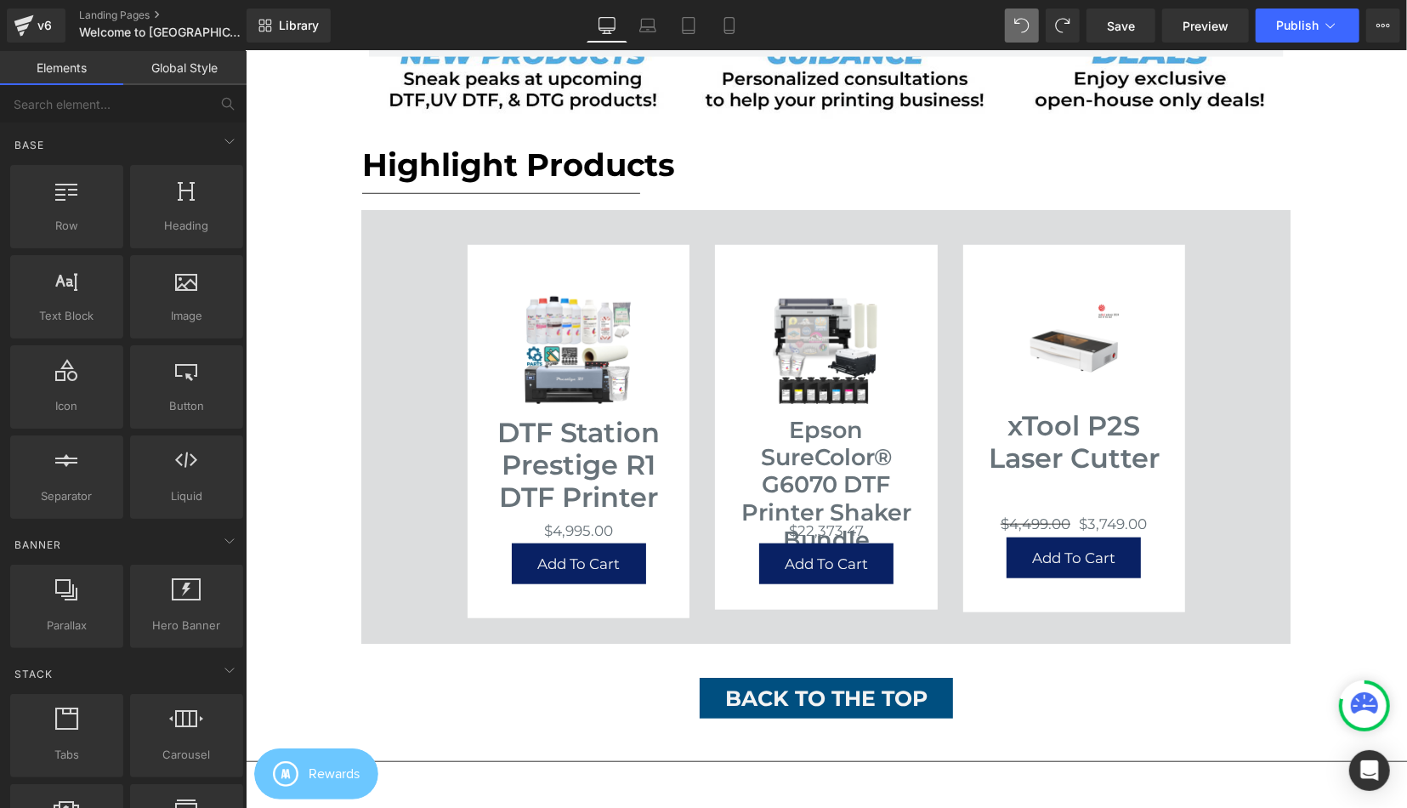
scroll to position [707, 0]
